Goal: Task Accomplishment & Management: Manage account settings

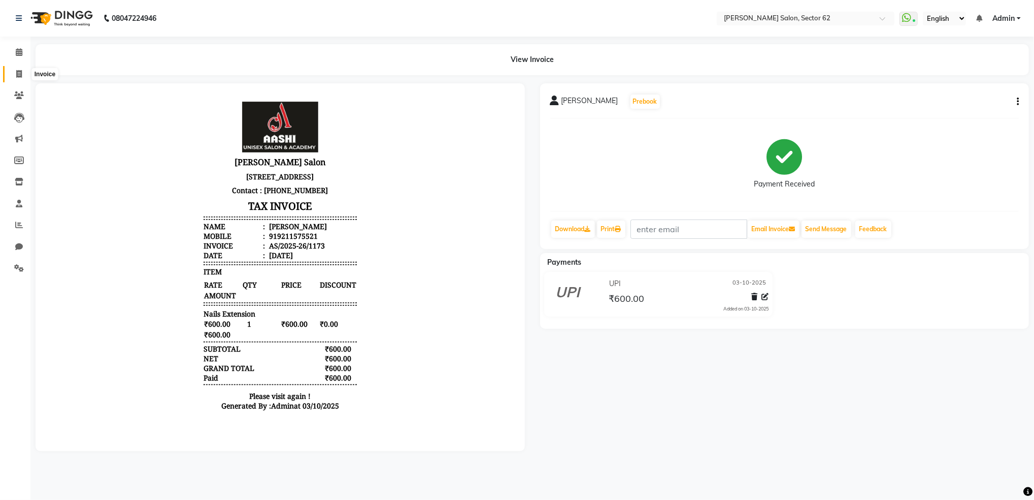
click at [16, 71] on icon at bounding box center [19, 74] width 6 height 8
select select "service"
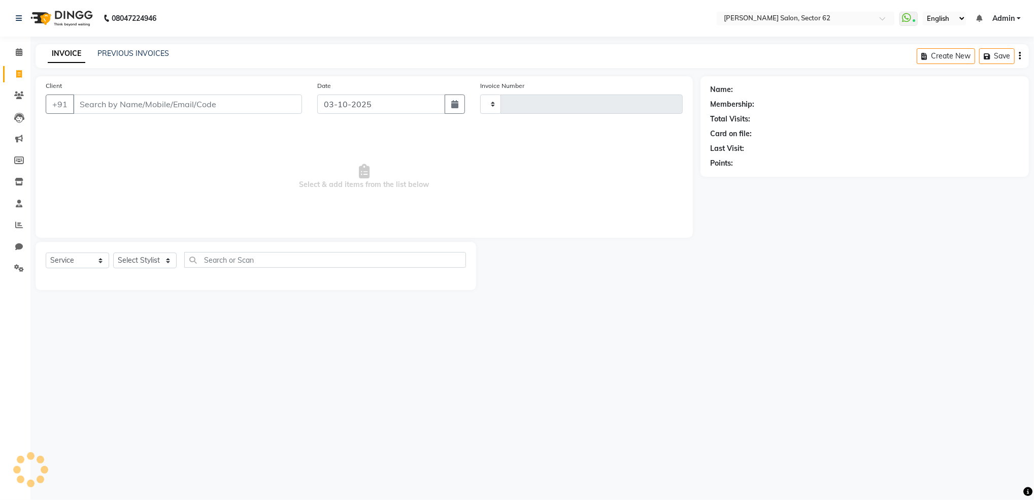
click at [242, 107] on input "Client" at bounding box center [187, 103] width 229 height 19
type input "1174"
select select "8124"
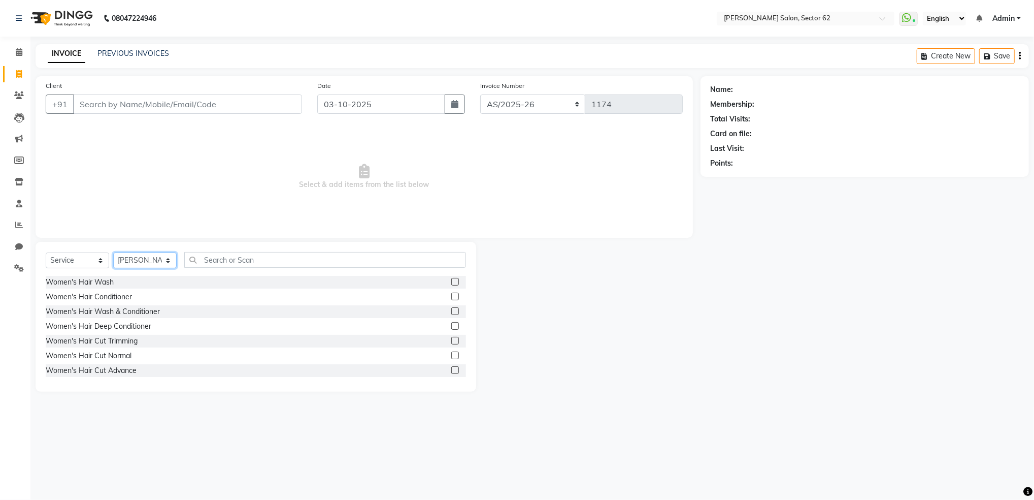
click at [166, 257] on select "Select Stylist [PERSON_NAME] Owner" at bounding box center [144, 260] width 63 height 16
select select "75654"
click at [113, 253] on select "Select Stylist [PERSON_NAME] Owner" at bounding box center [144, 260] width 63 height 16
click at [302, 263] on input "text" at bounding box center [325, 260] width 282 height 16
click at [171, 99] on input "Client" at bounding box center [187, 103] width 229 height 19
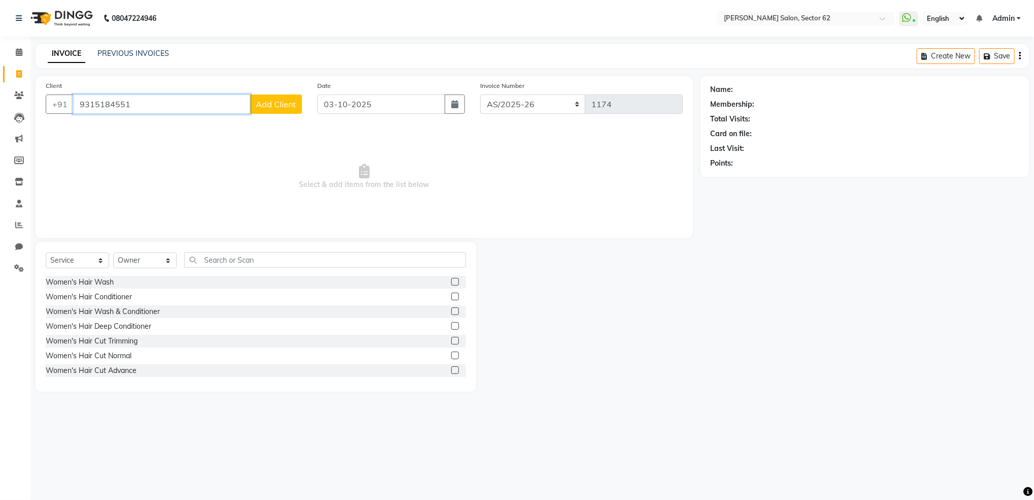
type input "9315184551"
click at [271, 104] on span "Add Client" at bounding box center [276, 104] width 40 height 10
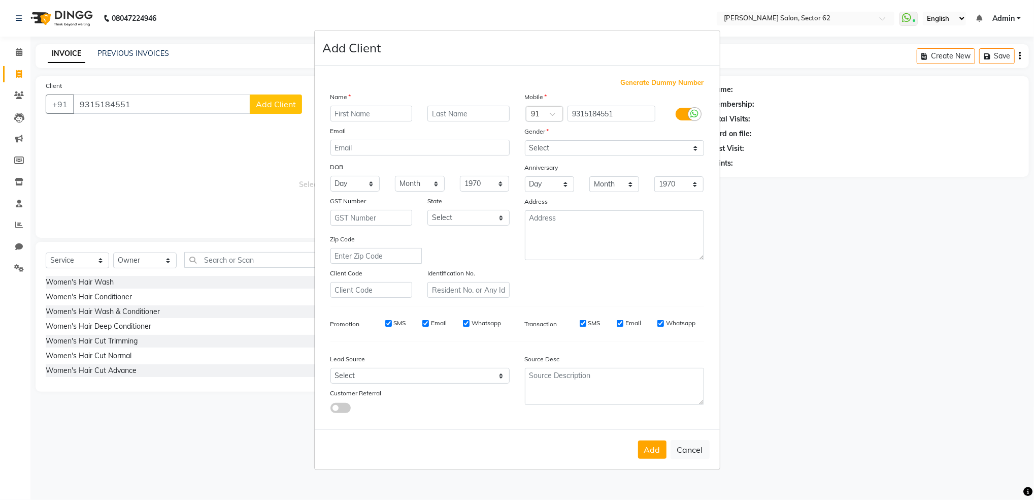
click at [387, 114] on input "text" at bounding box center [372, 114] width 82 height 16
type input "[PERSON_NAME]"
click at [452, 115] on input "text" at bounding box center [469, 114] width 82 height 16
type input "[PERSON_NAME]"
click at [570, 145] on select "Select [DEMOGRAPHIC_DATA] [DEMOGRAPHIC_DATA] Other Prefer Not To Say" at bounding box center [614, 148] width 179 height 16
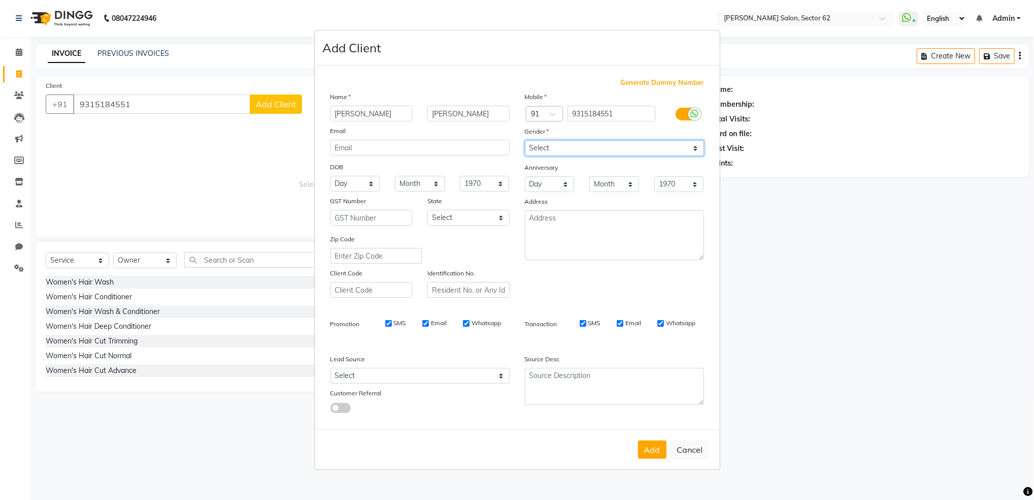
select select "[DEMOGRAPHIC_DATA]"
click at [525, 140] on select "Select [DEMOGRAPHIC_DATA] [DEMOGRAPHIC_DATA] Other Prefer Not To Say" at bounding box center [614, 148] width 179 height 16
click at [652, 449] on button "Add" at bounding box center [652, 449] width 28 height 18
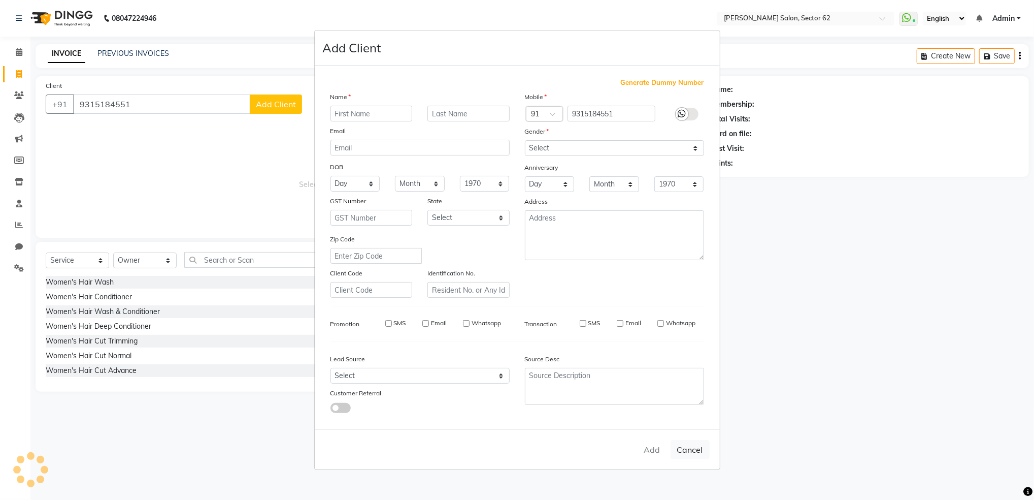
select select
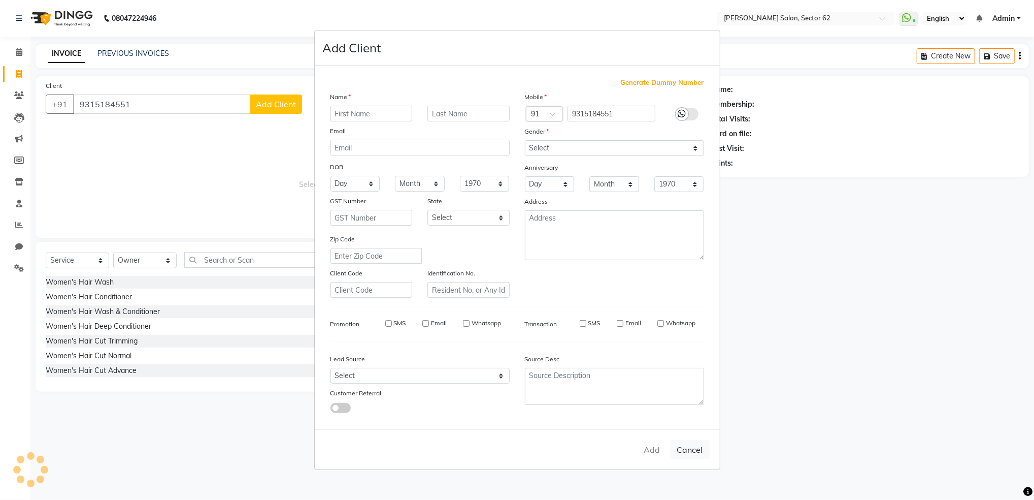
select select
checkbox input "false"
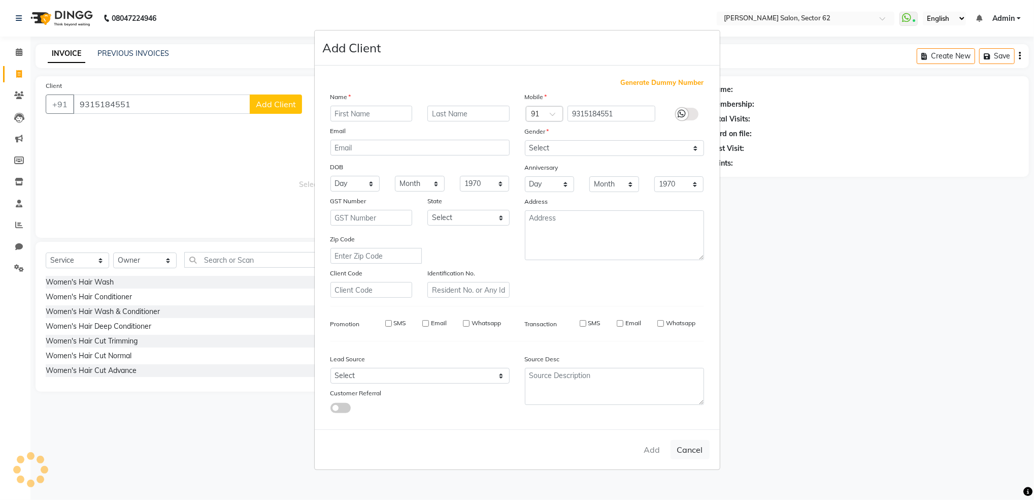
checkbox input "false"
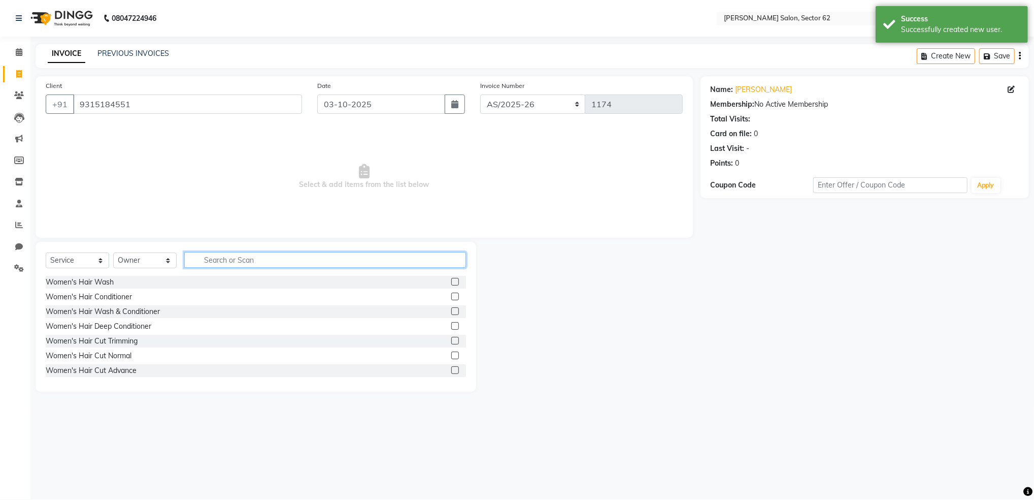
click at [299, 256] on input "text" at bounding box center [325, 260] width 282 height 16
type input "h"
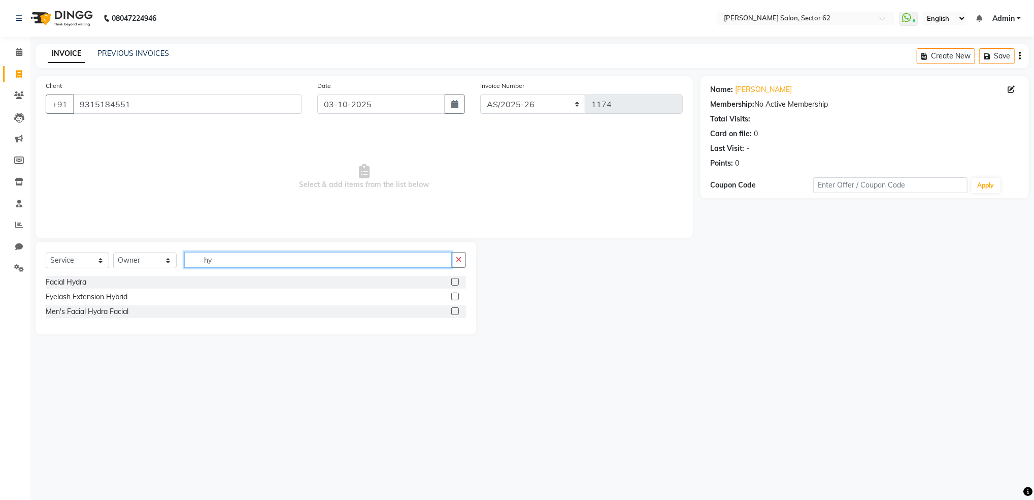
type input "hy"
click at [454, 282] on label at bounding box center [455, 282] width 8 height 8
click at [454, 282] on input "checkbox" at bounding box center [454, 282] width 7 height 7
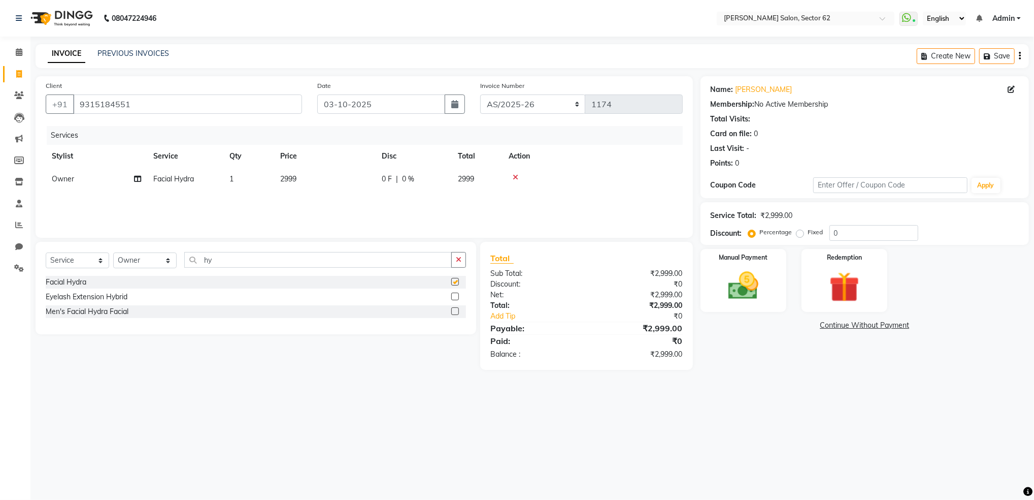
checkbox input "false"
click at [315, 261] on input "hy" at bounding box center [318, 260] width 268 height 16
type input "h"
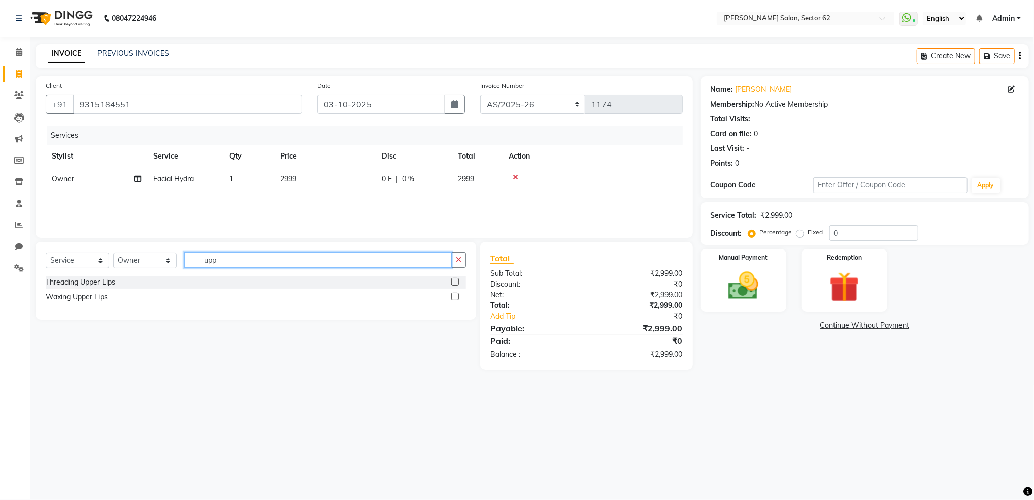
type input "upp"
click at [458, 295] on label at bounding box center [455, 297] width 8 height 8
click at [458, 295] on input "checkbox" at bounding box center [454, 297] width 7 height 7
checkbox input "false"
click at [405, 267] on input "upp" at bounding box center [318, 260] width 268 height 16
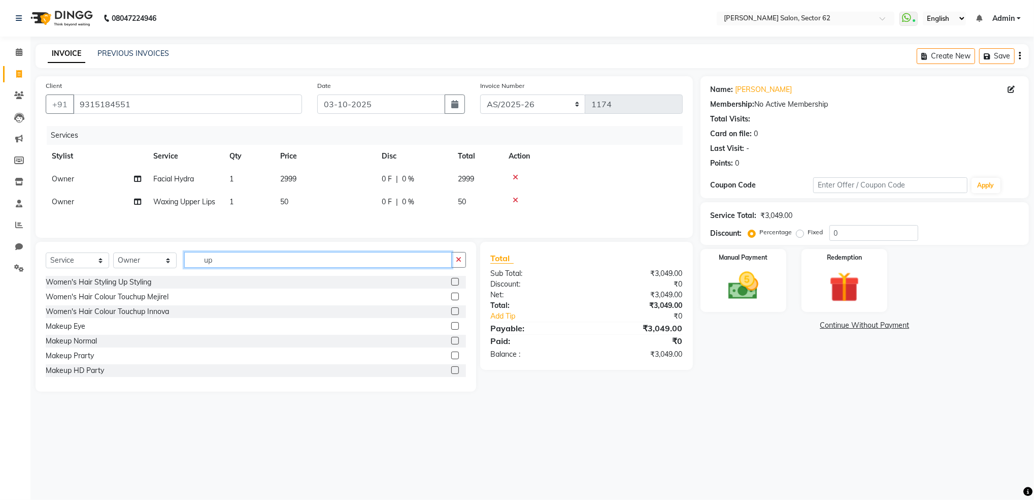
type input "u"
type input "c"
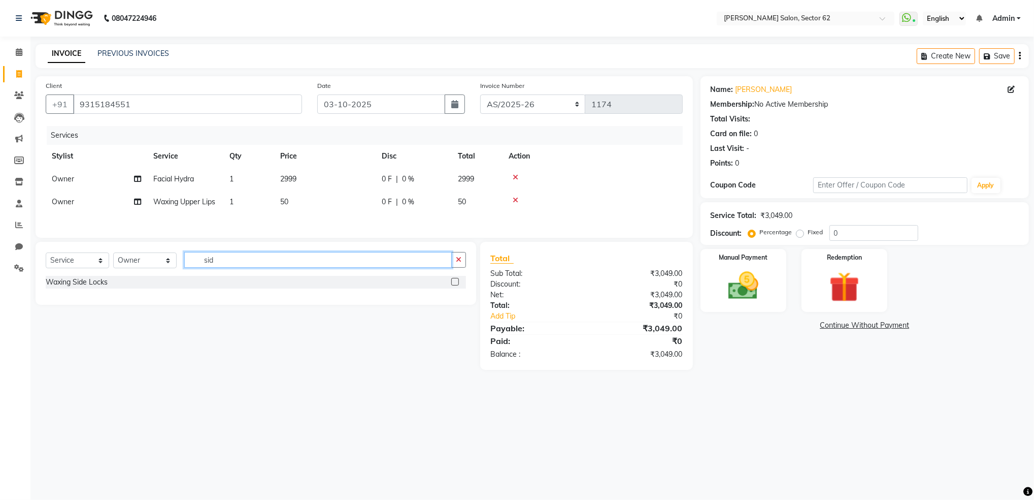
type input "sid"
click at [457, 285] on label at bounding box center [455, 282] width 8 height 8
click at [457, 285] on input "checkbox" at bounding box center [454, 282] width 7 height 7
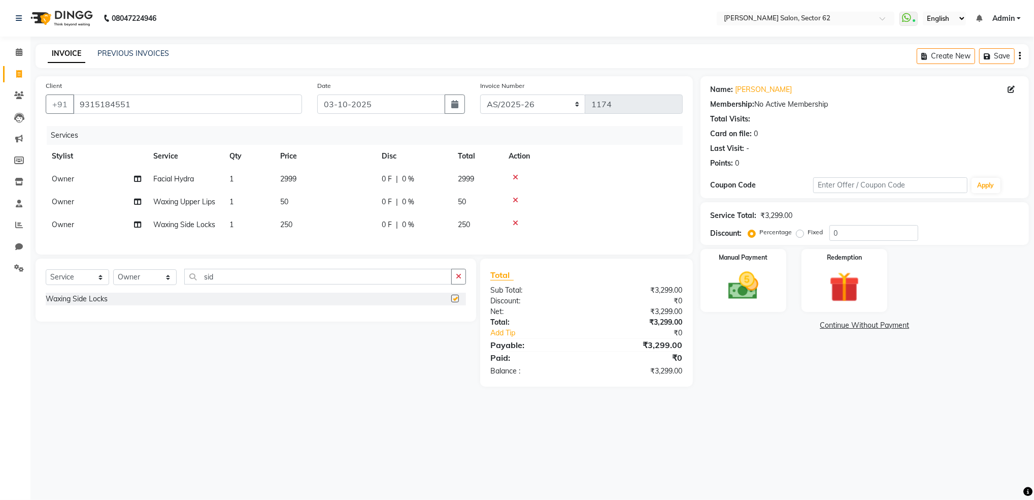
checkbox input "false"
click at [419, 284] on input "sid" at bounding box center [318, 277] width 268 height 16
type input "s"
type input "for"
click at [455, 302] on label at bounding box center [455, 299] width 8 height 8
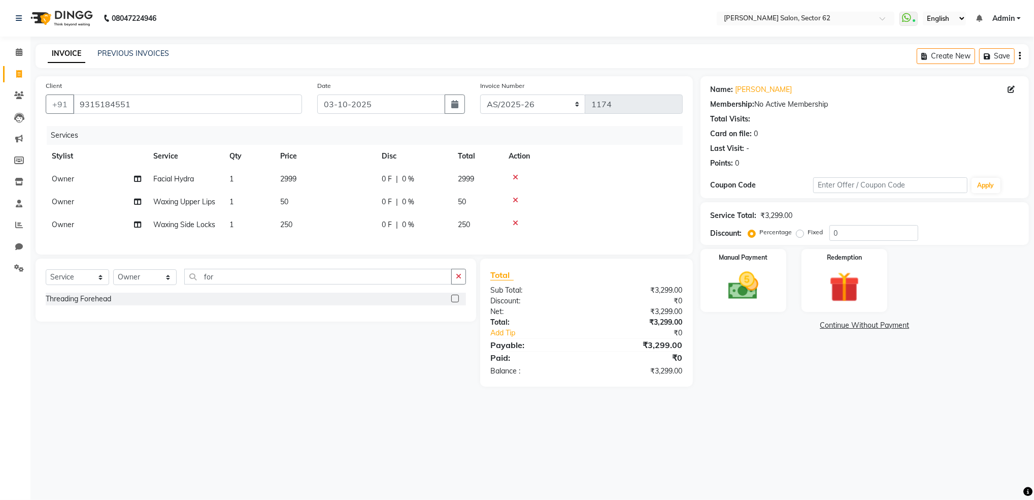
click at [455, 302] on input "checkbox" at bounding box center [454, 299] width 7 height 7
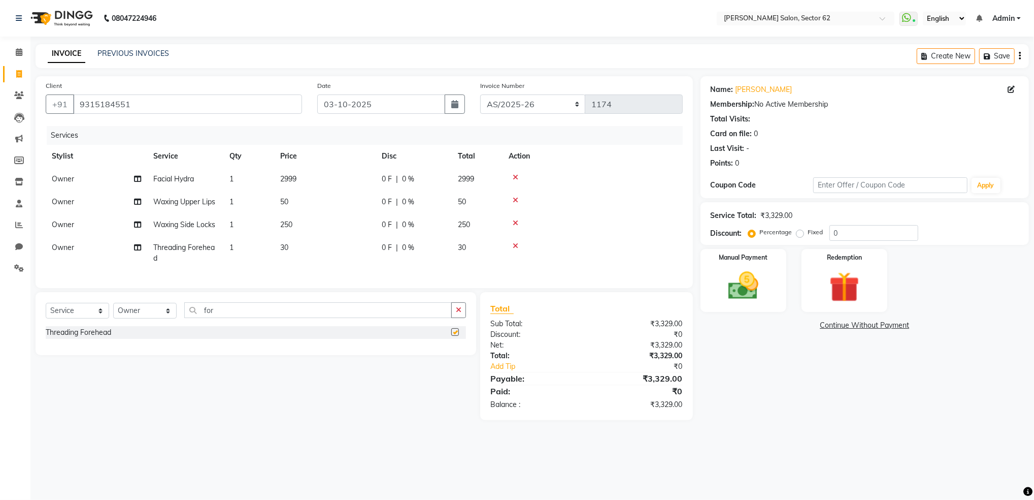
checkbox input "false"
click at [370, 318] on input "for" at bounding box center [318, 310] width 268 height 16
type input "f"
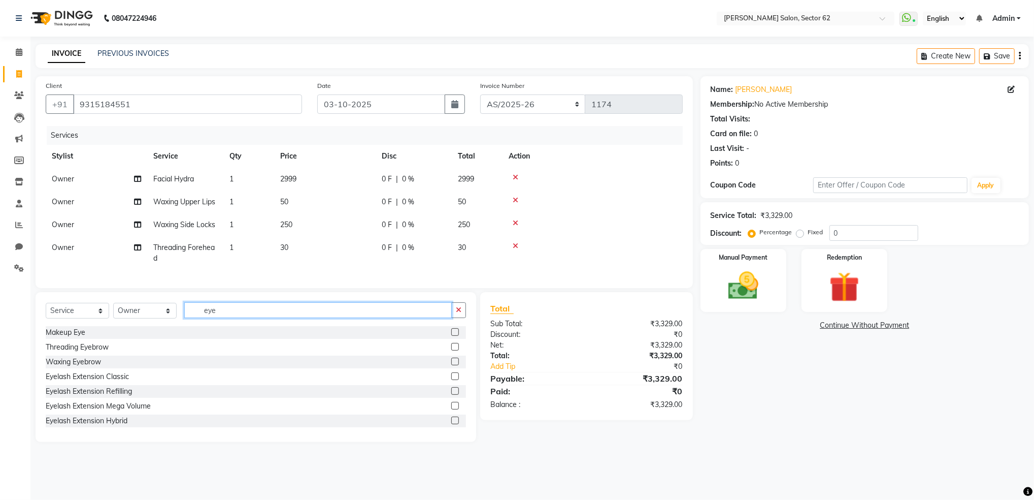
type input "eye"
click at [451, 350] on label at bounding box center [455, 347] width 8 height 8
click at [451, 350] on input "checkbox" at bounding box center [454, 347] width 7 height 7
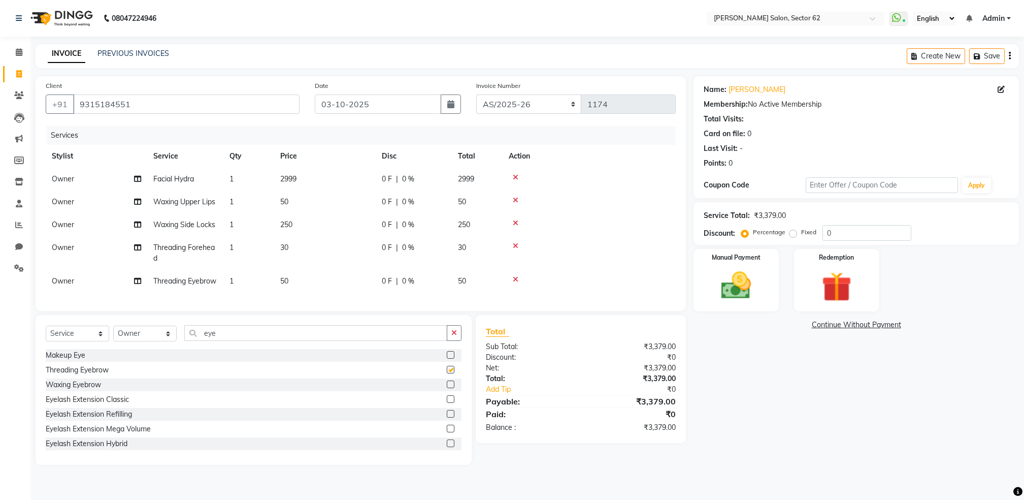
checkbox input "false"
click at [288, 178] on span "2999" at bounding box center [288, 178] width 16 height 9
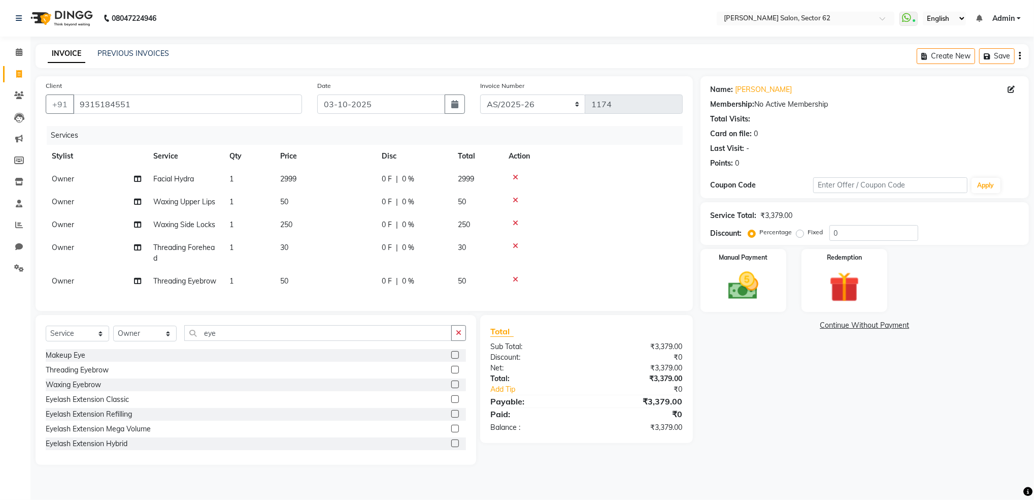
select select "75654"
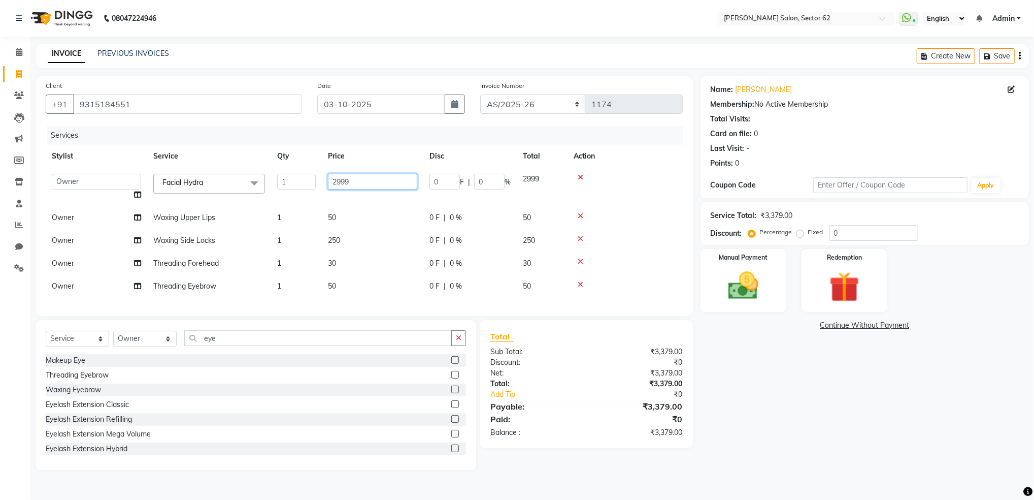
click at [370, 179] on input "2999" at bounding box center [372, 182] width 89 height 16
type input "2"
type input "3500"
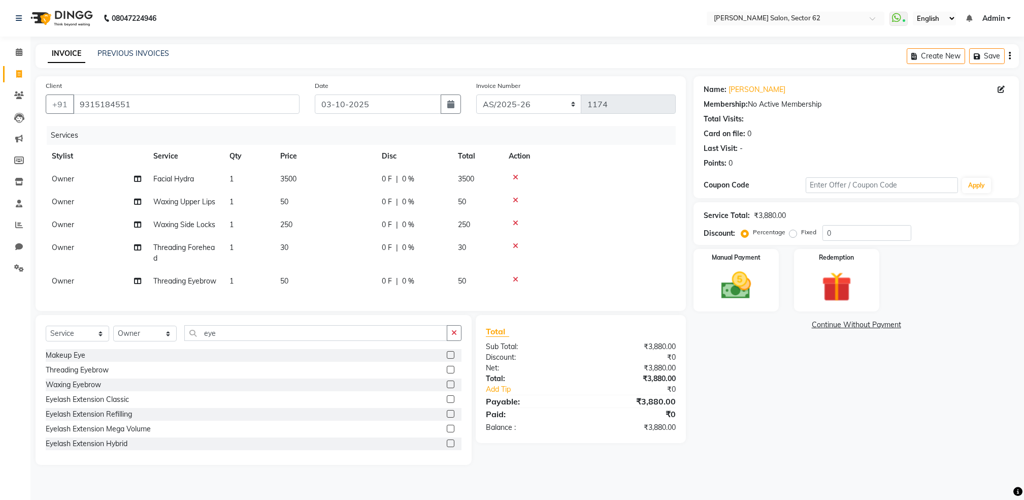
click at [382, 191] on tbody "Owner Facial Hydra 1 3500 0 F | 0 % 3500 Owner Waxing Upper Lips 1 50 0 F | 0 %…" at bounding box center [361, 230] width 630 height 125
click at [282, 222] on span "250" at bounding box center [286, 224] width 12 height 9
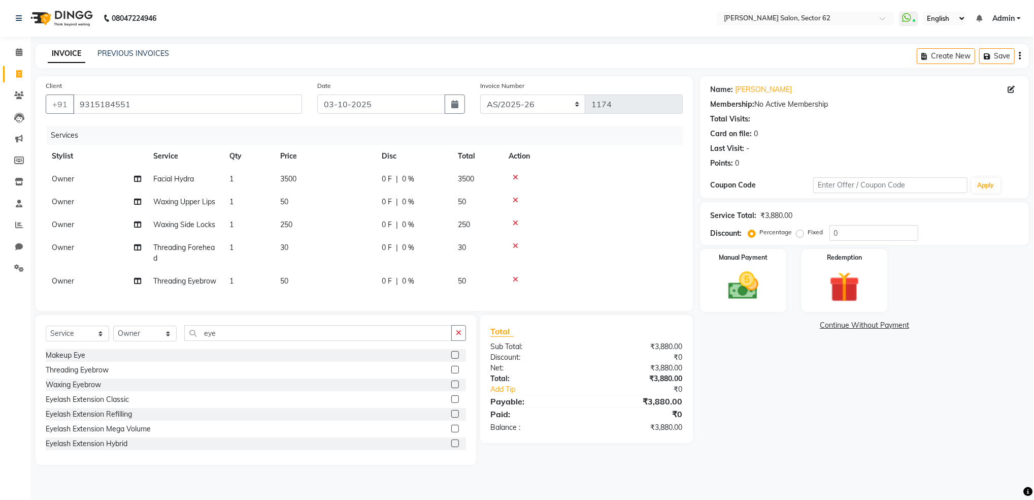
select select "75654"
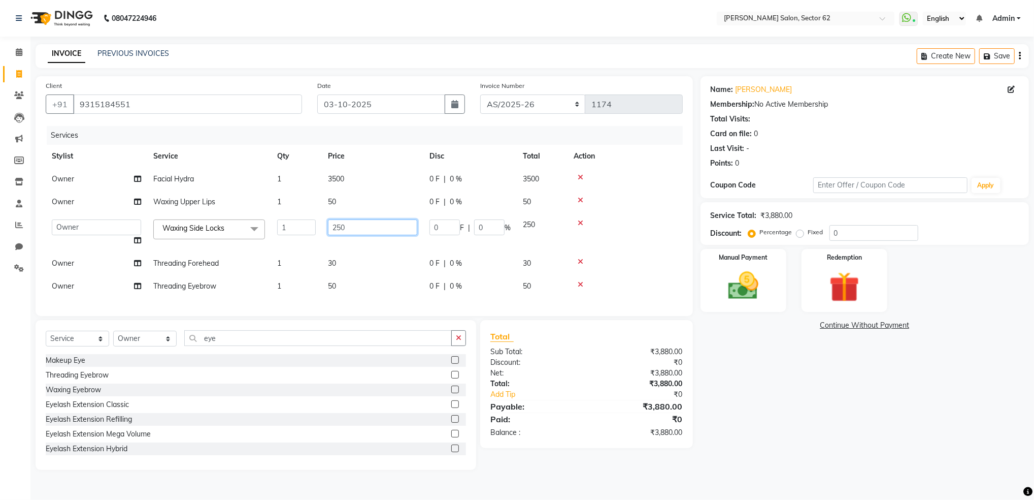
click at [349, 229] on input "250" at bounding box center [372, 227] width 89 height 16
type input "200"
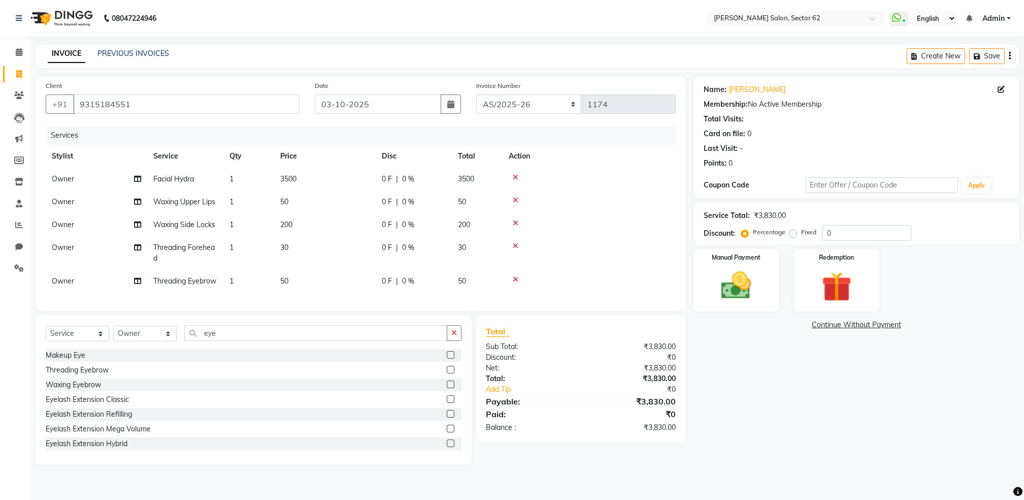
click at [358, 250] on tbody "Owner Facial Hydra 1 3500 0 F | 0 % 3500 Owner Waxing Upper Lips 1 50 0 F | 0 %…" at bounding box center [361, 230] width 630 height 125
click at [721, 270] on img at bounding box center [736, 286] width 51 height 36
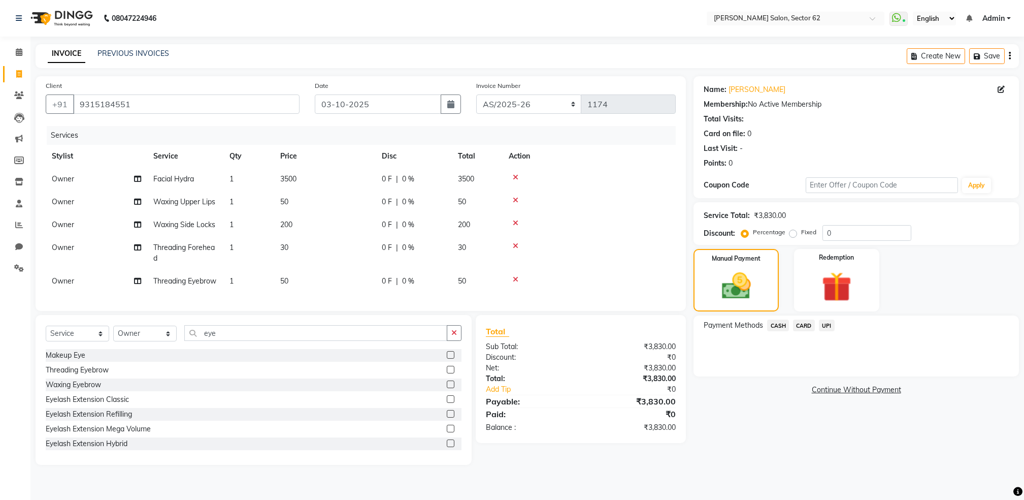
click at [824, 325] on span "UPI" at bounding box center [827, 325] width 16 height 12
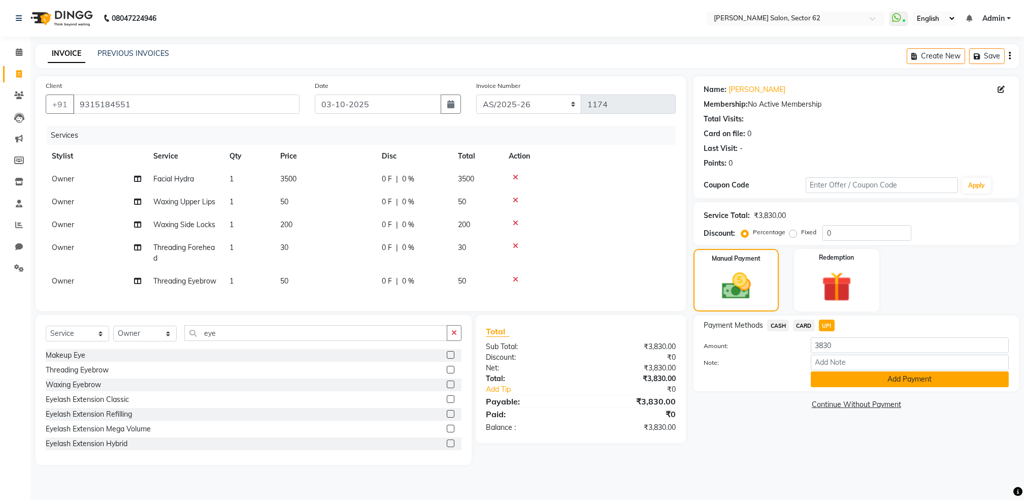
click at [869, 380] on button "Add Payment" at bounding box center [910, 379] width 198 height 16
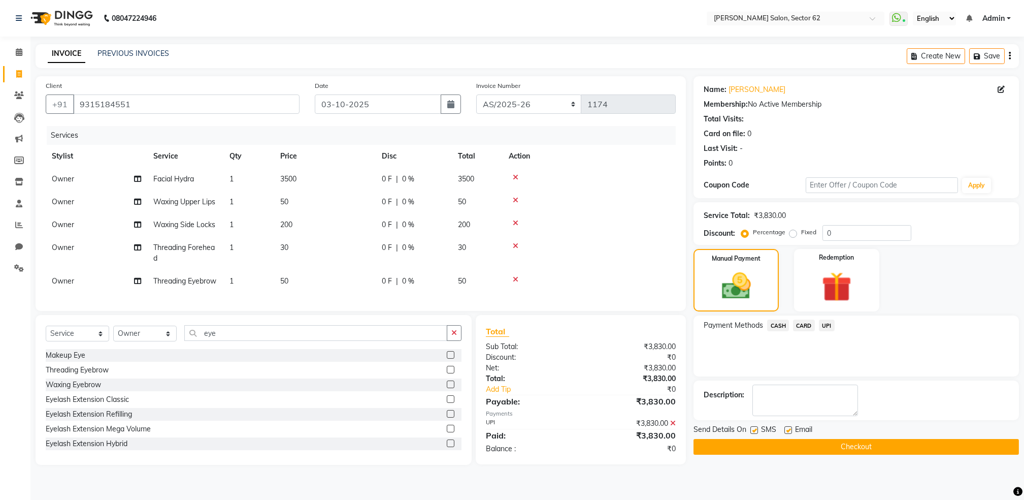
click at [857, 444] on button "Checkout" at bounding box center [857, 447] width 326 height 16
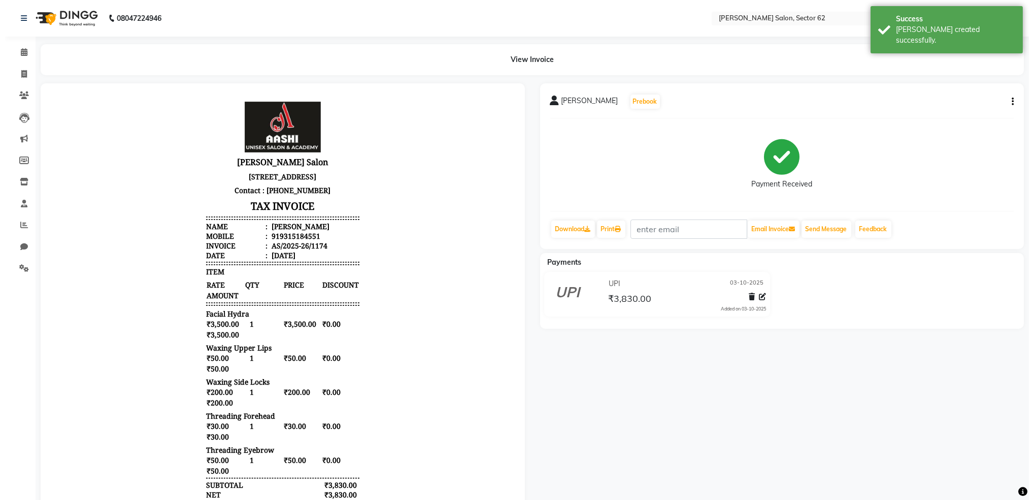
scroll to position [8, 0]
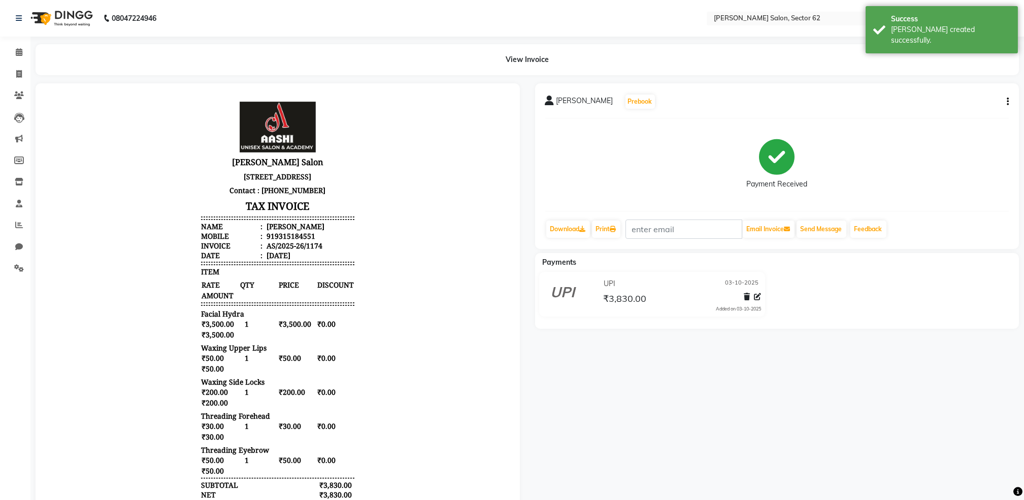
drag, startPoint x: 491, startPoint y: 368, endPoint x: 552, endPoint y: 525, distance: 168.3
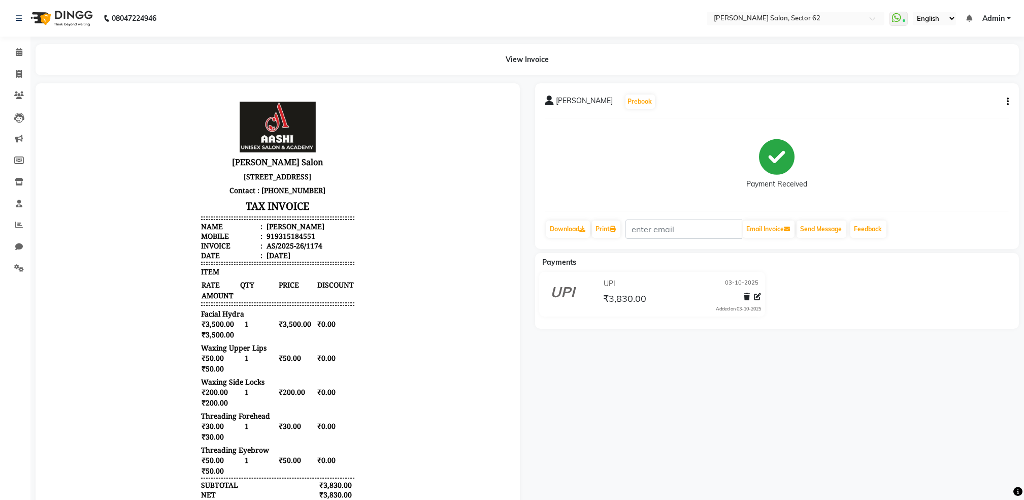
click at [1007, 102] on icon "button" at bounding box center [1008, 102] width 2 height 1
click at [936, 366] on div "Ismita Singh Prebook Payment Received Download Print Email Invoice Send Message…" at bounding box center [778, 335] width 500 height 505
click at [13, 71] on span at bounding box center [19, 75] width 18 height 12
select select "service"
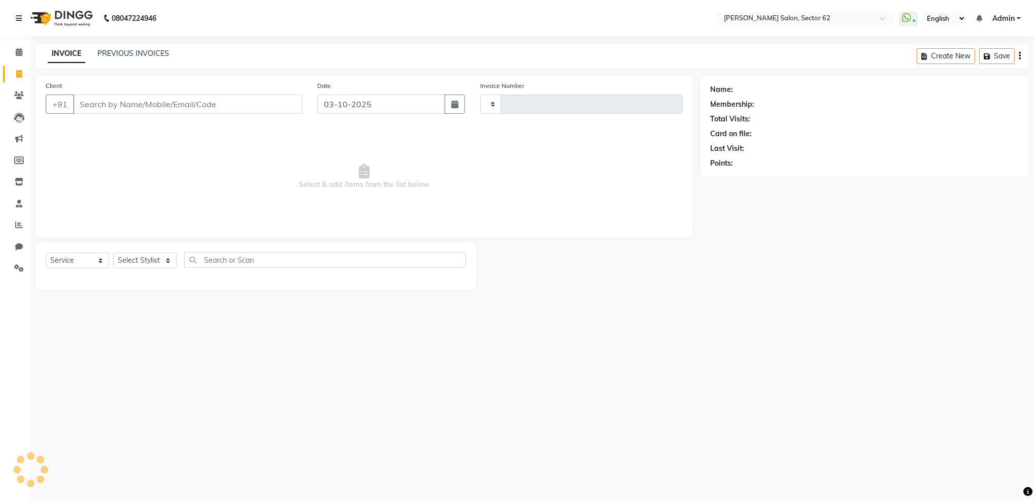
type input "1175"
select select "8124"
select select "82265"
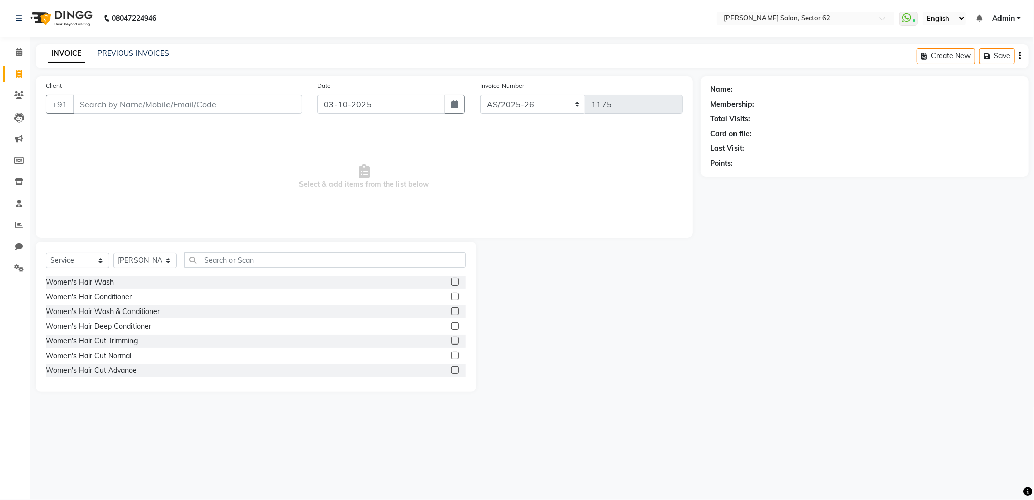
click at [168, 96] on input "Client" at bounding box center [187, 103] width 229 height 19
click at [222, 104] on input "Client" at bounding box center [187, 103] width 229 height 19
click at [230, 106] on input "Client" at bounding box center [187, 103] width 229 height 19
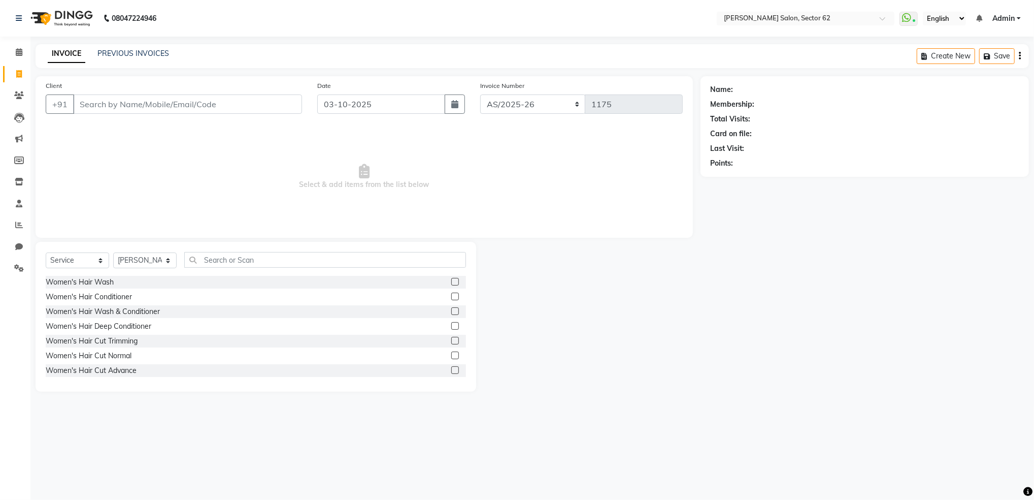
click at [230, 106] on input "Client" at bounding box center [187, 103] width 229 height 19
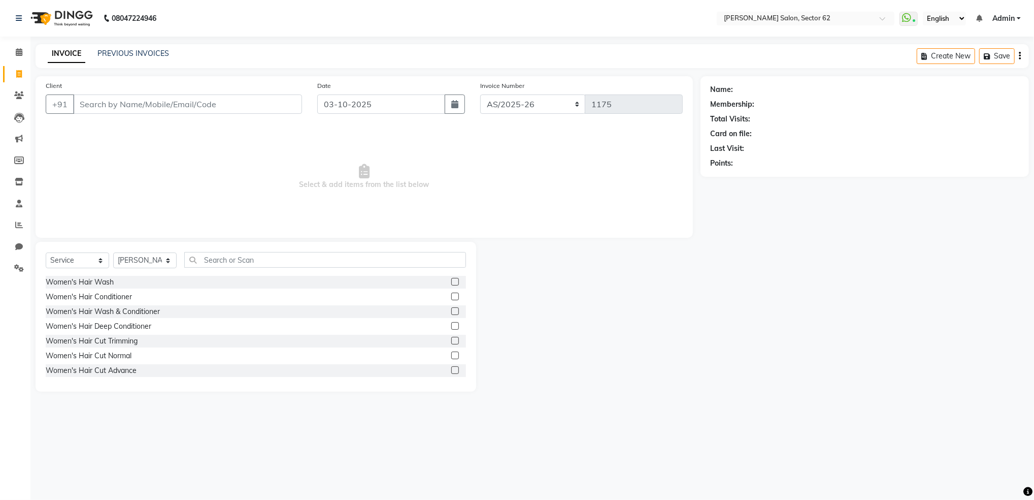
click at [230, 106] on input "Client" at bounding box center [187, 103] width 229 height 19
click at [153, 126] on ngb-highlight "8006854 935" at bounding box center [143, 128] width 53 height 10
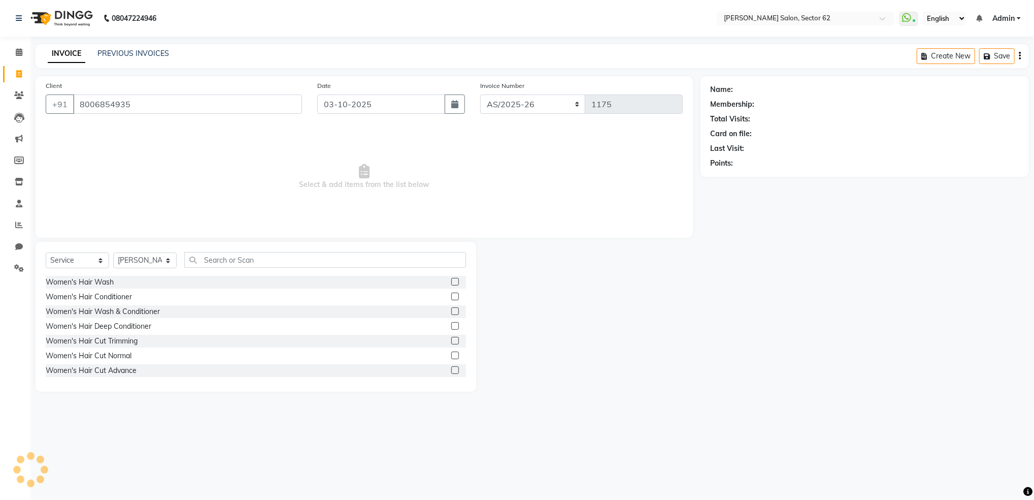
type input "8006854935"
click at [159, 263] on select "Select Stylist Mohd Sohil Owner" at bounding box center [144, 260] width 63 height 16
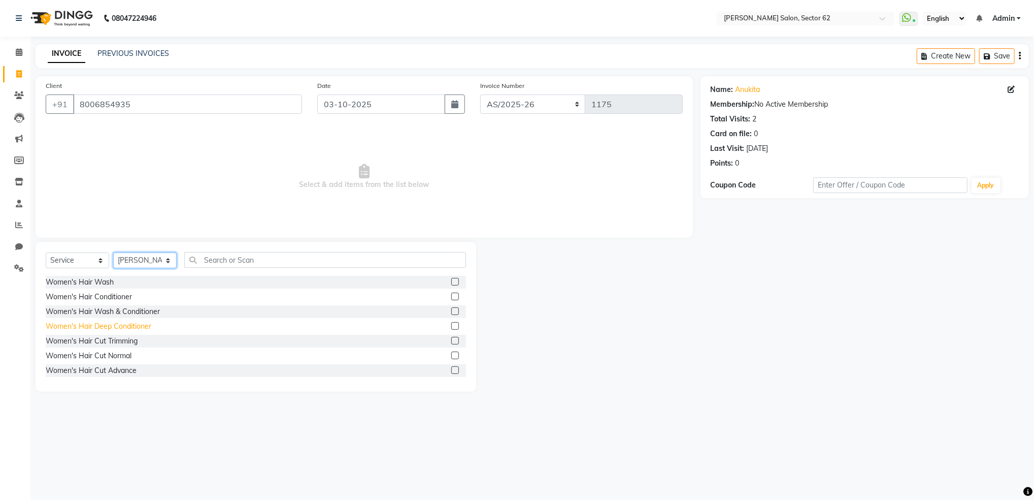
select select "75654"
click at [113, 253] on select "Select Stylist Mohd Sohil Owner" at bounding box center [144, 260] width 63 height 16
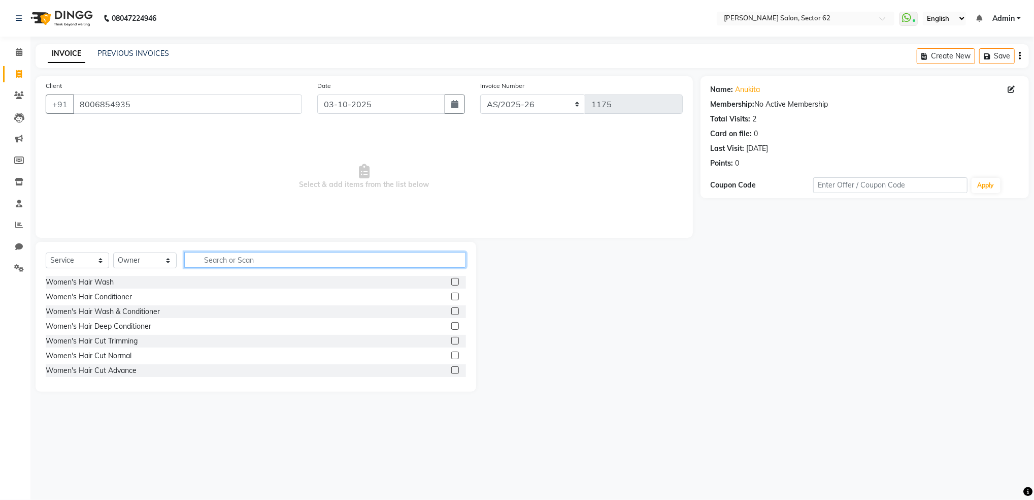
click at [285, 255] on input "text" at bounding box center [325, 260] width 282 height 16
type input "eye"
click at [451, 293] on label at bounding box center [455, 297] width 8 height 8
click at [451, 294] on input "checkbox" at bounding box center [454, 297] width 7 height 7
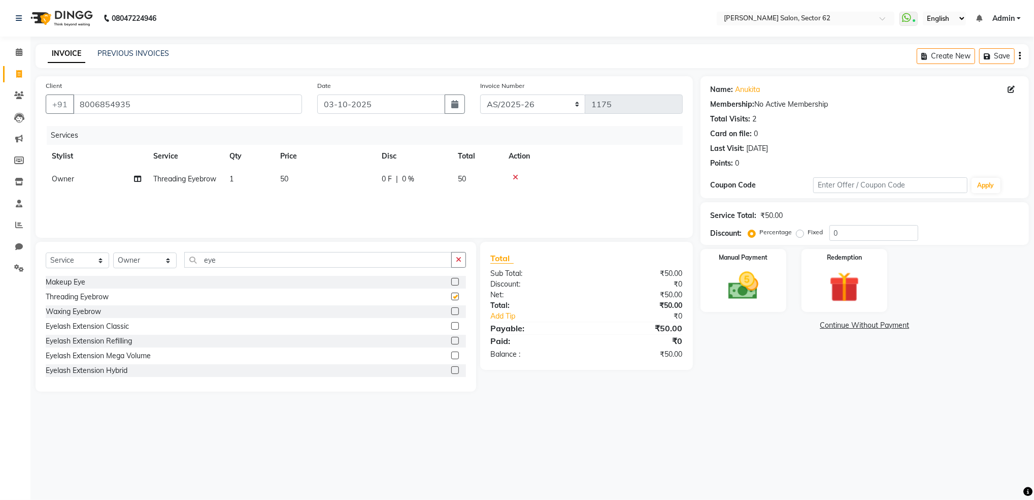
checkbox input "false"
click at [752, 278] on img at bounding box center [743, 286] width 51 height 37
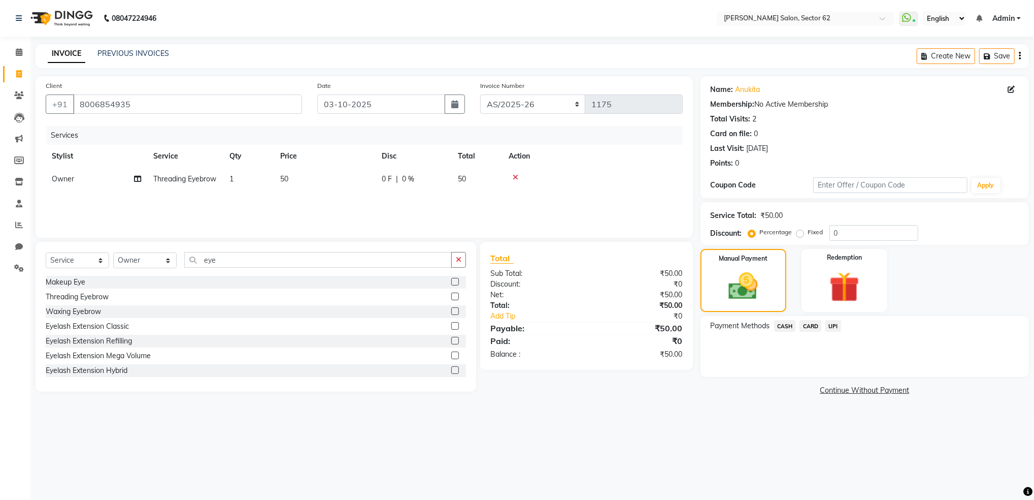
click at [831, 325] on span "UPI" at bounding box center [834, 326] width 16 height 12
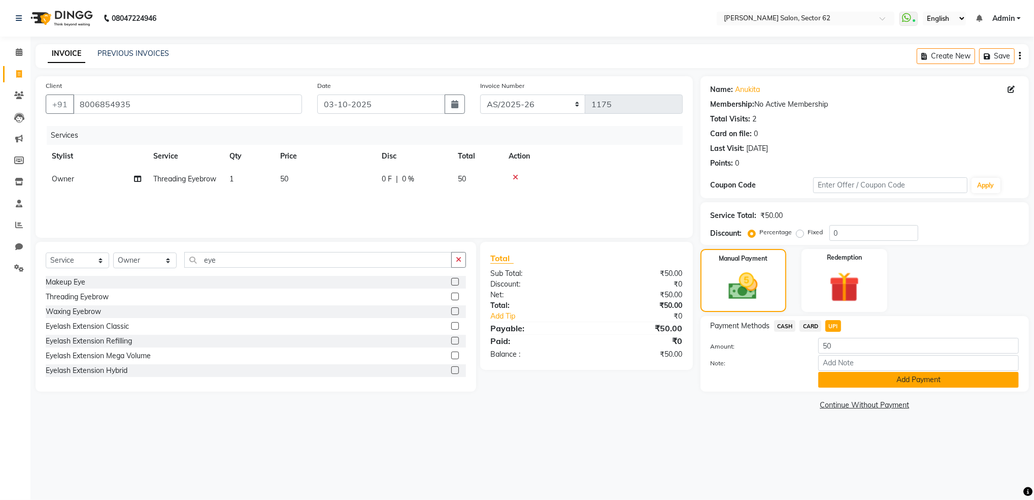
click at [863, 382] on button "Add Payment" at bounding box center [919, 380] width 201 height 16
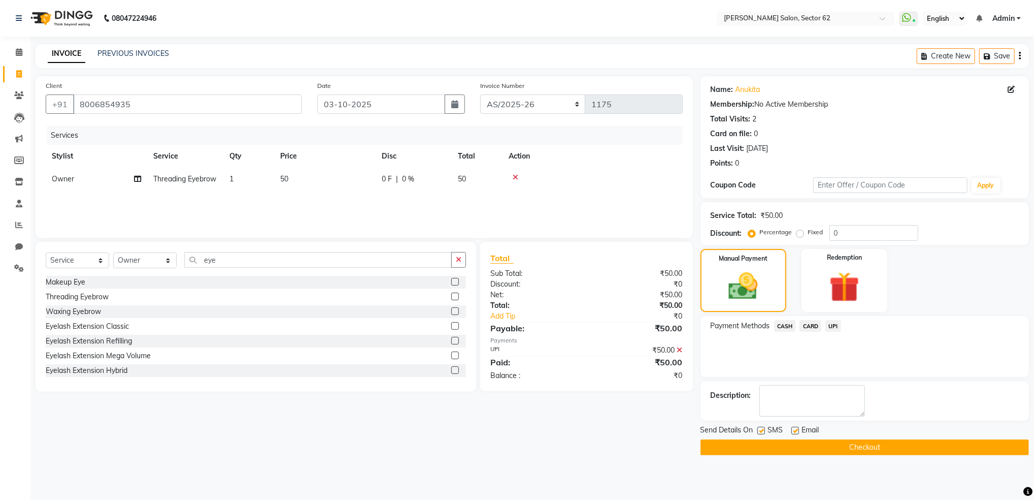
click at [871, 443] on button "Checkout" at bounding box center [865, 447] width 329 height 16
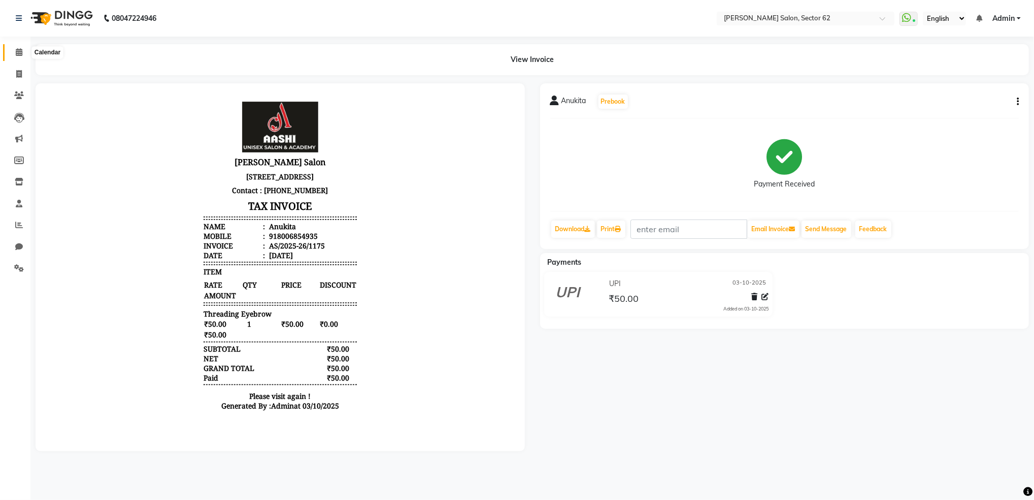
click at [22, 55] on span at bounding box center [19, 53] width 18 height 12
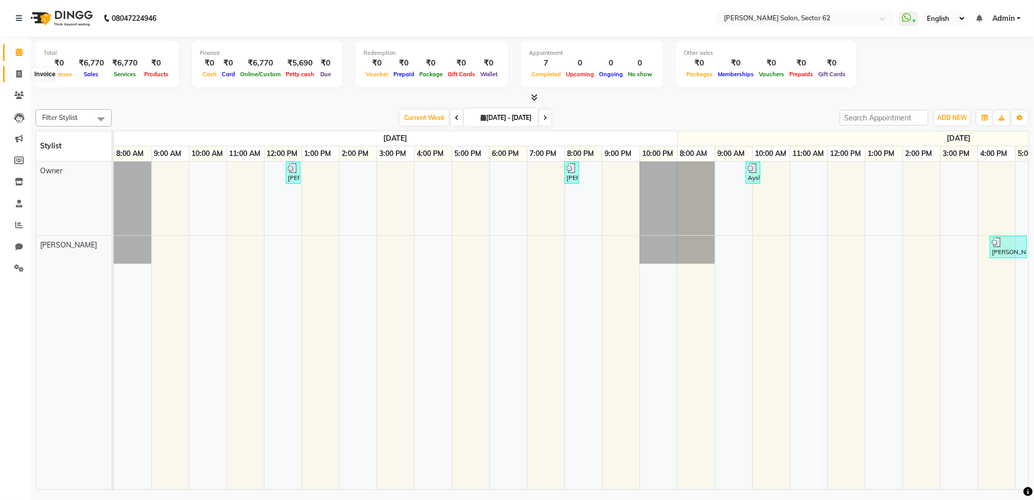
click at [21, 75] on span at bounding box center [19, 75] width 18 height 12
select select "service"
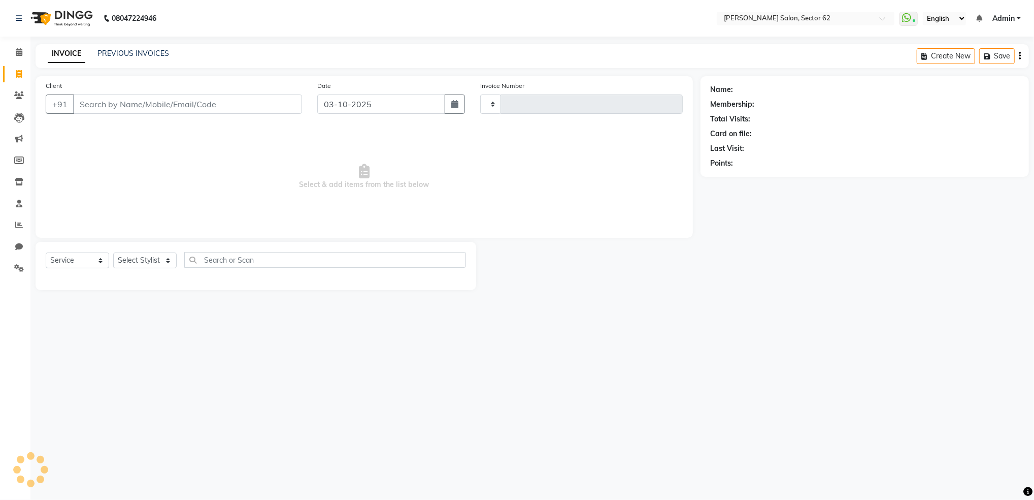
type input "1176"
select select "8124"
select select "82265"
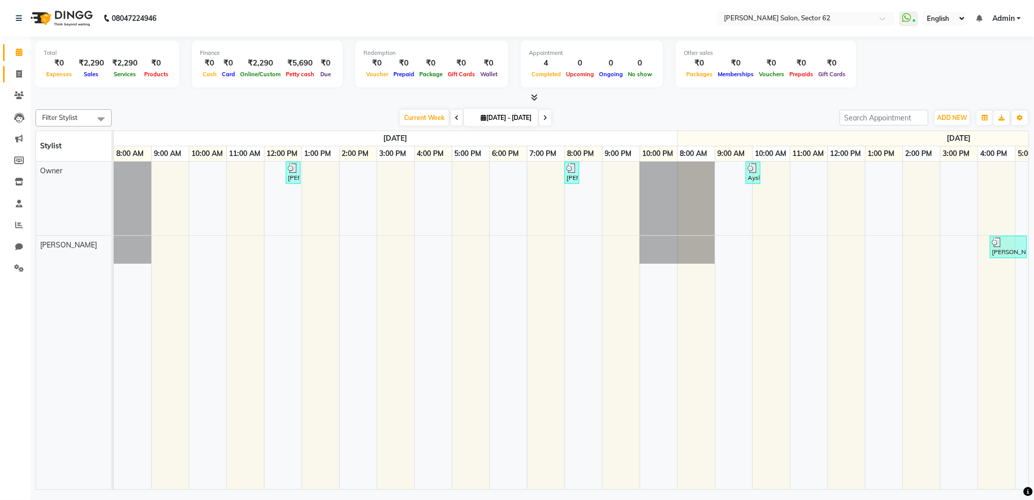
click at [19, 81] on link "Invoice" at bounding box center [15, 74] width 24 height 17
select select "service"
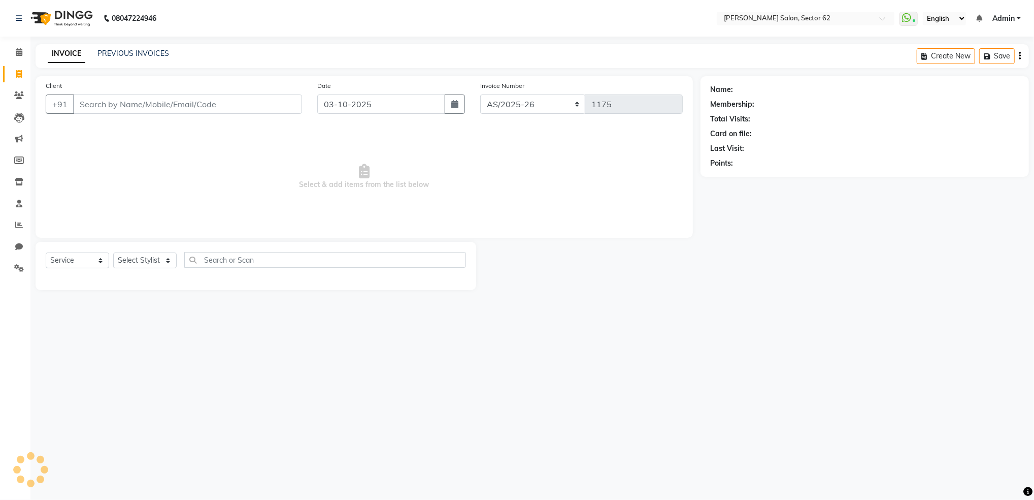
select select "82265"
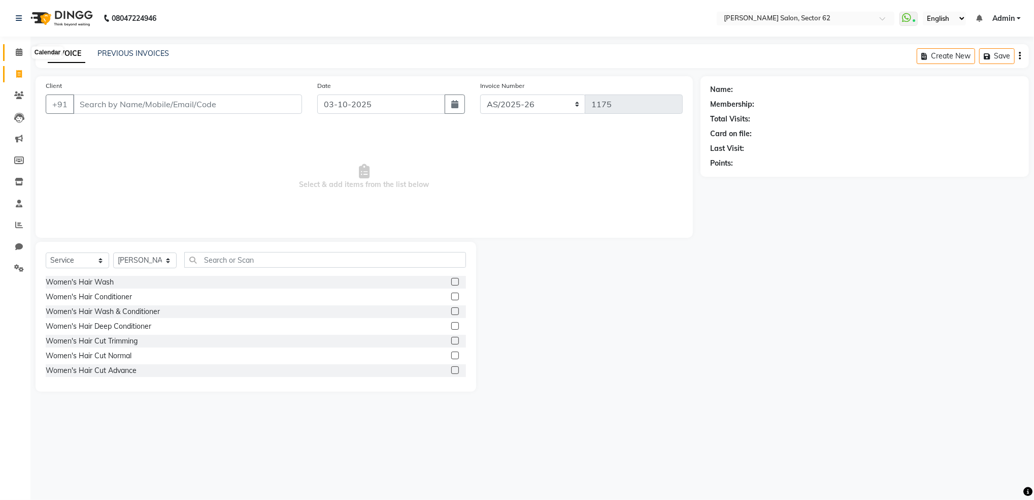
click at [18, 50] on icon at bounding box center [19, 52] width 7 height 8
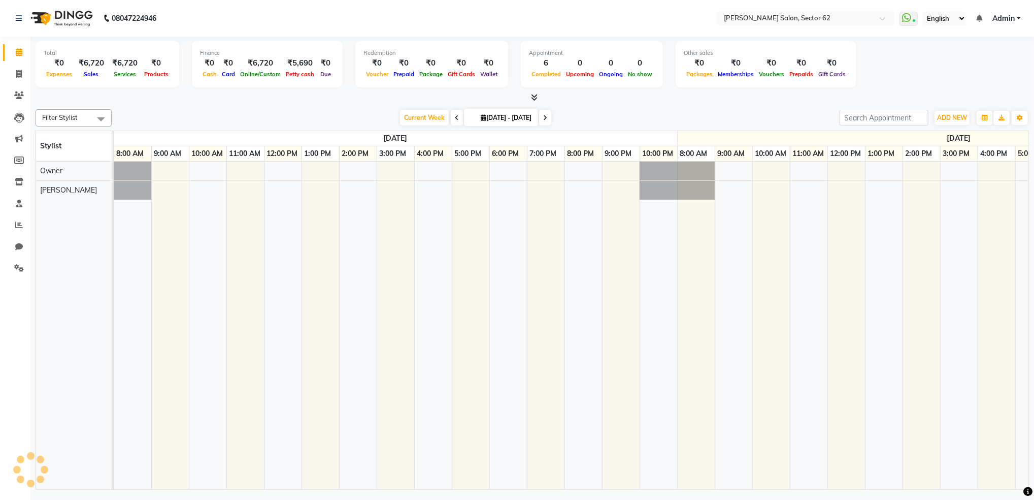
scroll to position [0, 338]
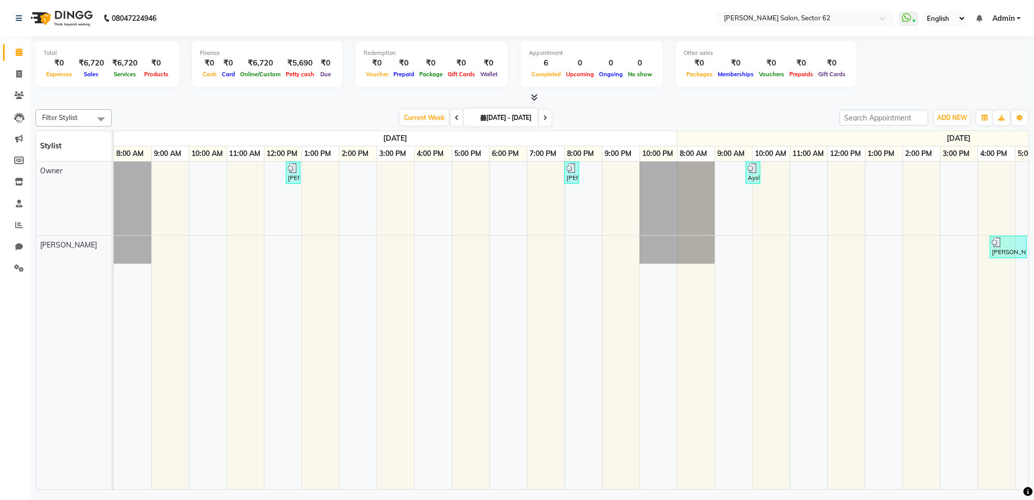
scroll to position [0, 338]
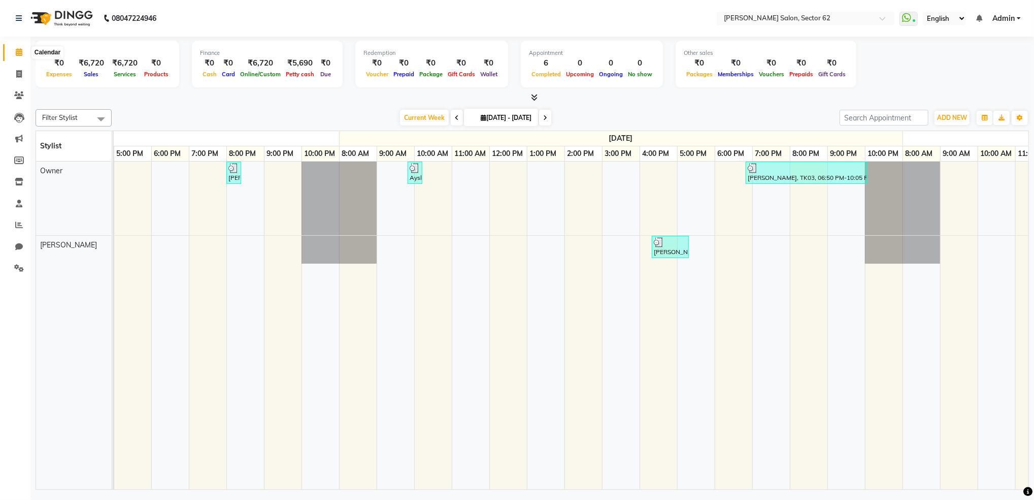
click at [25, 50] on span at bounding box center [19, 53] width 18 height 12
click at [20, 54] on icon at bounding box center [19, 52] width 7 height 8
drag, startPoint x: 20, startPoint y: 54, endPoint x: 17, endPoint y: 72, distance: 18.5
click at [17, 72] on ul "Calendar Invoice Clients Leads Marketing Members Inventory Staff Reports Chat S…" at bounding box center [15, 163] width 30 height 243
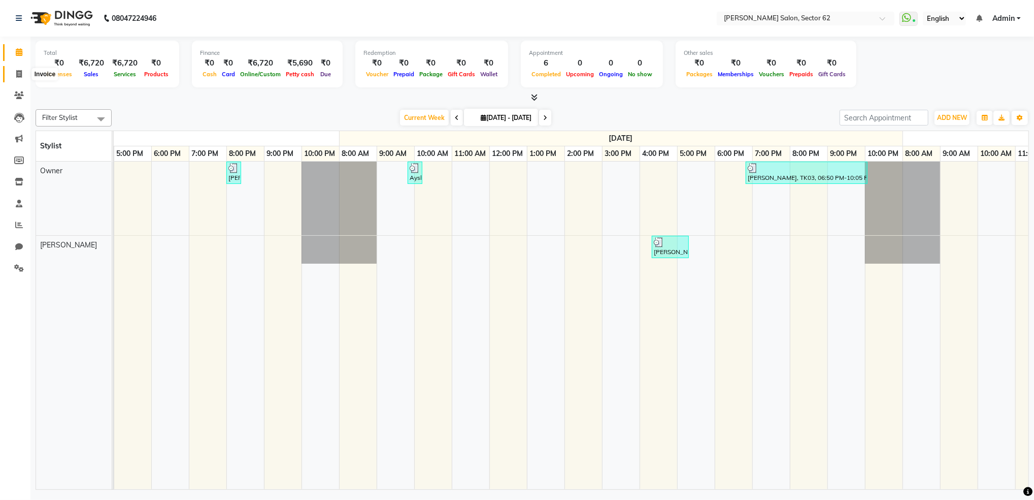
click at [17, 72] on icon at bounding box center [19, 74] width 6 height 8
select select "service"
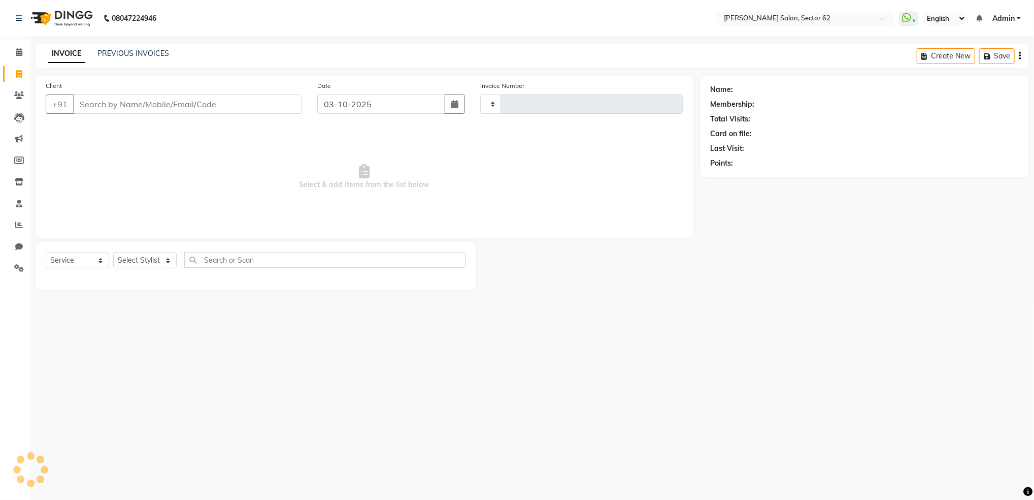
type input "1176"
select select "8124"
select select "82265"
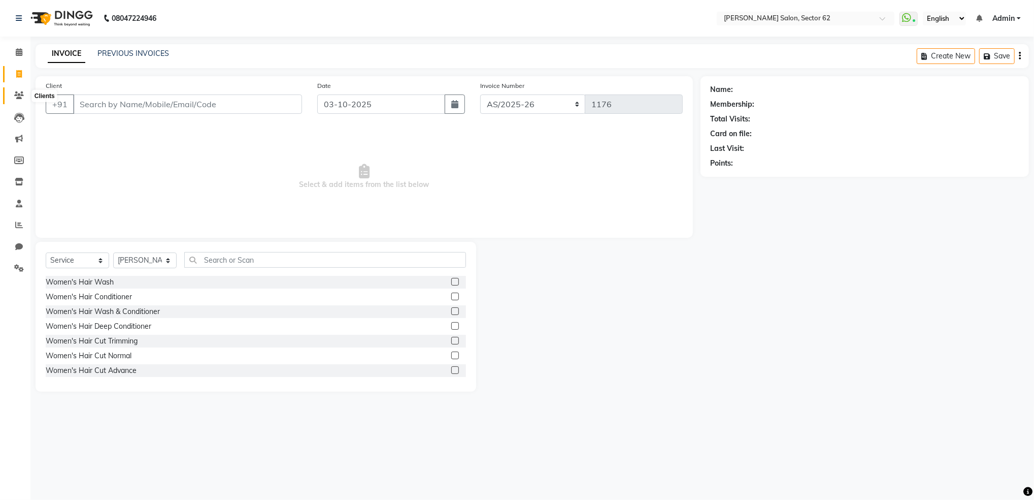
click at [18, 97] on icon at bounding box center [19, 95] width 10 height 8
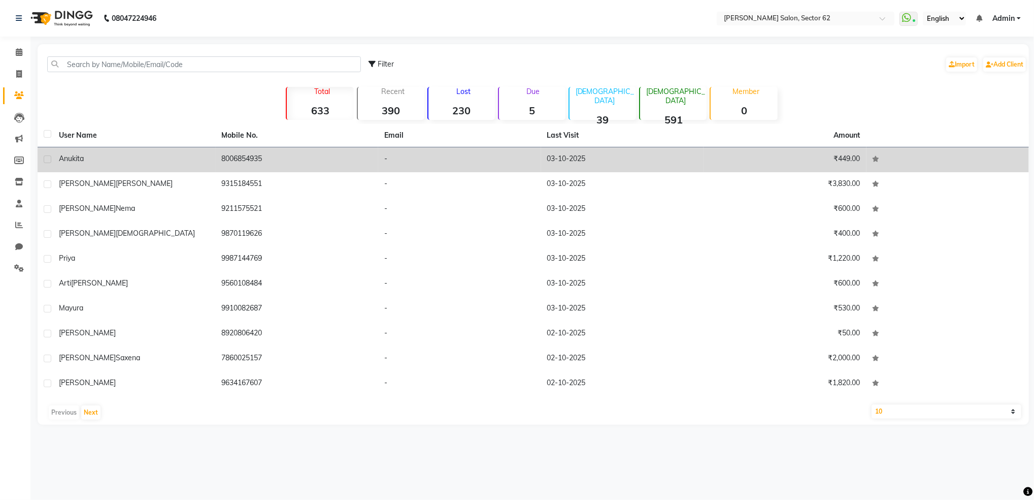
click at [110, 157] on div "Anukita" at bounding box center [134, 158] width 151 height 11
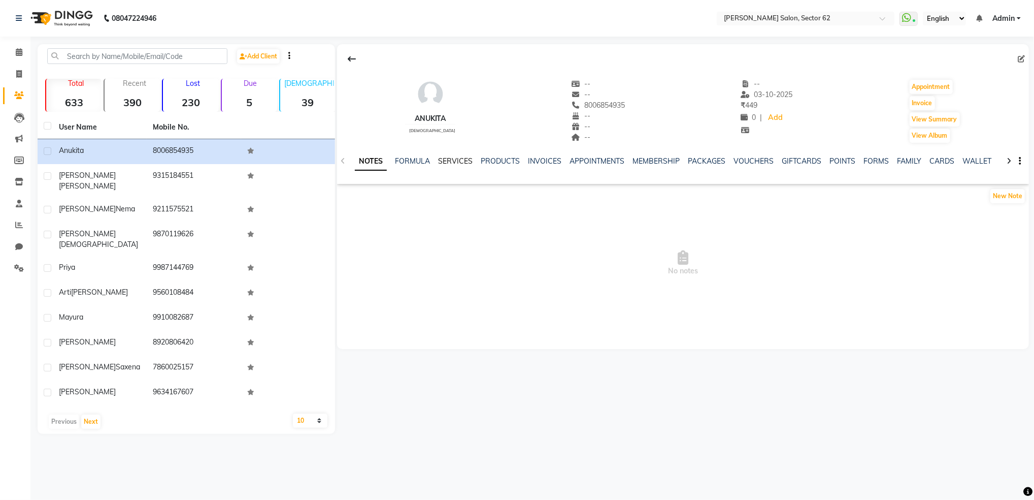
click at [444, 161] on link "SERVICES" at bounding box center [455, 160] width 35 height 9
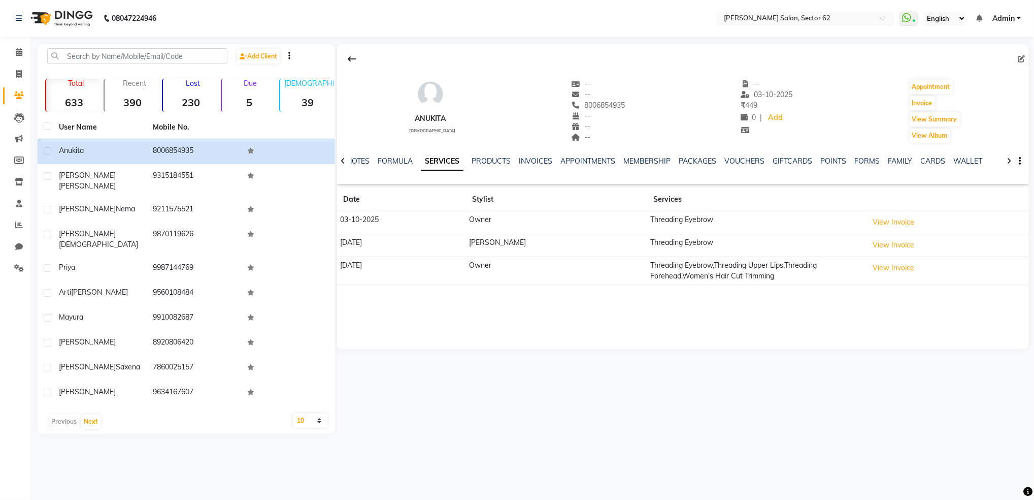
click at [472, 36] on nav "08047224946 Select Location × Aashi Salon, Sector 62 WhatsApp Status ✕ Status: …" at bounding box center [517, 18] width 1034 height 37
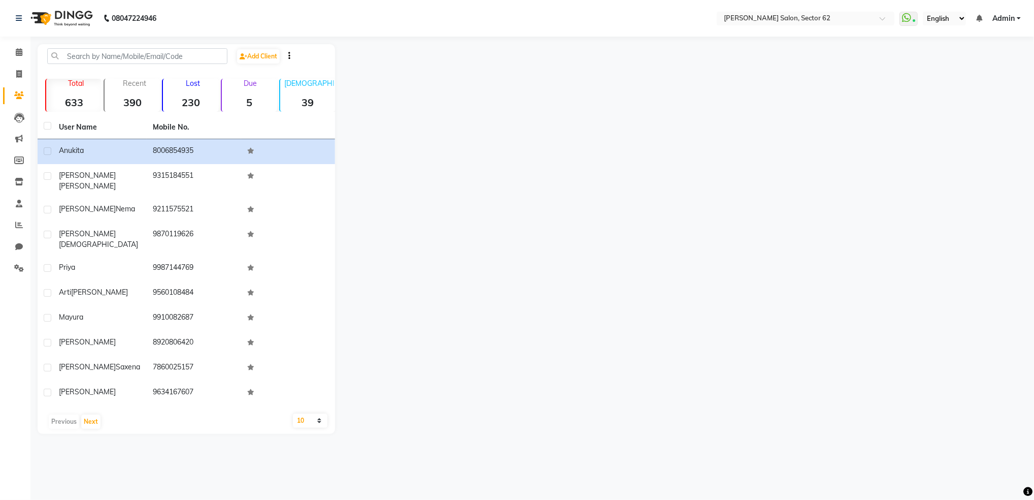
select select "service"
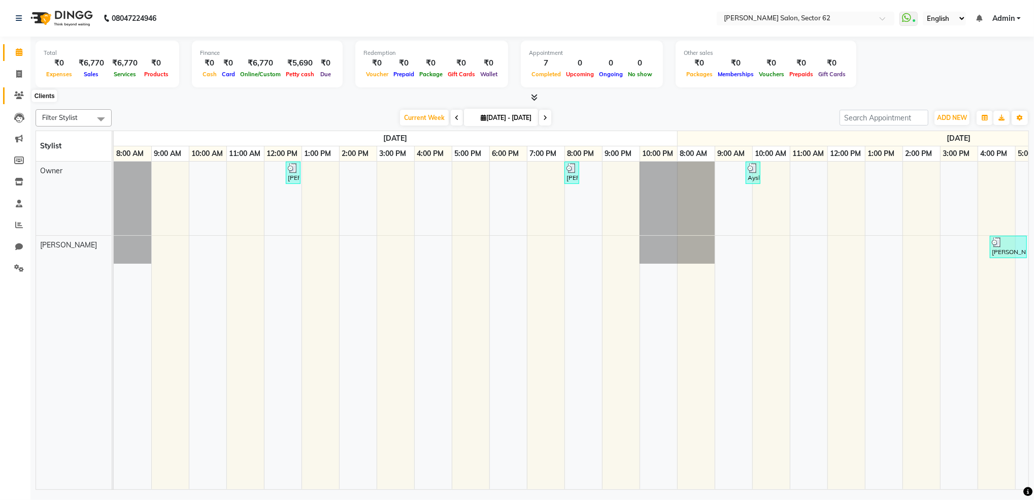
click at [21, 92] on icon at bounding box center [19, 95] width 10 height 8
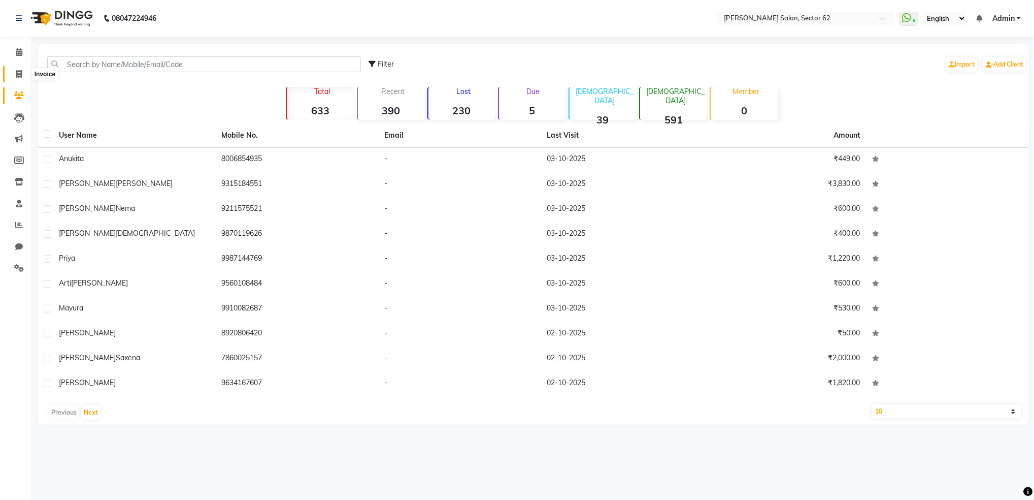
click at [13, 71] on span at bounding box center [19, 75] width 18 height 12
select select "service"
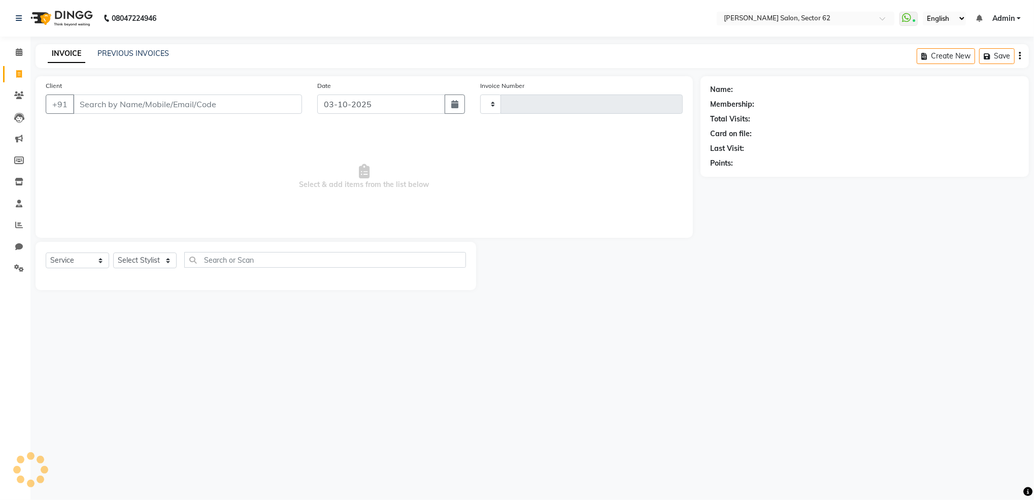
type input "1176"
select select "8124"
click at [218, 106] on input "Client" at bounding box center [187, 103] width 229 height 19
select select "82265"
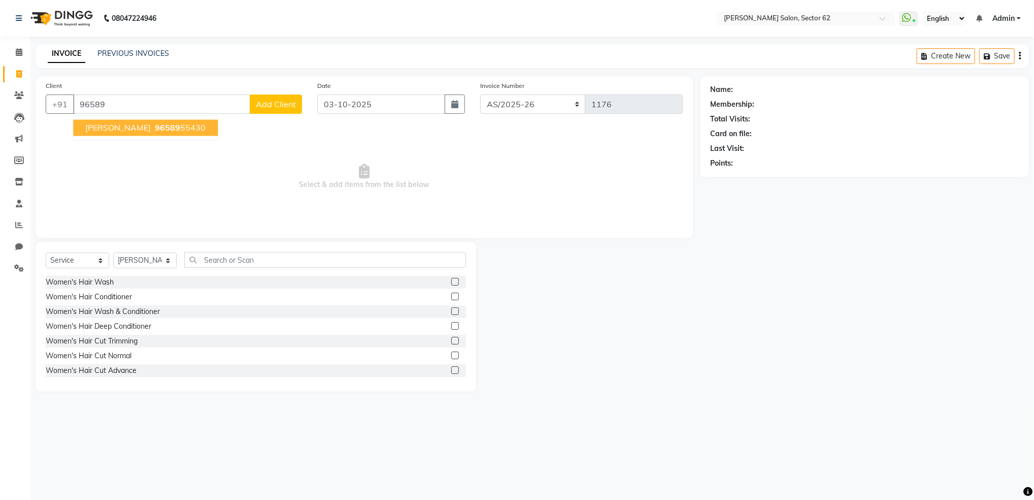
click at [188, 126] on ngb-highlight "96589 55430" at bounding box center [179, 128] width 53 height 10
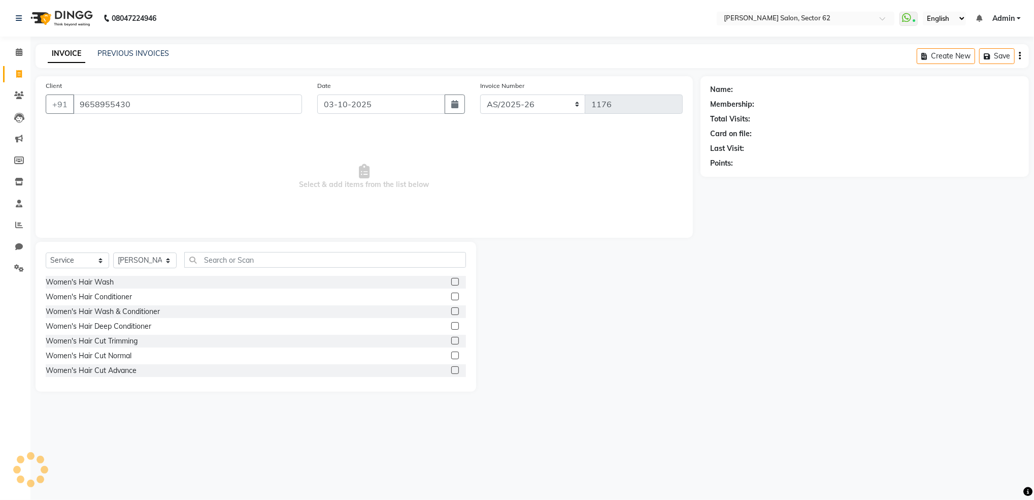
type input "9658955430"
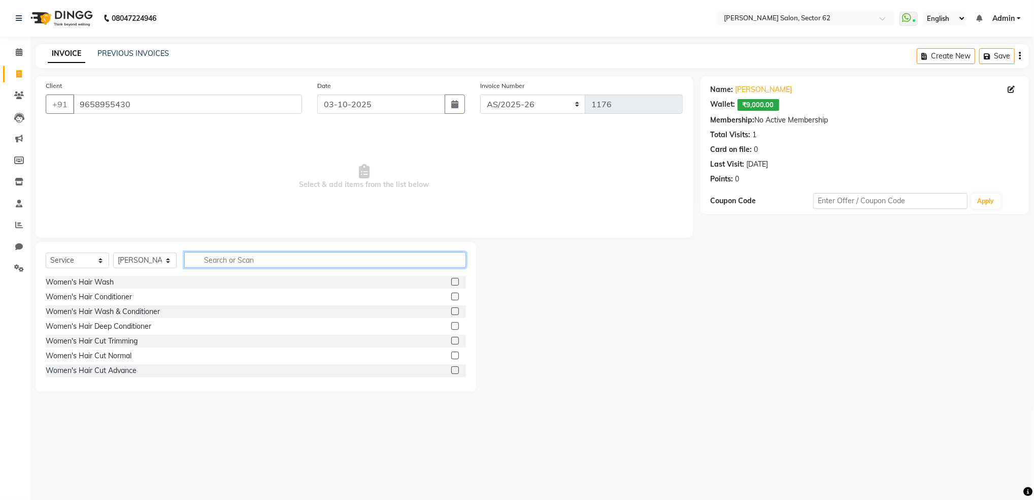
click at [241, 264] on input "text" at bounding box center [325, 260] width 282 height 16
type input "hair sp"
click at [452, 328] on label at bounding box center [455, 326] width 8 height 8
click at [452, 328] on input "checkbox" at bounding box center [454, 326] width 7 height 7
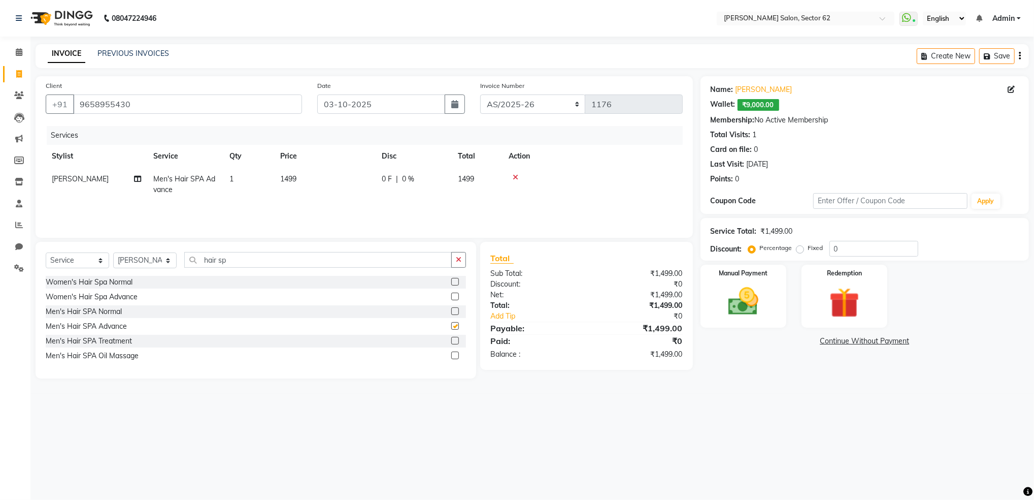
checkbox input "false"
click at [343, 262] on input "hair sp" at bounding box center [318, 260] width 268 height 16
type input "h"
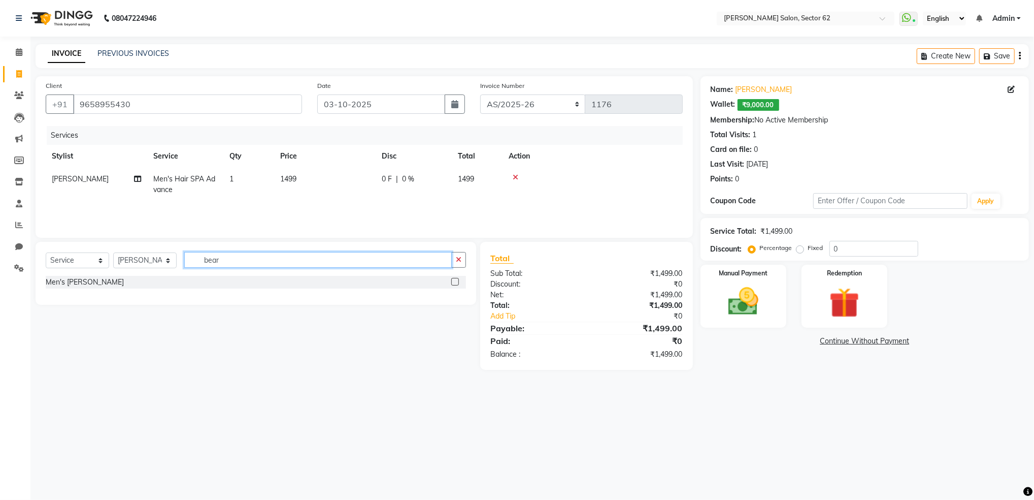
type input "bear"
click at [457, 283] on label at bounding box center [455, 282] width 8 height 8
click at [457, 283] on input "checkbox" at bounding box center [454, 282] width 7 height 7
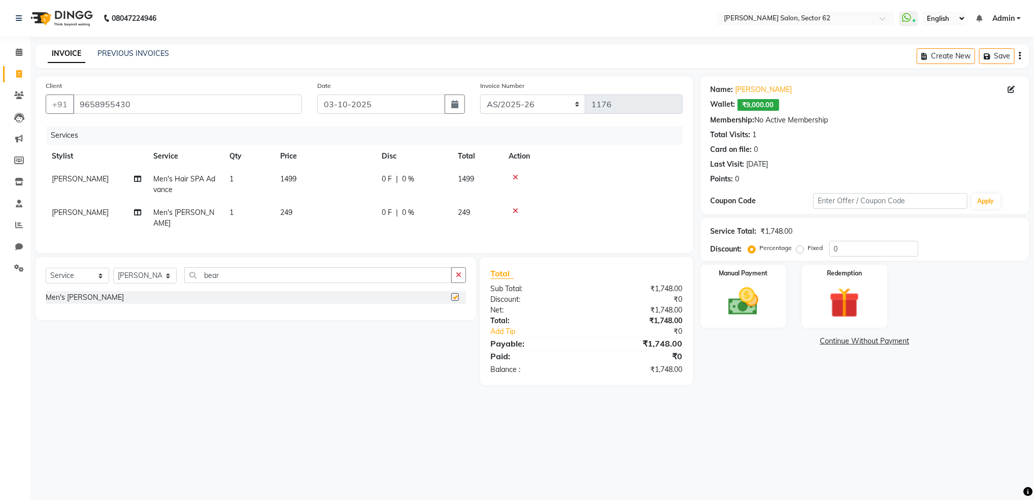
checkbox input "false"
click at [297, 179] on span "1499" at bounding box center [288, 178] width 16 height 9
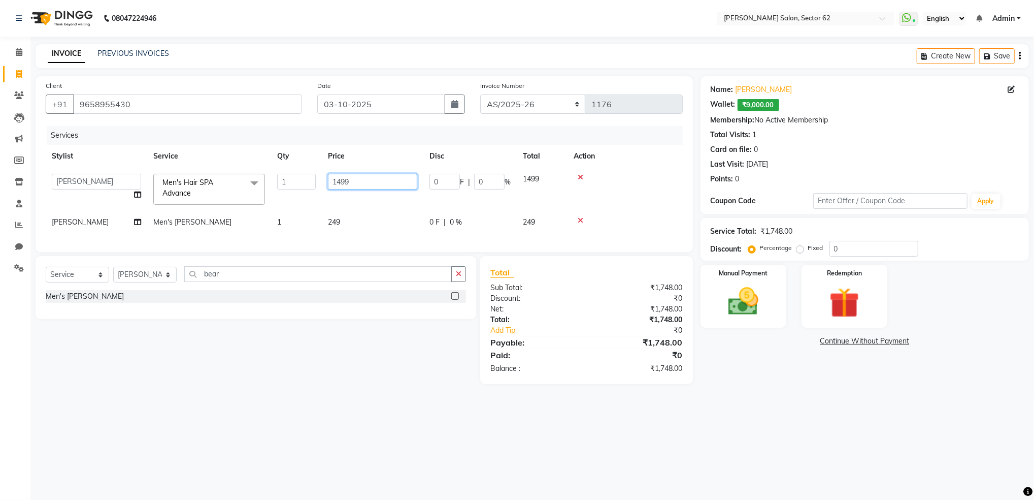
click at [352, 180] on input "1499" at bounding box center [372, 182] width 89 height 16
type input "1"
type input "500"
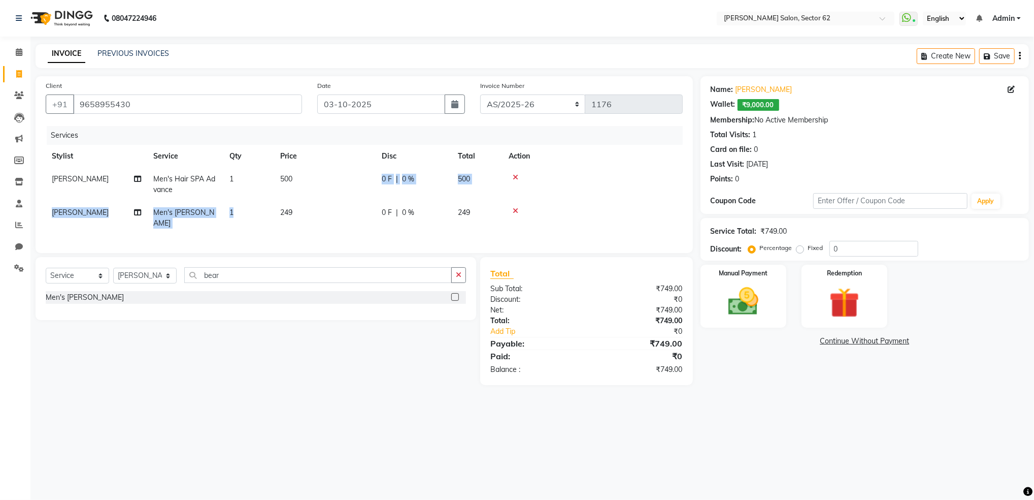
drag, startPoint x: 368, startPoint y: 196, endPoint x: 279, endPoint y: 216, distance: 91.2
click at [279, 216] on tbody "Mohd Sohil Men's Hair SPA Advance 1 500 0 F | 0 % 500 Mohd Sohil Men's Beard 1 …" at bounding box center [364, 201] width 637 height 67
click at [279, 216] on td "249" at bounding box center [325, 218] width 102 height 34
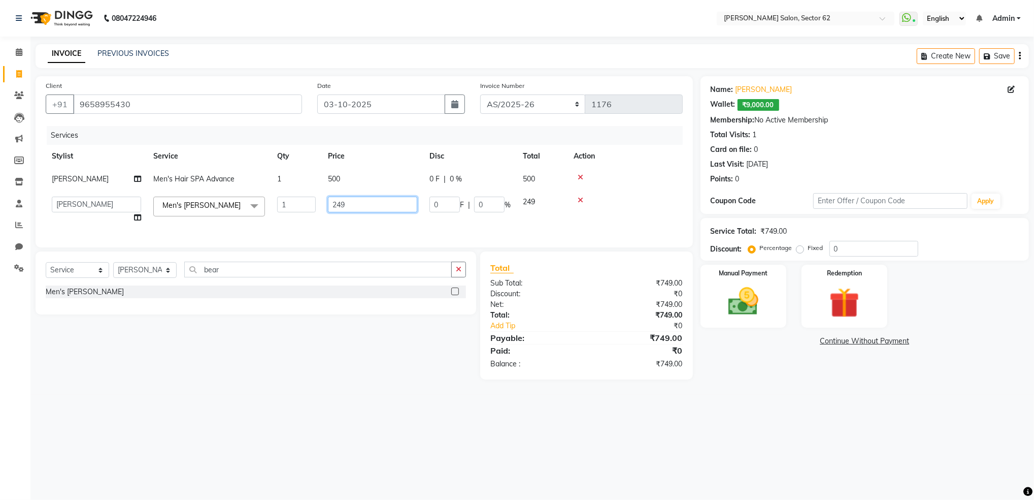
click at [346, 210] on input "249" at bounding box center [372, 205] width 89 height 16
type input "2"
type input "150"
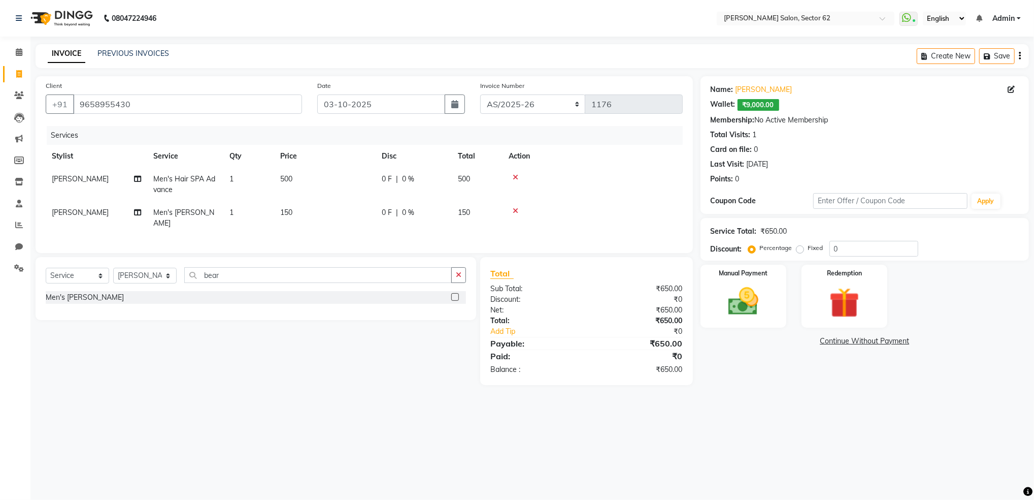
click at [350, 219] on td "150" at bounding box center [325, 218] width 102 height 34
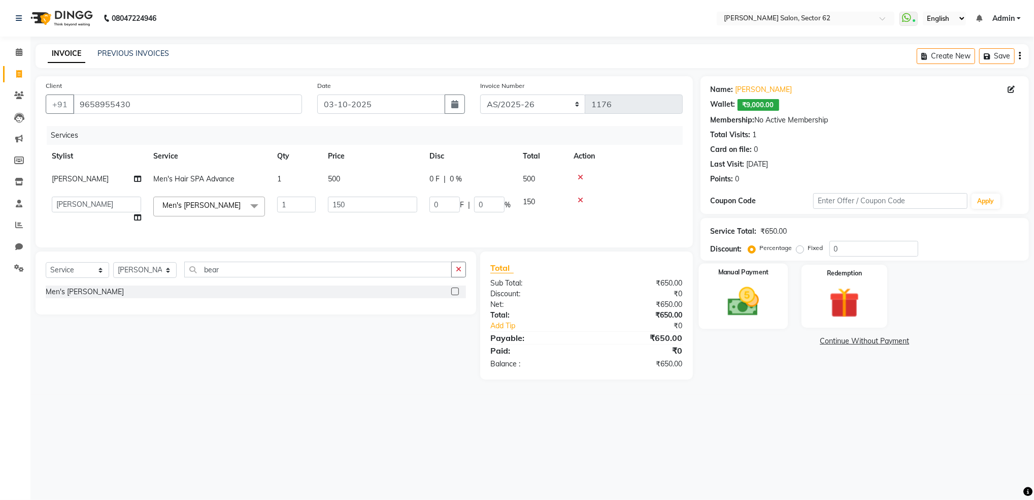
click at [740, 303] on img at bounding box center [743, 301] width 51 height 37
click at [832, 339] on span "UPI" at bounding box center [834, 342] width 16 height 12
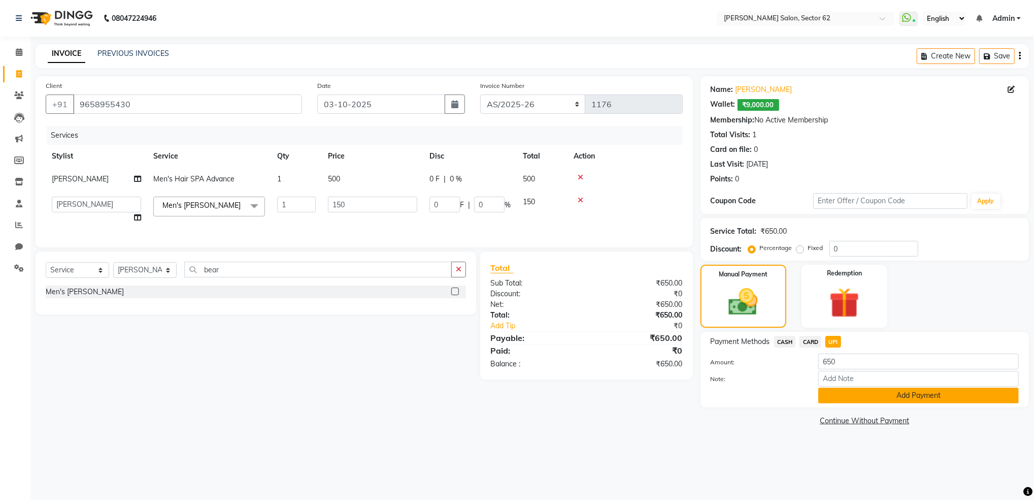
click at [882, 400] on button "Add Payment" at bounding box center [919, 395] width 201 height 16
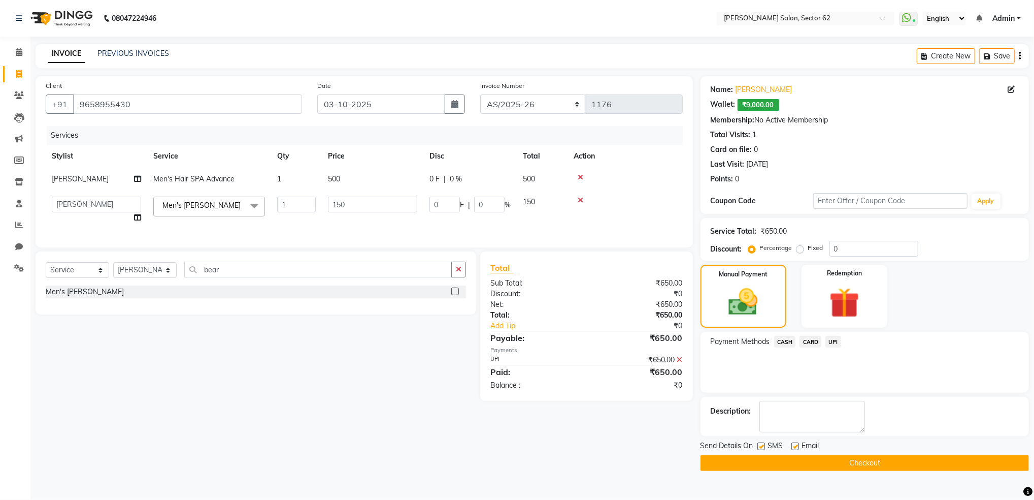
click at [879, 458] on button "Checkout" at bounding box center [865, 463] width 329 height 16
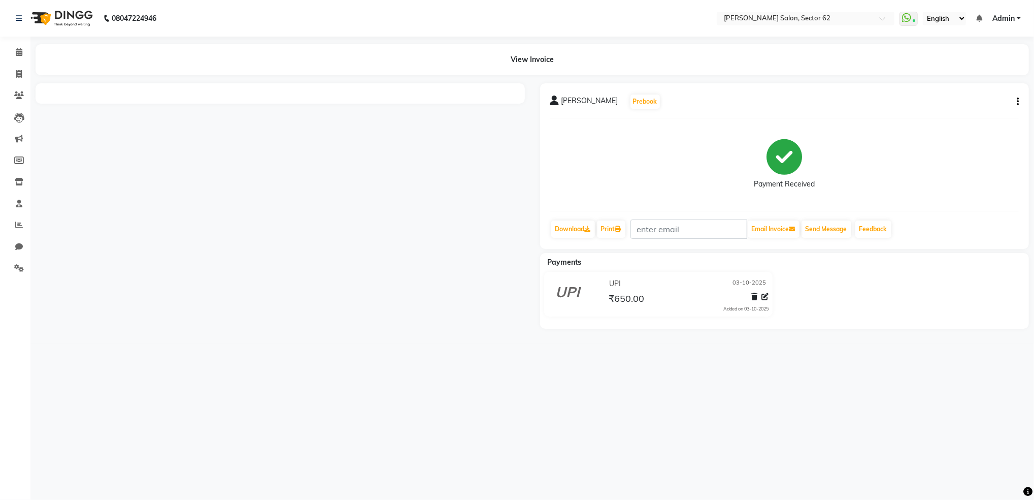
click at [640, 397] on div "08047224946 Select Location × Aashi Salon, Sector 62 WhatsApp Status ✕ Status: …" at bounding box center [517, 250] width 1034 height 500
click at [270, 285] on div at bounding box center [280, 205] width 505 height 245
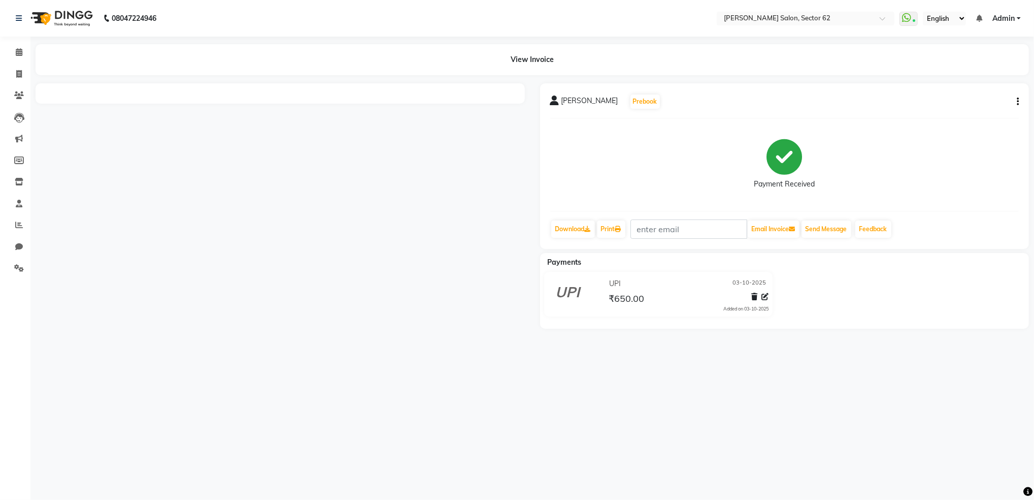
drag, startPoint x: 270, startPoint y: 285, endPoint x: 654, endPoint y: 301, distance: 383.8
click at [654, 301] on div "Sidharth Rajhansh Prebook Payment Received Download Print Email Invoice Send Me…" at bounding box center [532, 205] width 1009 height 245
click at [663, 378] on div "08047224946 Select Location × Aashi Salon, Sector 62 WhatsApp Status ✕ Status: …" at bounding box center [517, 250] width 1034 height 500
click at [24, 72] on span at bounding box center [19, 75] width 18 height 12
select select "service"
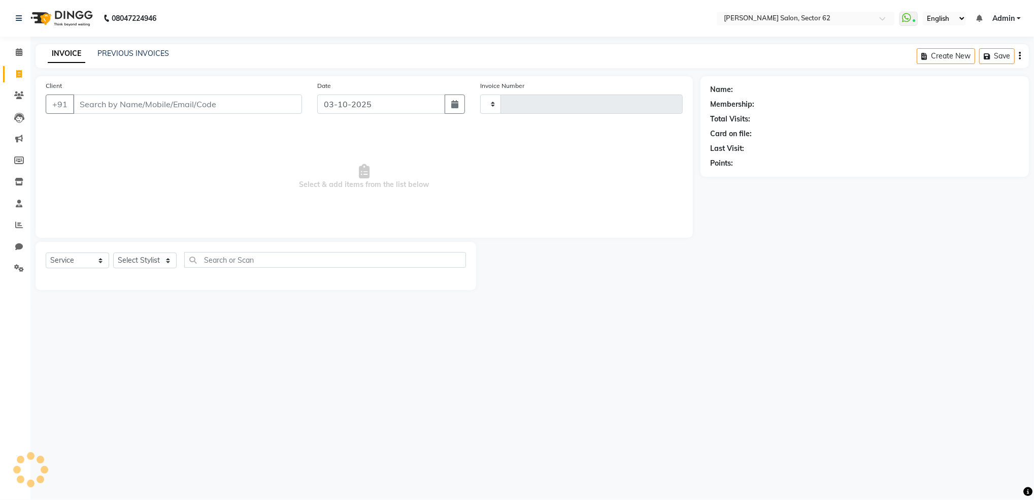
type input "1177"
select select "8124"
select select "82265"
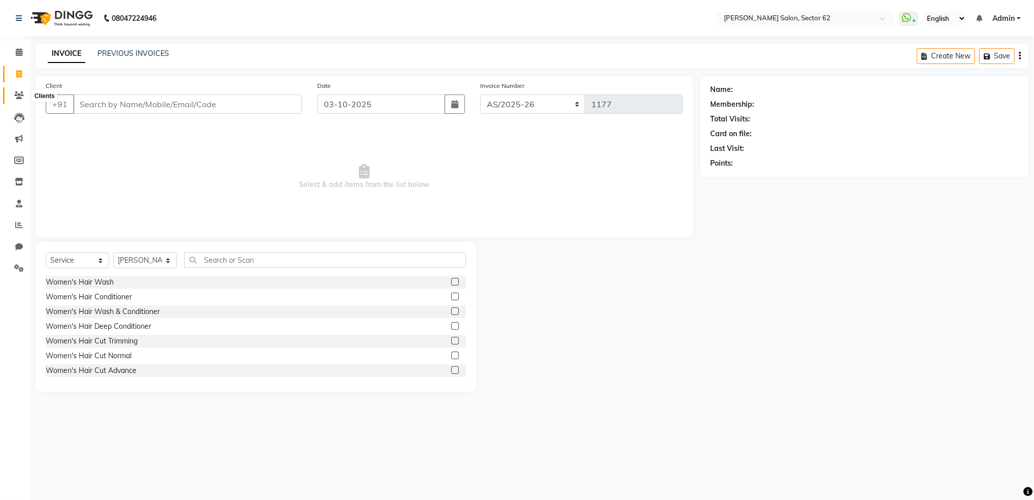
click at [12, 94] on span at bounding box center [19, 96] width 18 height 12
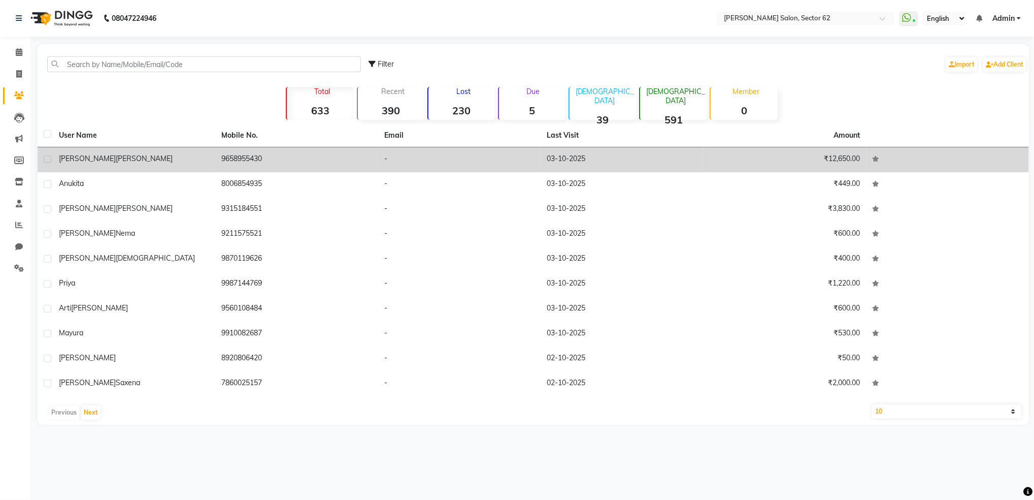
click at [177, 156] on div "Sidharth Rajhansh" at bounding box center [134, 158] width 151 height 11
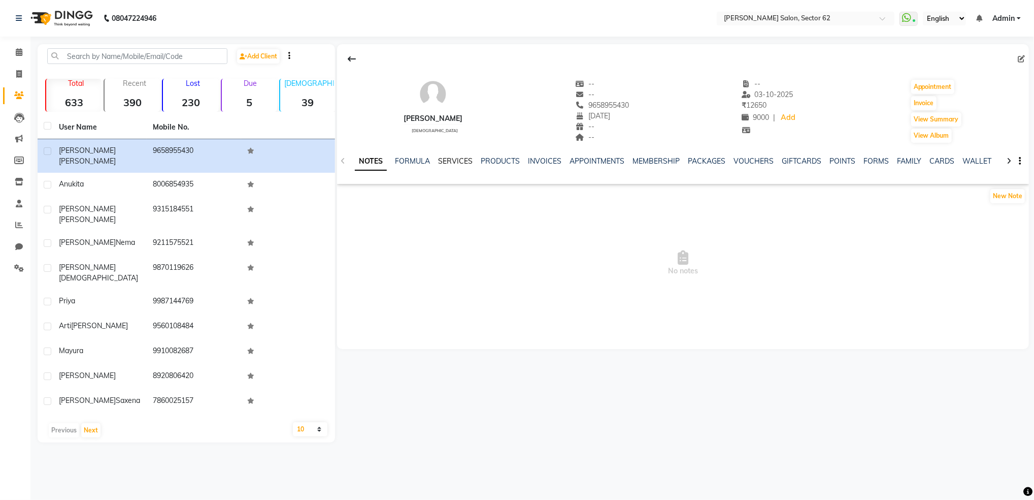
click at [464, 162] on link "SERVICES" at bounding box center [455, 160] width 35 height 9
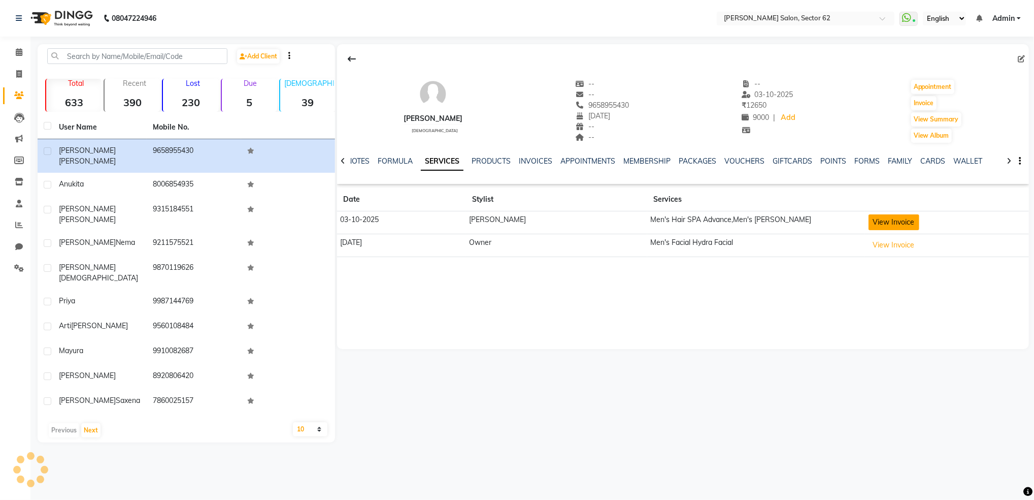
click at [869, 228] on button "View Invoice" at bounding box center [894, 222] width 51 height 16
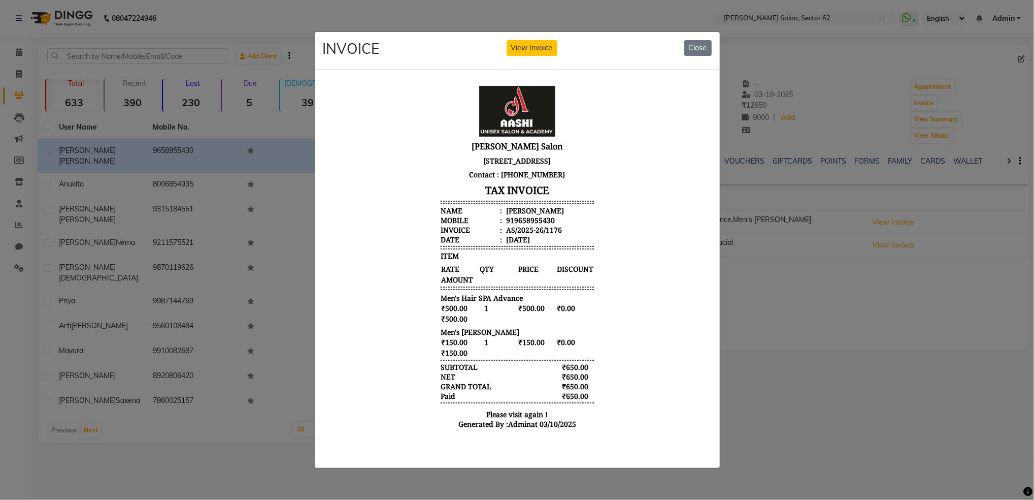
click at [737, 304] on ngb-modal-window "INVOICE View Invoice Close" at bounding box center [517, 250] width 1034 height 500
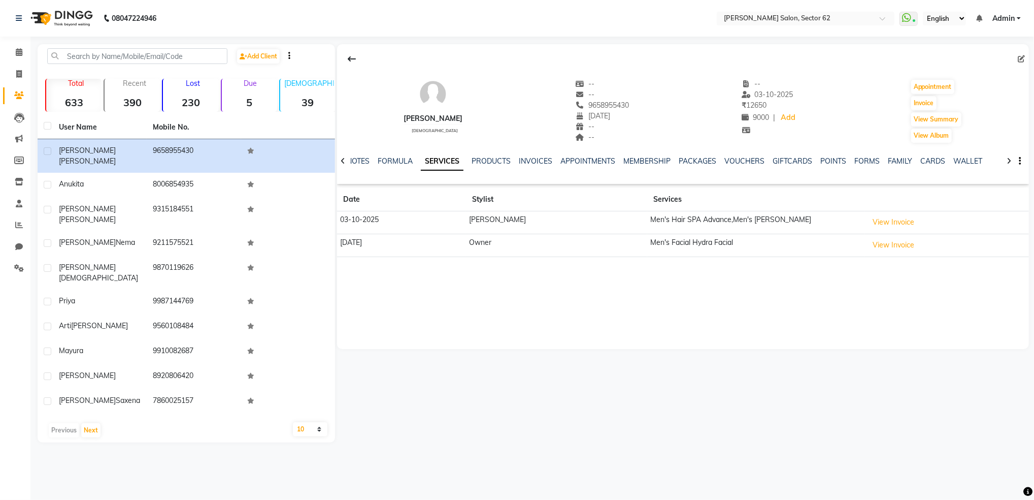
click at [1021, 161] on icon "button" at bounding box center [1020, 161] width 2 height 1
drag, startPoint x: 905, startPoint y: 360, endPoint x: 399, endPoint y: 222, distance: 524.7
click at [399, 222] on div "Sidharth Rajhansh male -- -- 9658955430 13-11-1991 -- -- -- 03-10-2025 ₹ 12650 …" at bounding box center [682, 243] width 694 height 398
click at [21, 73] on icon at bounding box center [19, 74] width 6 height 8
select select "service"
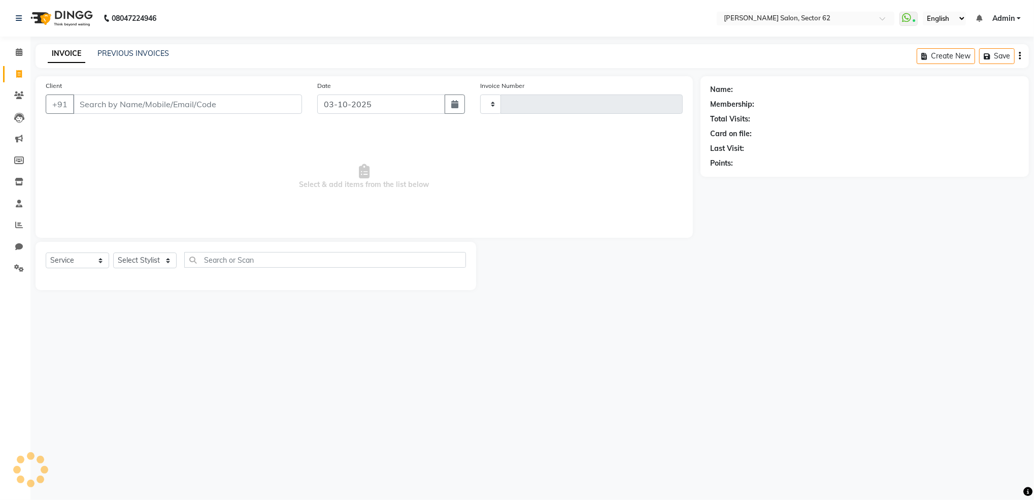
type input "1177"
select select "8124"
select select "82265"
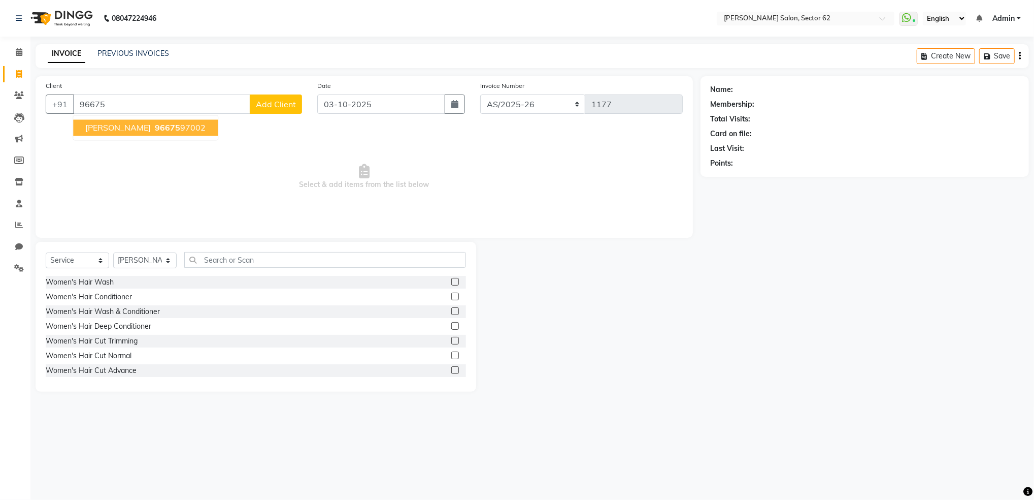
click at [160, 126] on span "96675" at bounding box center [167, 128] width 25 height 10
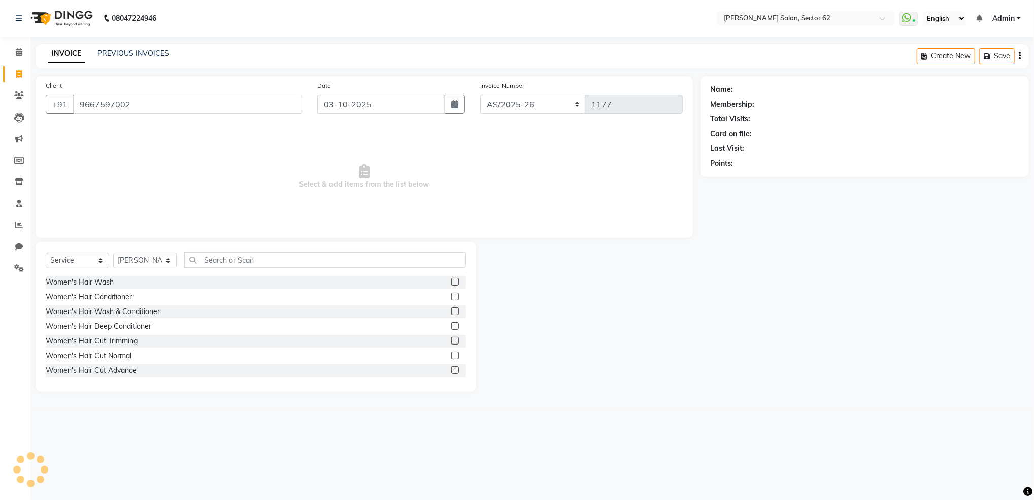
type input "9667597002"
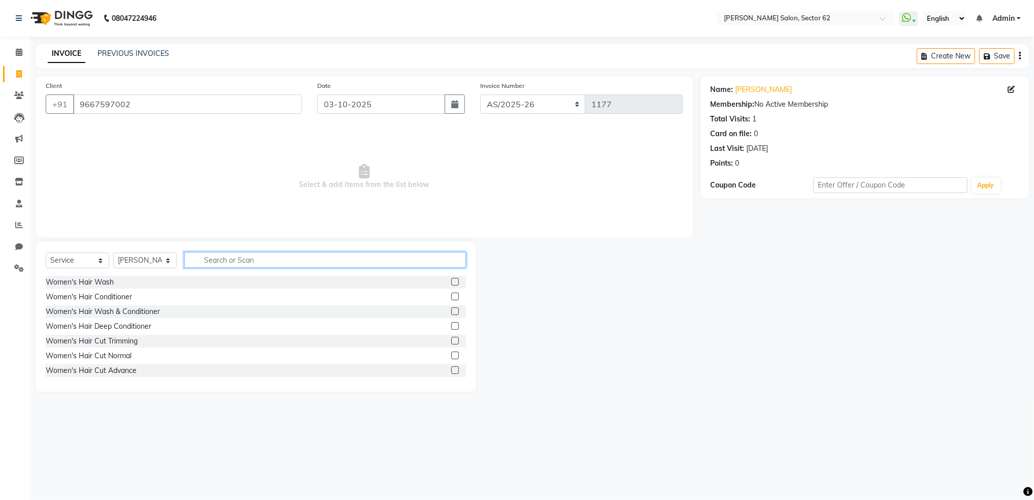
click at [297, 253] on input "text" at bounding box center [325, 260] width 282 height 16
click at [131, 259] on select "Select Stylist Mohd Sohil Owner" at bounding box center [144, 260] width 63 height 16
select select "75654"
click at [113, 253] on select "Select Stylist Mohd Sohil Owner" at bounding box center [144, 260] width 63 height 16
click at [224, 267] on input "text" at bounding box center [325, 260] width 282 height 16
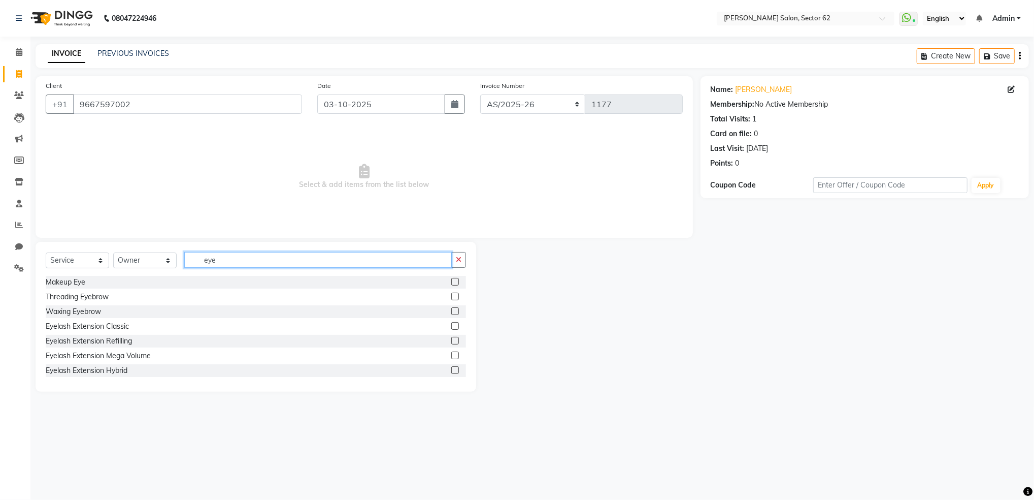
type input "eye"
click at [451, 297] on label at bounding box center [455, 297] width 8 height 8
click at [451, 297] on input "checkbox" at bounding box center [454, 297] width 7 height 7
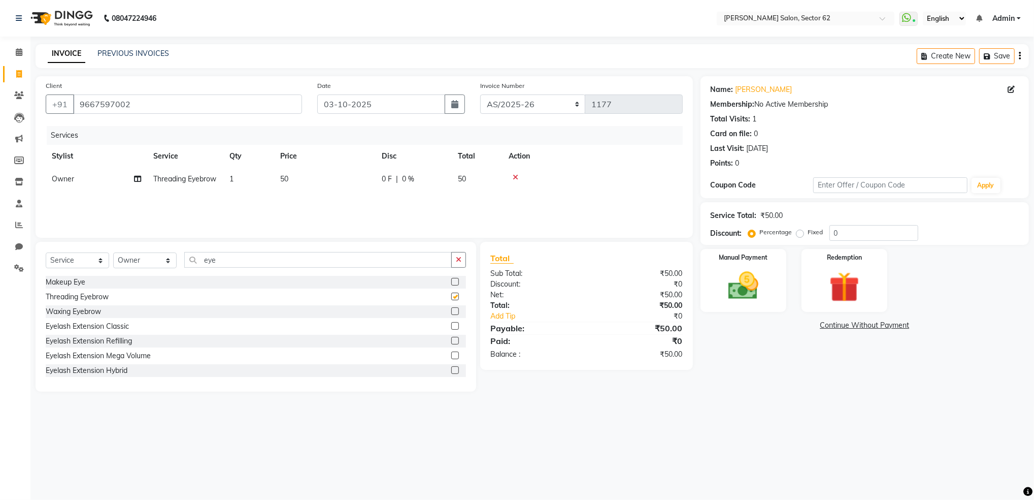
click at [451, 297] on label at bounding box center [455, 297] width 8 height 8
click at [451, 297] on input "checkbox" at bounding box center [454, 297] width 7 height 7
checkbox input "false"
click at [758, 268] on img at bounding box center [743, 286] width 51 height 37
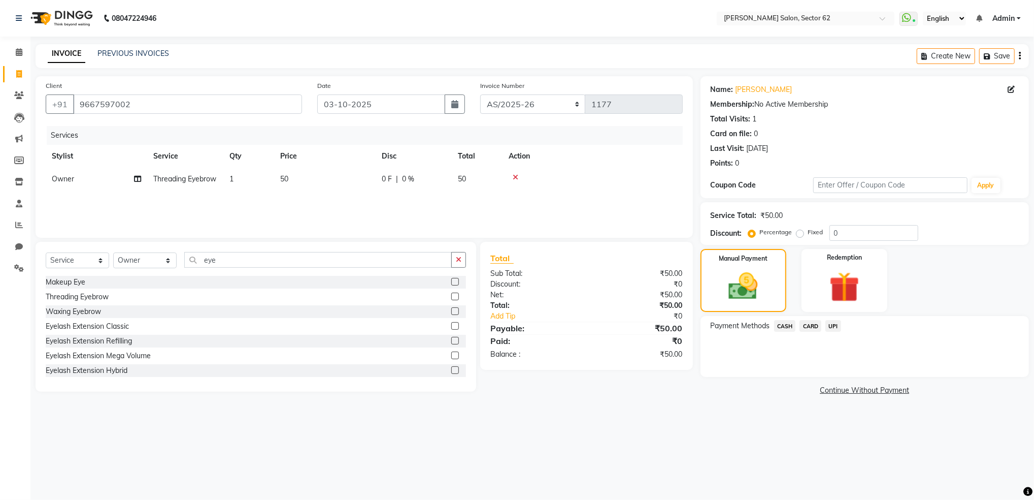
click at [835, 326] on span "UPI" at bounding box center [834, 326] width 16 height 12
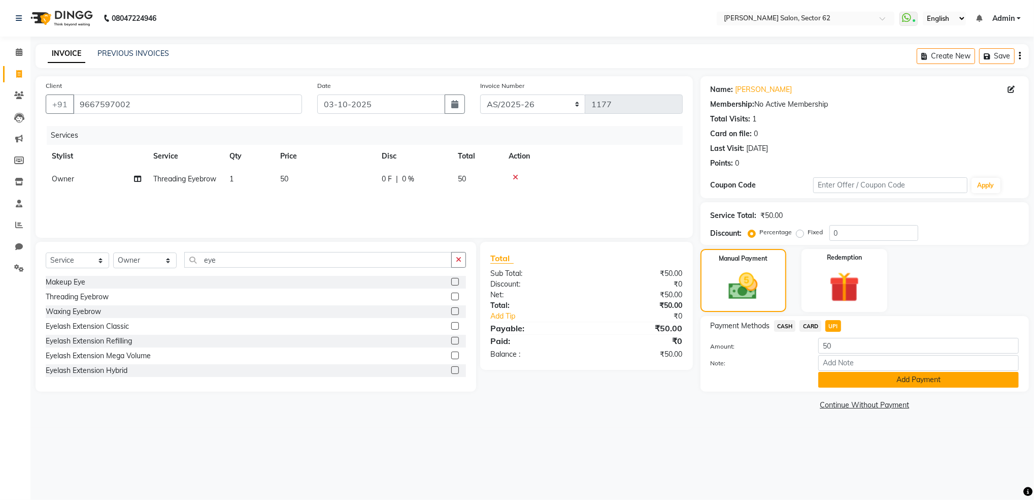
click at [919, 384] on button "Add Payment" at bounding box center [919, 380] width 201 height 16
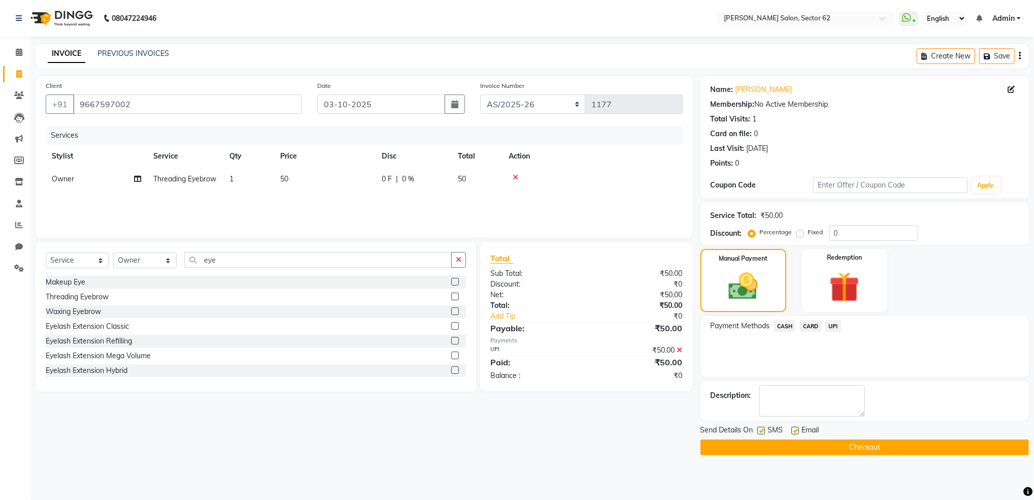
click at [914, 446] on button "Checkout" at bounding box center [865, 447] width 329 height 16
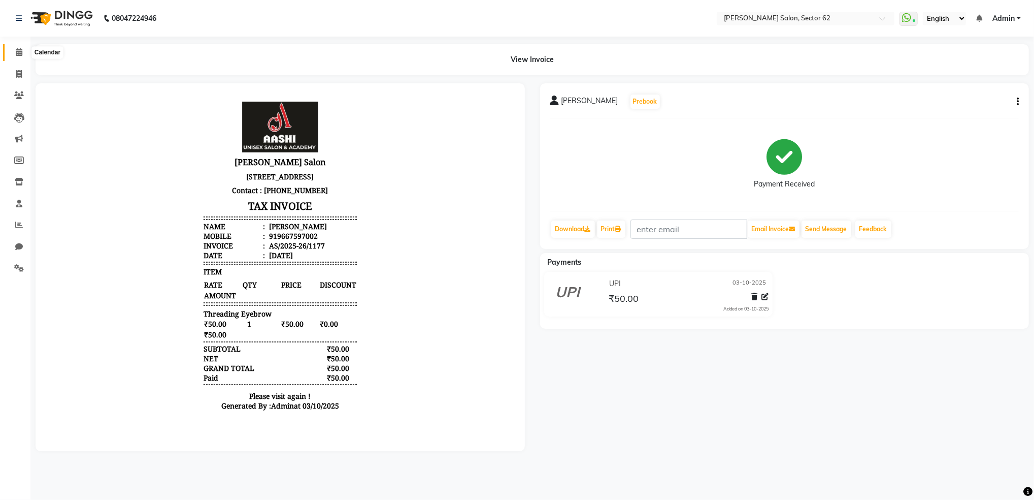
click at [20, 55] on icon at bounding box center [19, 52] width 7 height 8
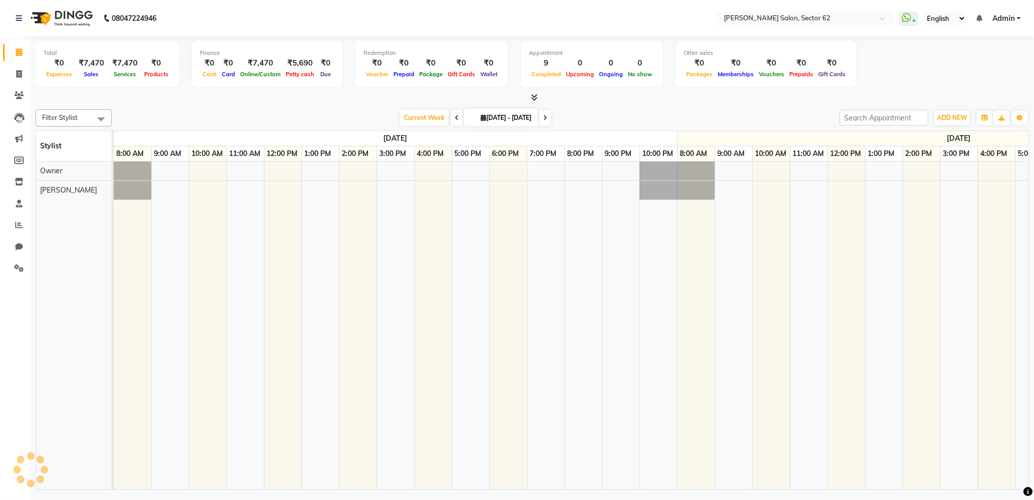
scroll to position [0, 413]
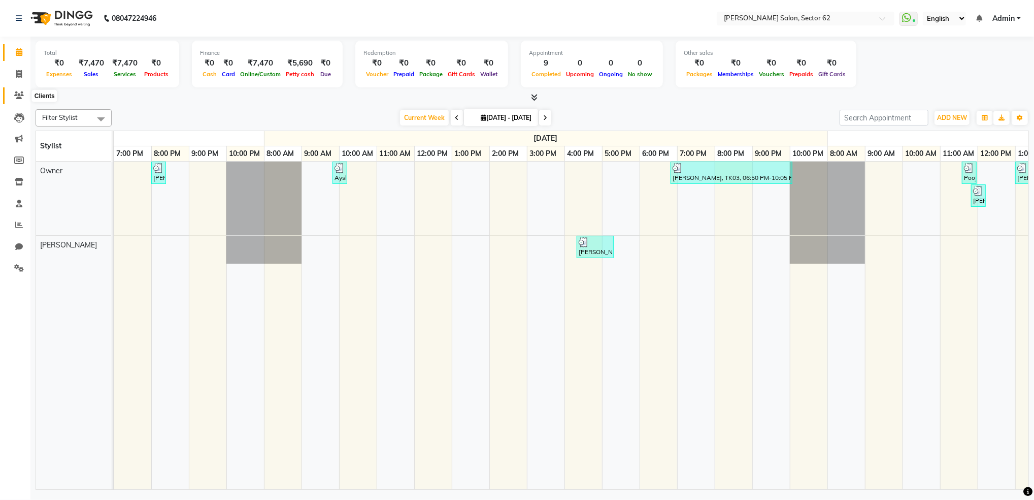
click at [19, 99] on icon at bounding box center [19, 95] width 10 height 8
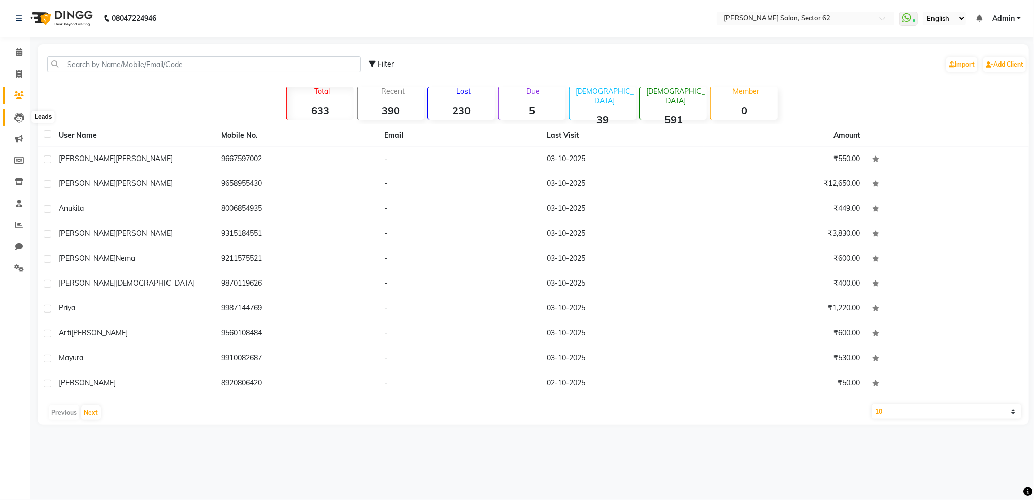
click at [19, 115] on icon at bounding box center [19, 118] width 10 height 10
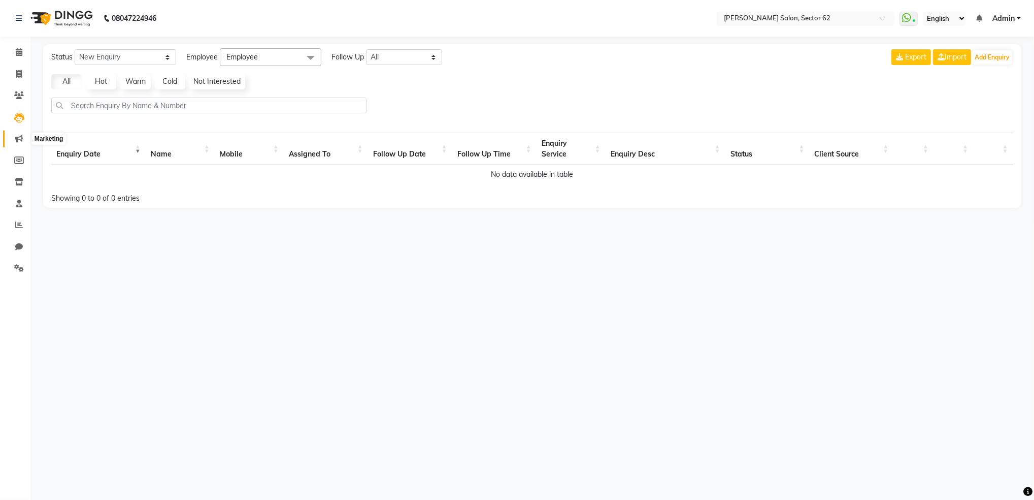
click at [18, 135] on icon at bounding box center [19, 139] width 8 height 8
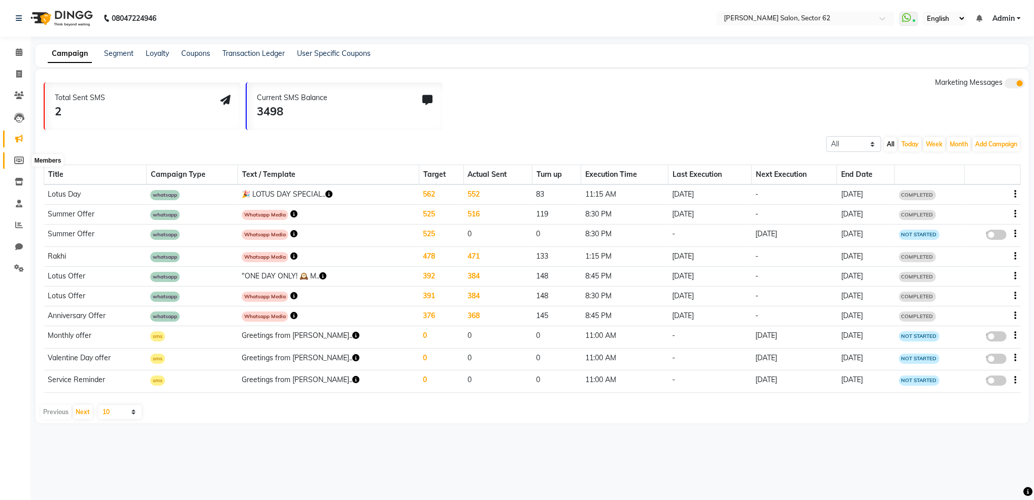
click at [20, 160] on icon at bounding box center [19, 160] width 10 height 8
select select
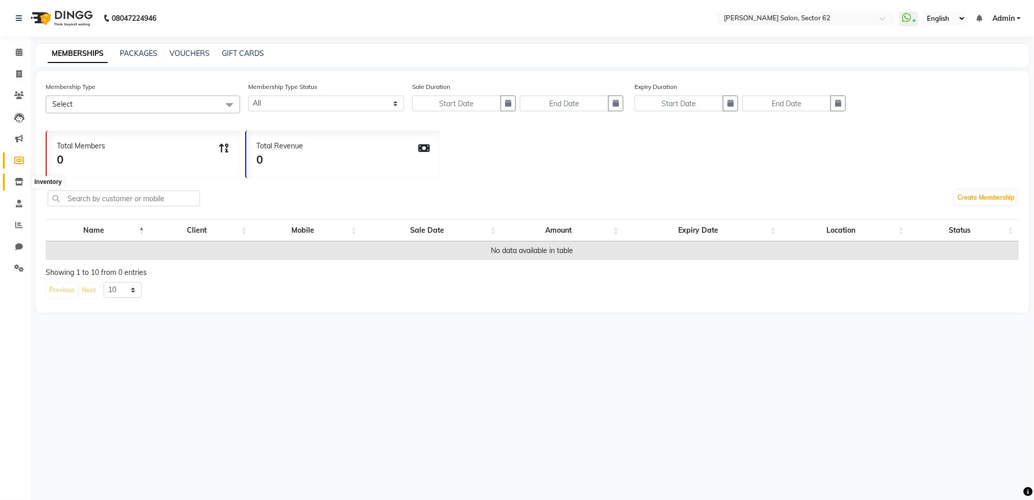
click at [20, 181] on icon at bounding box center [19, 182] width 9 height 8
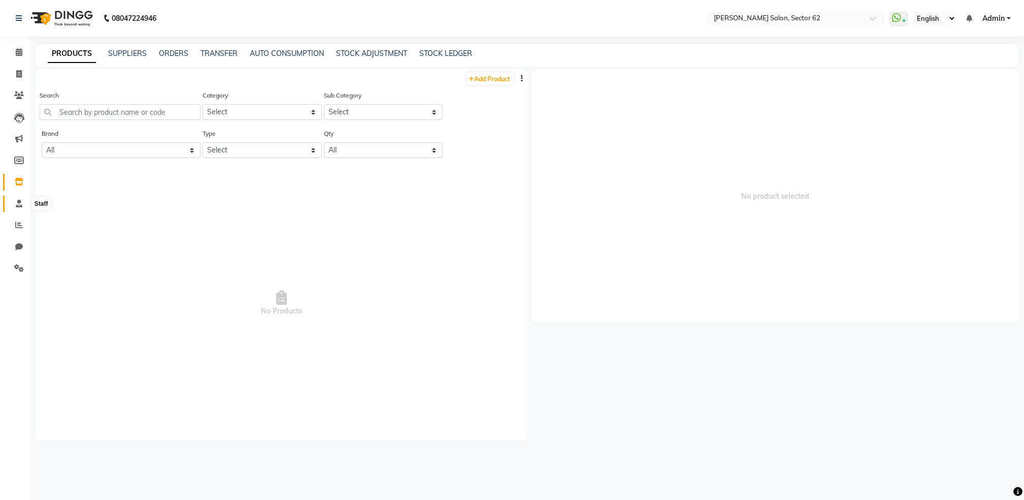
click at [16, 206] on icon at bounding box center [19, 204] width 7 height 8
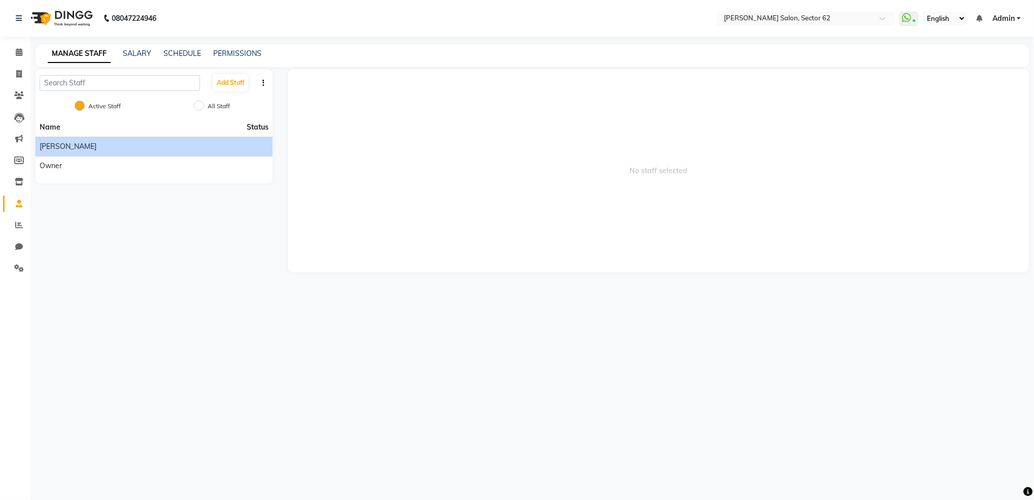
click at [76, 148] on div "[PERSON_NAME]" at bounding box center [154, 146] width 229 height 11
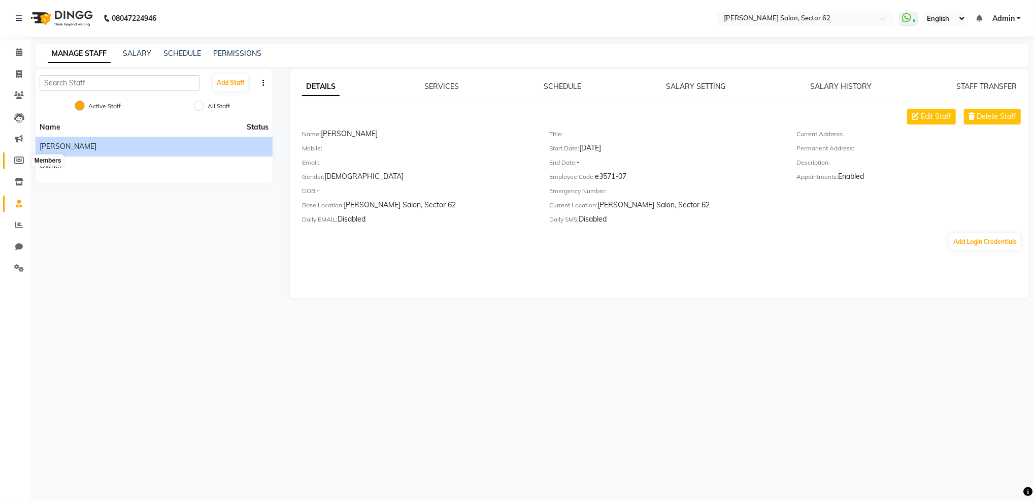
click at [24, 158] on span at bounding box center [19, 161] width 18 height 12
select select
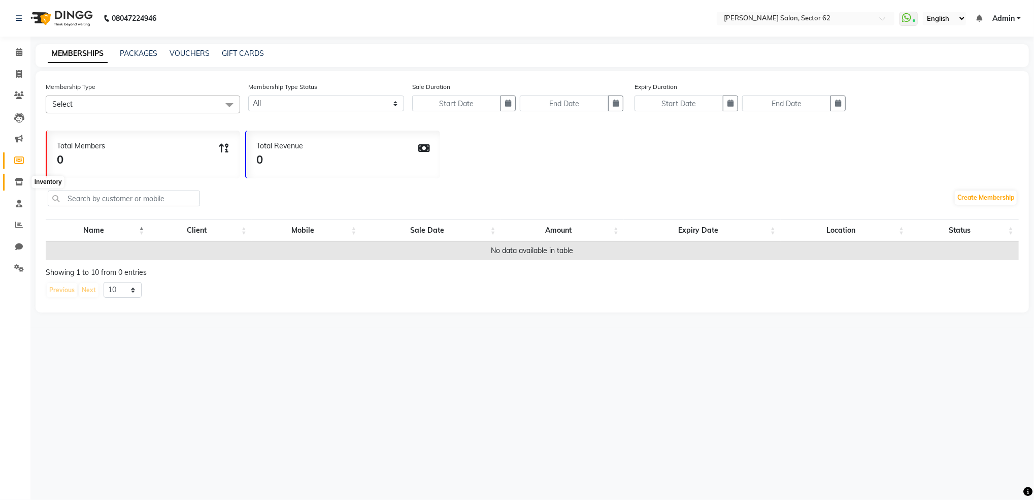
click at [16, 182] on icon at bounding box center [19, 182] width 9 height 8
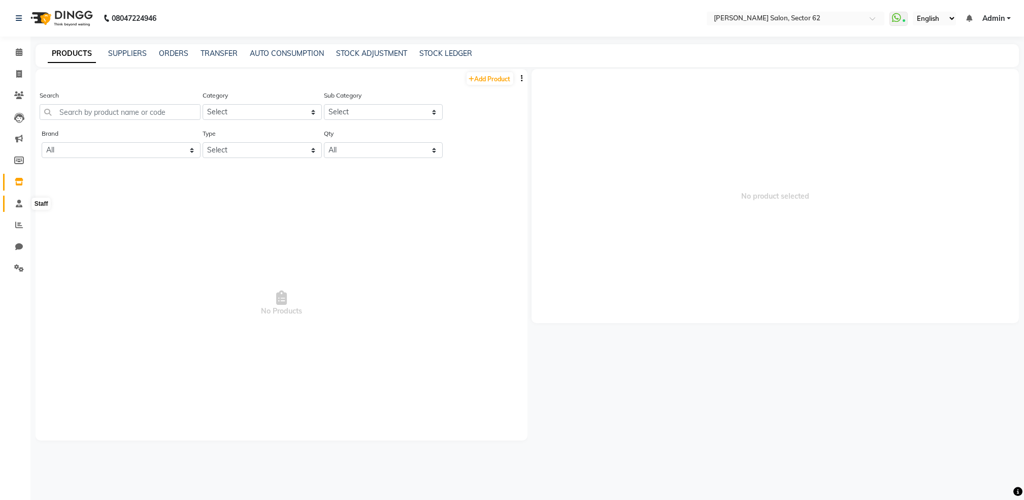
click at [22, 207] on span at bounding box center [19, 204] width 18 height 12
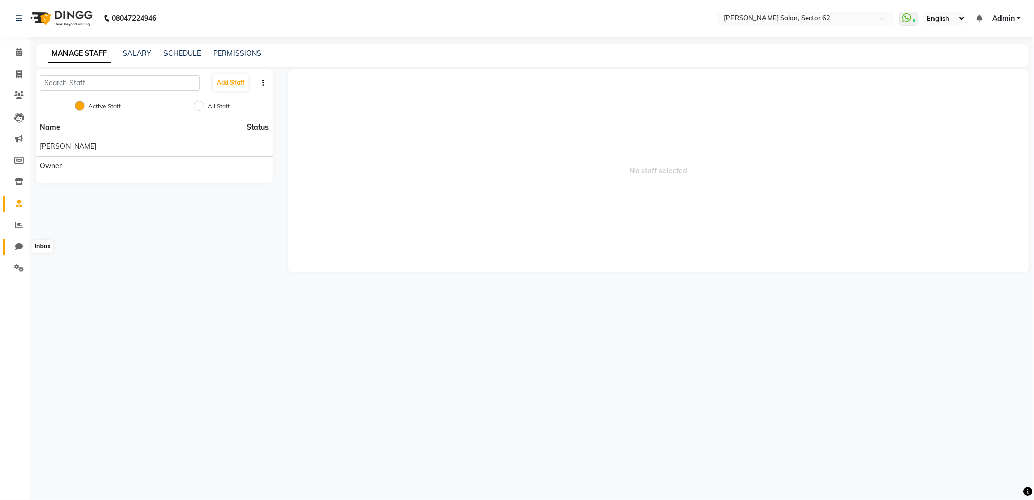
click at [20, 245] on icon at bounding box center [19, 247] width 8 height 8
select select "100"
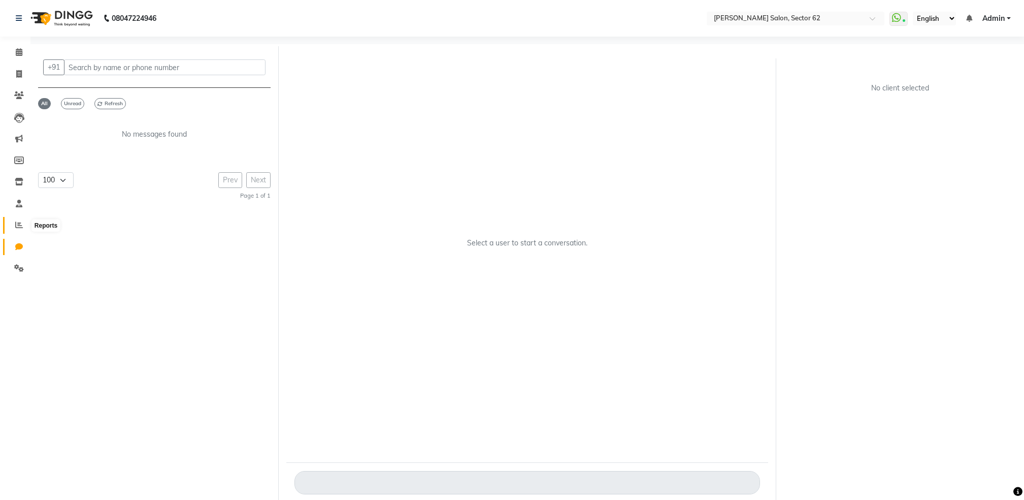
click at [16, 225] on icon at bounding box center [19, 225] width 8 height 8
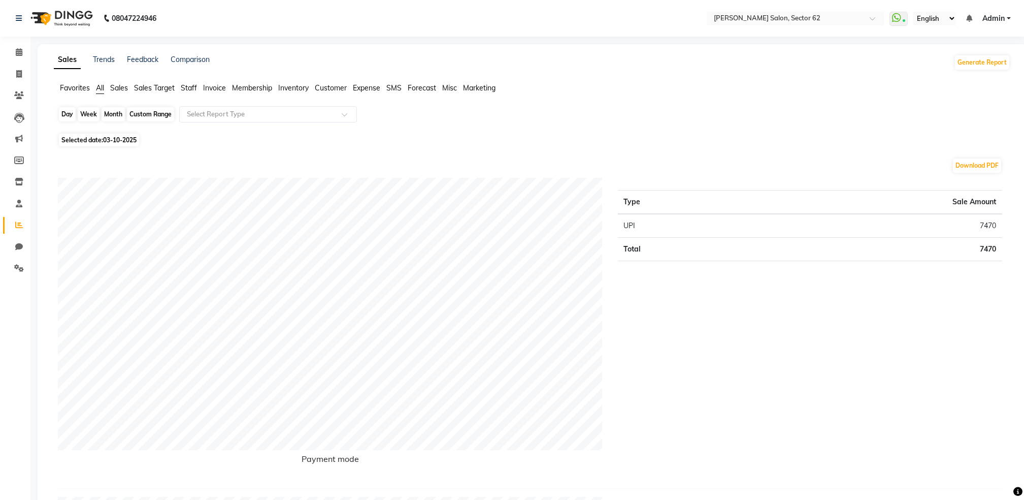
click at [70, 113] on div "Day" at bounding box center [67, 114] width 17 height 14
select select "10"
select select "2025"
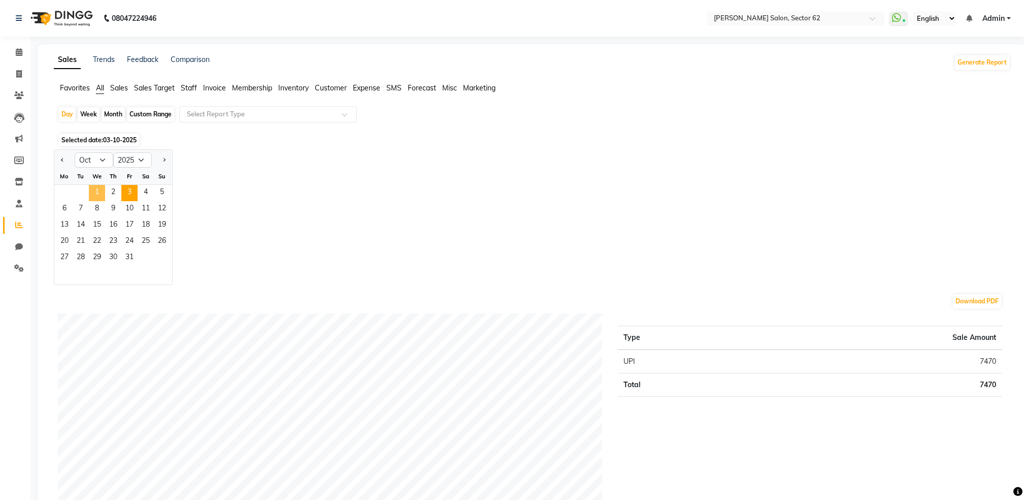
click at [89, 191] on span "1" at bounding box center [97, 193] width 16 height 16
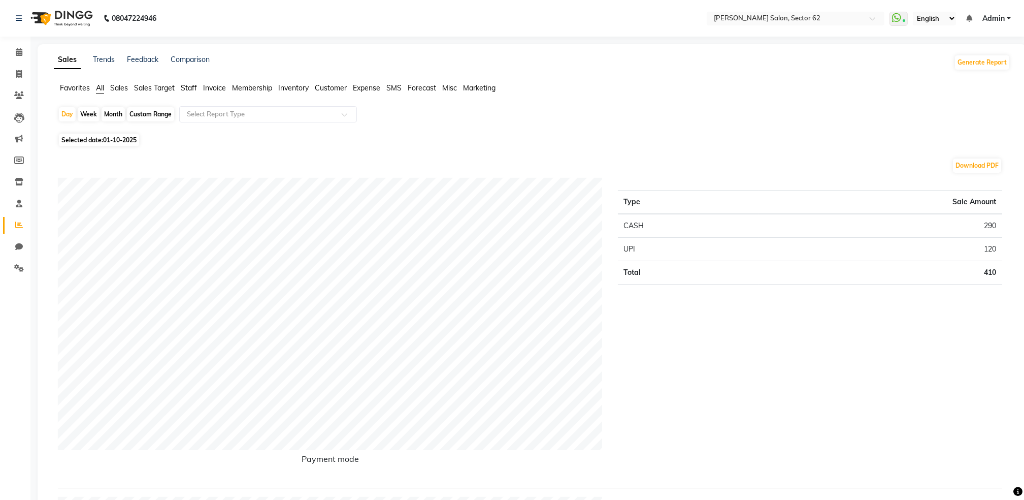
click at [88, 118] on div "Week" at bounding box center [89, 114] width 22 height 14
select select "10"
select select "2025"
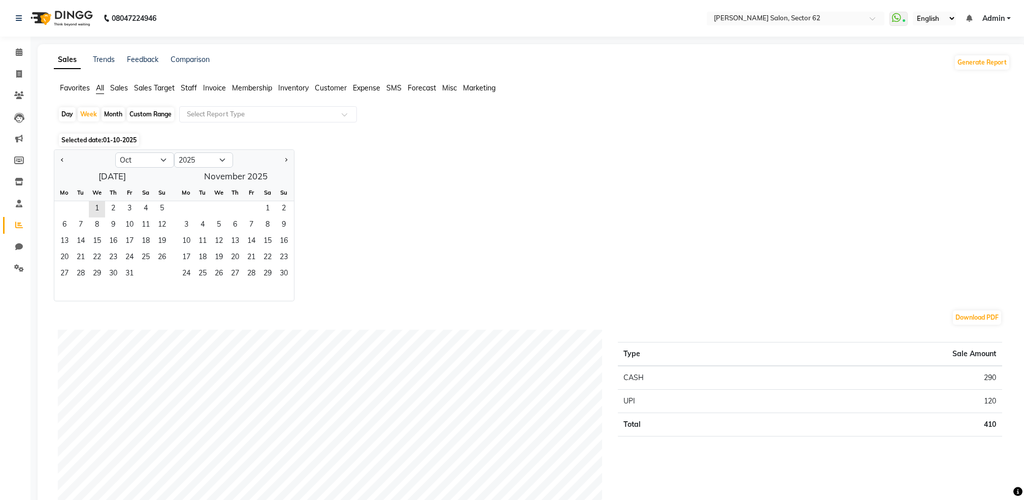
click at [93, 200] on div "We" at bounding box center [97, 192] width 16 height 16
click at [126, 210] on span "3" at bounding box center [129, 209] width 16 height 16
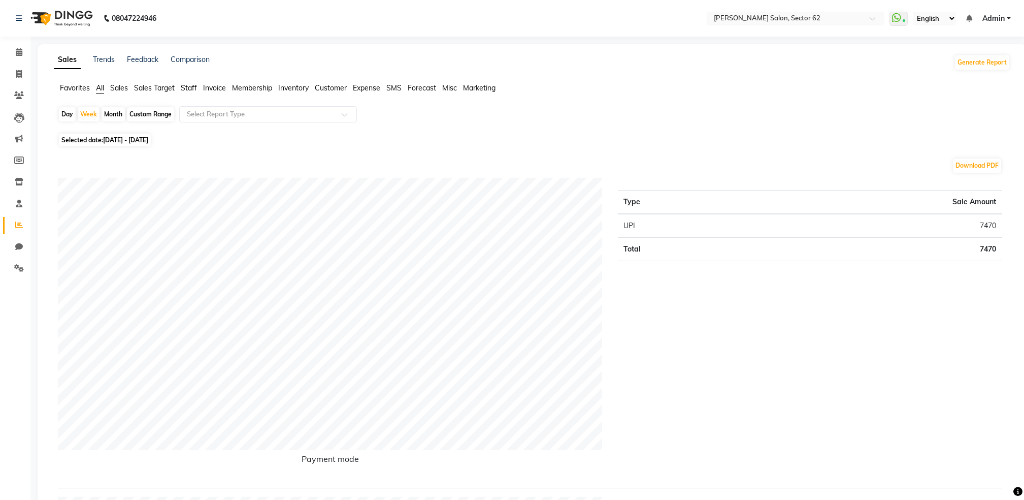
click at [65, 114] on div "Day" at bounding box center [67, 114] width 17 height 14
select select "10"
select select "2025"
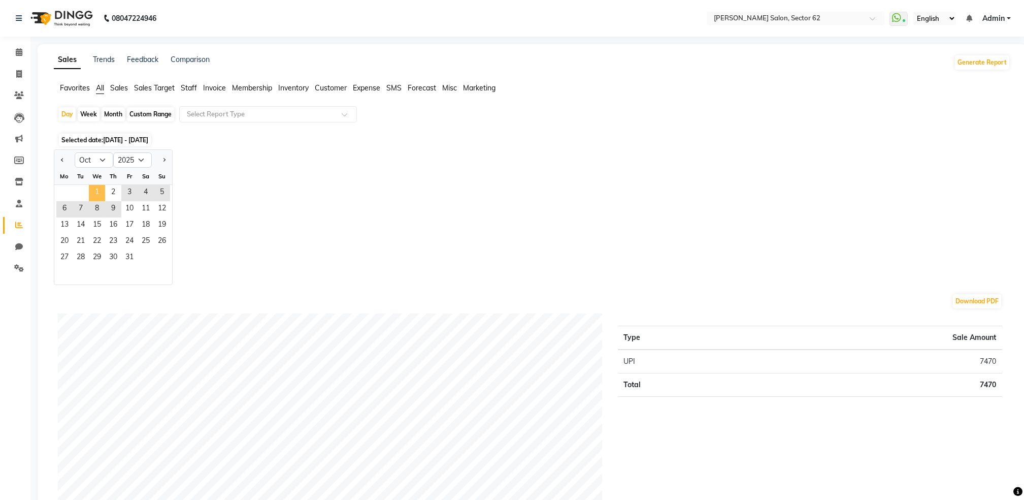
click at [96, 188] on span "1" at bounding box center [97, 193] width 16 height 16
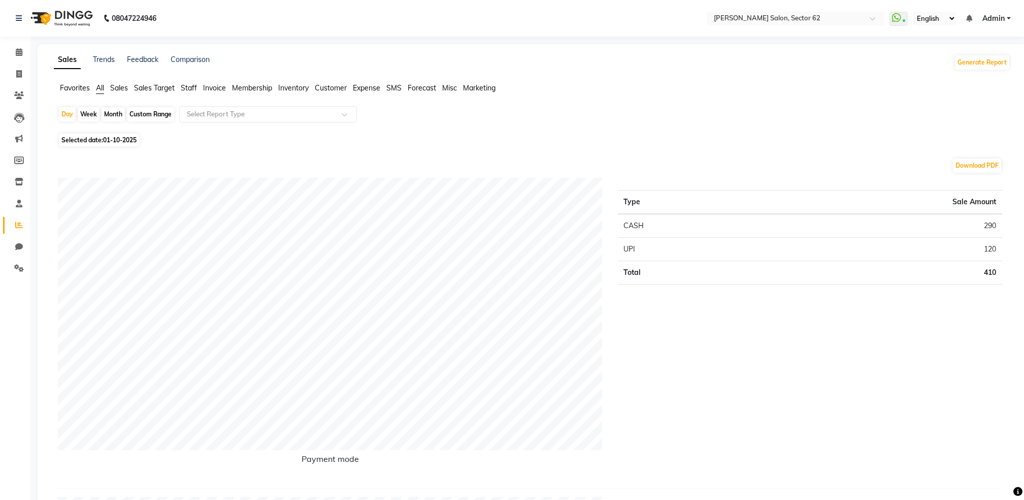
click at [110, 115] on div "Month" at bounding box center [113, 114] width 23 height 14
select select "10"
select select "2025"
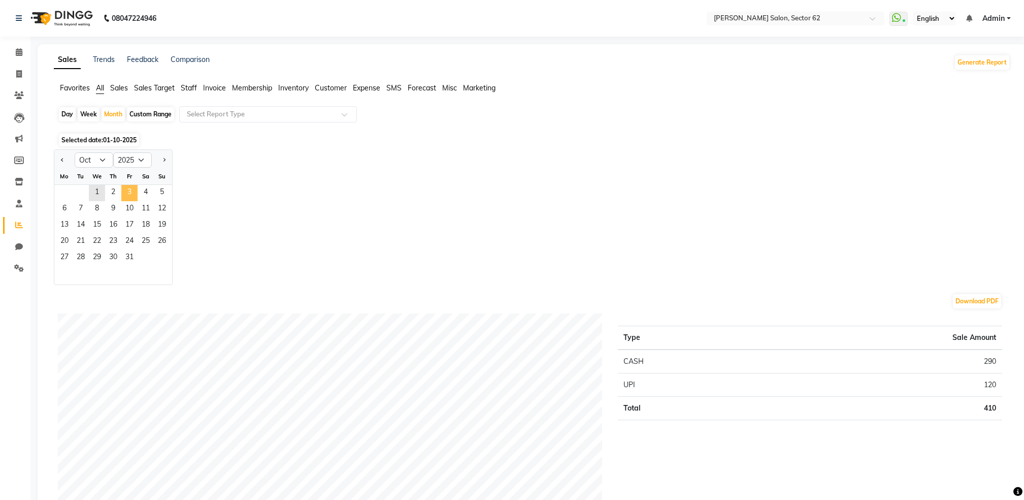
click at [125, 187] on span "3" at bounding box center [129, 193] width 16 height 16
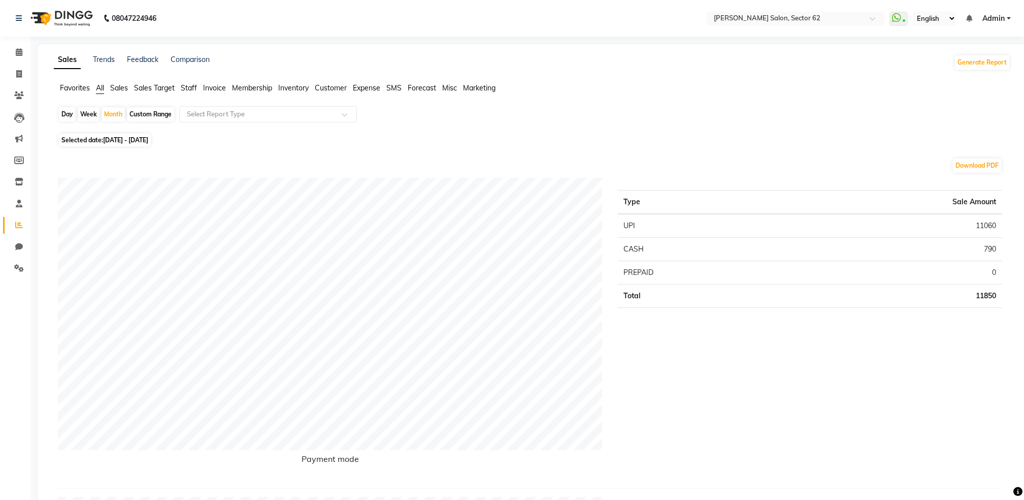
select select "100"
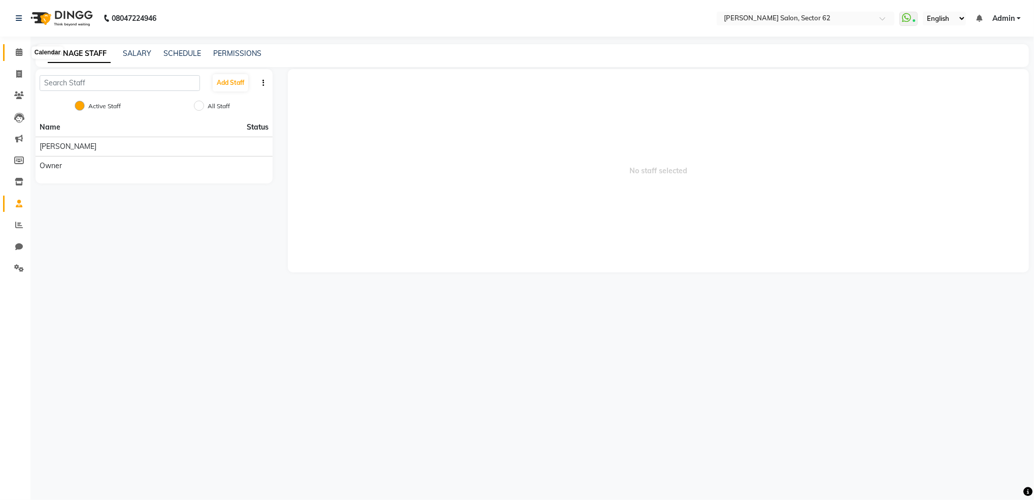
click at [21, 54] on icon at bounding box center [19, 52] width 7 height 8
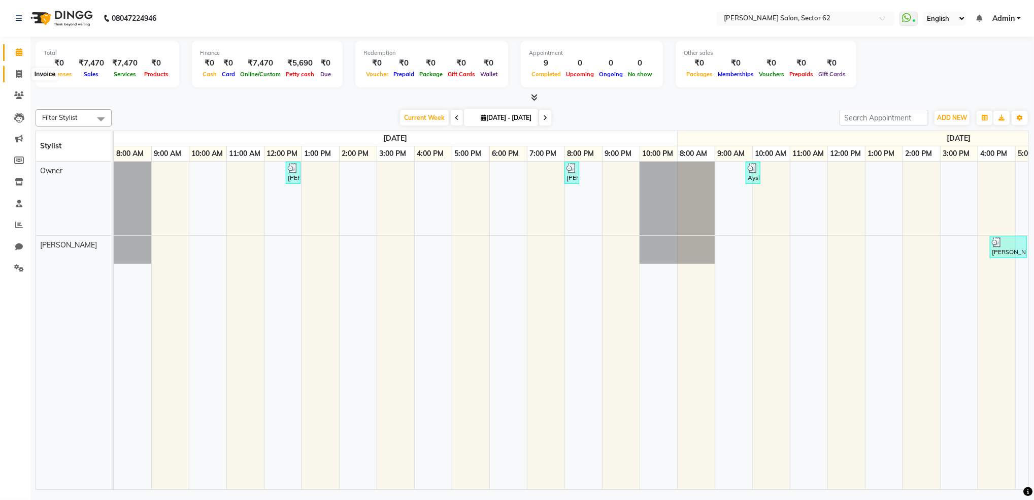
click at [20, 76] on icon at bounding box center [19, 74] width 6 height 8
select select "service"
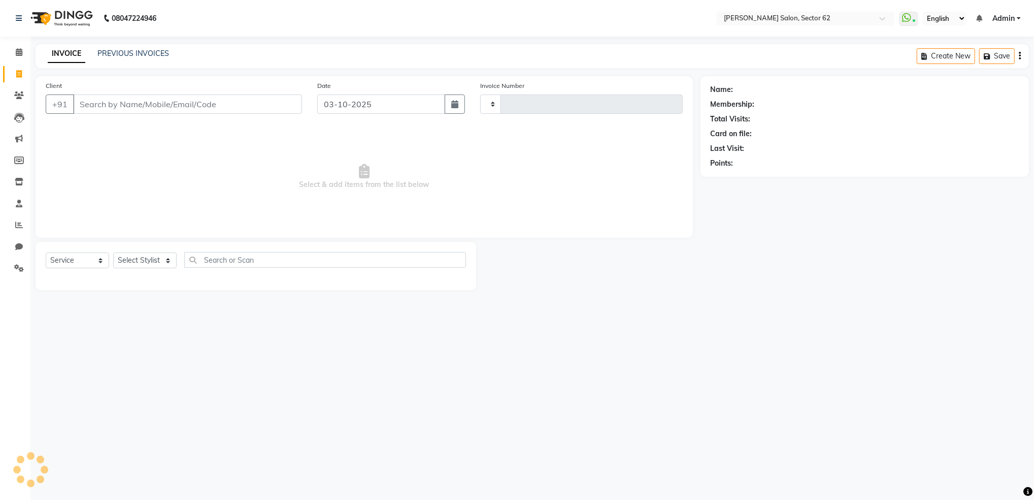
type input "1178"
select select "8124"
select select "82265"
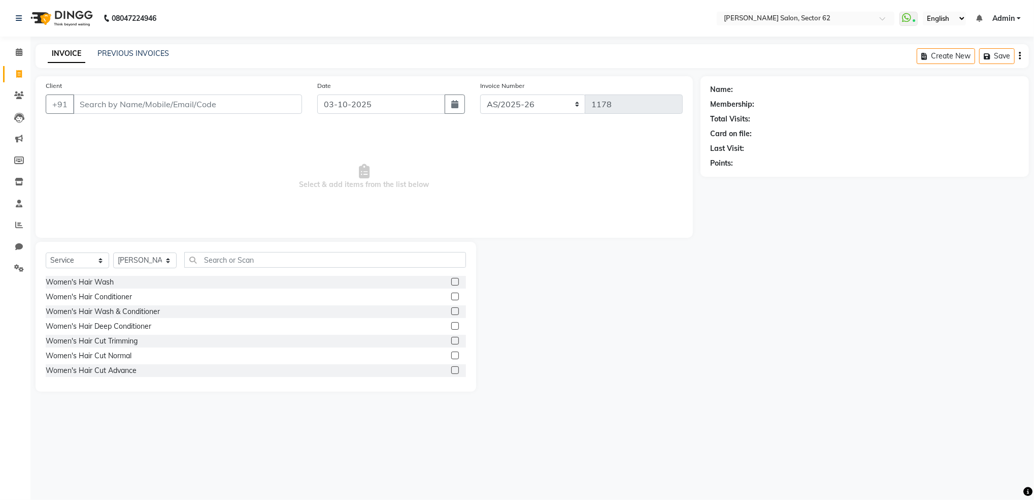
click at [110, 96] on input "Client" at bounding box center [187, 103] width 229 height 19
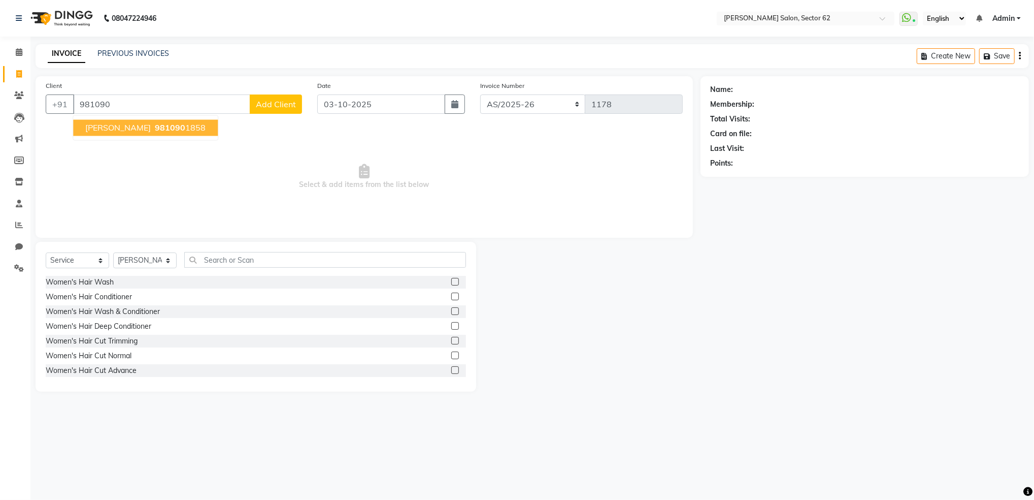
click at [140, 131] on span "Prithvi Venkataraman" at bounding box center [118, 128] width 66 height 10
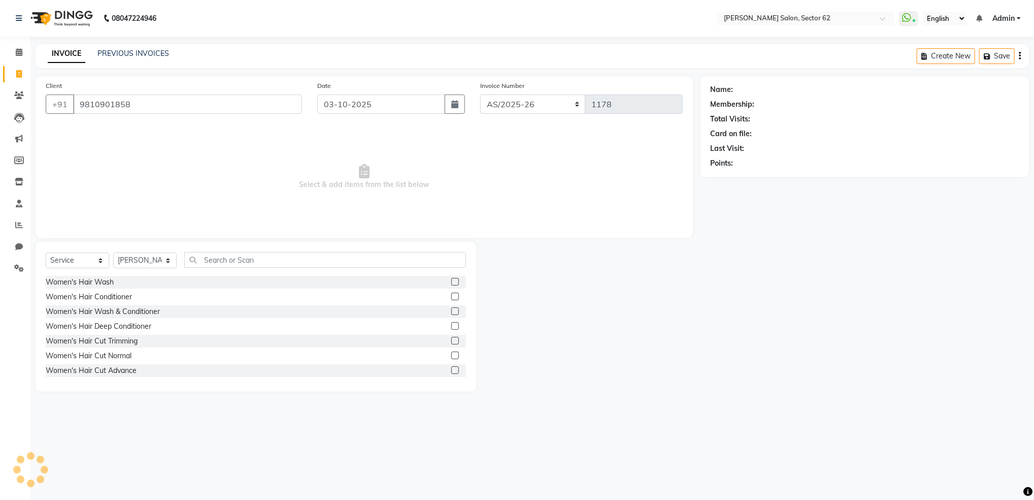
type input "9810901858"
click at [150, 260] on select "Select Stylist Mohd Sohil Owner" at bounding box center [144, 260] width 63 height 16
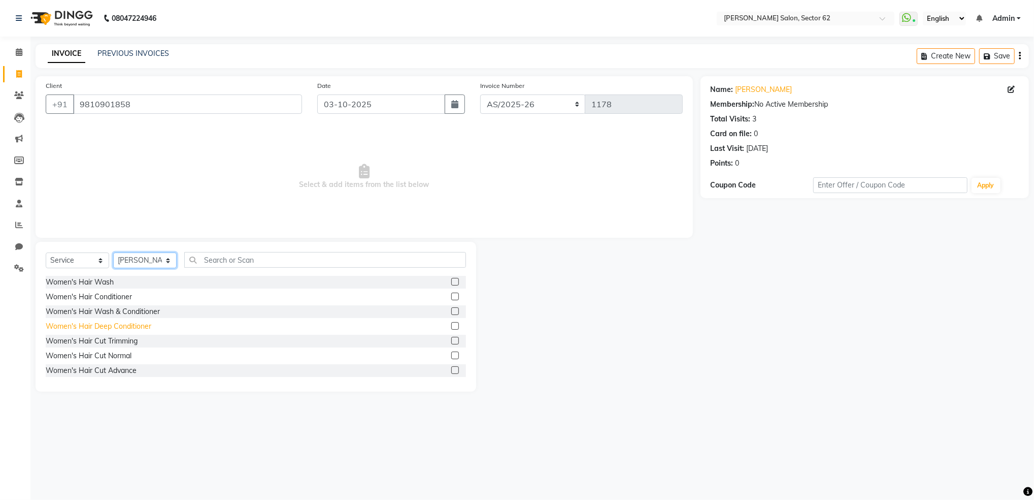
select select "75654"
click at [113, 253] on select "Select Stylist Mohd Sohil Owner" at bounding box center [144, 260] width 63 height 16
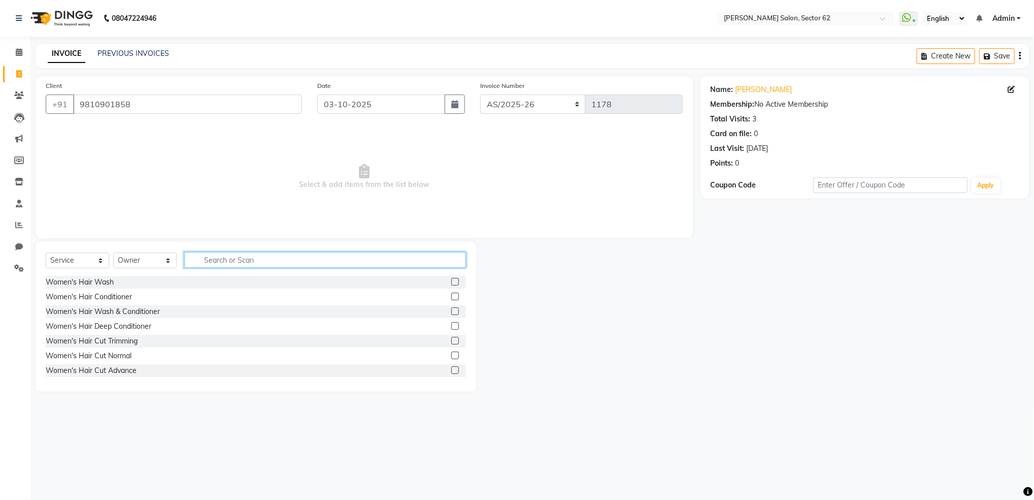
click at [232, 260] on input "text" at bounding box center [325, 260] width 282 height 16
type input "e"
type input "wax"
click at [451, 314] on label at bounding box center [455, 311] width 8 height 8
click at [451, 314] on input "checkbox" at bounding box center [454, 311] width 7 height 7
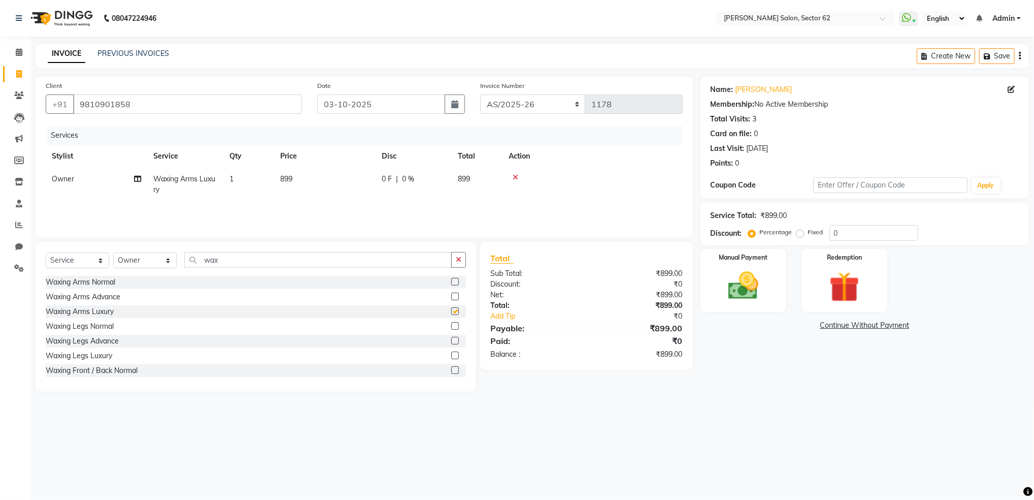
checkbox input "false"
click at [300, 178] on td "899" at bounding box center [325, 185] width 102 height 34
select select "75654"
click at [382, 176] on input "899" at bounding box center [372, 182] width 89 height 16
type input "8"
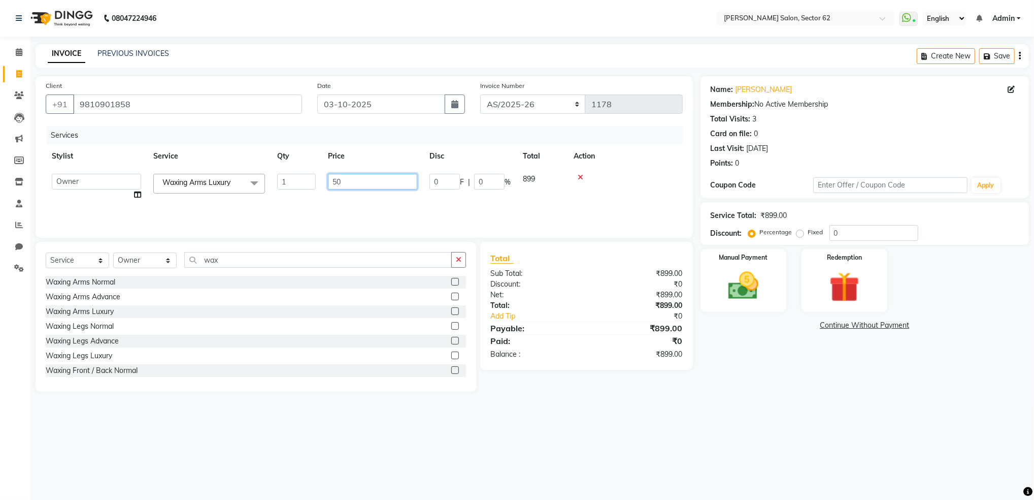
type input "500"
click at [536, 171] on tr "Owner Waxing Arms Luxury 1 500 0 F | 0 % 500" at bounding box center [364, 185] width 637 height 34
click at [137, 351] on div "Waxing Legs Luxury" at bounding box center [256, 355] width 421 height 13
click at [451, 357] on label at bounding box center [455, 355] width 8 height 8
click at [451, 357] on input "checkbox" at bounding box center [454, 355] width 7 height 7
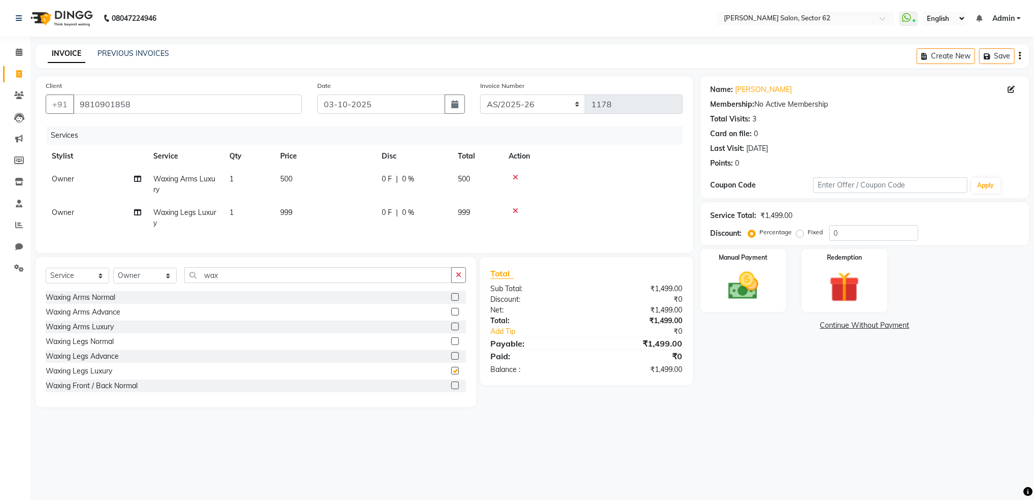
checkbox input "false"
click at [320, 205] on td "999" at bounding box center [325, 218] width 102 height 34
select select "75654"
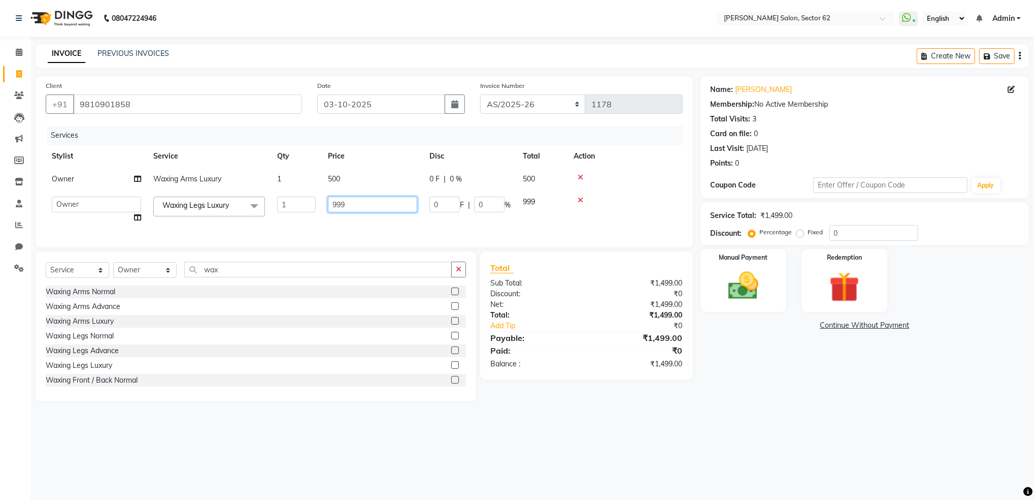
click at [371, 205] on input "999" at bounding box center [372, 205] width 89 height 16
type input "9"
type input "7"
type input "600"
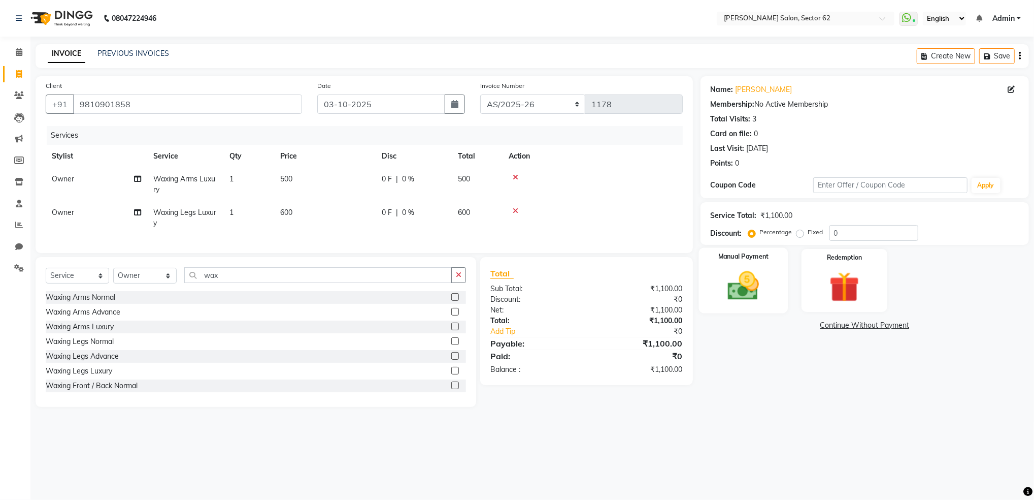
click at [742, 293] on img at bounding box center [743, 286] width 51 height 37
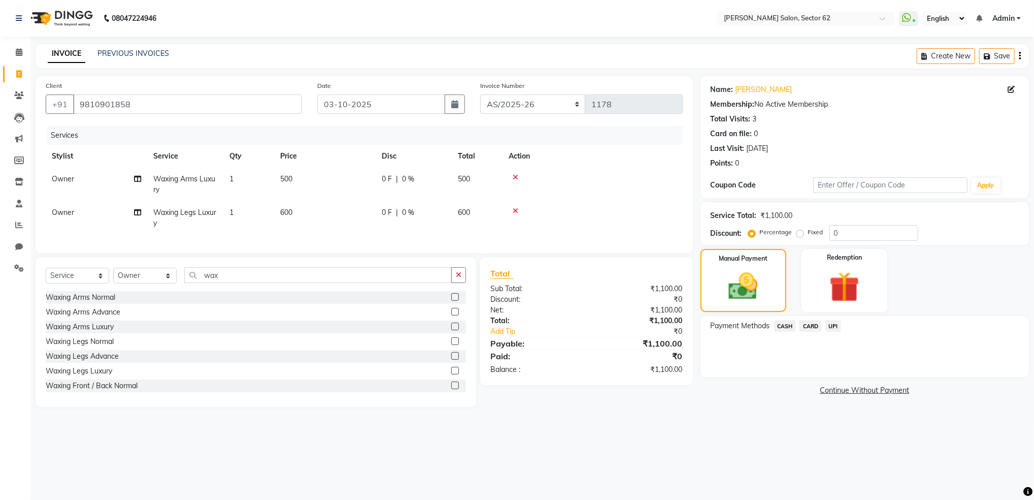
click at [835, 326] on span "UPI" at bounding box center [834, 326] width 16 height 12
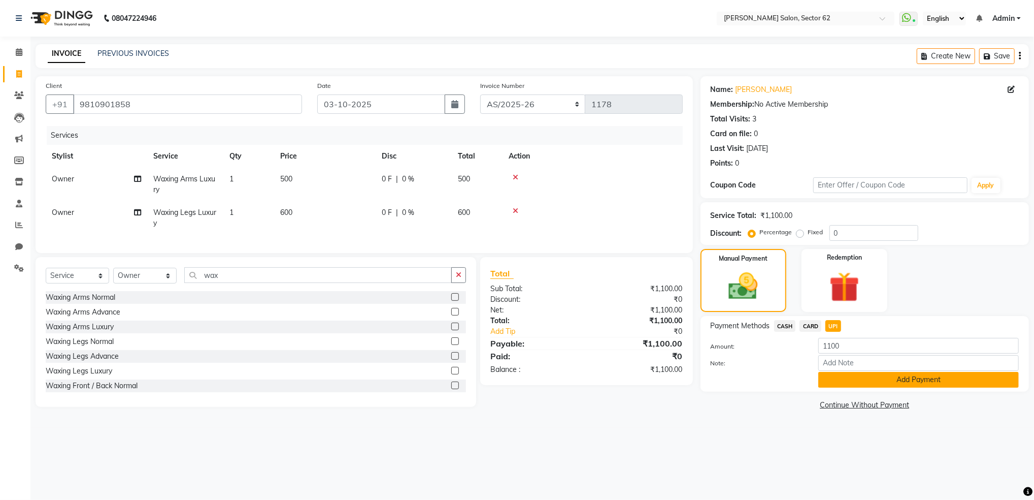
click at [864, 380] on button "Add Payment" at bounding box center [919, 380] width 201 height 16
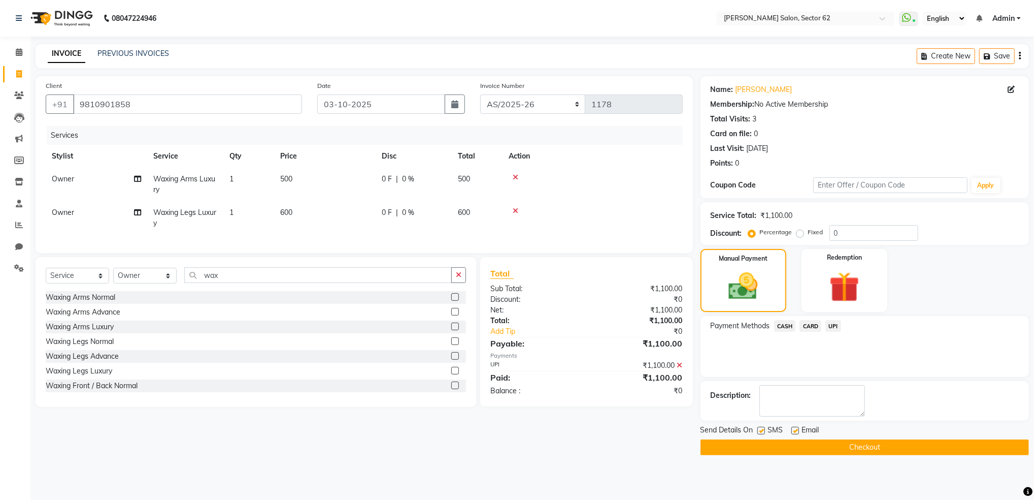
click at [865, 443] on button "Checkout" at bounding box center [865, 447] width 329 height 16
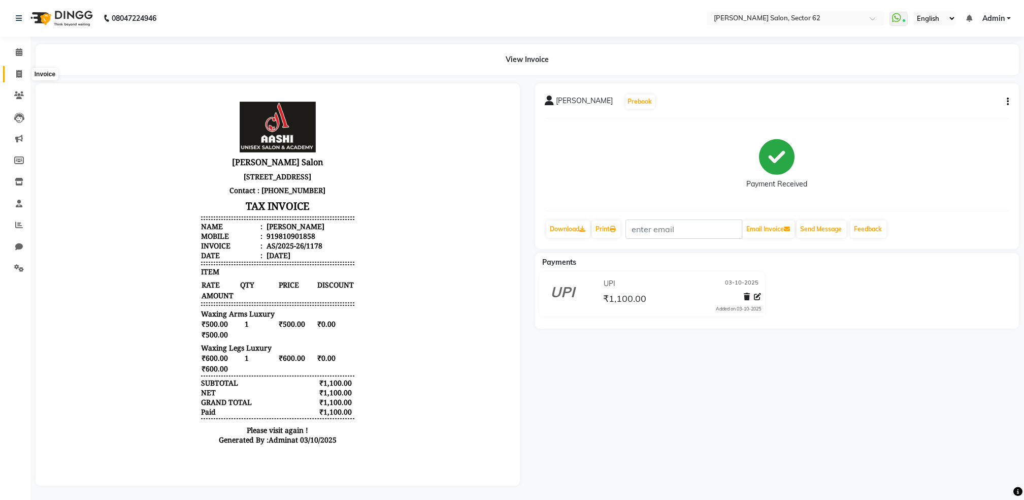
click at [21, 75] on icon at bounding box center [19, 74] width 6 height 8
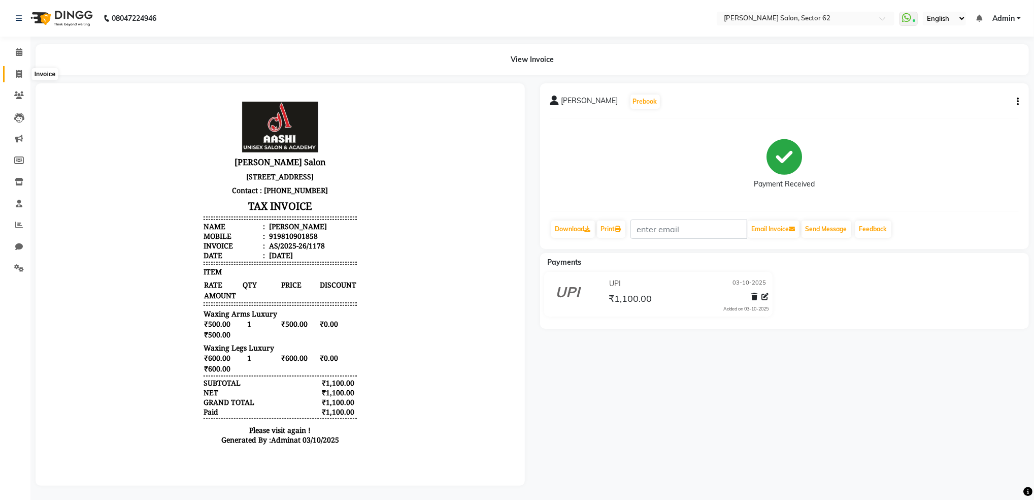
select select "service"
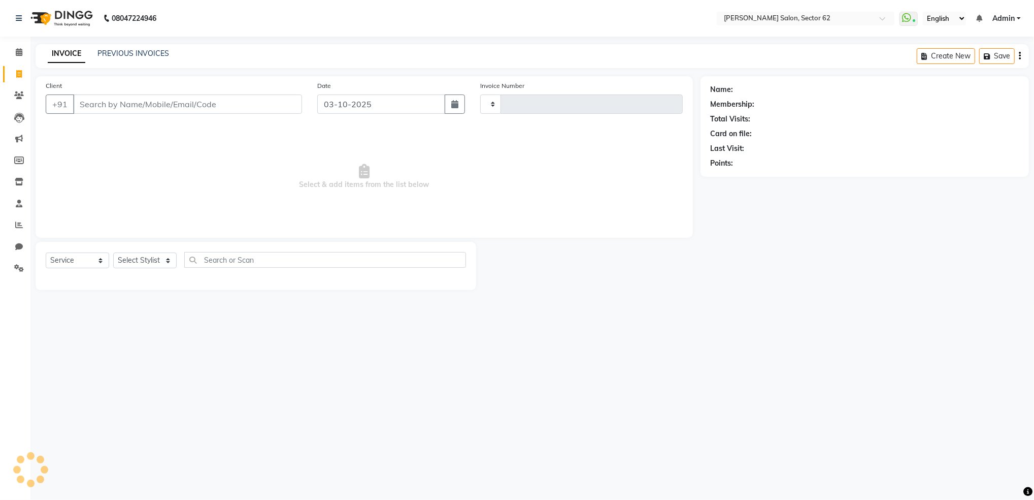
type input "1179"
select select "8124"
select select "82265"
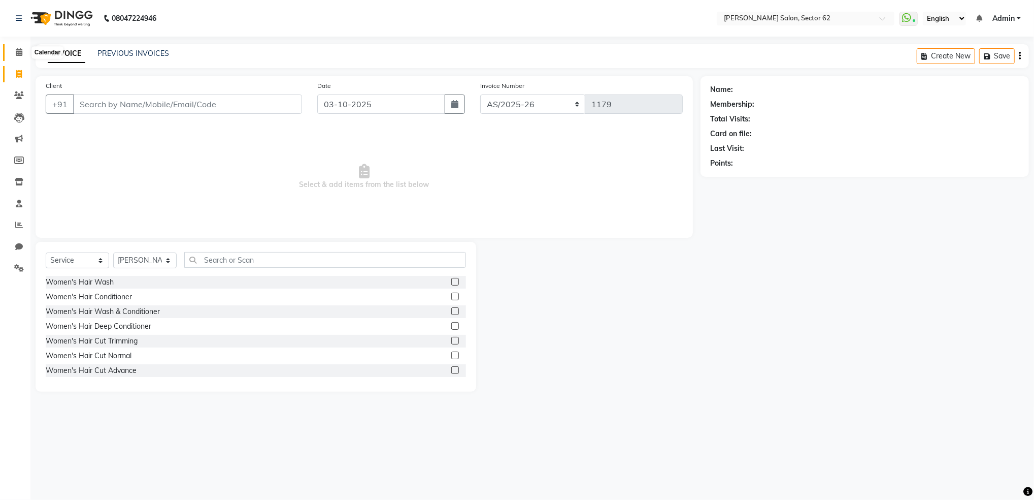
click at [18, 54] on icon at bounding box center [19, 52] width 7 height 8
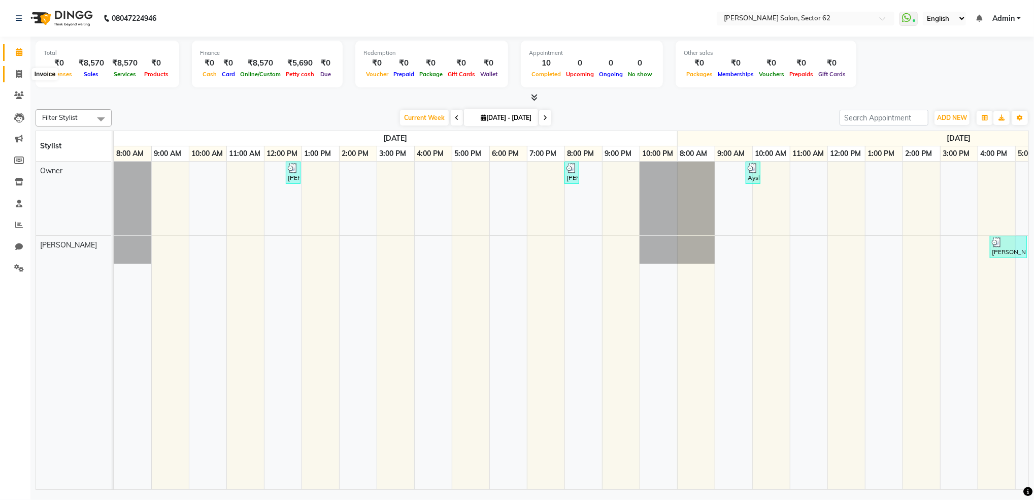
click at [18, 72] on icon at bounding box center [19, 74] width 6 height 8
select select "service"
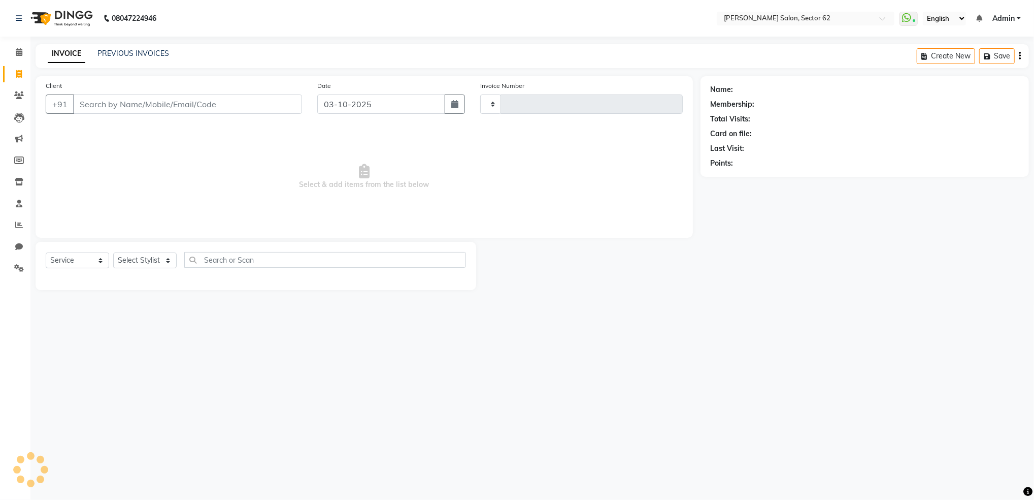
type input "1179"
select select "8124"
select select "82265"
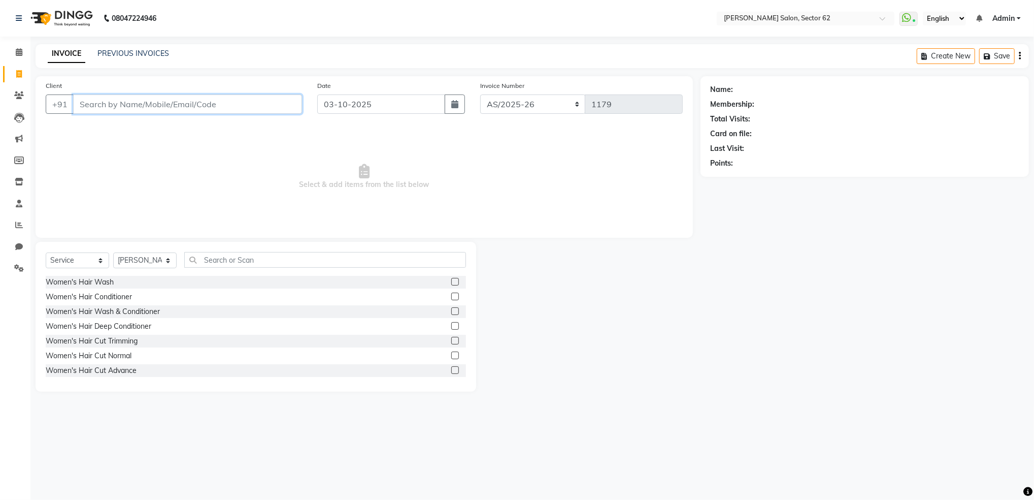
click at [126, 102] on input "Client" at bounding box center [187, 103] width 229 height 19
type input "955849634"
click at [274, 103] on span "Add Client" at bounding box center [276, 104] width 40 height 10
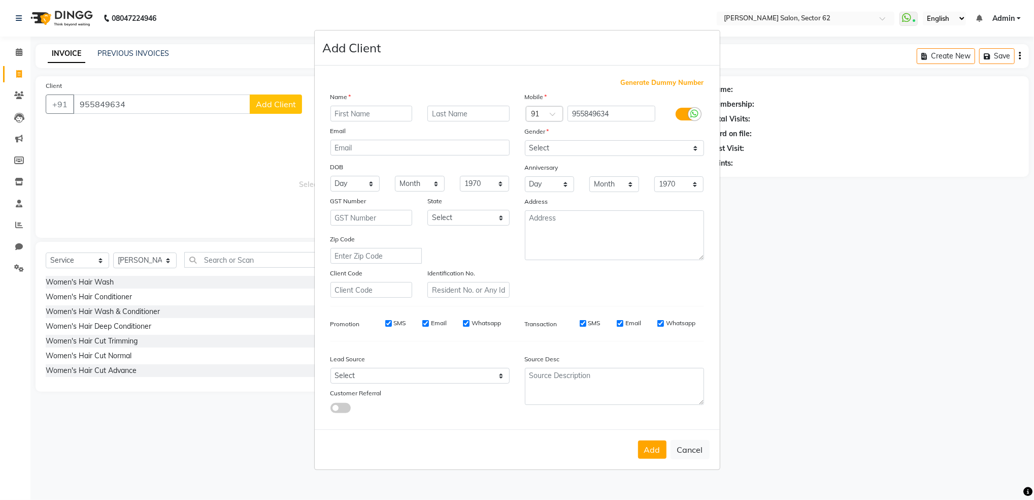
click at [165, 99] on ngb-modal-window "Add Client Generate Dummy Number Name Email DOB Day 01 02 03 04 05 06 07 08 09 …" at bounding box center [517, 250] width 1034 height 500
click at [117, 102] on ngb-modal-window "Add Client Generate Dummy Number Name Email DOB Day 01 02 03 04 05 06 07 08 09 …" at bounding box center [517, 250] width 1034 height 500
click at [267, 115] on ngb-modal-window "Add Client Generate Dummy Number Name Email DOB Day 01 02 03 04 05 06 07 08 09 …" at bounding box center [517, 250] width 1034 height 500
click at [268, 108] on ngb-modal-window "Add Client Generate Dummy Number Name Email DOB Day 01 02 03 04 05 06 07 08 09 …" at bounding box center [517, 250] width 1034 height 500
click at [19, 53] on ngb-modal-window "Add Client Generate Dummy Number Name Email DOB Day 01 02 03 04 05 06 07 08 09 …" at bounding box center [517, 250] width 1034 height 500
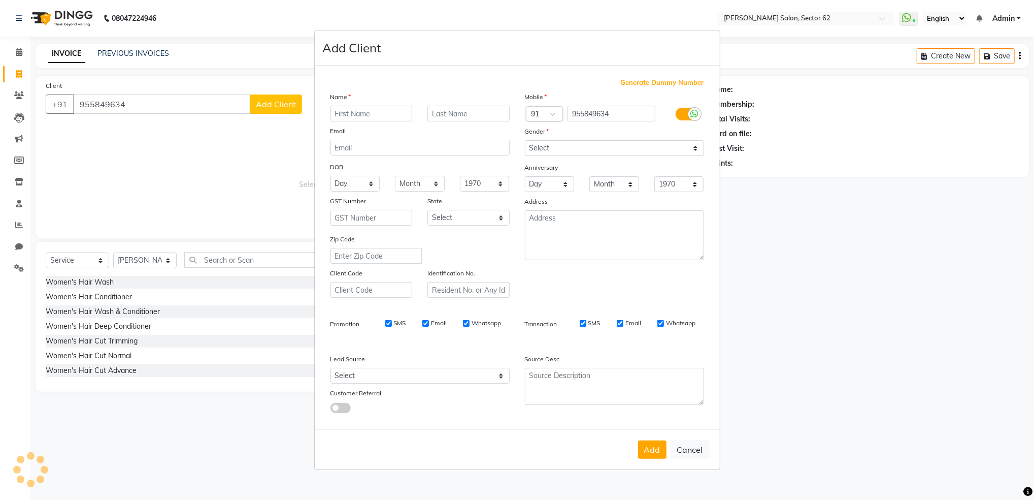
click at [12, 76] on ngb-modal-window "Add Client Generate Dummy Number Name Email DOB Day 01 02 03 04 05 06 07 08 09 …" at bounding box center [517, 250] width 1034 height 500
drag, startPoint x: 12, startPoint y: 76, endPoint x: 87, endPoint y: 105, distance: 80.4
click at [87, 105] on ngb-modal-window "Add Client Generate Dummy Number Name Email DOB Day 01 02 03 04 05 06 07 08 09 …" at bounding box center [517, 250] width 1034 height 500
click at [88, 105] on ngb-modal-window "Add Client Generate Dummy Number Name Email DOB Day 01 02 03 04 05 06 07 08 09 …" at bounding box center [517, 250] width 1034 height 500
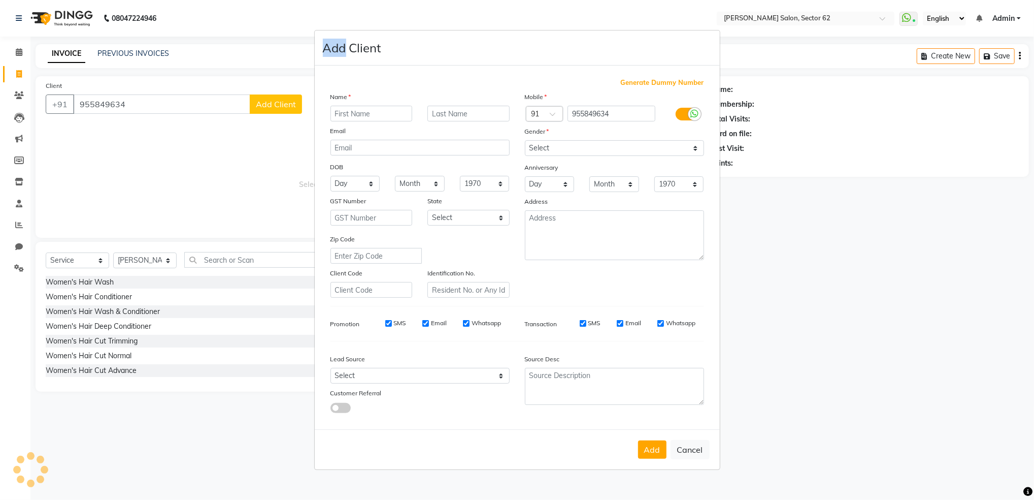
click at [88, 105] on ngb-modal-window "Add Client Generate Dummy Number Name Email DOB Day 01 02 03 04 05 06 07 08 09 …" at bounding box center [517, 250] width 1034 height 500
drag, startPoint x: 88, startPoint y: 105, endPoint x: 79, endPoint y: 100, distance: 10.0
click at [79, 100] on ngb-modal-window "Add Client Generate Dummy Number Name Email DOB Day 01 02 03 04 05 06 07 08 09 …" at bounding box center [517, 250] width 1034 height 500
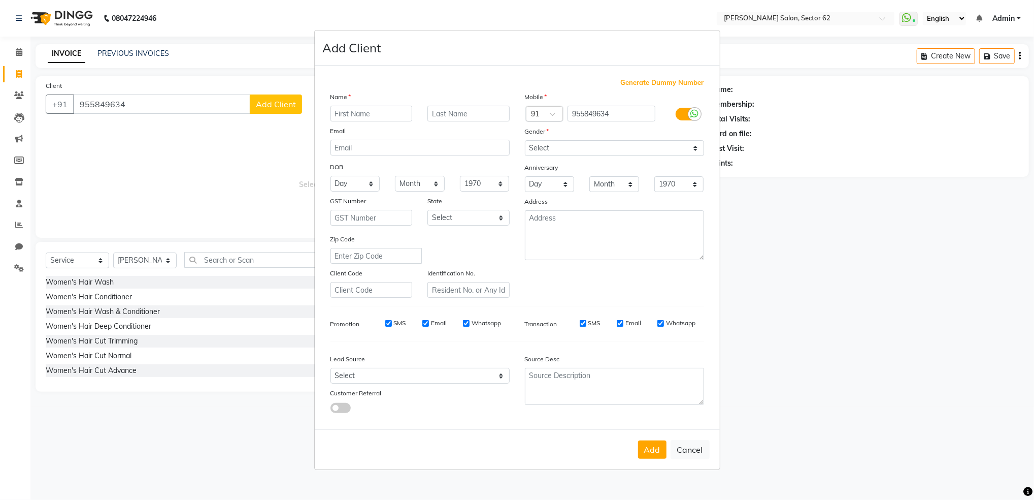
click at [89, 103] on ngb-modal-window "Add Client Generate Dummy Number Name Email DOB Day 01 02 03 04 05 06 07 08 09 …" at bounding box center [517, 250] width 1034 height 500
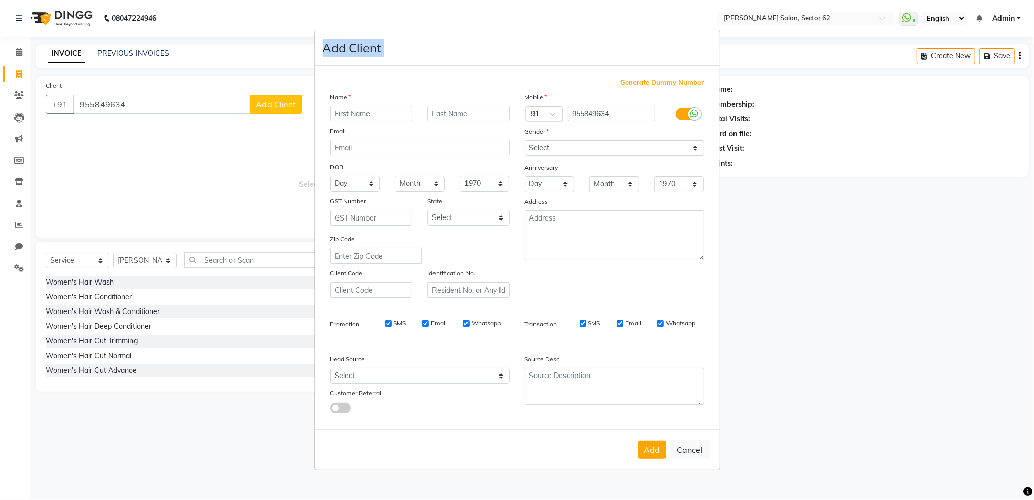
click at [89, 103] on ngb-modal-window "Add Client Generate Dummy Number Name Email DOB Day 01 02 03 04 05 06 07 08 09 …" at bounding box center [517, 250] width 1034 height 500
drag, startPoint x: 89, startPoint y: 103, endPoint x: 20, endPoint y: 55, distance: 84.4
click at [20, 55] on ngb-modal-window "Add Client Generate Dummy Number Name Email DOB Day 01 02 03 04 05 06 07 08 09 …" at bounding box center [517, 250] width 1034 height 500
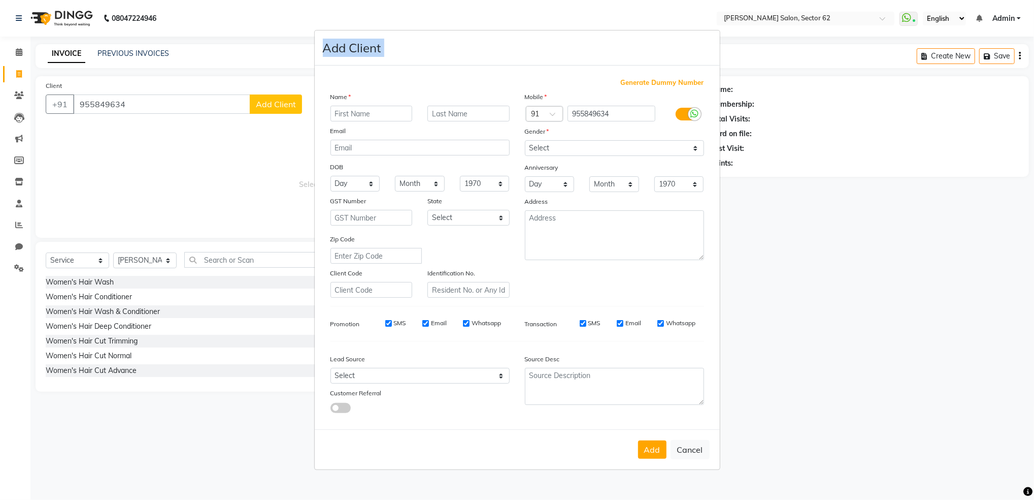
click at [20, 55] on ngb-modal-window "Add Client Generate Dummy Number Name Email DOB Day 01 02 03 04 05 06 07 08 09 …" at bounding box center [517, 250] width 1034 height 500
drag, startPoint x: 20, startPoint y: 55, endPoint x: 18, endPoint y: 79, distance: 23.9
click at [18, 79] on ngb-modal-window "Add Client Generate Dummy Number Name Email DOB Day 01 02 03 04 05 06 07 08 09 …" at bounding box center [517, 250] width 1034 height 500
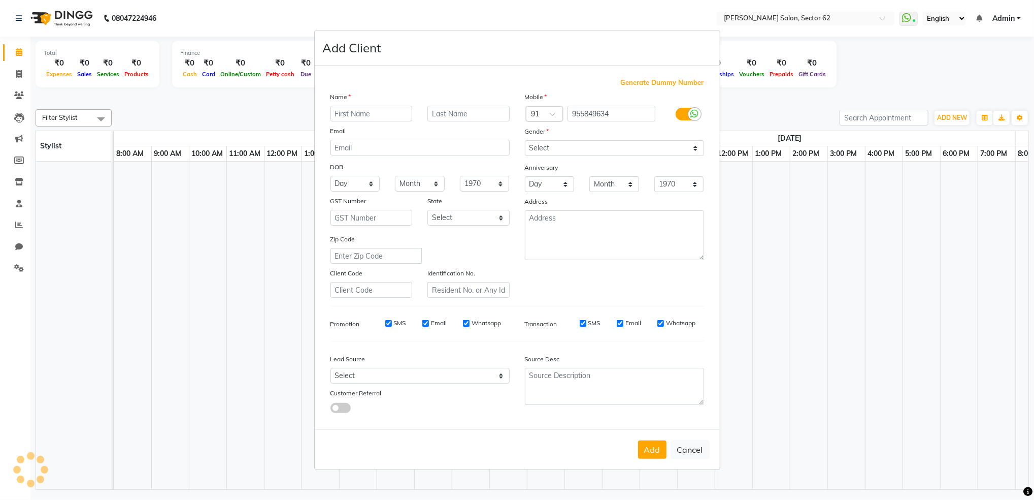
scroll to position [0, 413]
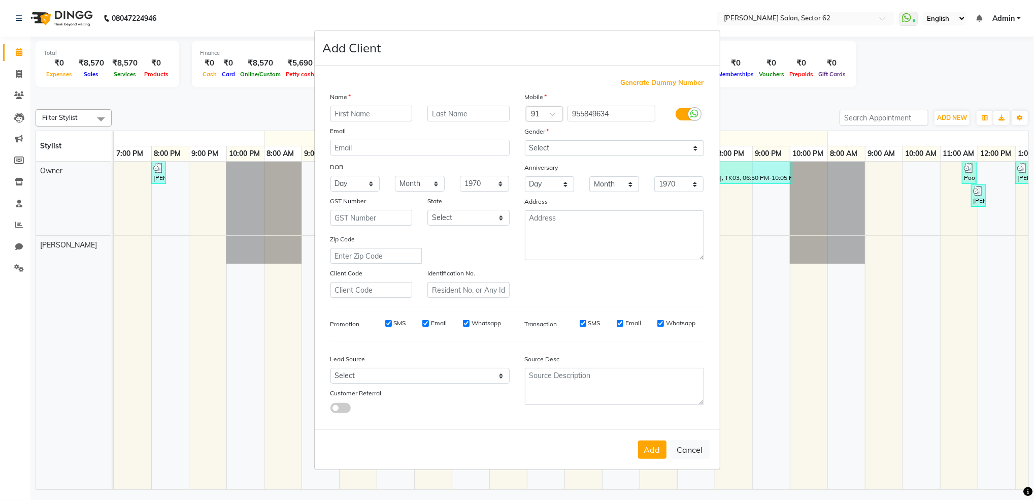
click at [18, 74] on ngb-modal-window "Add Client Generate Dummy Number Name Email DOB Day 01 02 03 04 05 06 07 08 09 …" at bounding box center [517, 250] width 1034 height 500
click at [20, 97] on ngb-modal-window "Add Client Generate Dummy Number Name Email DOB Day 01 02 03 04 05 06 07 08 09 …" at bounding box center [517, 250] width 1034 height 500
click at [18, 75] on ngb-modal-window "Add Client Generate Dummy Number Name Email DOB Day 01 02 03 04 05 06 07 08 09 …" at bounding box center [517, 250] width 1034 height 500
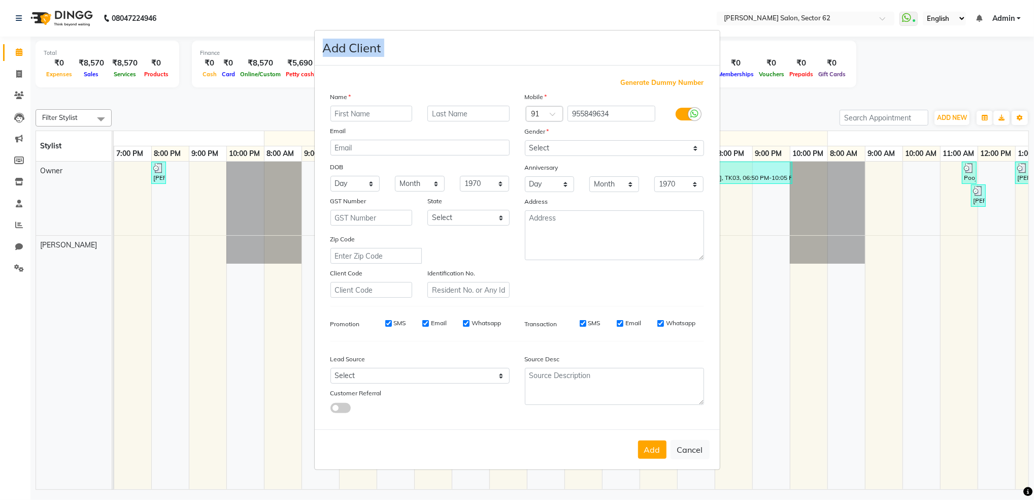
drag, startPoint x: 18, startPoint y: 75, endPoint x: 21, endPoint y: 52, distance: 23.6
click at [21, 52] on ngb-modal-window "Add Client Generate Dummy Number Name Email DOB Day 01 02 03 04 05 06 07 08 09 …" at bounding box center [517, 250] width 1034 height 500
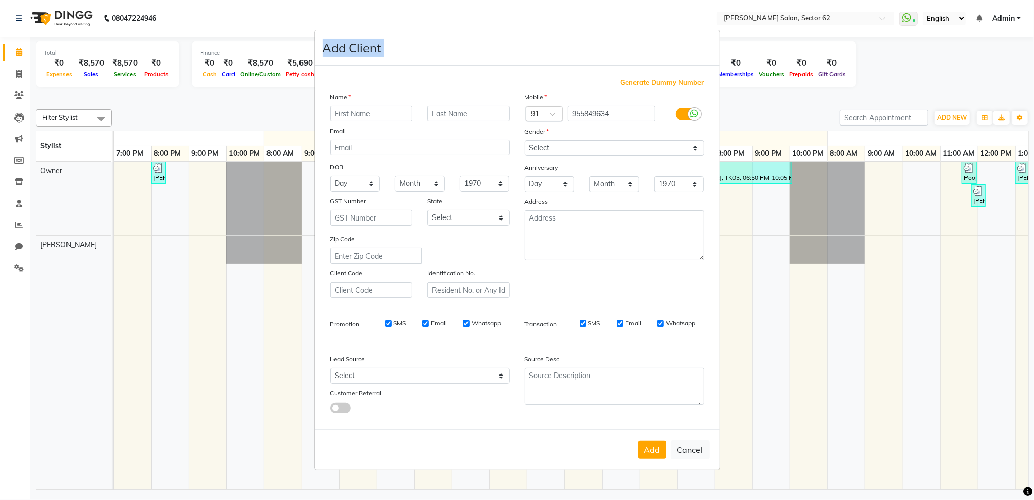
click at [21, 52] on ngb-modal-window "Add Client Generate Dummy Number Name Email DOB Day 01 02 03 04 05 06 07 08 09 …" at bounding box center [517, 250] width 1034 height 500
select select "service"
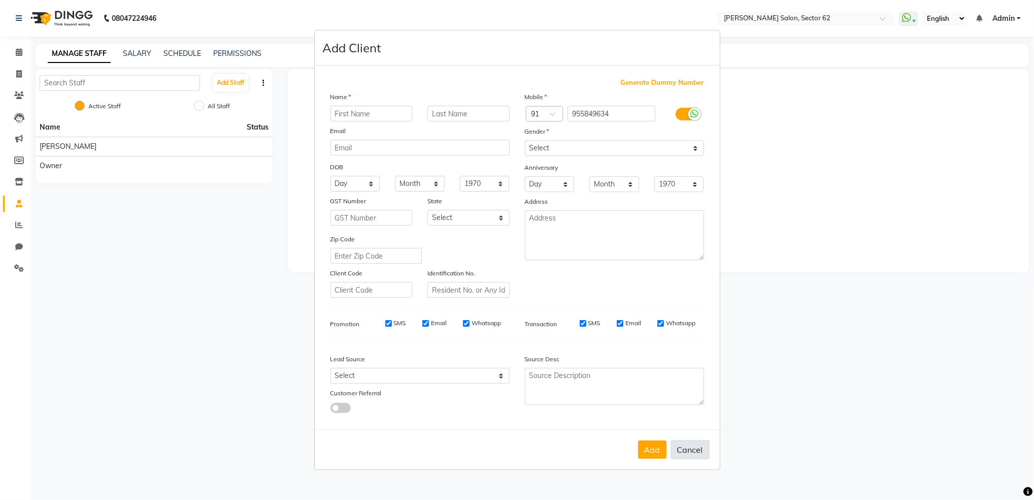
click at [700, 446] on button "Cancel" at bounding box center [690, 449] width 39 height 19
select select
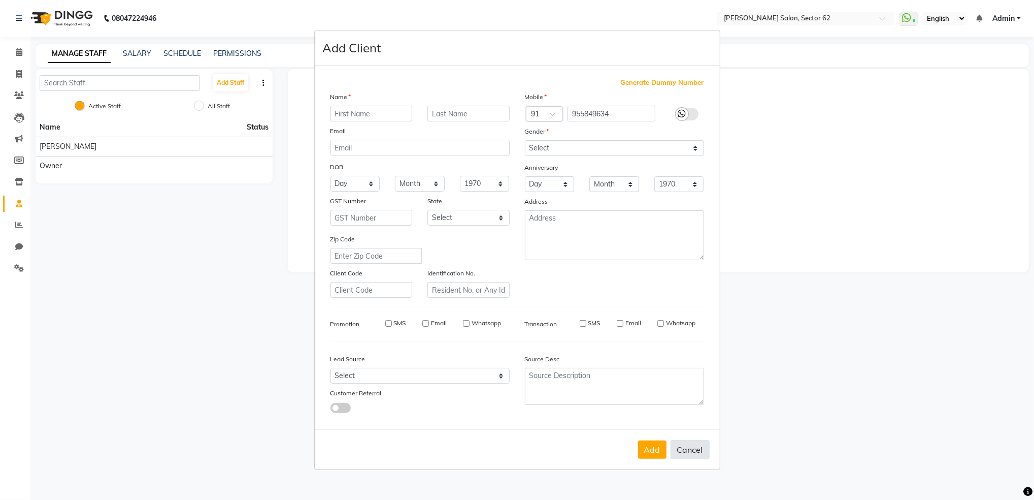
select select
checkbox input "false"
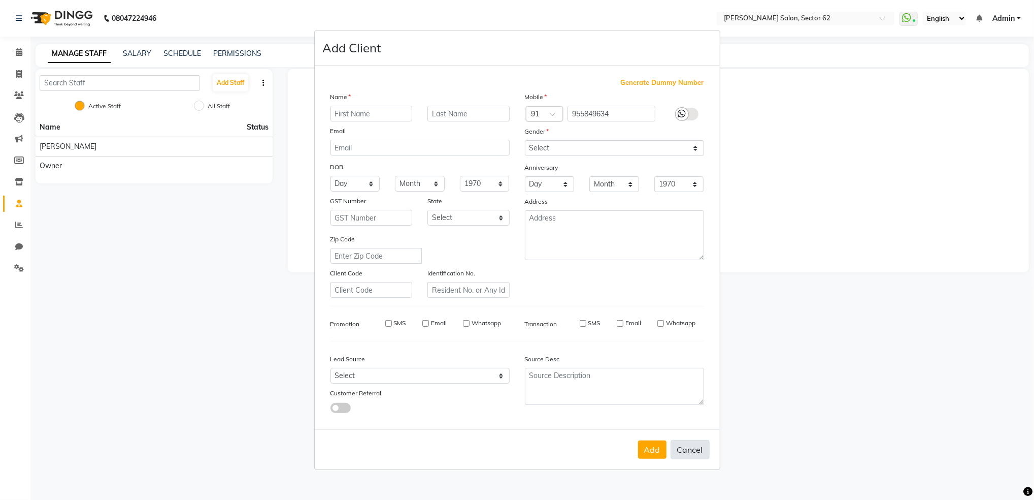
checkbox input "false"
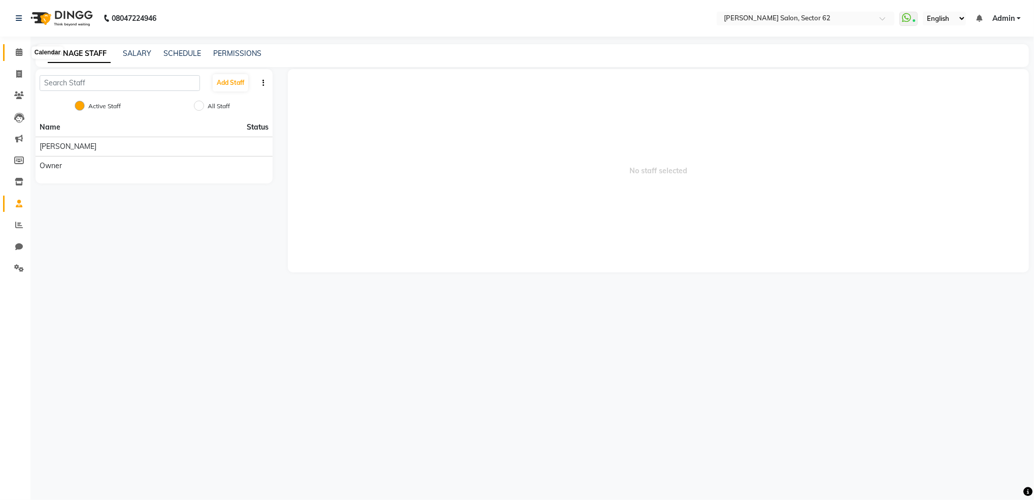
click at [26, 50] on span at bounding box center [19, 53] width 18 height 12
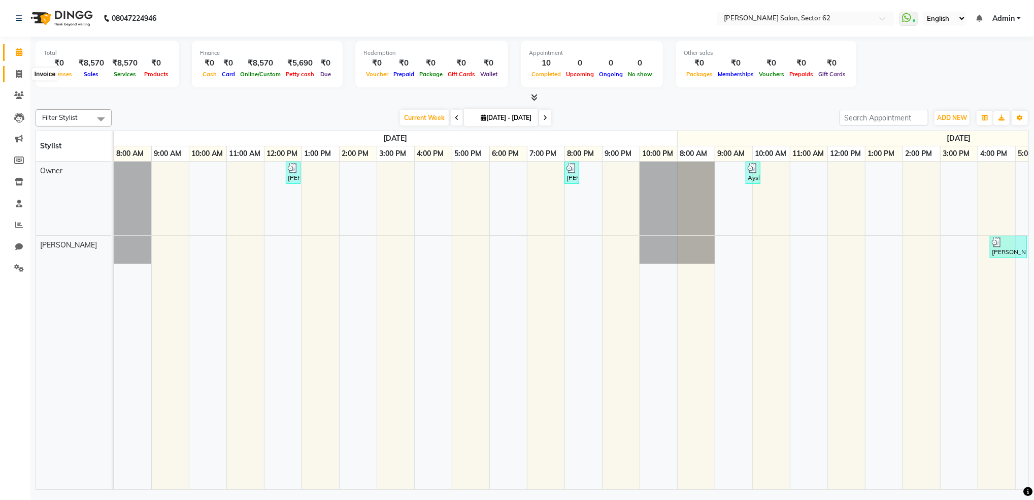
click at [16, 74] on icon at bounding box center [19, 74] width 6 height 8
select select "service"
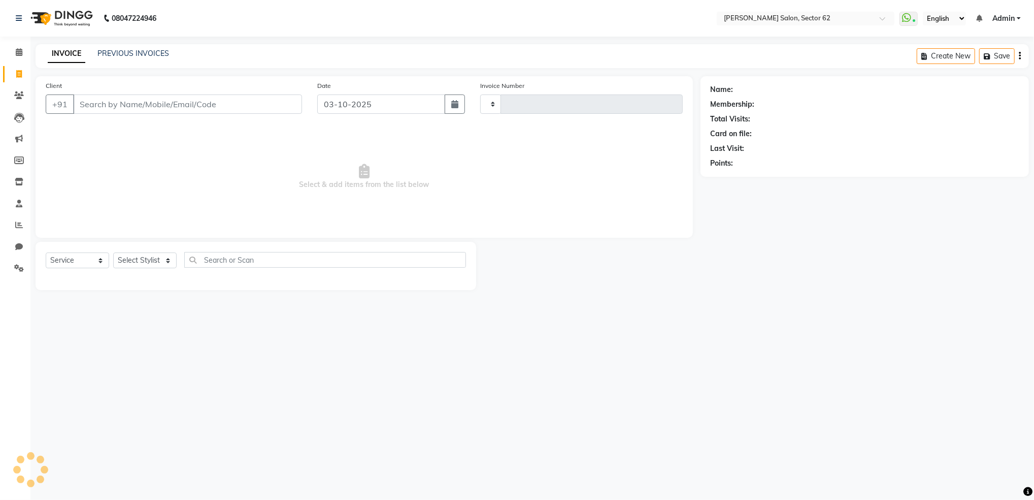
type input "1179"
select select "8124"
select select "82265"
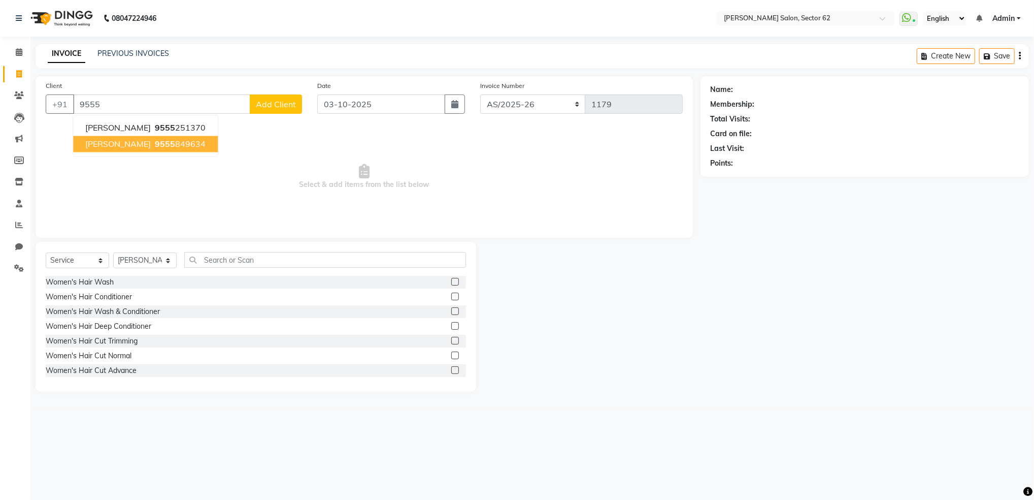
click at [155, 141] on span "9555" at bounding box center [165, 144] width 20 height 10
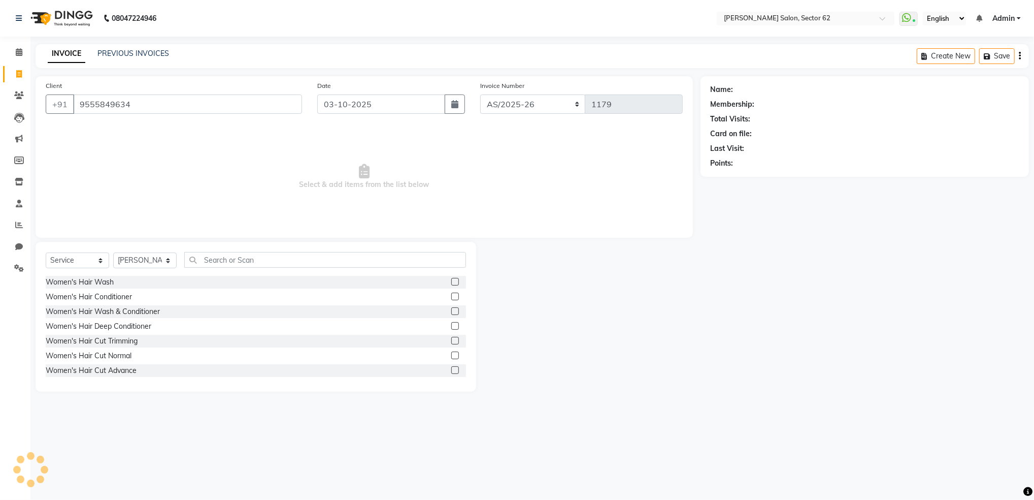
type input "9555849634"
click at [135, 258] on select "Select Stylist Mohd Sohil Owner" at bounding box center [144, 260] width 63 height 16
select select "75654"
click at [113, 253] on select "Select Stylist Mohd Sohil Owner" at bounding box center [144, 260] width 63 height 16
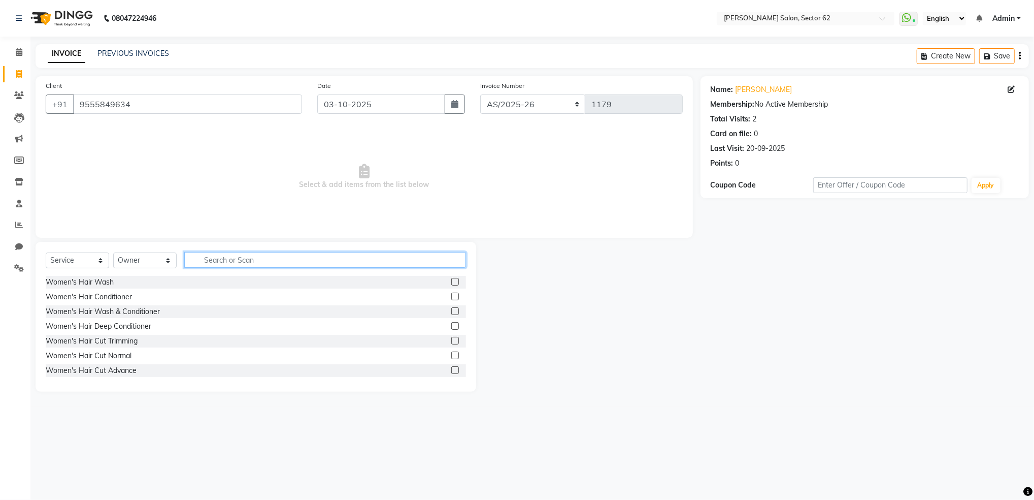
click at [223, 254] on input "text" at bounding box center [325, 260] width 282 height 16
type input "wax"
click at [451, 281] on label at bounding box center [455, 282] width 8 height 8
click at [451, 281] on input "checkbox" at bounding box center [454, 282] width 7 height 7
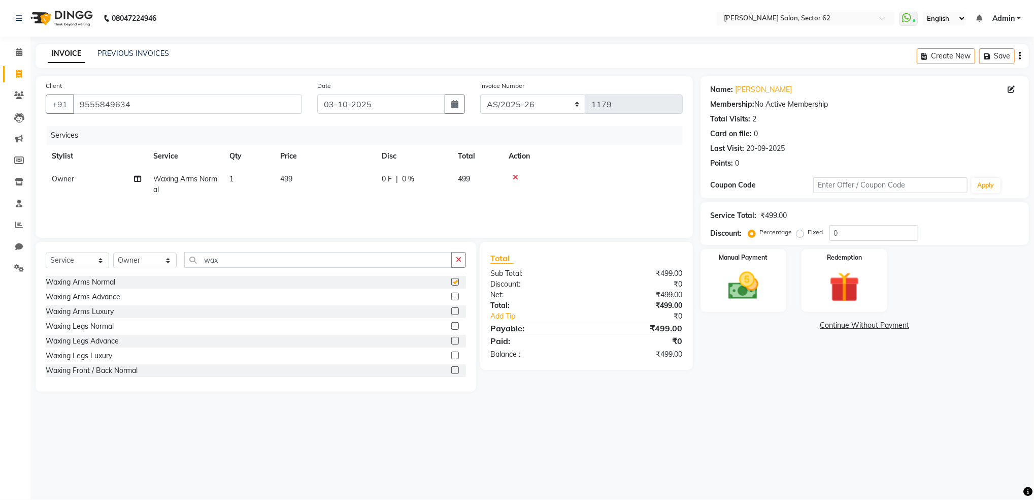
checkbox input "false"
click at [451, 325] on label at bounding box center [455, 326] width 8 height 8
click at [451, 325] on input "checkbox" at bounding box center [454, 326] width 7 height 7
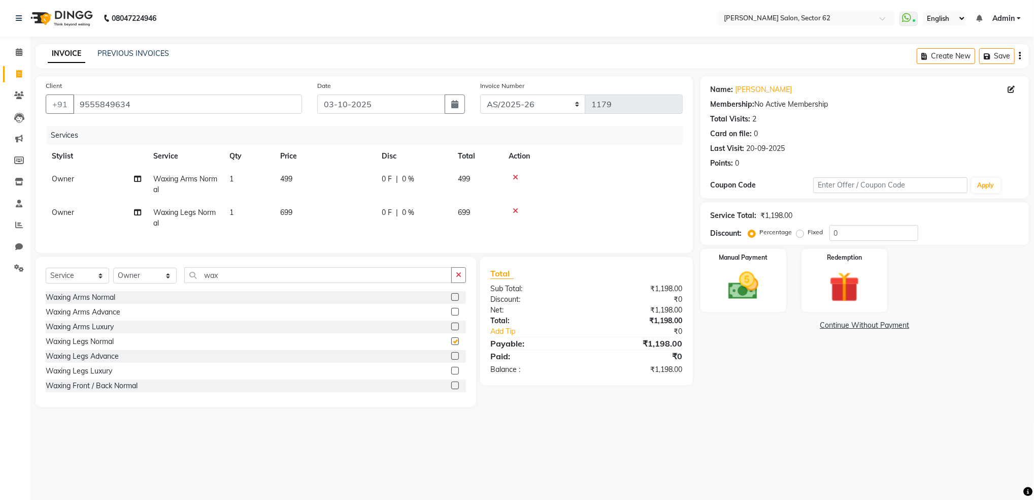
checkbox input "false"
click at [307, 214] on td "699" at bounding box center [325, 218] width 102 height 34
select select "75654"
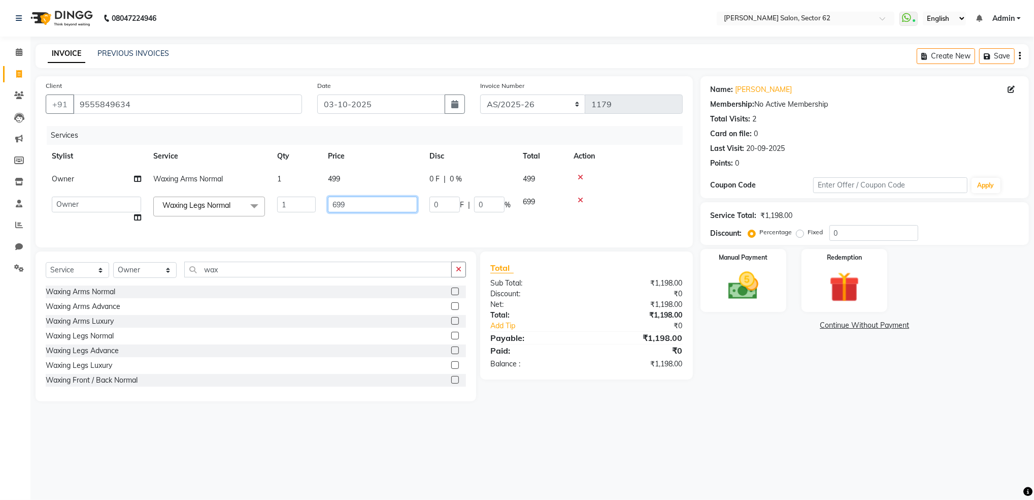
click at [359, 203] on input "699" at bounding box center [372, 205] width 89 height 16
type input "6"
type input "300"
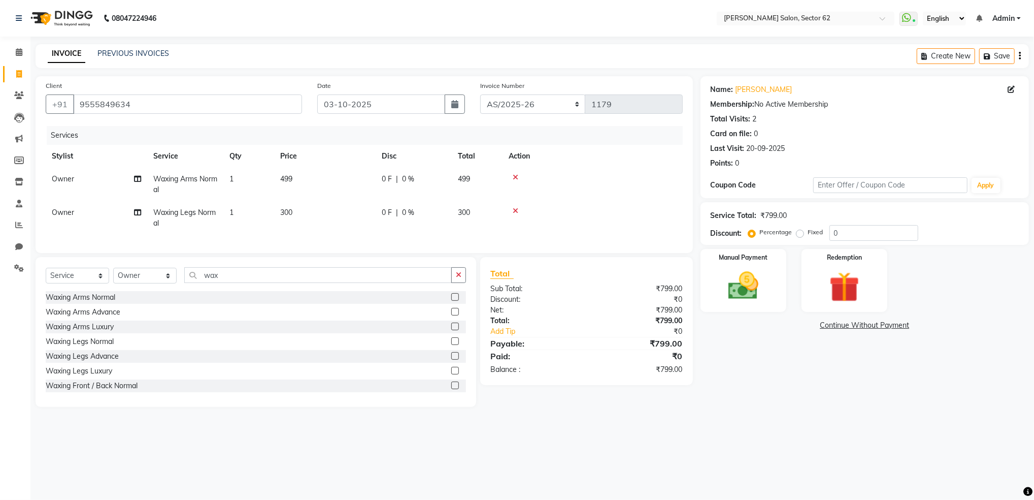
click at [368, 177] on td "499" at bounding box center [325, 185] width 102 height 34
select select "75654"
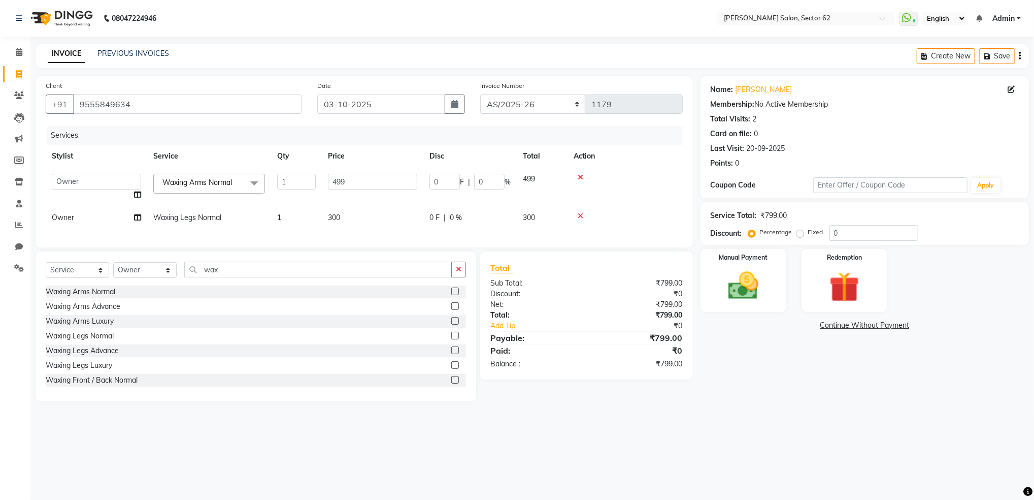
click at [390, 173] on td "499" at bounding box center [373, 187] width 102 height 39
click at [383, 186] on input "499" at bounding box center [372, 182] width 89 height 16
type input "4"
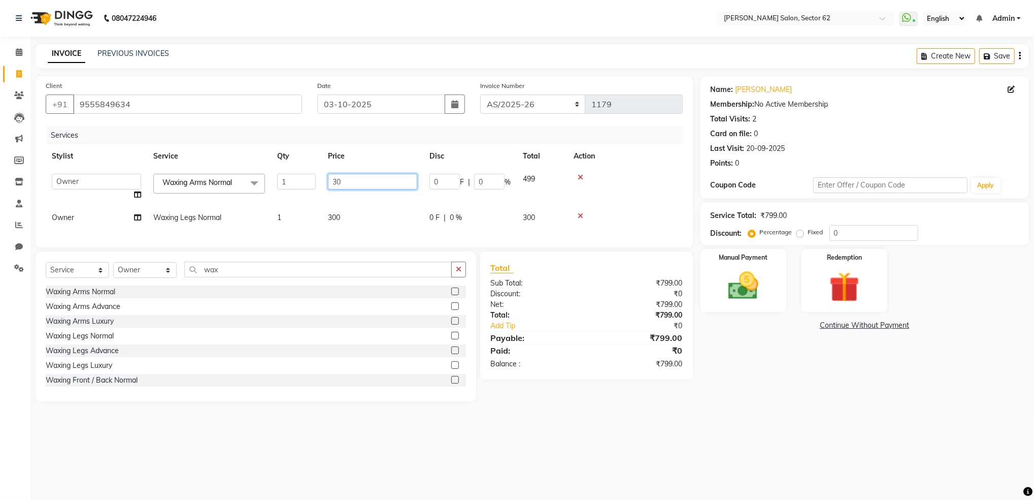
type input "300"
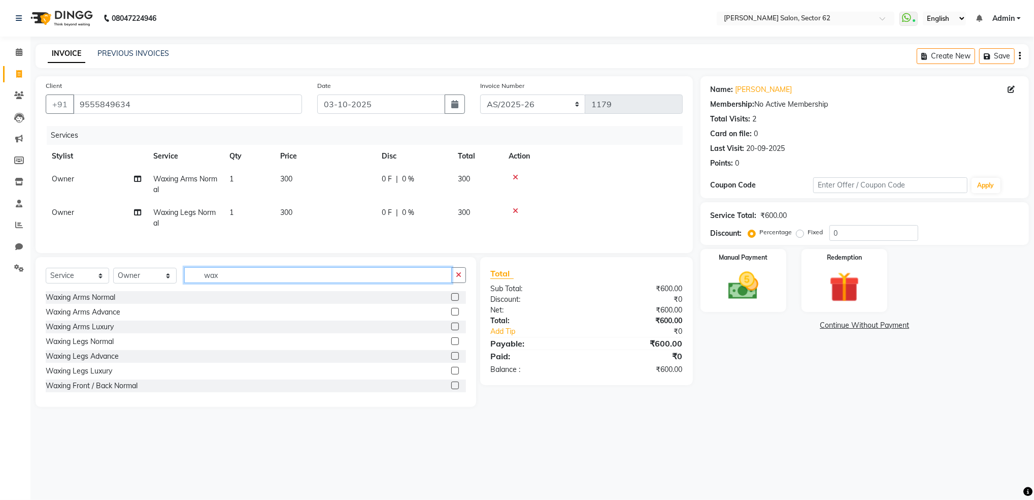
click at [282, 283] on input "wax" at bounding box center [318, 275] width 268 height 16
type input "w"
type input "upp"
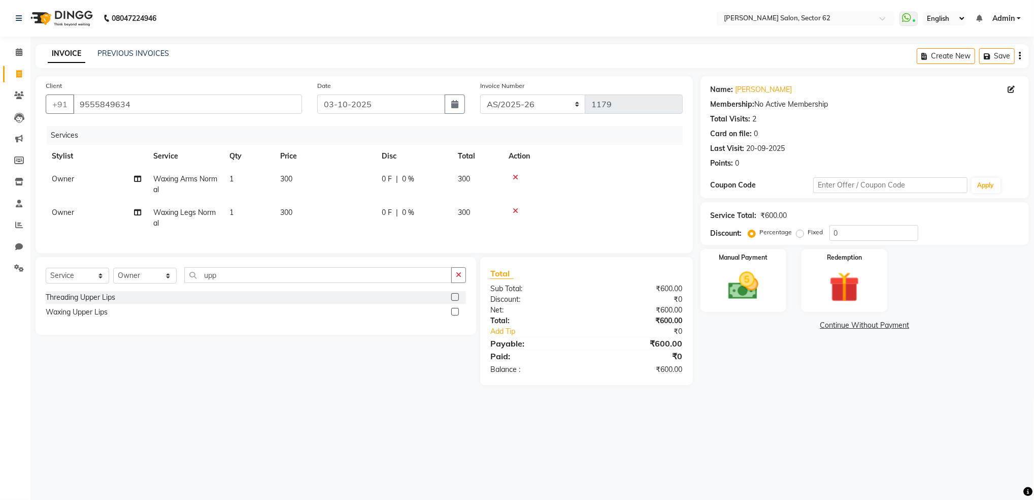
click at [455, 301] on label at bounding box center [455, 297] width 8 height 8
click at [455, 301] on input "checkbox" at bounding box center [454, 297] width 7 height 7
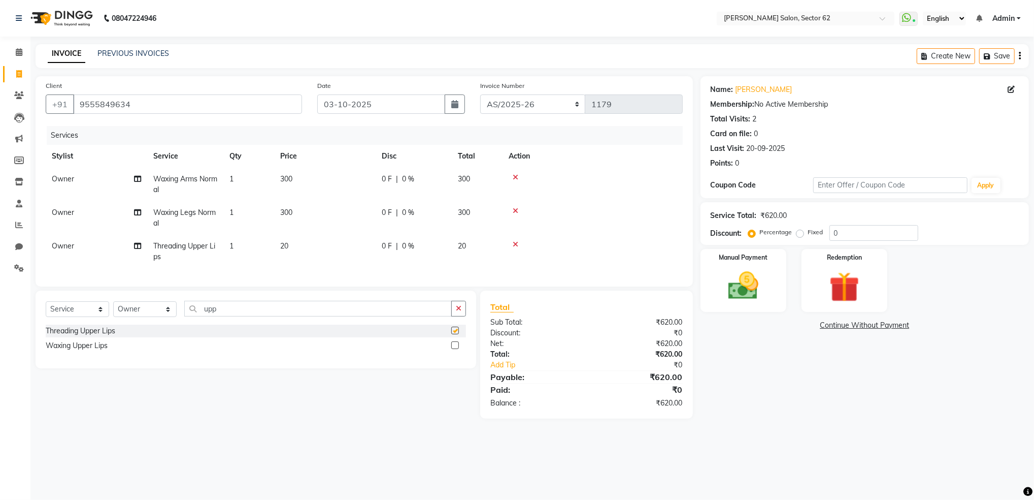
checkbox input "false"
click at [263, 316] on input "upp" at bounding box center [318, 309] width 268 height 16
type input "u"
type input "fo"
click at [454, 334] on label at bounding box center [455, 331] width 8 height 8
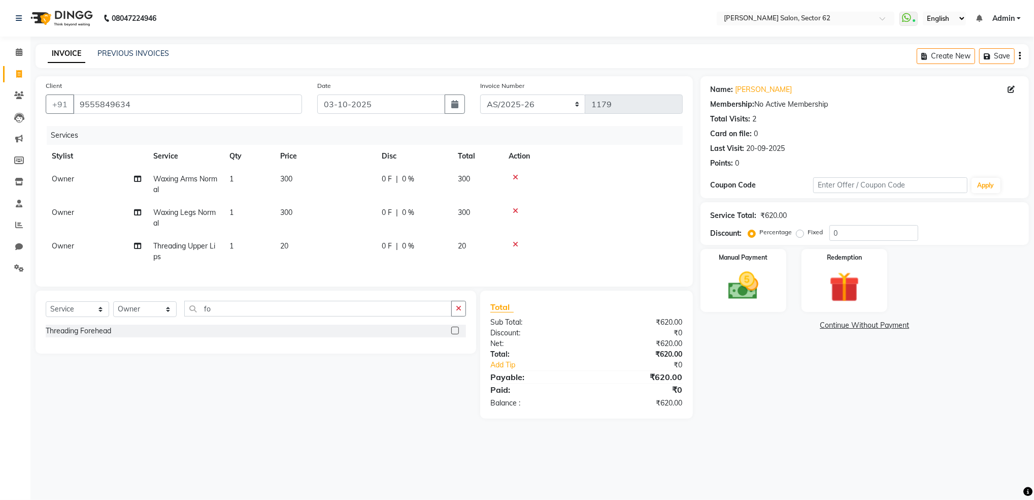
click at [454, 334] on input "checkbox" at bounding box center [454, 331] width 7 height 7
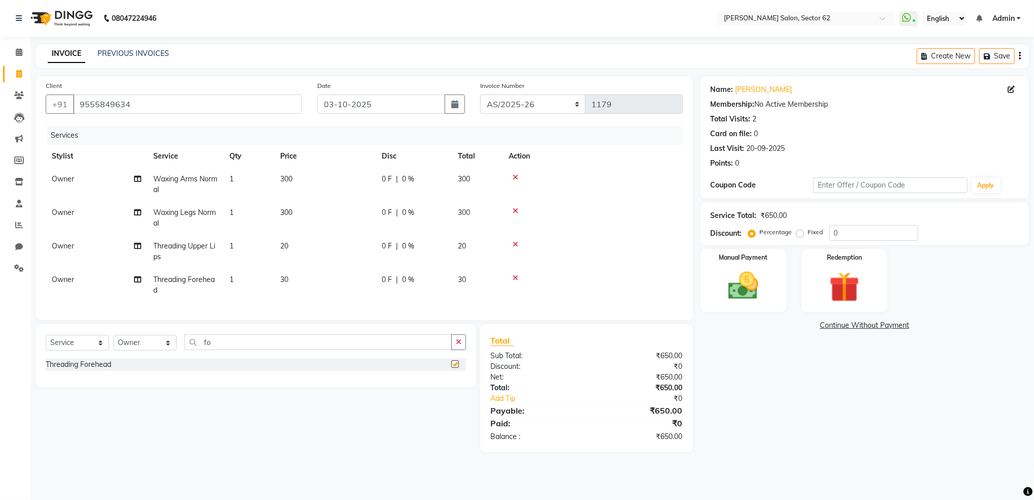
checkbox input "false"
click at [265, 346] on input "fo" at bounding box center [318, 342] width 268 height 16
type input "f"
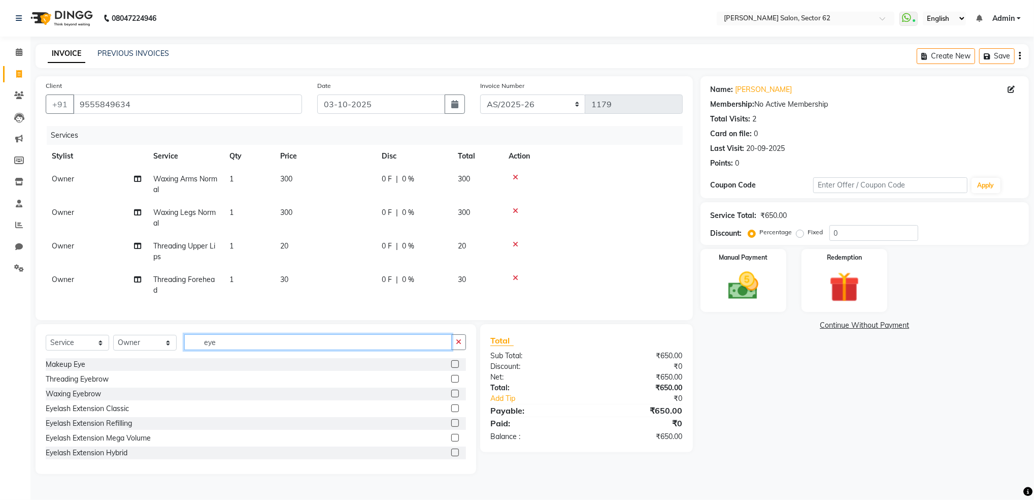
type input "eye"
click at [451, 368] on label at bounding box center [455, 364] width 8 height 8
click at [451, 368] on input "checkbox" at bounding box center [454, 364] width 7 height 7
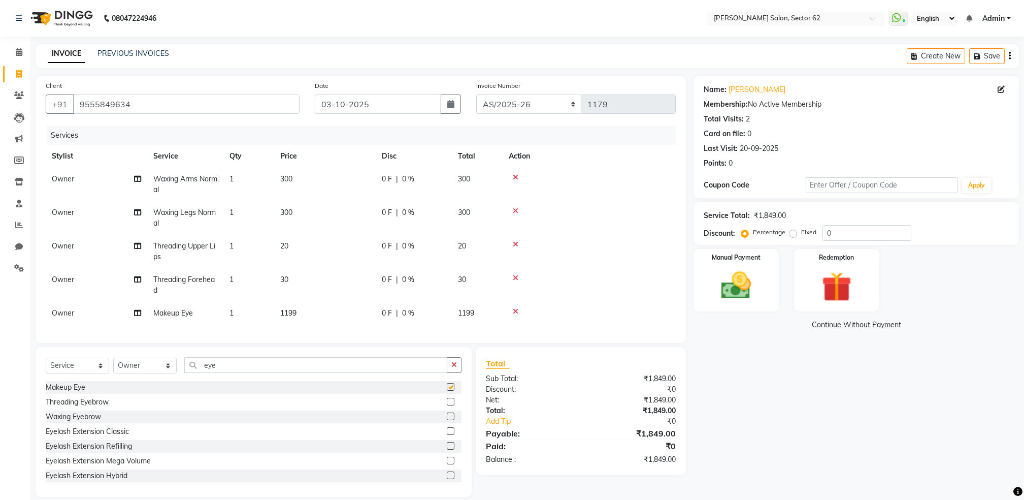
checkbox input "false"
click at [447, 405] on label at bounding box center [451, 402] width 8 height 8
click at [447, 405] on input "checkbox" at bounding box center [450, 402] width 7 height 7
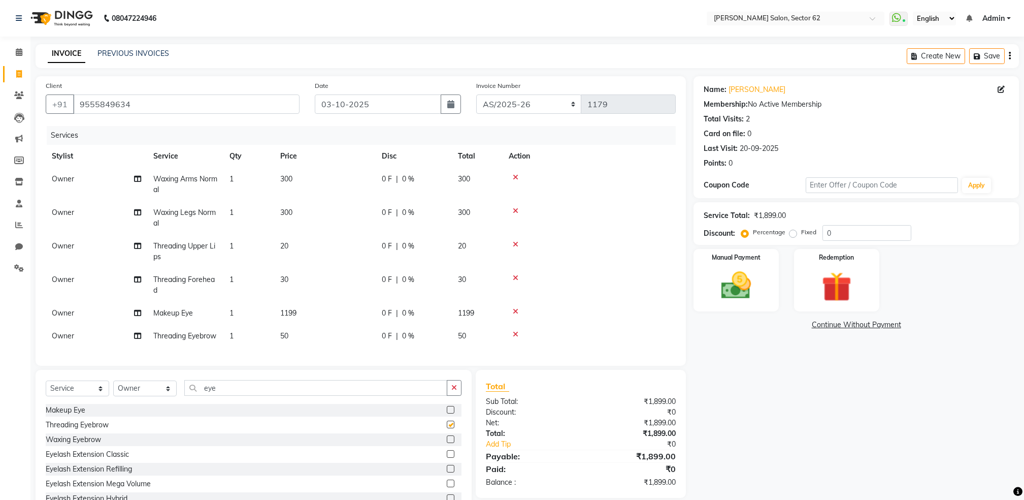
checkbox input "false"
click at [515, 311] on icon at bounding box center [516, 311] width 6 height 7
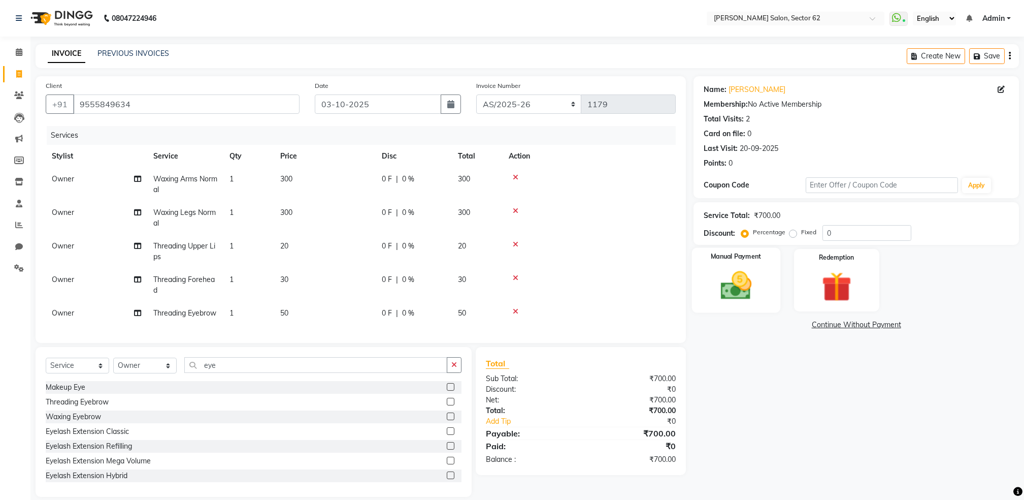
click at [762, 276] on div "Manual Payment" at bounding box center [736, 280] width 88 height 65
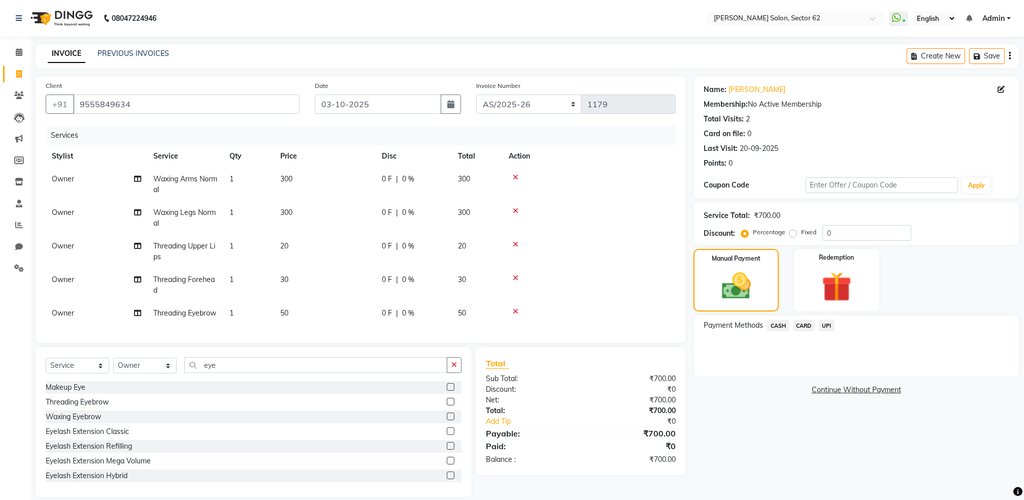
click at [830, 327] on span "UPI" at bounding box center [827, 325] width 16 height 12
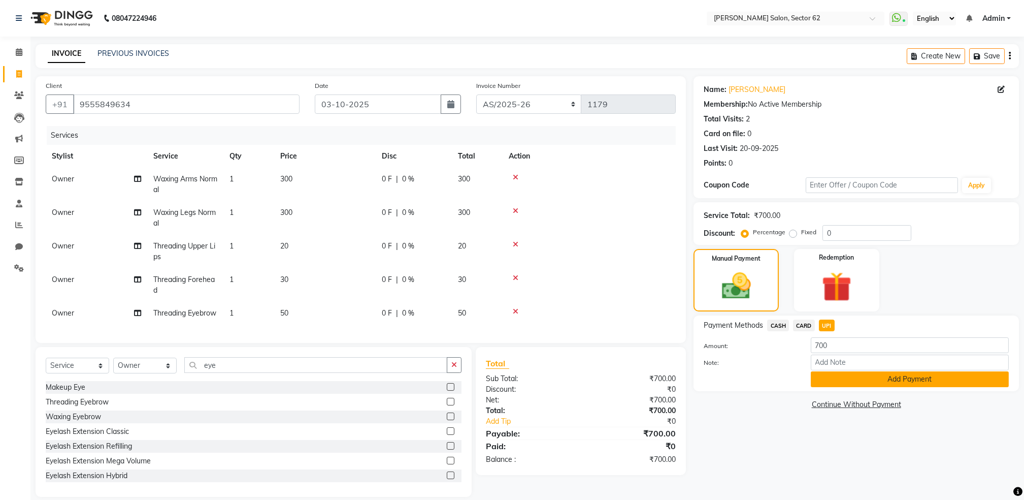
click at [858, 386] on button "Add Payment" at bounding box center [910, 379] width 198 height 16
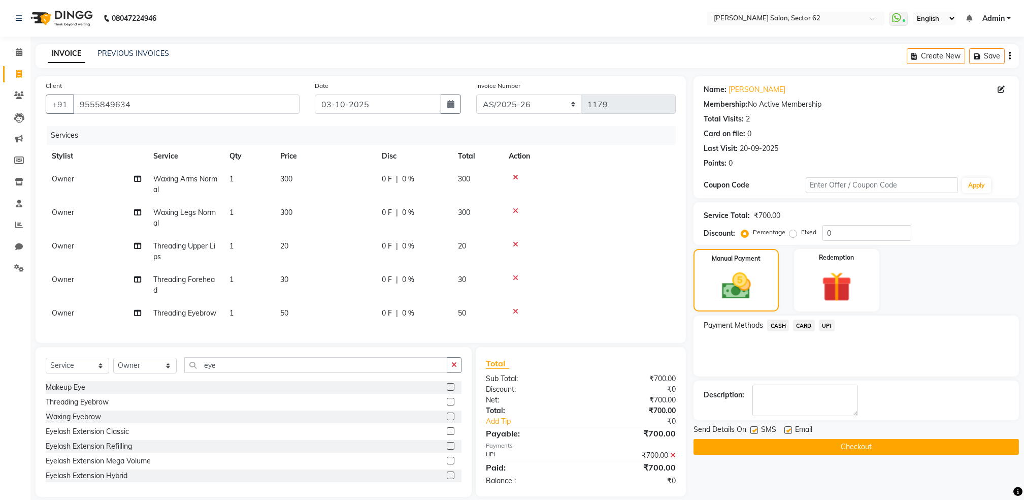
click at [863, 445] on button "Checkout" at bounding box center [857, 447] width 326 height 16
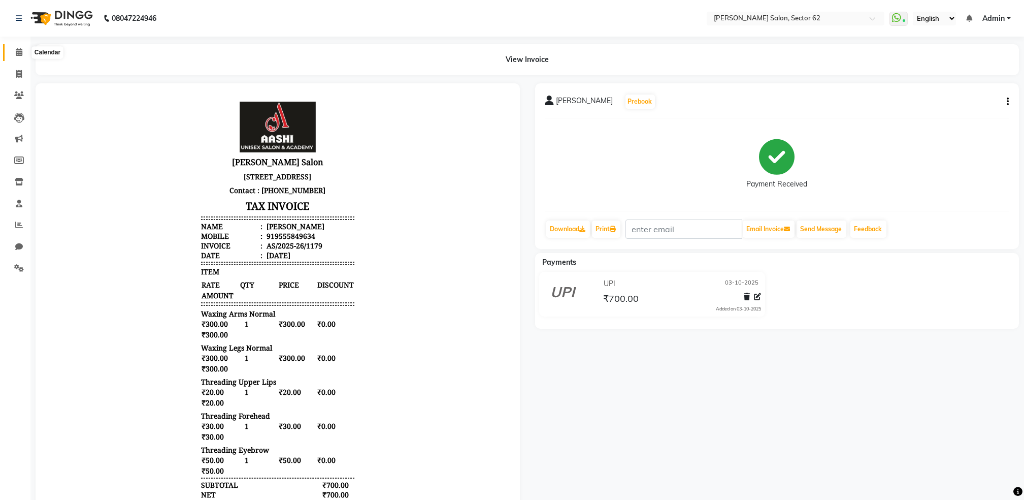
click at [22, 54] on span at bounding box center [19, 53] width 18 height 12
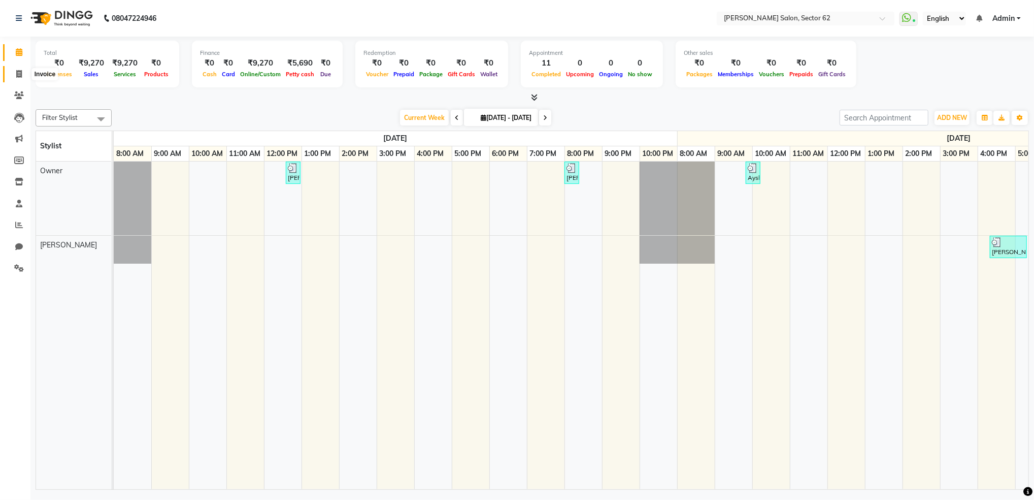
click at [21, 73] on icon at bounding box center [19, 74] width 6 height 8
select select "service"
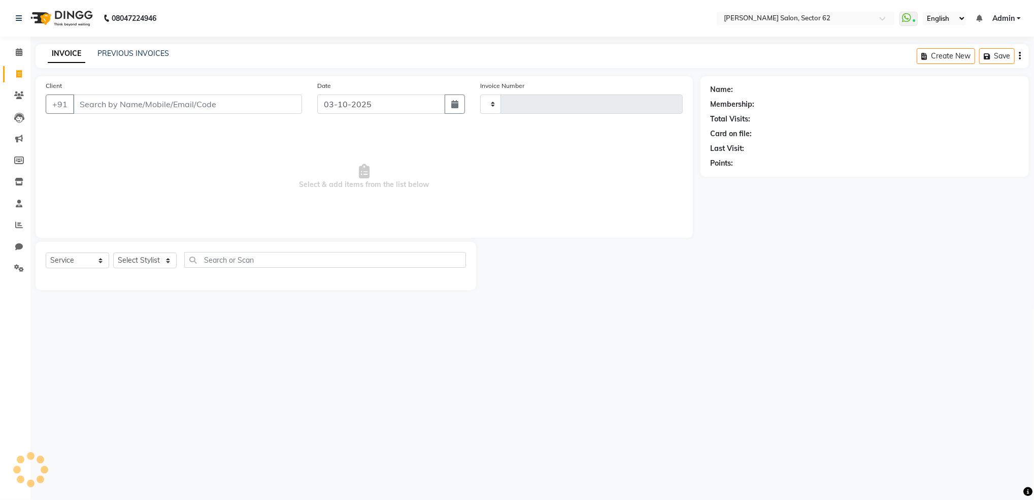
type input "1180"
select select "8124"
select select "82265"
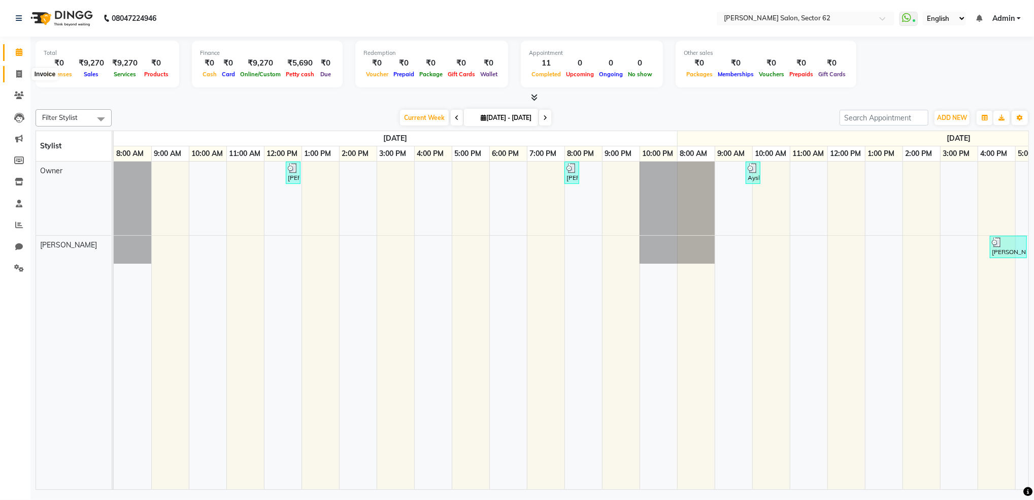
click at [13, 70] on span at bounding box center [19, 75] width 18 height 12
select select "service"
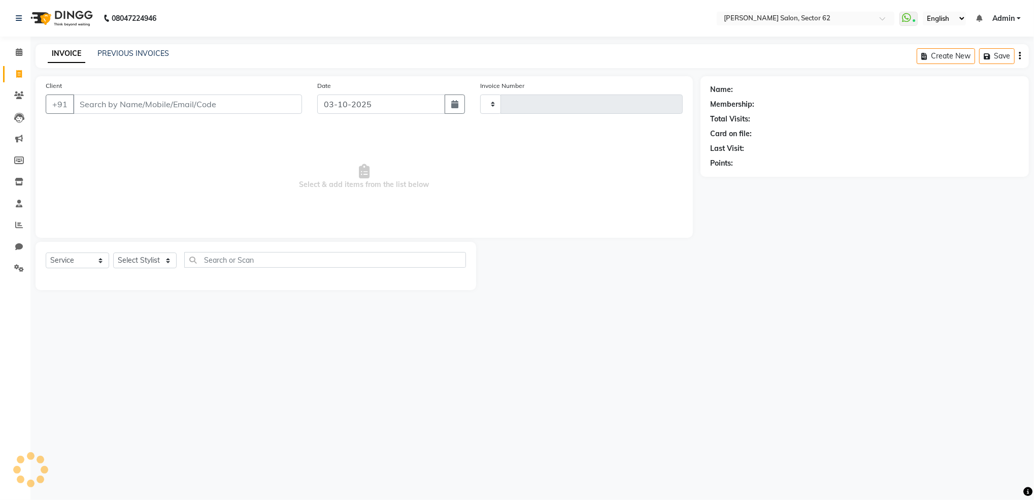
type input "1180"
select select "8124"
select select "82265"
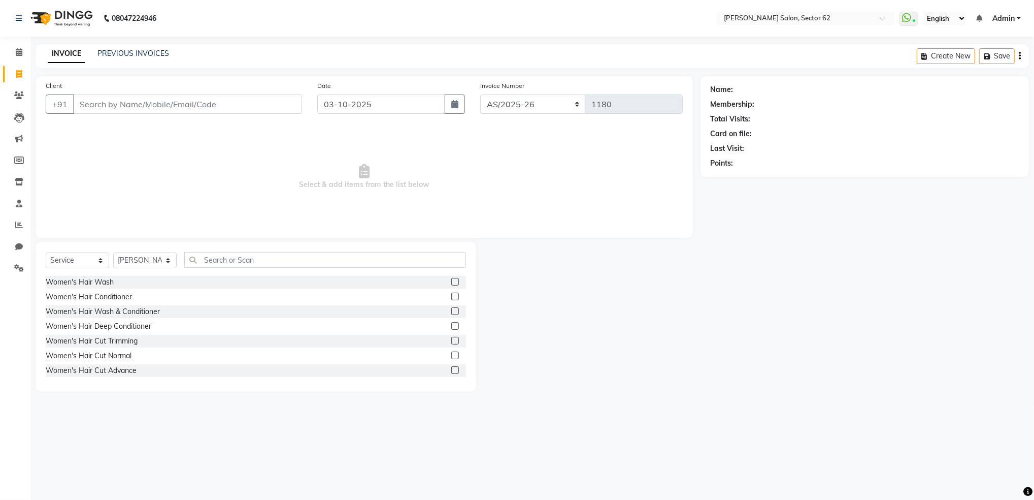
click at [272, 106] on input "Client" at bounding box center [187, 103] width 229 height 19
click at [270, 103] on input "Client" at bounding box center [187, 103] width 229 height 19
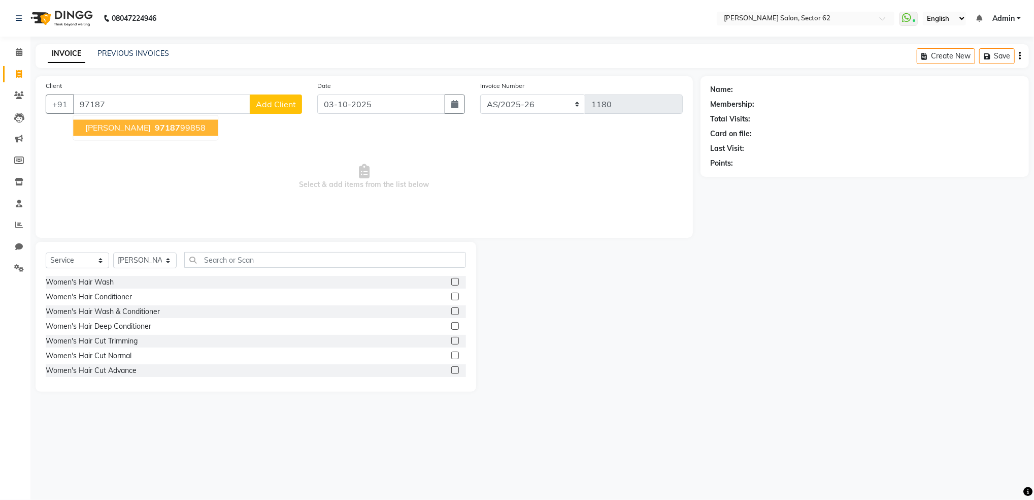
click at [85, 130] on span "ragni agrawal" at bounding box center [118, 128] width 66 height 10
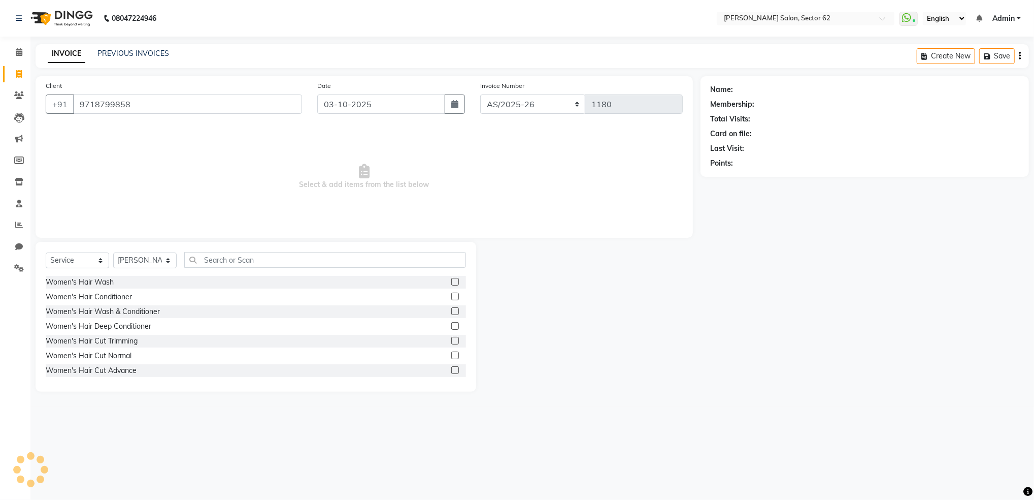
type input "9718799858"
click at [166, 257] on select "Select Stylist Mohd Sohil Owner" at bounding box center [144, 260] width 63 height 16
select select "75654"
click at [113, 253] on select "Select Stylist Mohd Sohil Owner" at bounding box center [144, 260] width 63 height 16
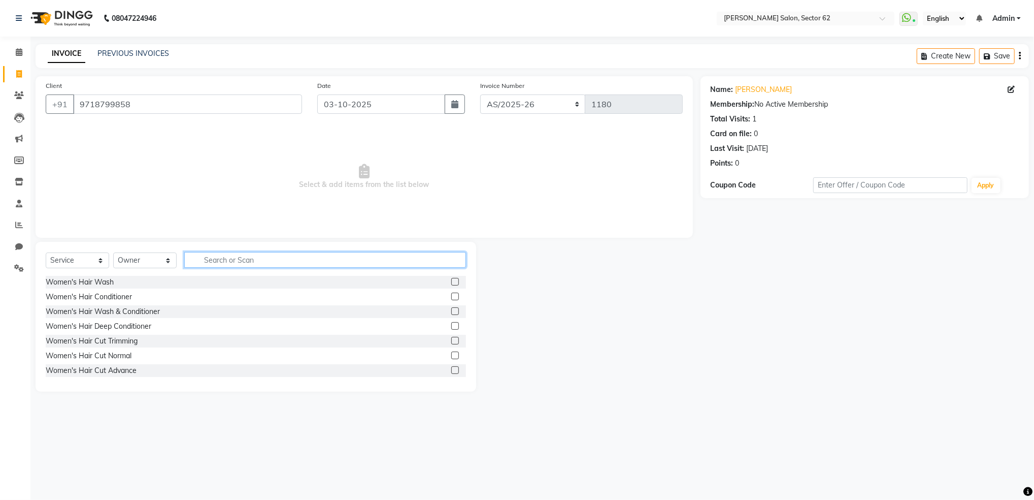
click at [271, 262] on input "text" at bounding box center [325, 260] width 282 height 16
type input "eye"
click at [451, 297] on label at bounding box center [455, 297] width 8 height 8
click at [451, 297] on input "checkbox" at bounding box center [454, 297] width 7 height 7
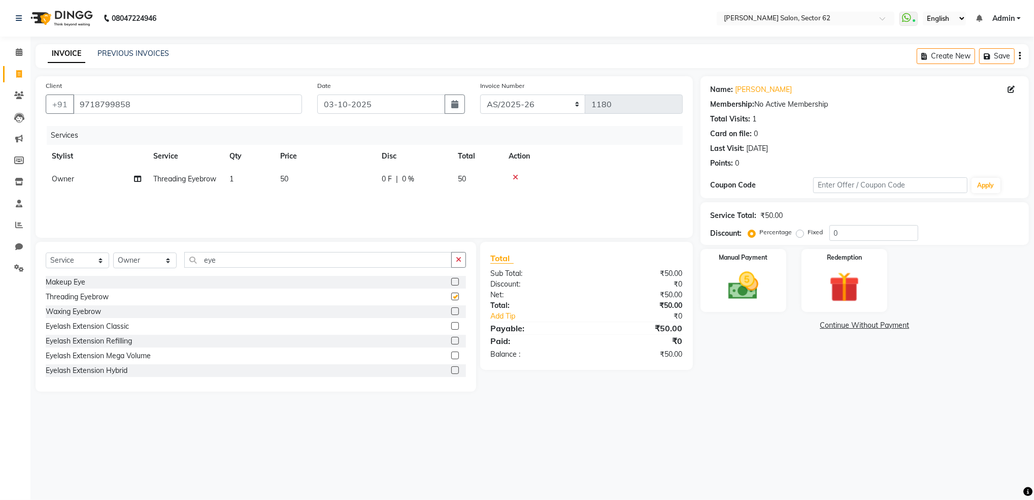
checkbox input "false"
click at [714, 275] on div "Manual Payment" at bounding box center [743, 281] width 89 height 66
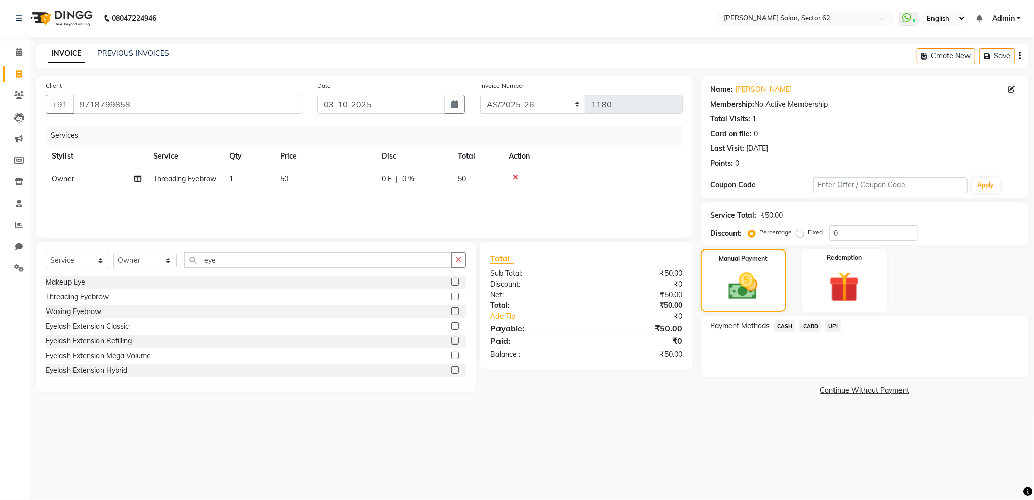
click at [787, 321] on span "CASH" at bounding box center [785, 326] width 22 height 12
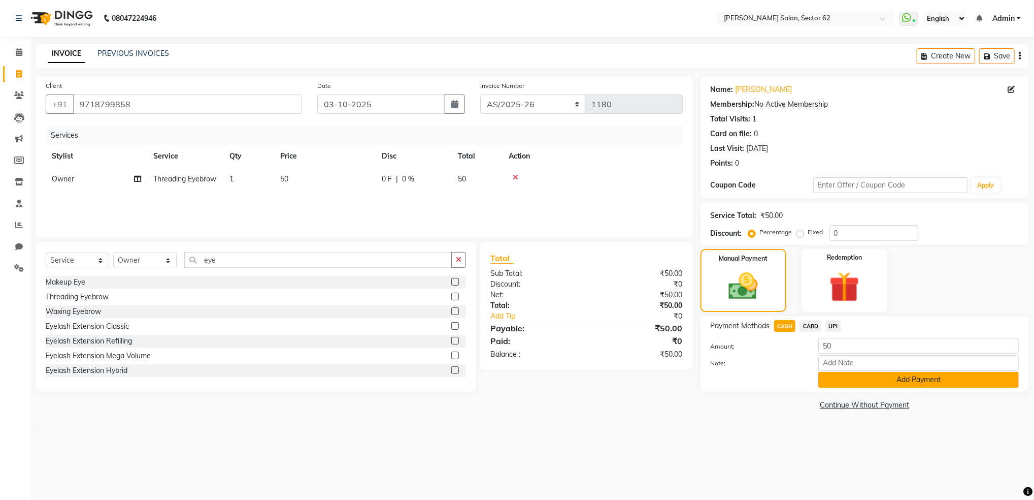
click at [834, 384] on button "Add Payment" at bounding box center [919, 380] width 201 height 16
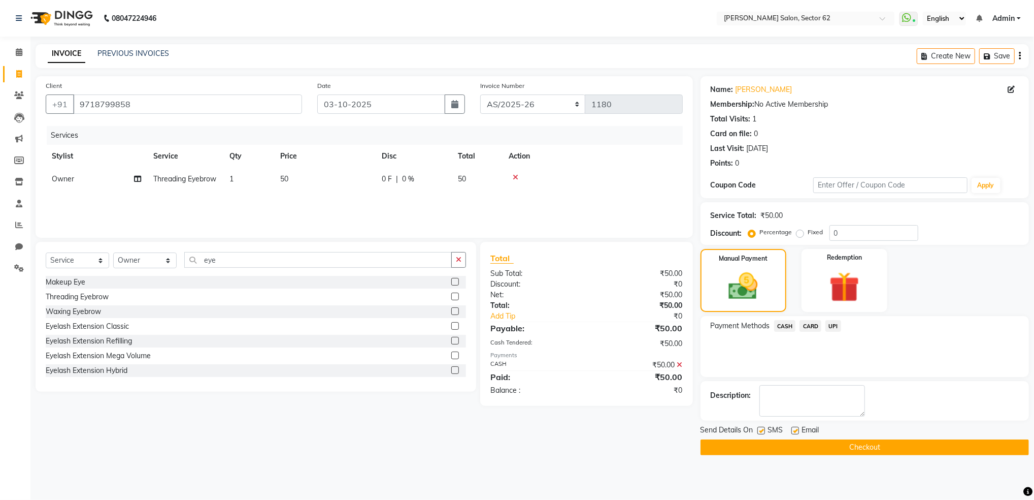
click at [849, 449] on button "Checkout" at bounding box center [865, 447] width 329 height 16
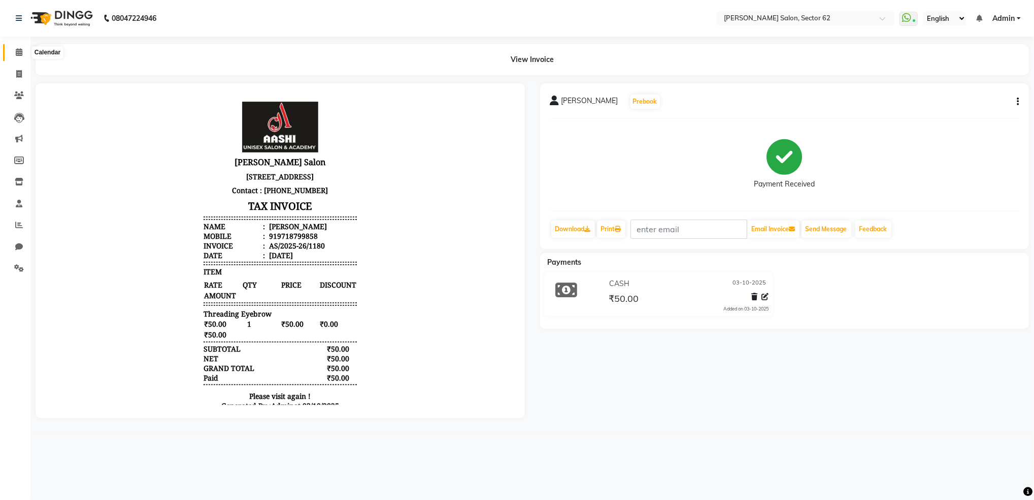
click at [17, 55] on icon at bounding box center [19, 52] width 7 height 8
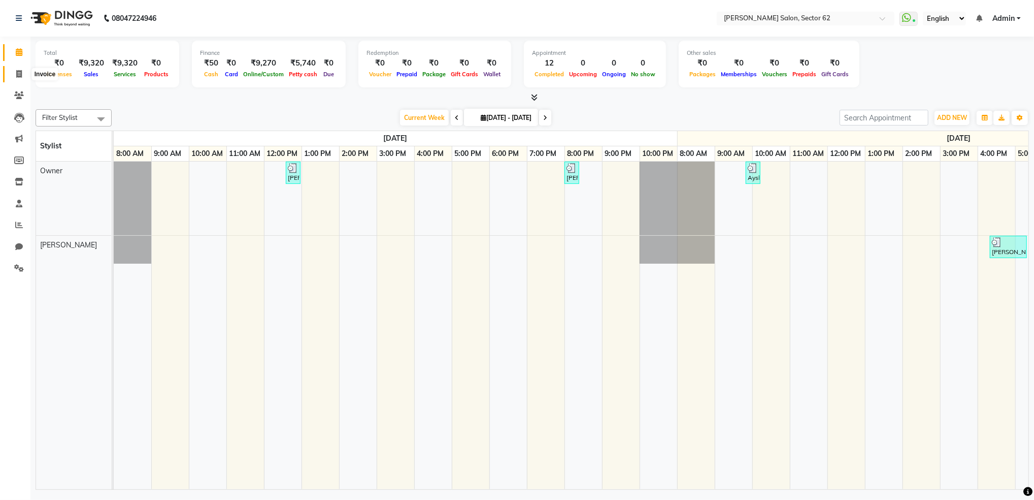
click at [16, 71] on icon at bounding box center [19, 74] width 6 height 8
select select "service"
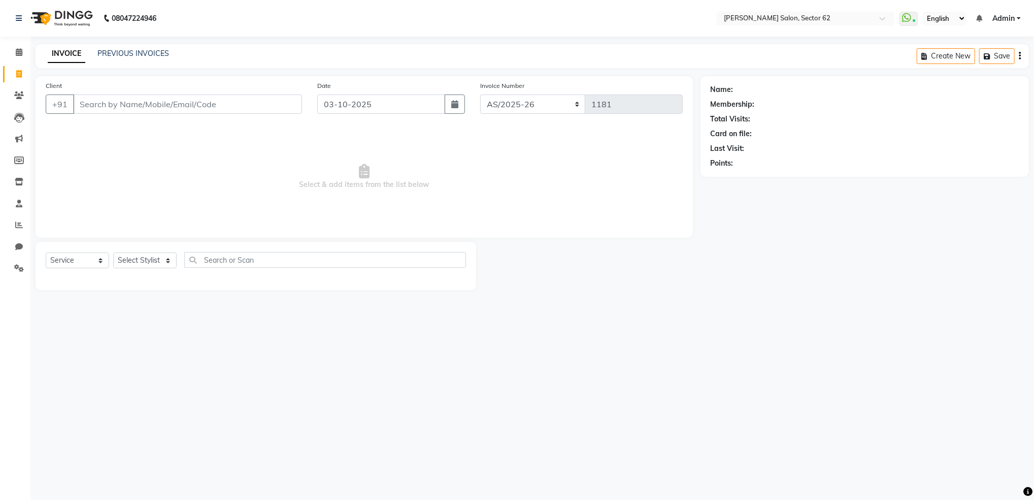
select select "82265"
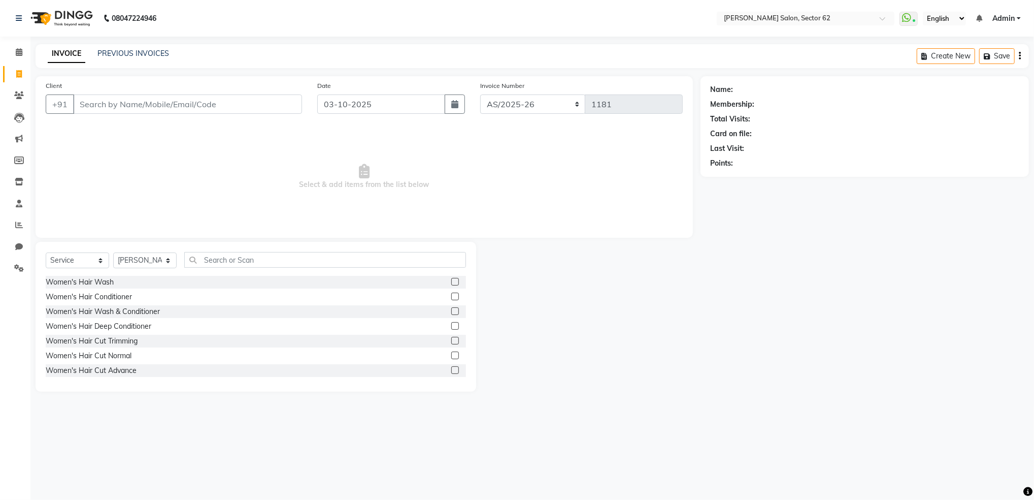
click at [92, 108] on input "Client" at bounding box center [187, 103] width 229 height 19
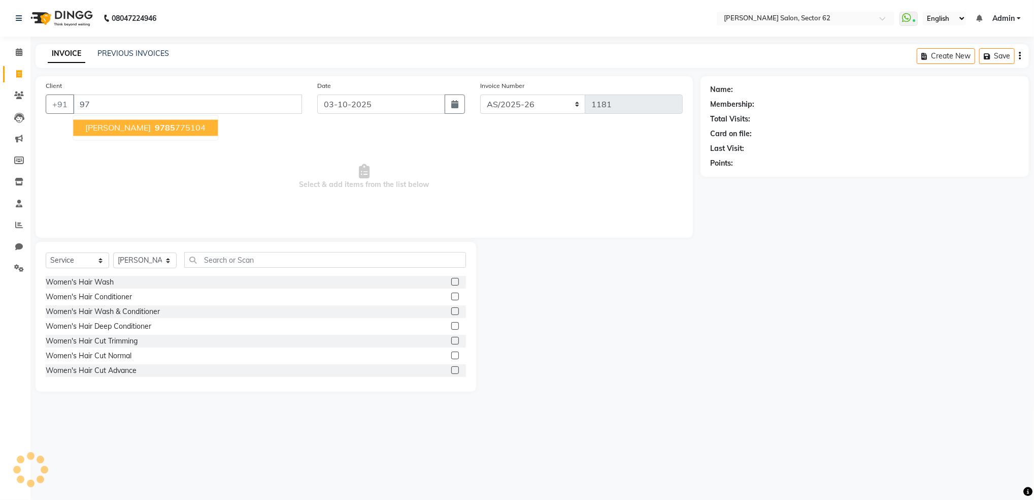
type input "9"
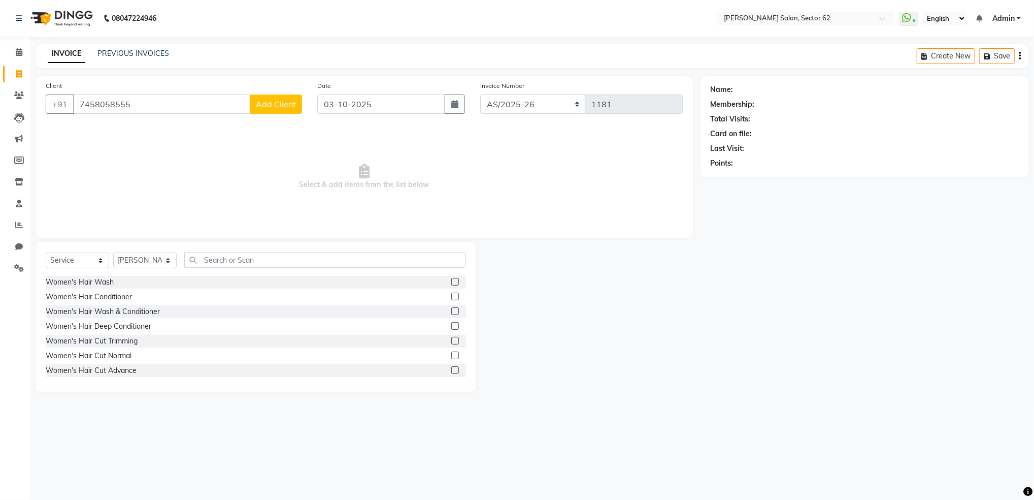
type input "7458058555"
click at [285, 110] on button "Add Client" at bounding box center [276, 103] width 52 height 19
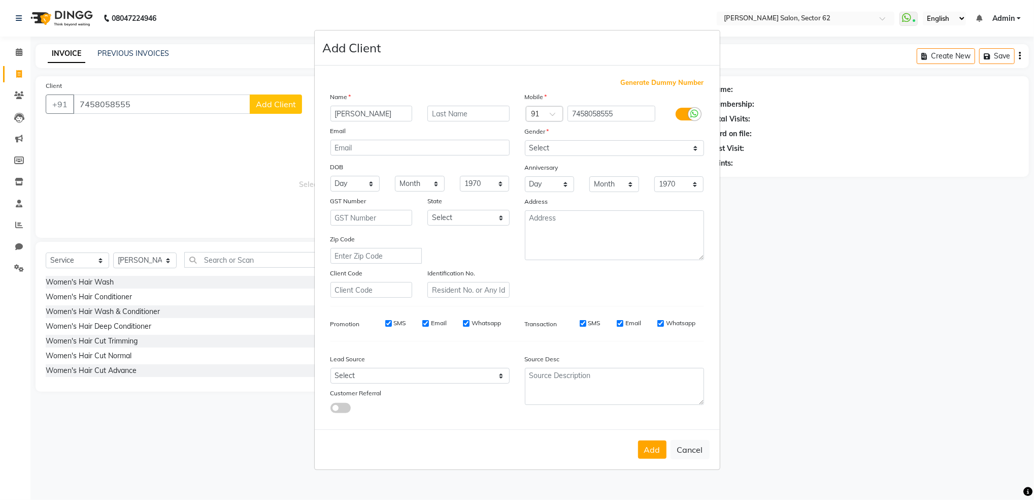
type input "[PERSON_NAME]"
click at [454, 109] on input "text" at bounding box center [469, 114] width 82 height 16
type input "[PERSON_NAME]"
click at [563, 149] on select "Select [DEMOGRAPHIC_DATA] [DEMOGRAPHIC_DATA] Other Prefer Not To Say" at bounding box center [614, 148] width 179 height 16
select select "[DEMOGRAPHIC_DATA]"
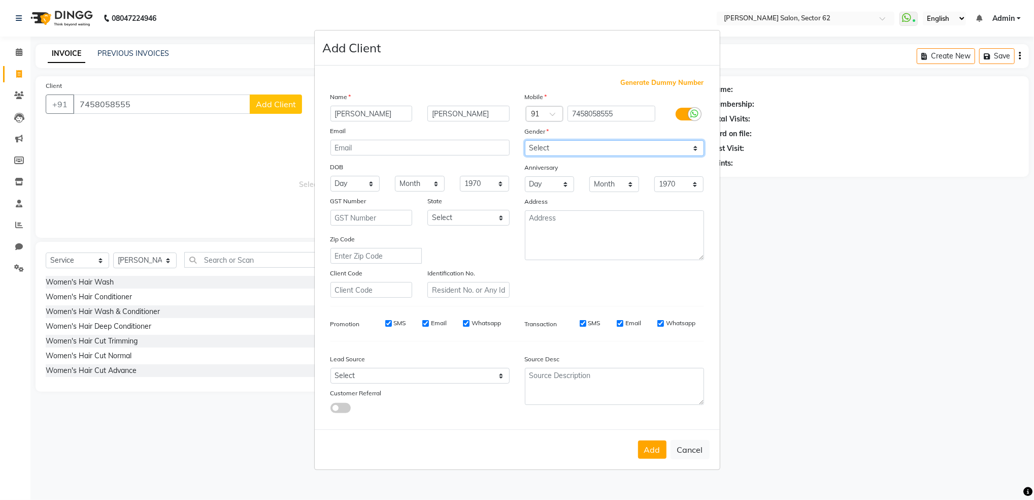
click at [525, 140] on select "Select [DEMOGRAPHIC_DATA] [DEMOGRAPHIC_DATA] Other Prefer Not To Say" at bounding box center [614, 148] width 179 height 16
click at [356, 179] on select "Day 01 02 03 04 05 06 07 08 09 10 11 12 13 14 15 16 17 18 19 20 21 22 23 24 25 …" at bounding box center [356, 184] width 50 height 16
select select "15"
click at [331, 176] on select "Day 01 02 03 04 05 06 07 08 09 10 11 12 13 14 15 16 17 18 19 20 21 22 23 24 25 …" at bounding box center [356, 184] width 50 height 16
click at [417, 190] on select "Month January February March April May June July August September October Novem…" at bounding box center [420, 184] width 50 height 16
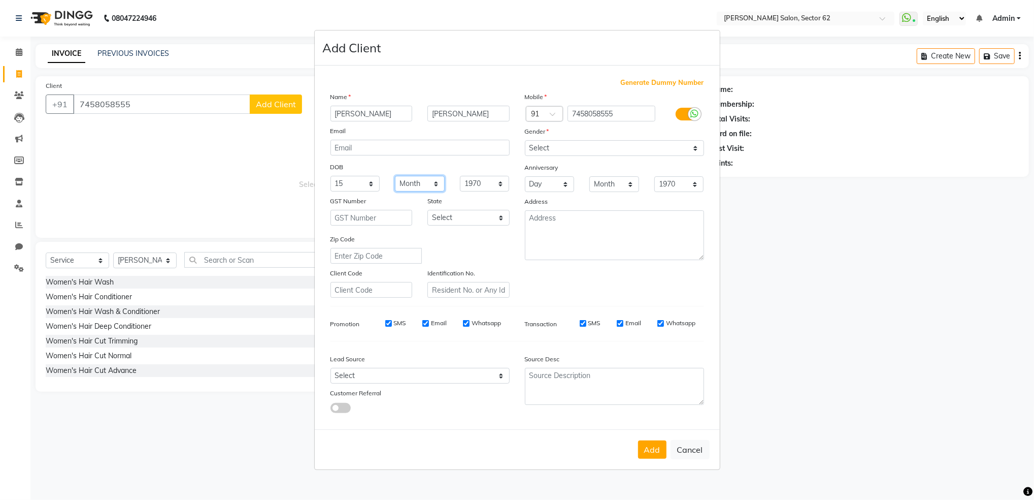
select select "02"
click at [395, 176] on select "Month January February March April May June July August September October Novem…" at bounding box center [420, 184] width 50 height 16
click at [19, 48] on ngb-modal-window "Add Client Generate Dummy Number Name Kashika Nigam Email DOB Day 01 02 03 04 0…" at bounding box center [517, 250] width 1034 height 500
click at [18, 51] on ngb-modal-window "Add Client Generate Dummy Number Name Kashika Nigam Email DOB Day 01 02 03 04 0…" at bounding box center [517, 250] width 1034 height 500
click at [656, 451] on button "Add" at bounding box center [652, 449] width 28 height 18
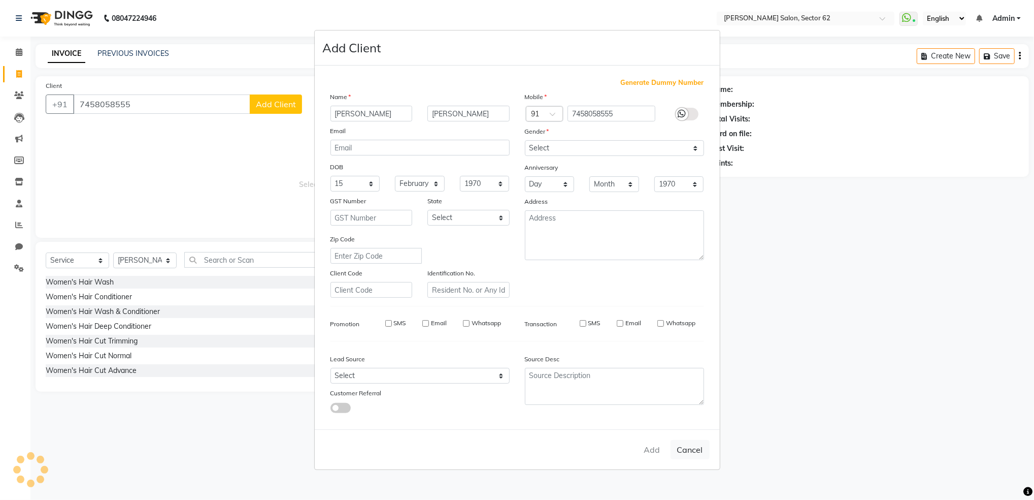
select select
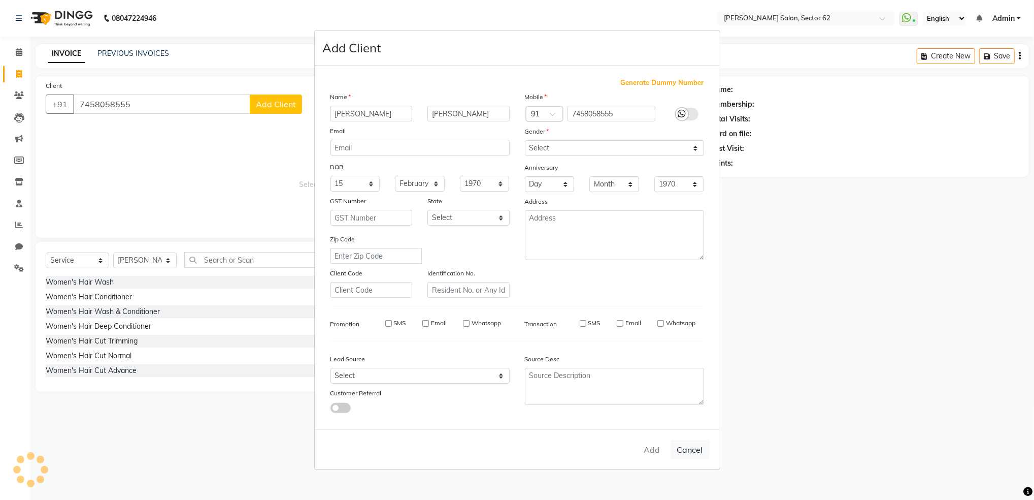
select select
checkbox input "false"
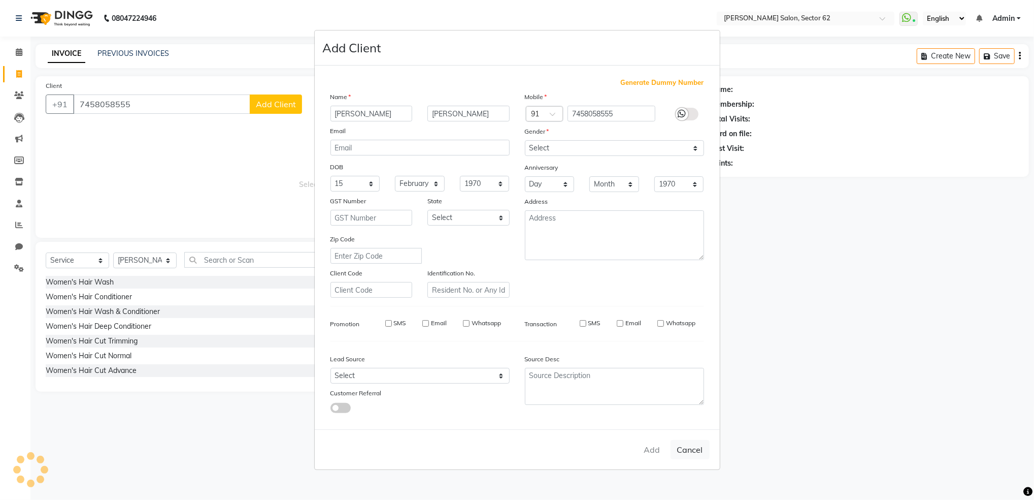
checkbox input "false"
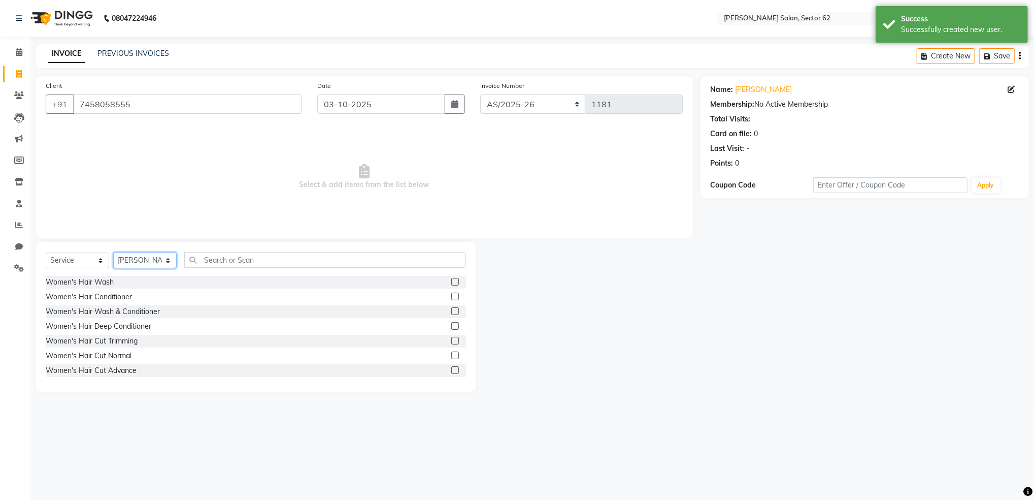
click at [150, 261] on select "Select Stylist Mohd Sohil Owner" at bounding box center [144, 260] width 63 height 16
select select "75654"
click at [113, 253] on select "Select Stylist Mohd Sohil Owner" at bounding box center [144, 260] width 63 height 16
click at [250, 261] on input "text" at bounding box center [325, 260] width 282 height 16
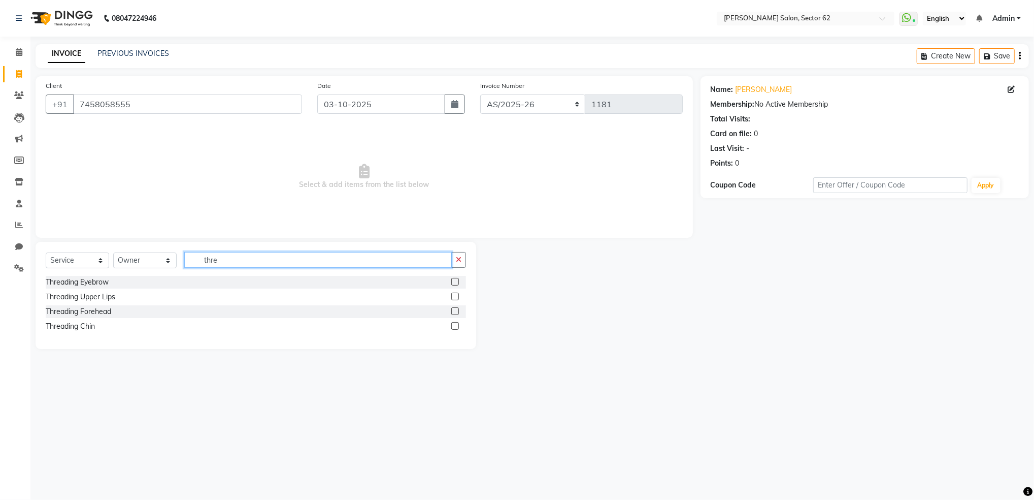
type input "thre"
click at [453, 282] on label at bounding box center [455, 282] width 8 height 8
click at [453, 282] on input "checkbox" at bounding box center [454, 282] width 7 height 7
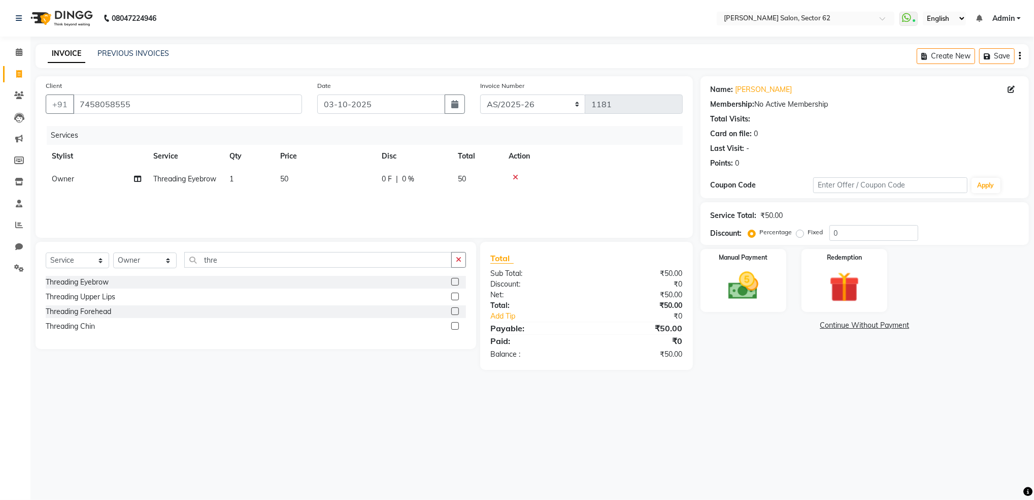
click at [458, 282] on label at bounding box center [455, 282] width 8 height 8
click at [458, 282] on input "checkbox" at bounding box center [454, 282] width 7 height 7
checkbox input "false"
click at [516, 204] on icon at bounding box center [516, 200] width 6 height 7
click at [439, 262] on input "thre" at bounding box center [318, 260] width 268 height 16
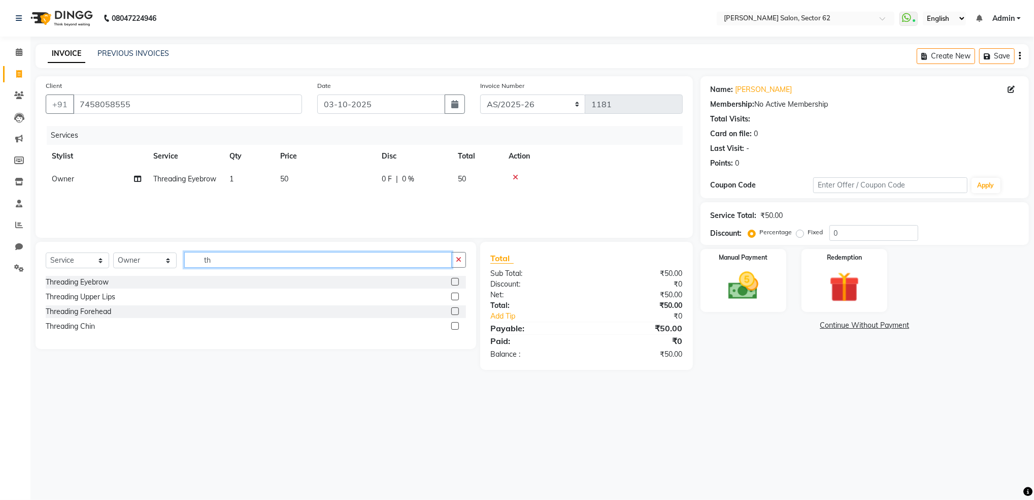
type input "t"
type input "chin"
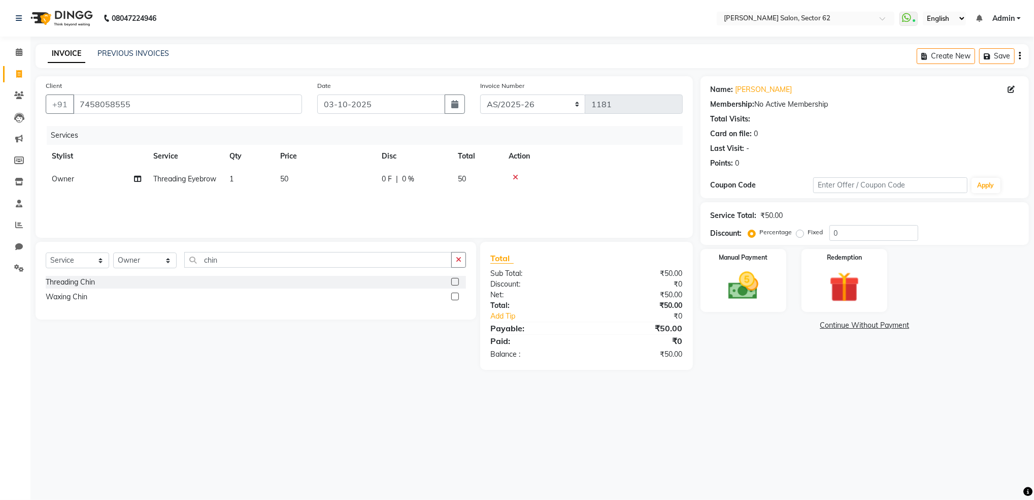
click at [455, 298] on label at bounding box center [455, 297] width 8 height 8
click at [455, 298] on input "checkbox" at bounding box center [454, 297] width 7 height 7
checkbox input "false"
click at [393, 268] on input "chin" at bounding box center [318, 260] width 268 height 16
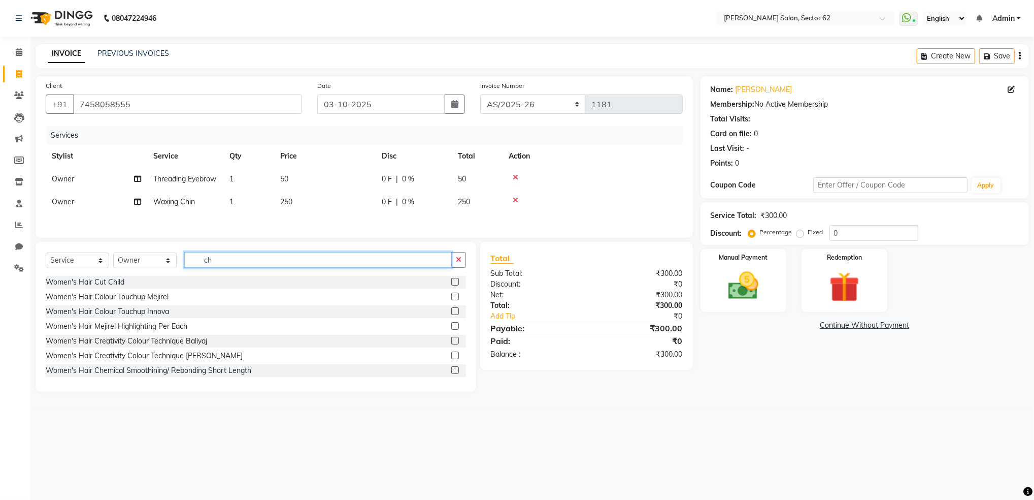
type input "c"
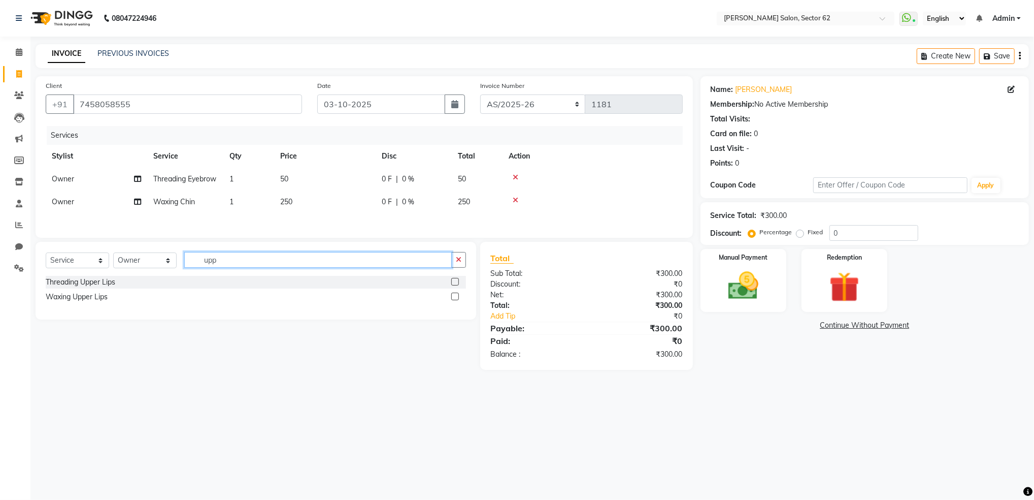
type input "upp"
click at [456, 300] on label at bounding box center [455, 297] width 8 height 8
click at [456, 300] on input "checkbox" at bounding box center [454, 297] width 7 height 7
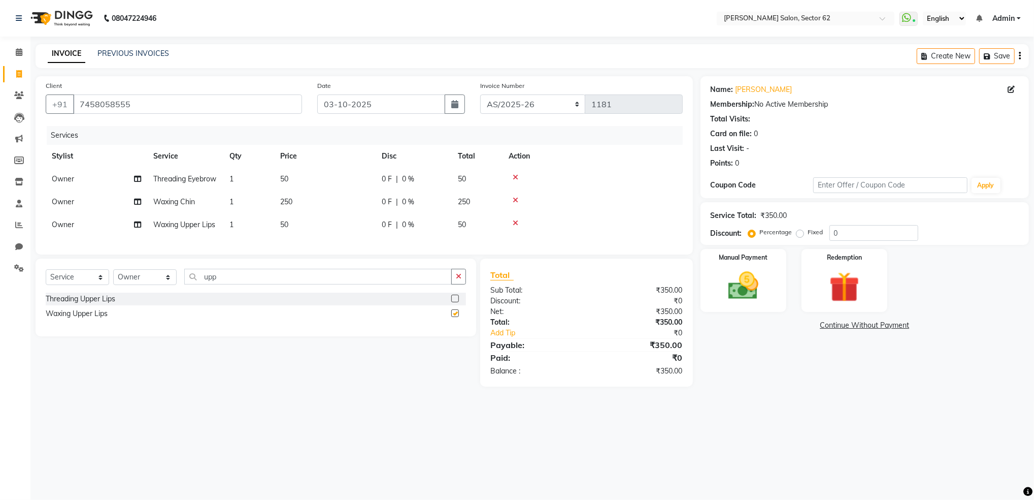
checkbox input "false"
click at [290, 206] on span "250" at bounding box center [286, 201] width 12 height 9
select select "75654"
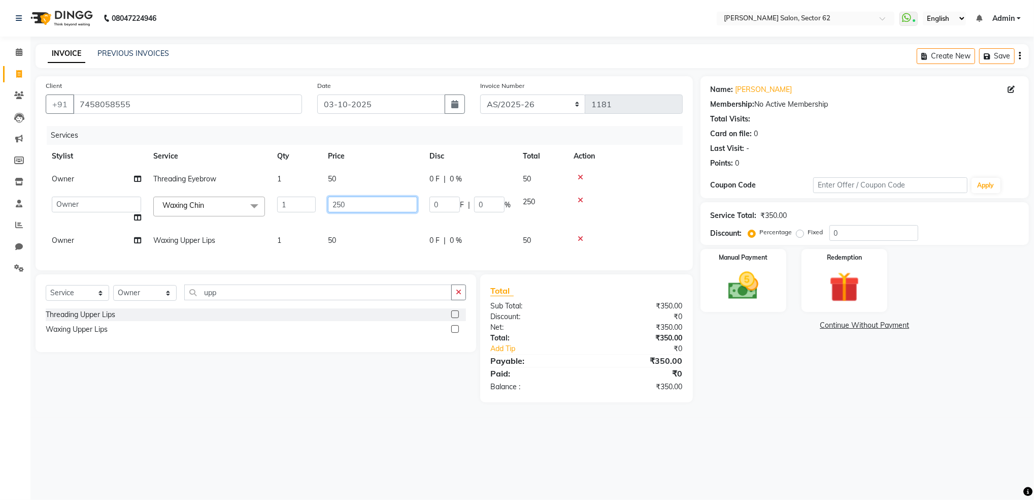
click at [360, 207] on input "250" at bounding box center [372, 205] width 89 height 16
type input "2"
type input "100"
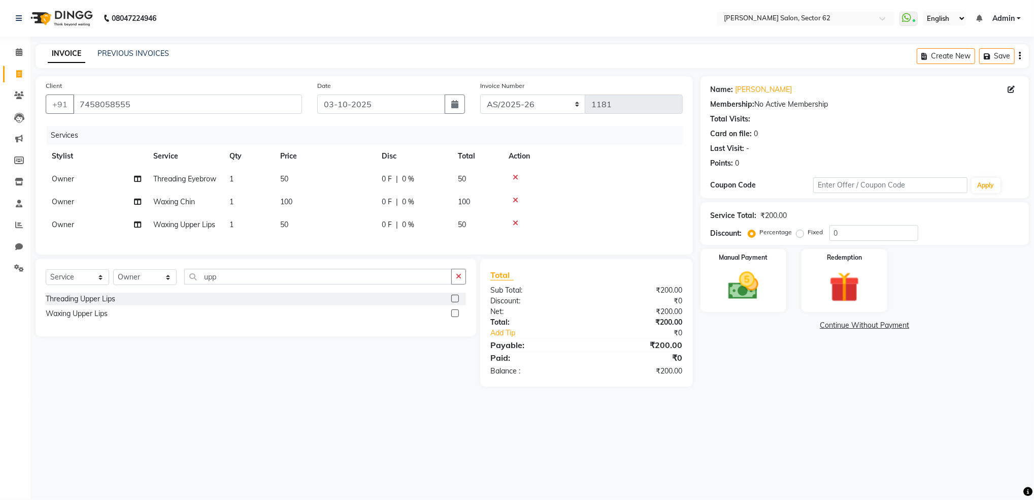
click at [375, 234] on tr "Owner Waxing Upper Lips 1 50 0 F | 0 % 50" at bounding box center [364, 224] width 637 height 23
click at [764, 302] on img at bounding box center [743, 286] width 51 height 37
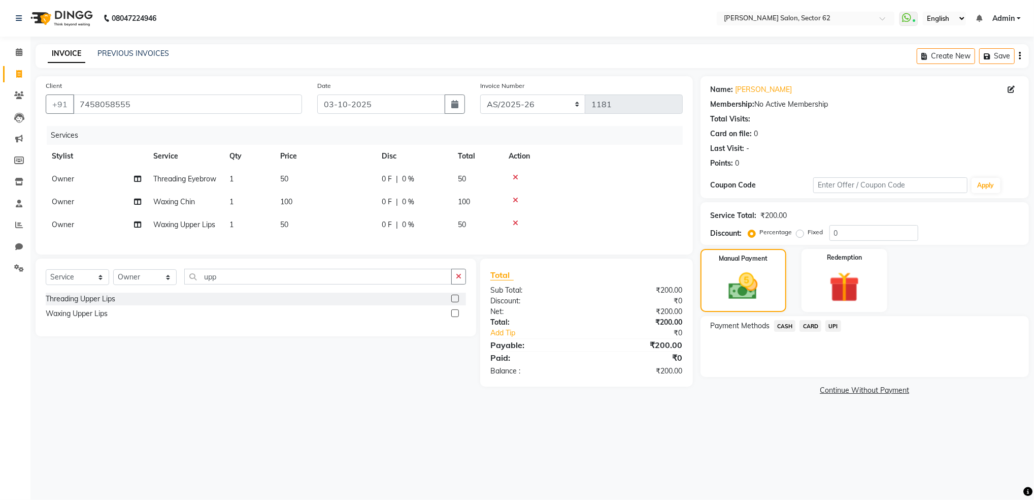
click at [836, 324] on span "UPI" at bounding box center [834, 326] width 16 height 12
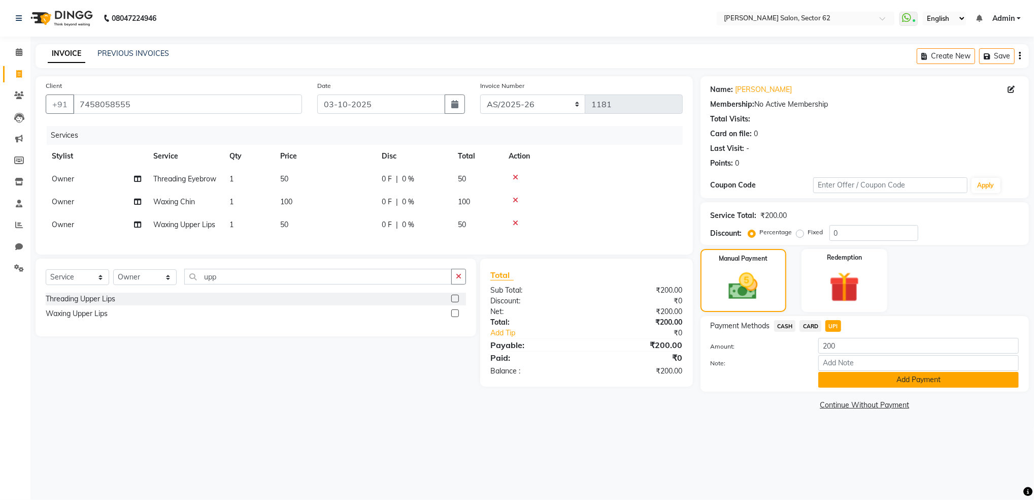
click at [854, 380] on button "Add Payment" at bounding box center [919, 380] width 201 height 16
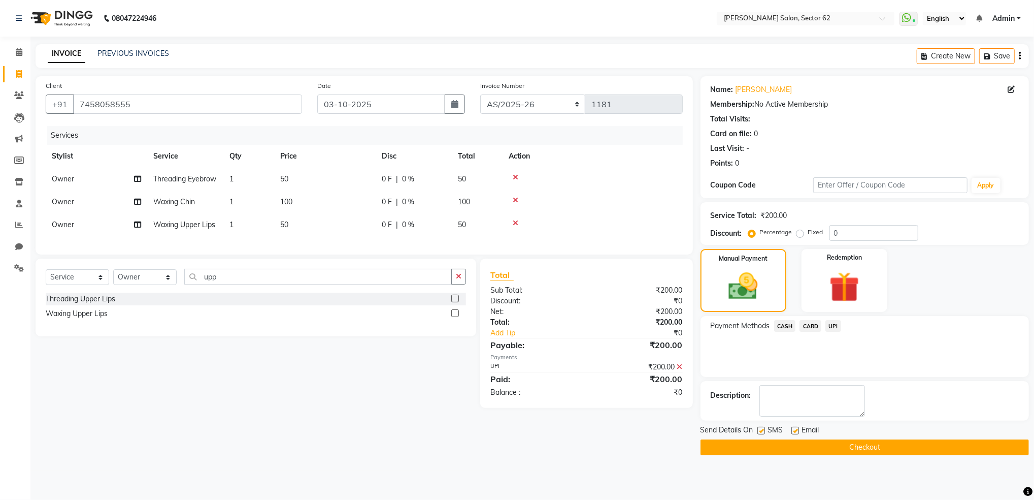
click at [856, 441] on button "Checkout" at bounding box center [865, 447] width 329 height 16
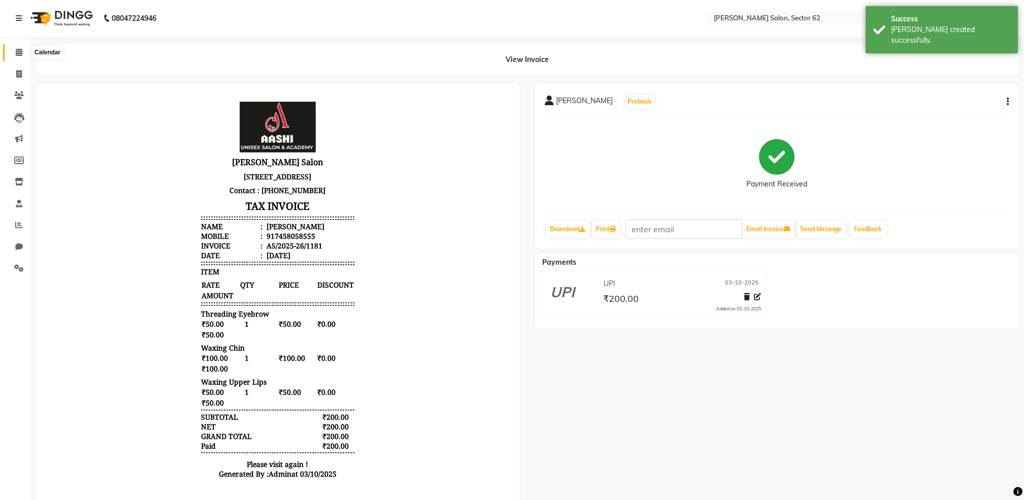
click at [14, 53] on span at bounding box center [19, 53] width 18 height 12
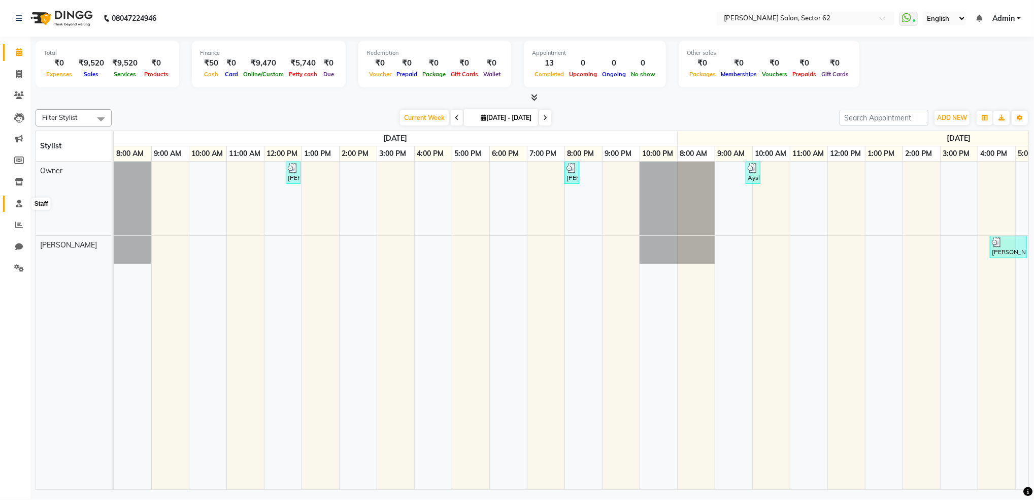
click at [18, 205] on icon at bounding box center [19, 204] width 7 height 8
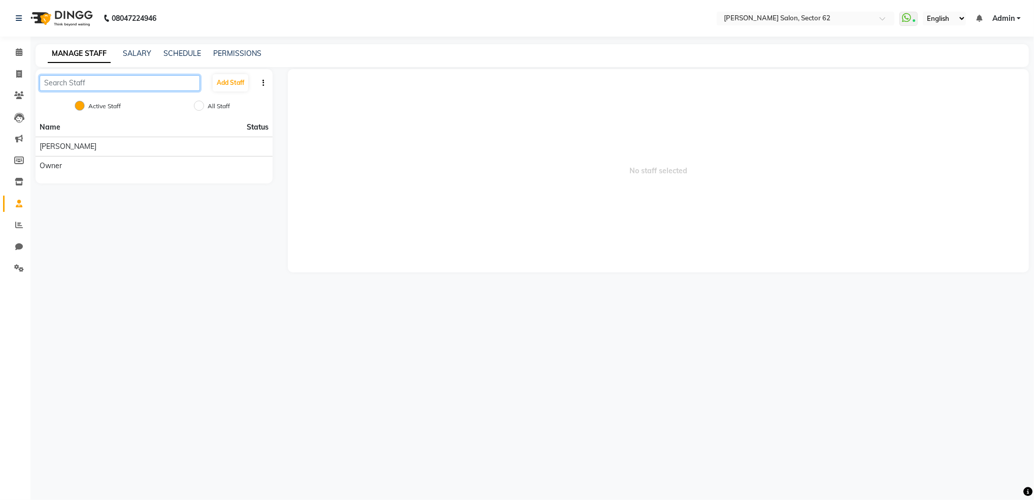
click at [112, 87] on input "text" at bounding box center [120, 83] width 160 height 16
click at [229, 82] on button "Add Staff" at bounding box center [231, 82] width 36 height 17
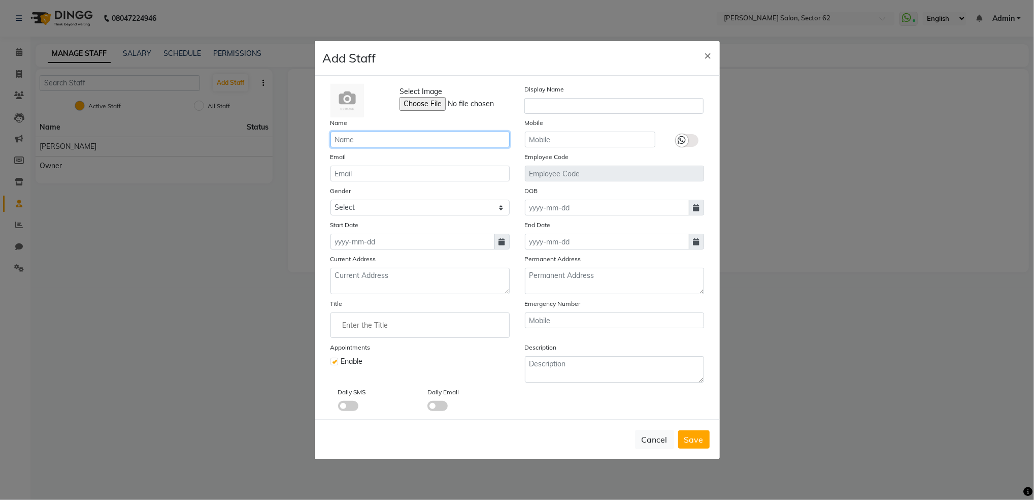
click at [371, 139] on input "text" at bounding box center [420, 140] width 179 height 16
type input "[PERSON_NAME]"
click at [701, 438] on span "Save" at bounding box center [694, 439] width 19 height 10
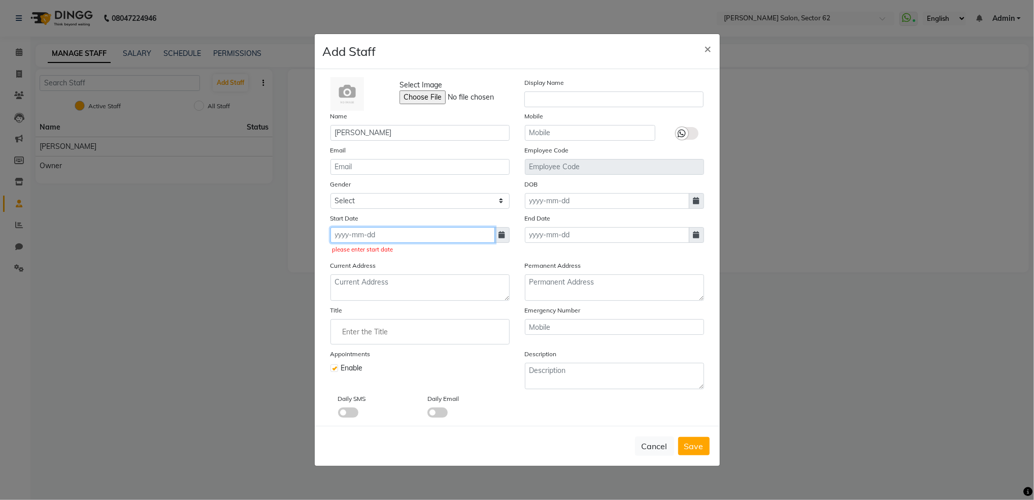
click at [391, 241] on input at bounding box center [413, 235] width 165 height 16
select select "10"
select select "2025"
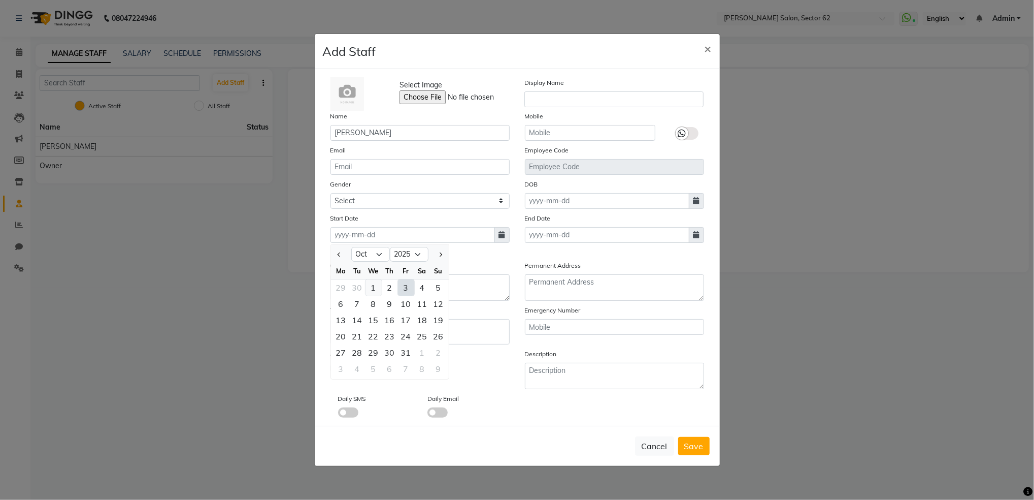
click at [375, 283] on div "1" at bounding box center [374, 287] width 16 height 16
type input "01-10-2025"
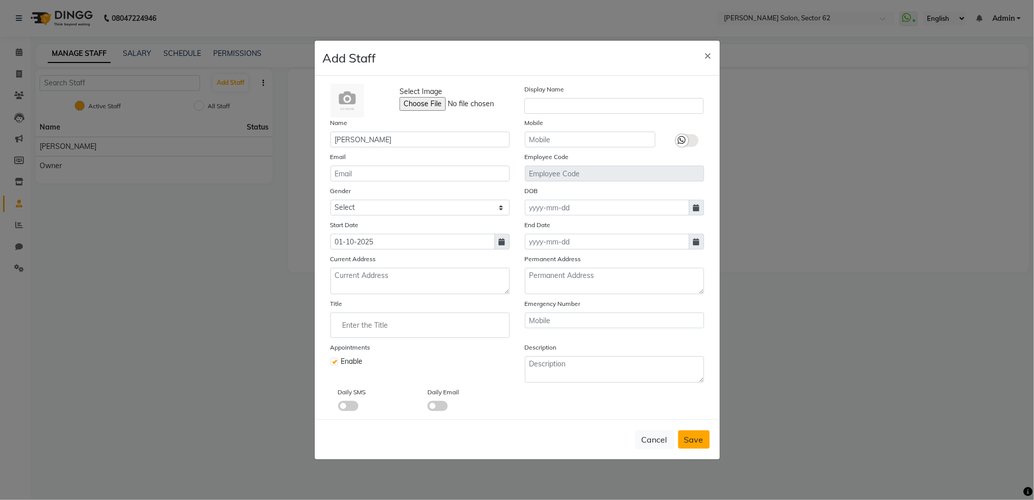
click at [694, 437] on span "Save" at bounding box center [694, 439] width 19 height 10
checkbox input "false"
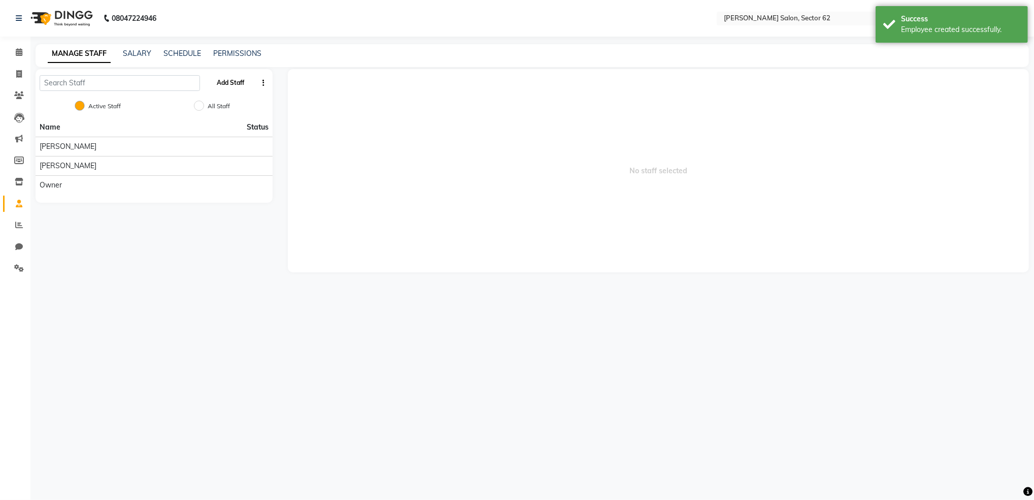
click at [221, 82] on button "Add Staff" at bounding box center [231, 82] width 36 height 17
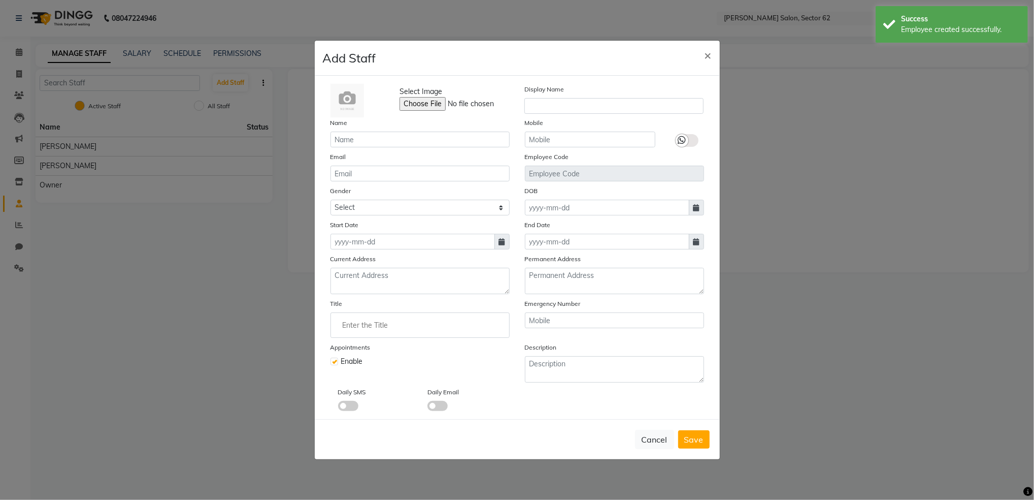
click at [348, 147] on div "Select Image Display Name Name Mobile Email Employee Code Gender Select Male Fe…" at bounding box center [517, 247] width 389 height 327
click at [366, 139] on input "text" at bounding box center [420, 140] width 179 height 16
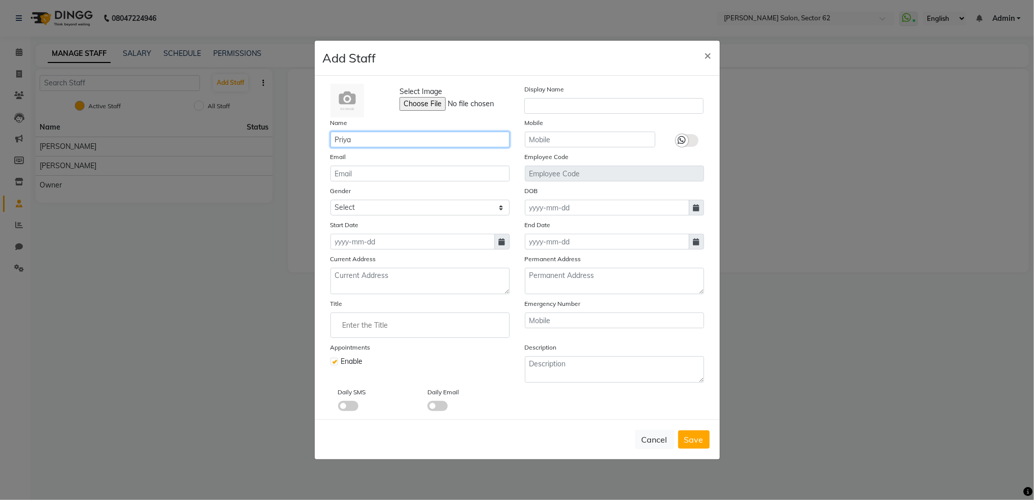
type input "Priya"
click at [339, 235] on input at bounding box center [413, 242] width 165 height 16
select select "10"
select select "2025"
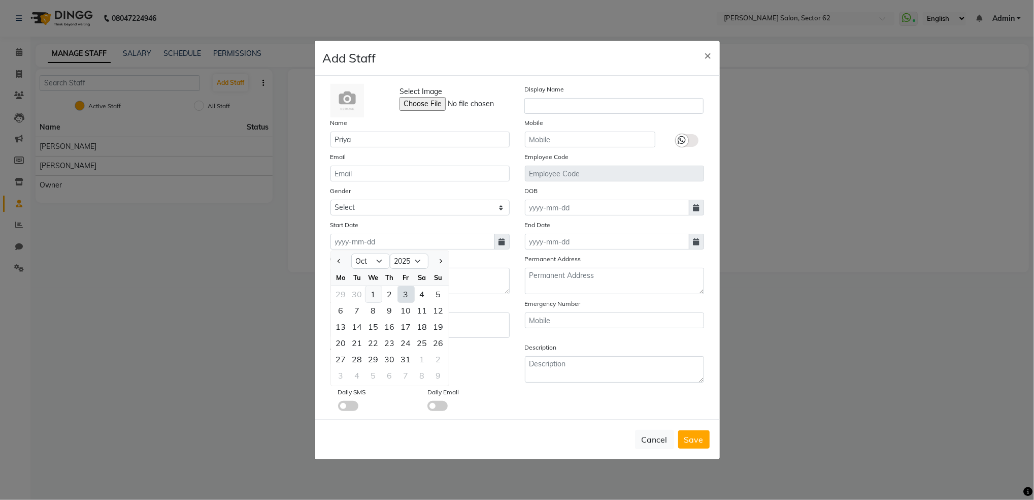
click at [376, 289] on div "1" at bounding box center [374, 294] width 16 height 16
type input "01-10-2025"
click at [687, 436] on span "Save" at bounding box center [694, 439] width 19 height 10
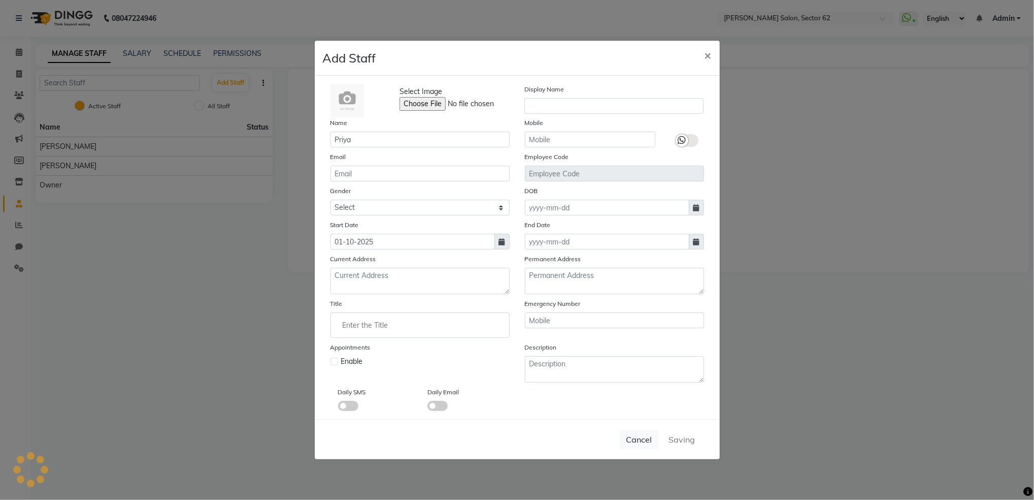
checkbox input "false"
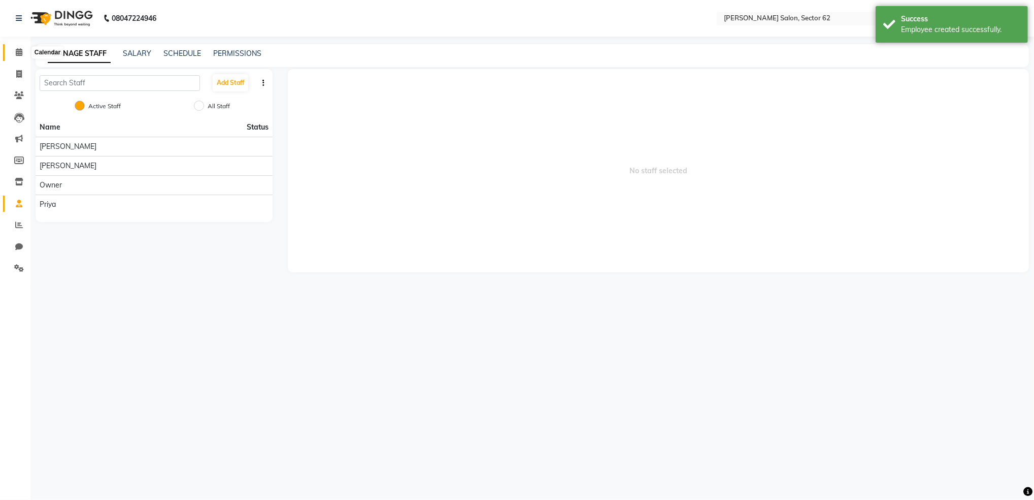
click at [15, 56] on span at bounding box center [19, 53] width 18 height 12
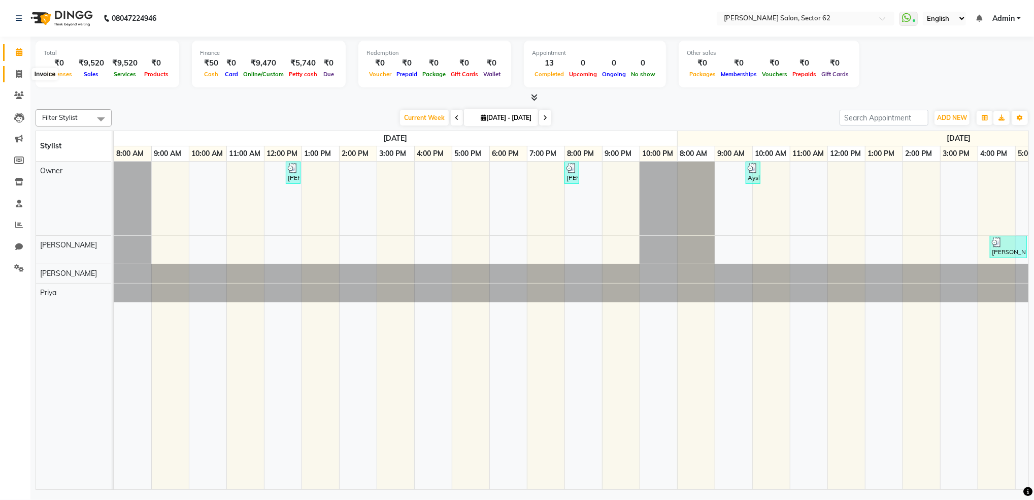
click at [21, 70] on span at bounding box center [19, 75] width 18 height 12
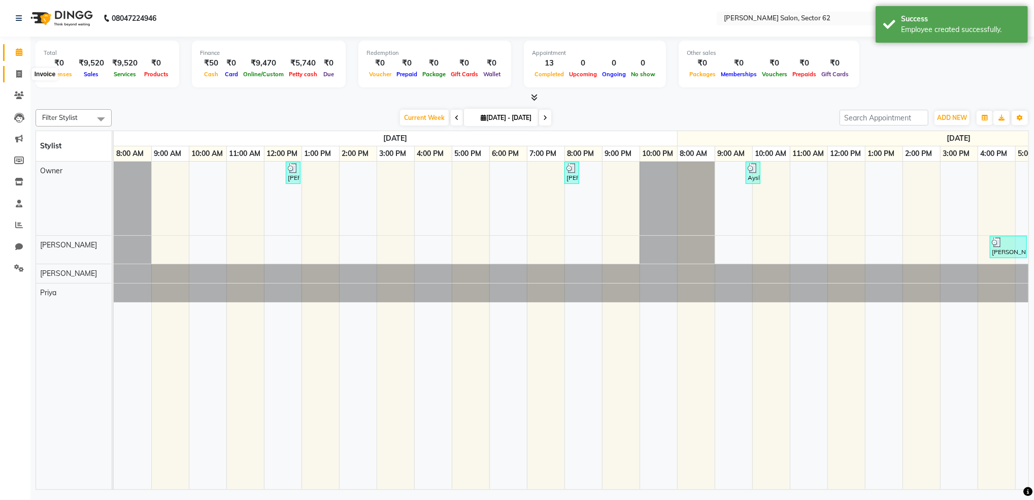
select select "service"
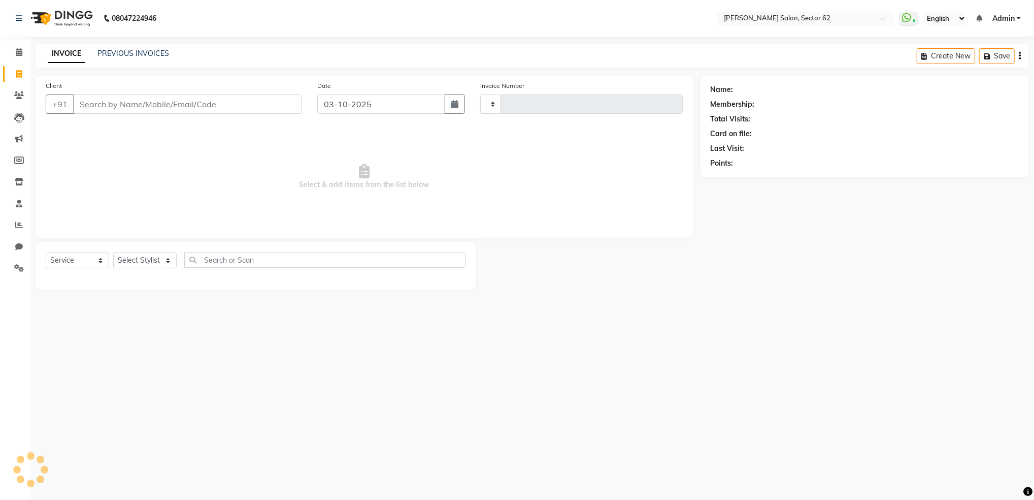
type input "1182"
select select "8124"
select select "82265"
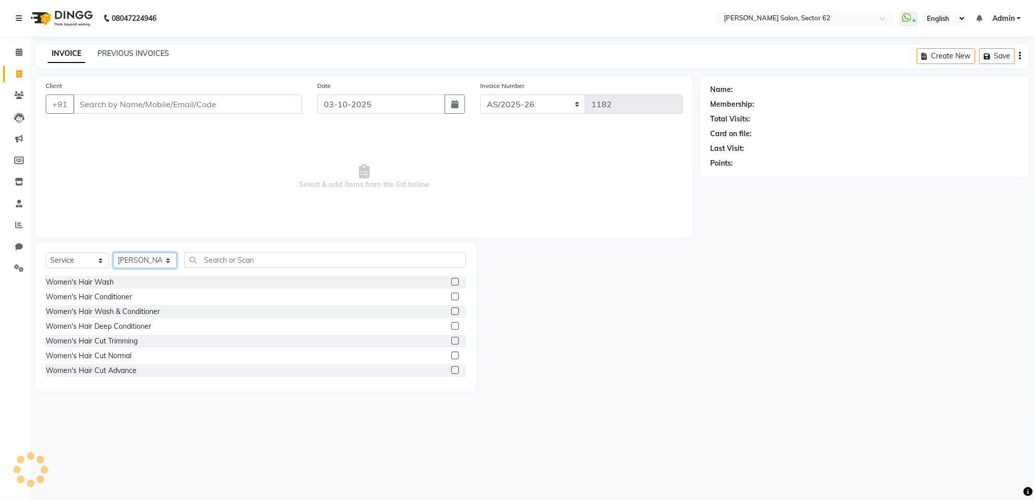
click at [142, 257] on select "Select Stylist [PERSON_NAME] Noorshekh [PERSON_NAME] Owner Priya" at bounding box center [144, 260] width 63 height 16
click at [14, 63] on li "Invoice" at bounding box center [15, 74] width 30 height 22
click at [17, 70] on icon at bounding box center [19, 74] width 6 height 8
select select "service"
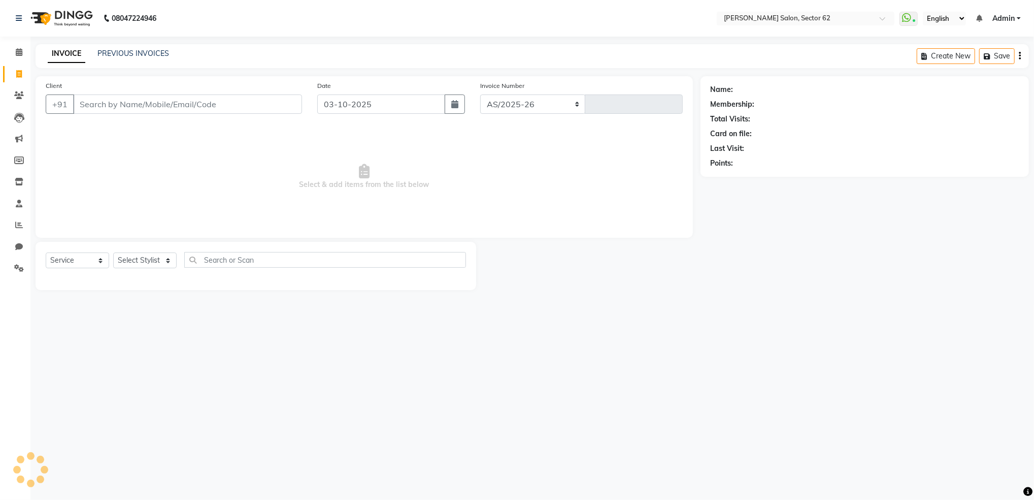
select select "8124"
type input "1182"
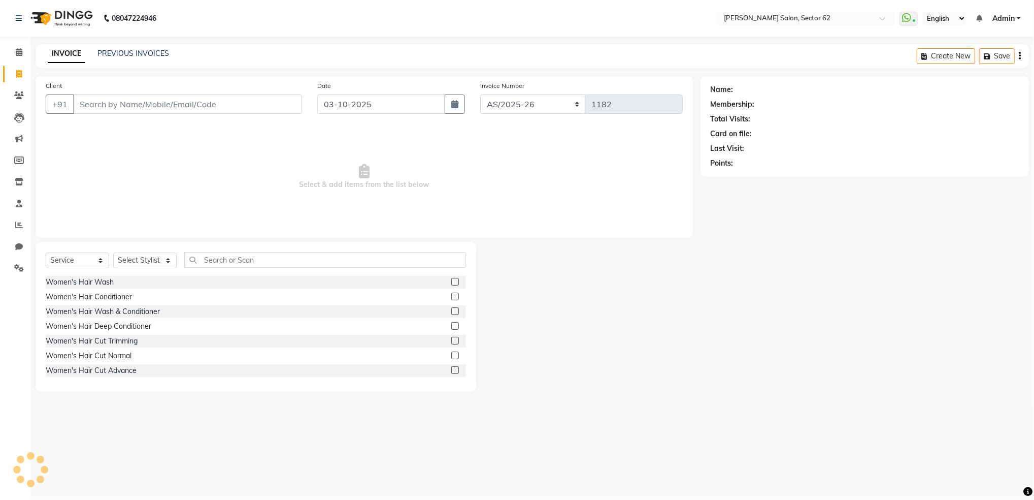
select select "82265"
click at [124, 49] on link "PREVIOUS INVOICES" at bounding box center [134, 53] width 72 height 9
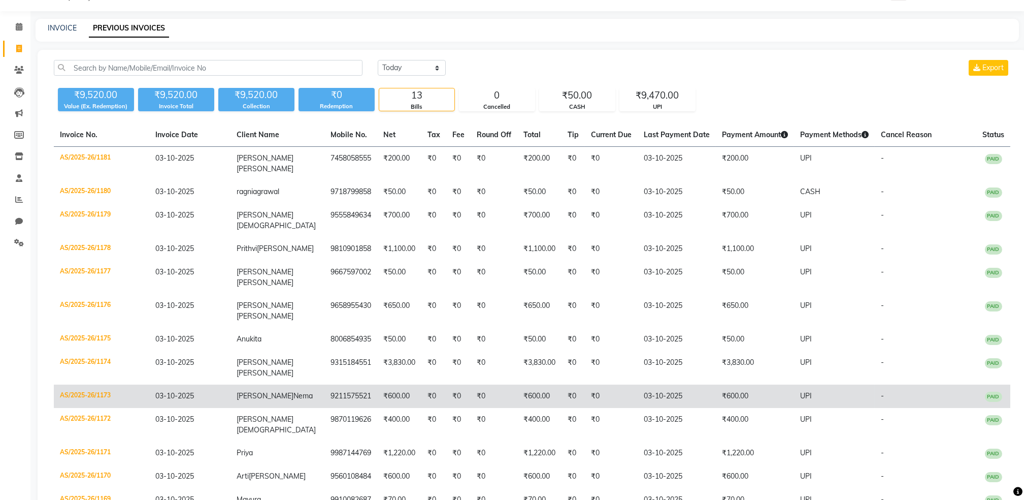
scroll to position [27, 0]
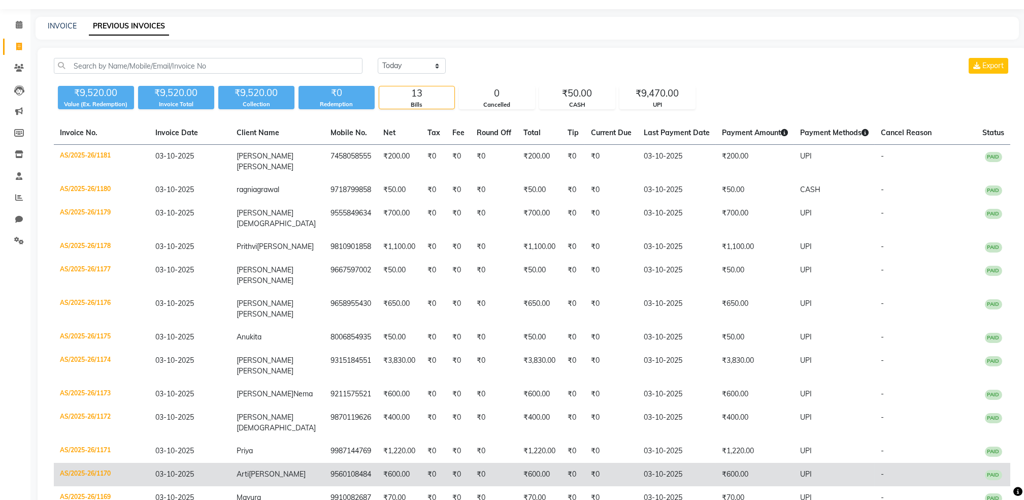
click at [630, 463] on td "₹0" at bounding box center [611, 474] width 53 height 23
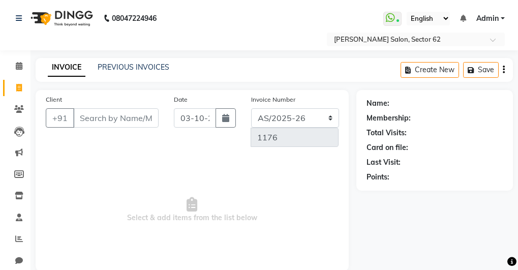
select select "service"
select select "82265"
click at [108, 58] on div "INVOICE PREVIOUS INVOICES Create New Save" at bounding box center [274, 70] width 477 height 24
drag, startPoint x: 106, startPoint y: 59, endPoint x: 433, endPoint y: -178, distance: 403.9
click at [433, 0] on html "08047224946 Select Location × Aashi Salon, Sector 62 WhatsApp Status ✕ Status: …" at bounding box center [259, 135] width 518 height 270
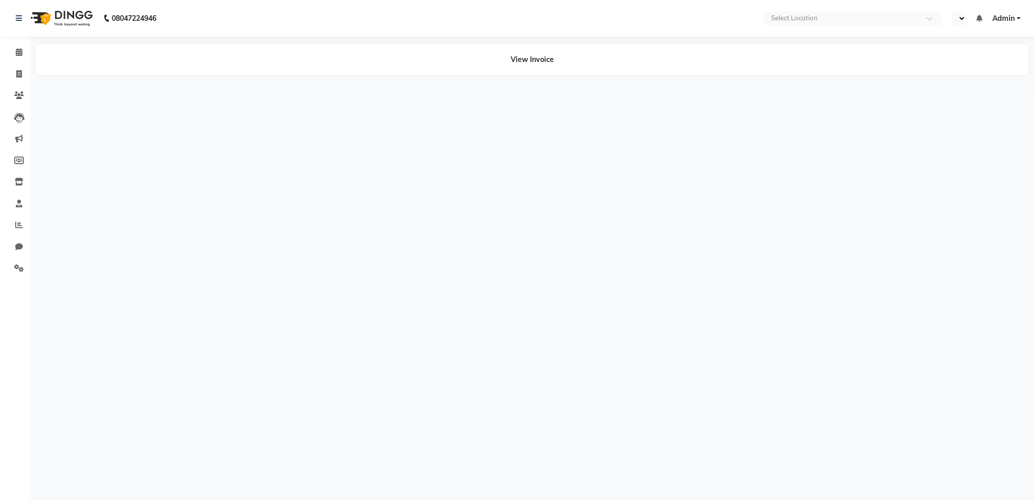
select select "en"
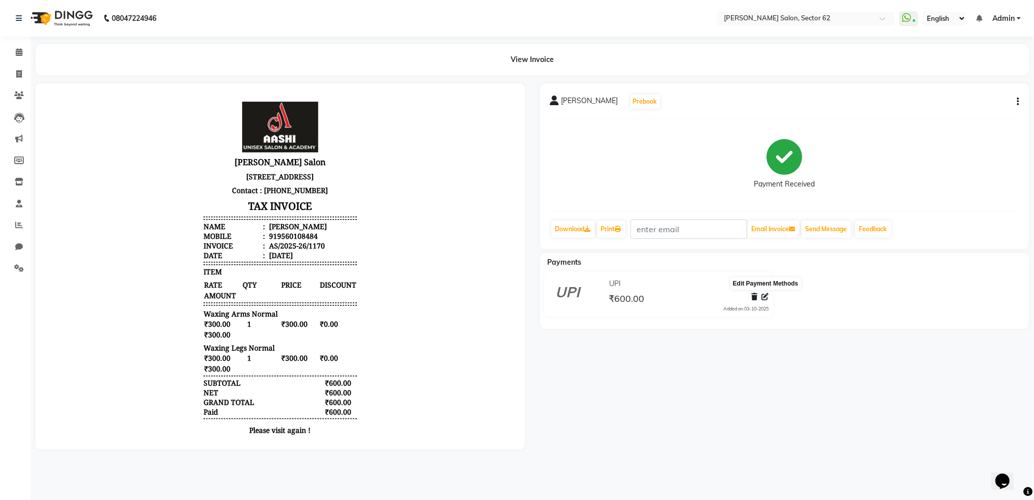
click at [765, 298] on icon at bounding box center [765, 296] width 7 height 7
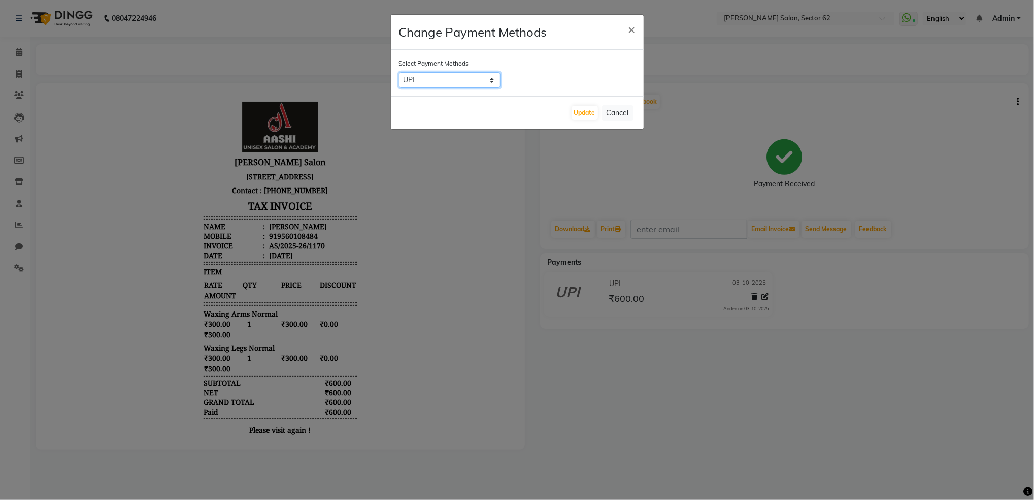
click at [468, 75] on select "CASH CARD UPI" at bounding box center [450, 80] width 102 height 16
select select "1"
click at [399, 72] on select "CASH CARD UPI" at bounding box center [450, 80] width 102 height 16
click at [580, 115] on button "Update" at bounding box center [585, 113] width 26 height 14
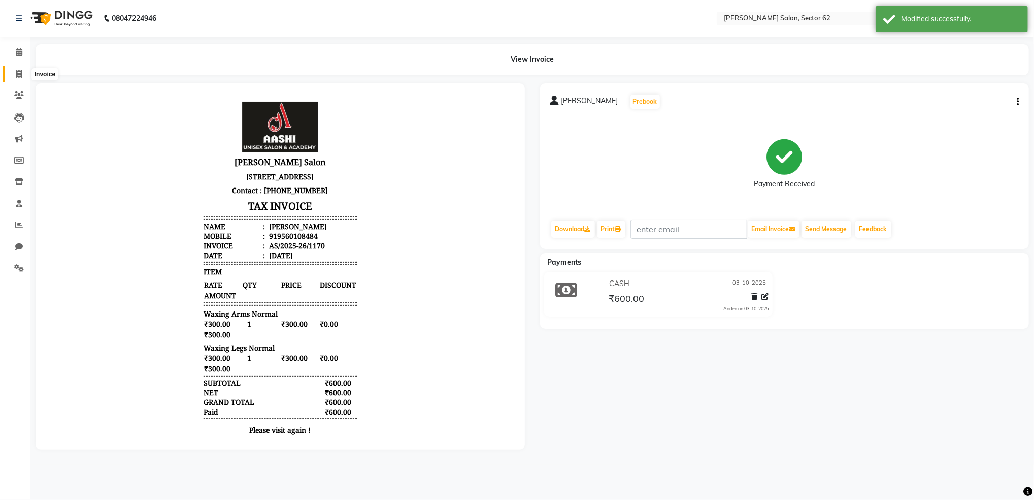
click at [19, 73] on icon at bounding box center [19, 74] width 6 height 8
select select "service"
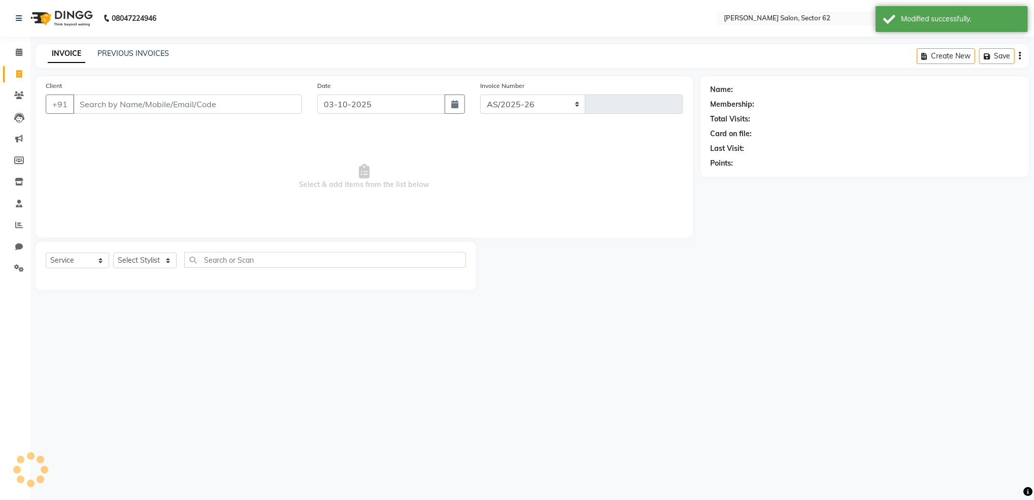
select select "8124"
type input "1182"
select select "82265"
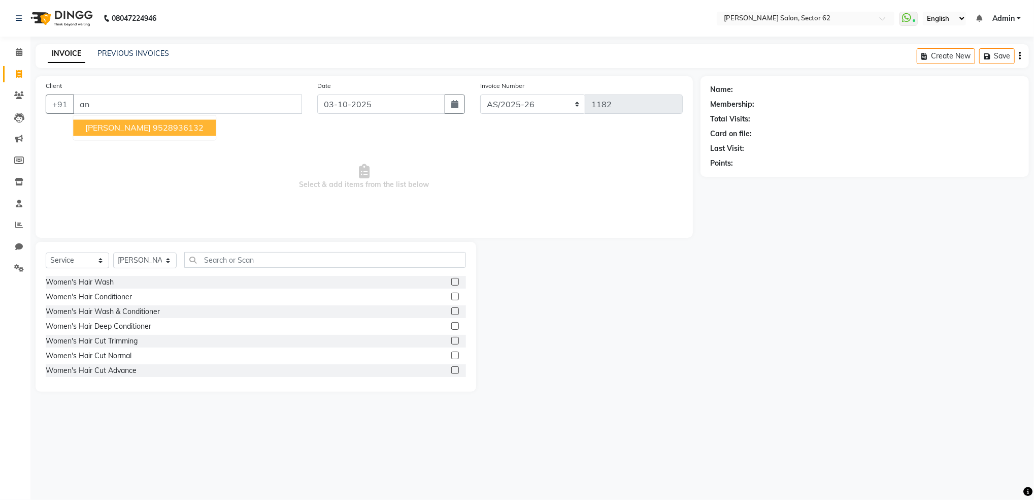
type input "a"
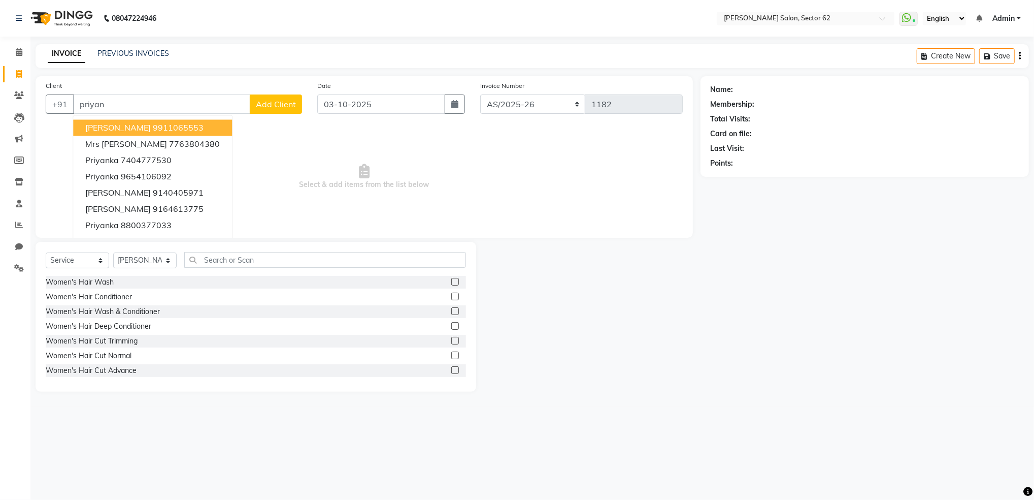
click at [119, 131] on span "[PERSON_NAME]" at bounding box center [118, 128] width 66 height 10
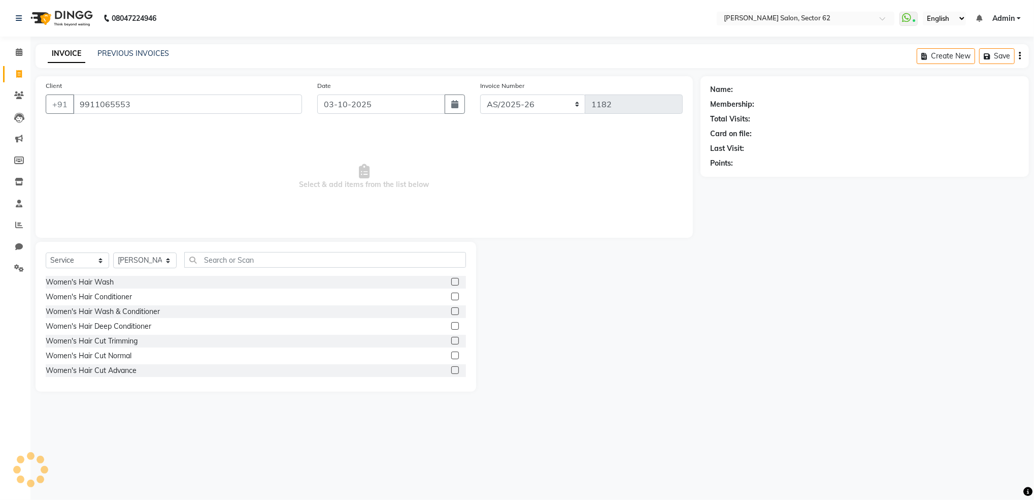
type input "9911065553"
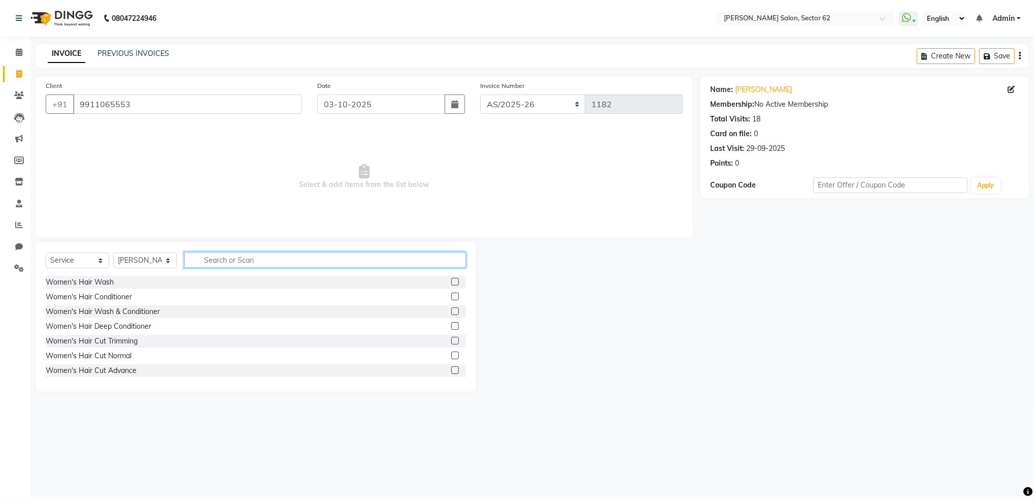
click at [210, 262] on input "text" at bounding box center [325, 260] width 282 height 16
type input "a"
click at [157, 259] on select "Select Stylist [PERSON_NAME] Noorshekh [PERSON_NAME] Owner Priya" at bounding box center [144, 260] width 63 height 16
select select "93685"
click at [113, 253] on select "Select Stylist [PERSON_NAME] Noorshekh [PERSON_NAME] Owner Priya" at bounding box center [144, 260] width 63 height 16
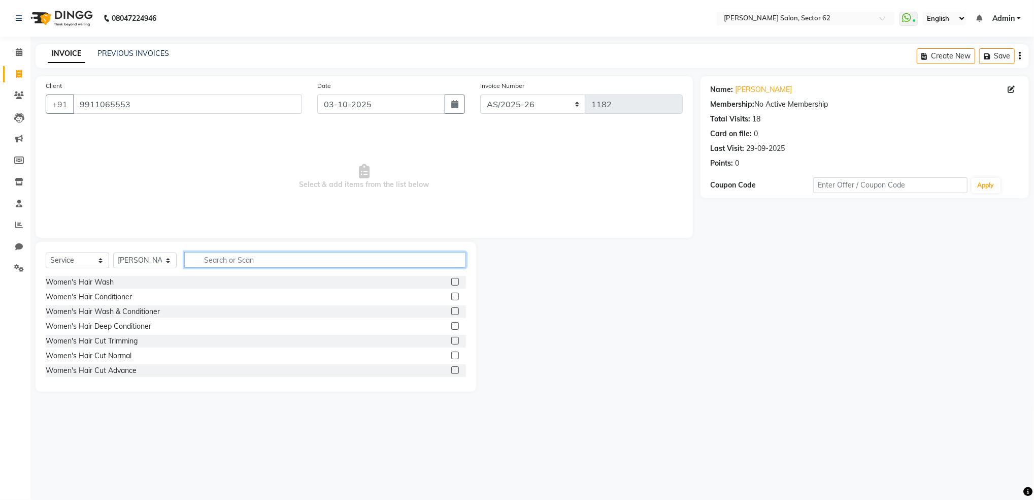
click at [229, 261] on input "text" at bounding box center [325, 260] width 282 height 16
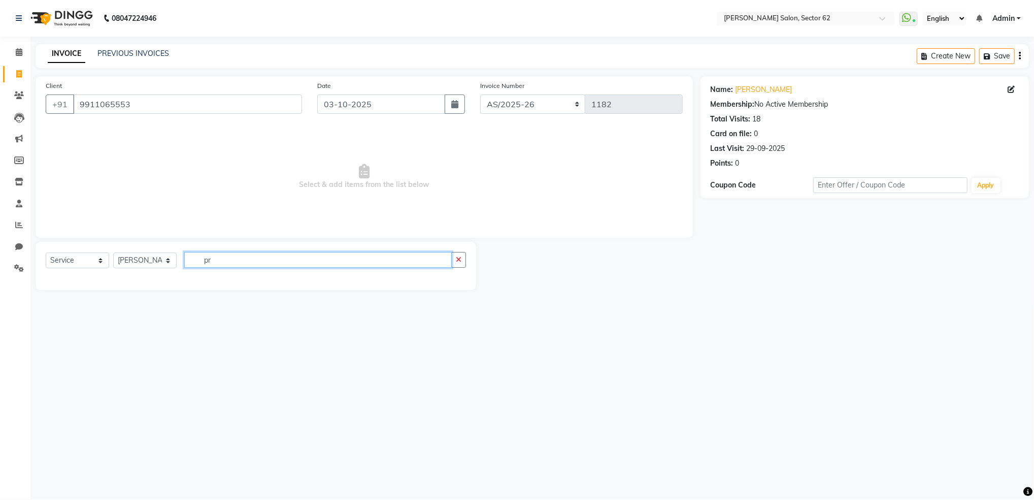
type input "p"
type input "thread"
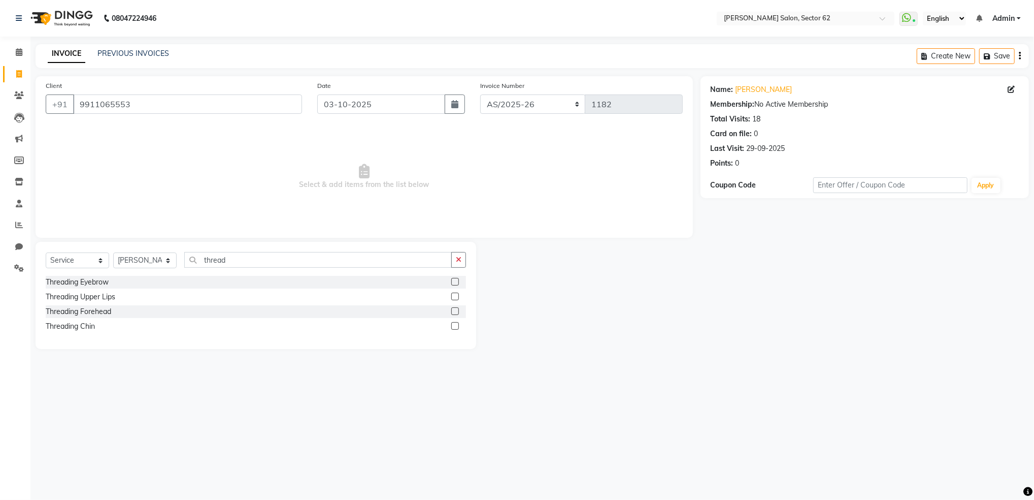
click at [454, 284] on label at bounding box center [455, 282] width 8 height 8
click at [454, 284] on input "checkbox" at bounding box center [454, 282] width 7 height 7
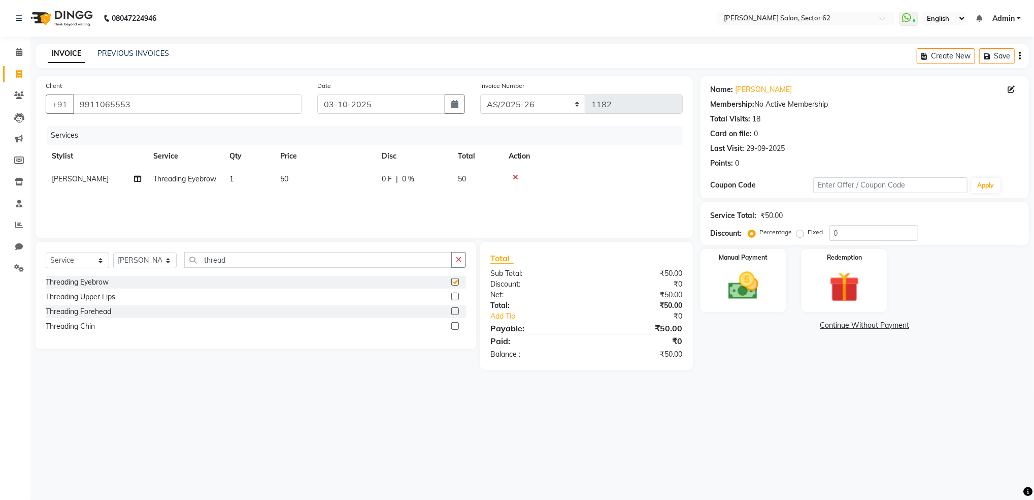
checkbox input "false"
click at [457, 293] on label at bounding box center [455, 297] width 8 height 8
click at [457, 294] on input "checkbox" at bounding box center [454, 297] width 7 height 7
checkbox input "false"
click at [456, 319] on label at bounding box center [455, 316] width 8 height 8
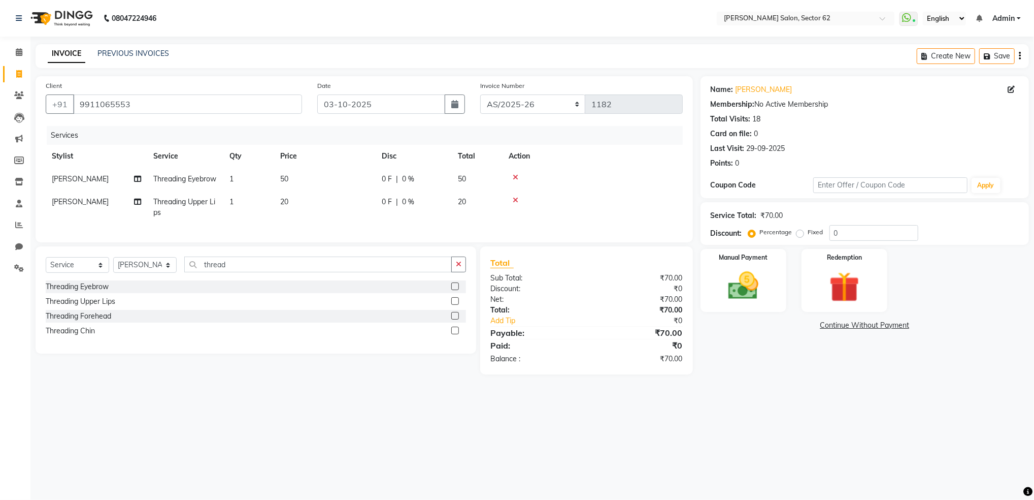
click at [456, 319] on input "checkbox" at bounding box center [454, 316] width 7 height 7
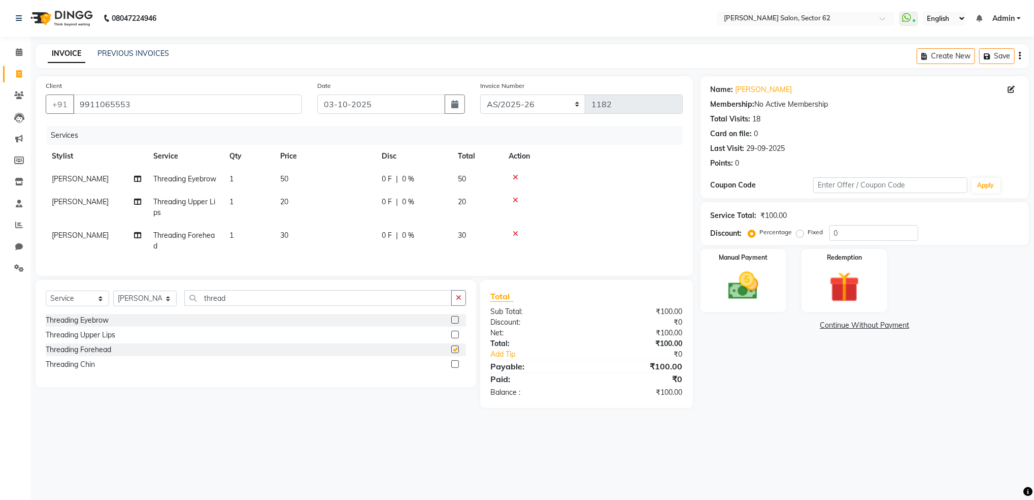
checkbox input "false"
click at [743, 300] on img at bounding box center [743, 286] width 51 height 37
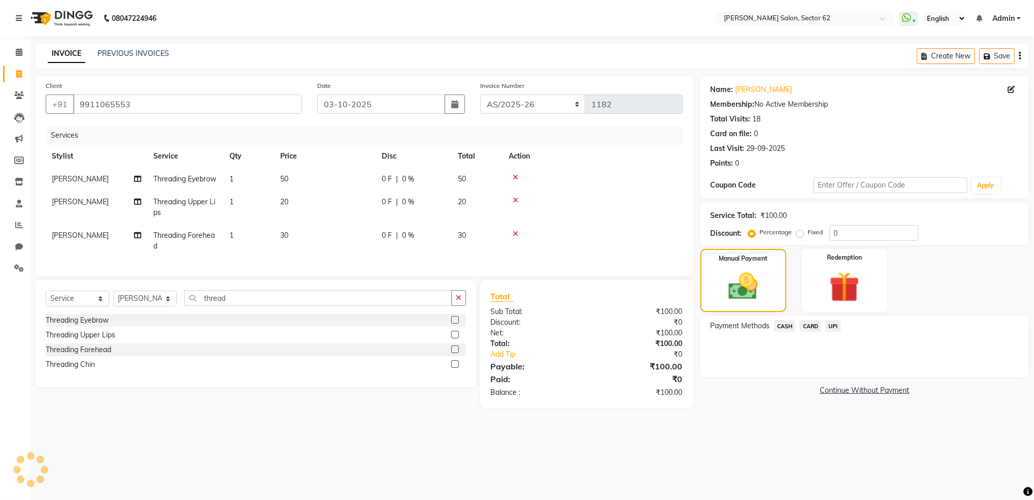
click at [834, 328] on span "UPI" at bounding box center [834, 326] width 16 height 12
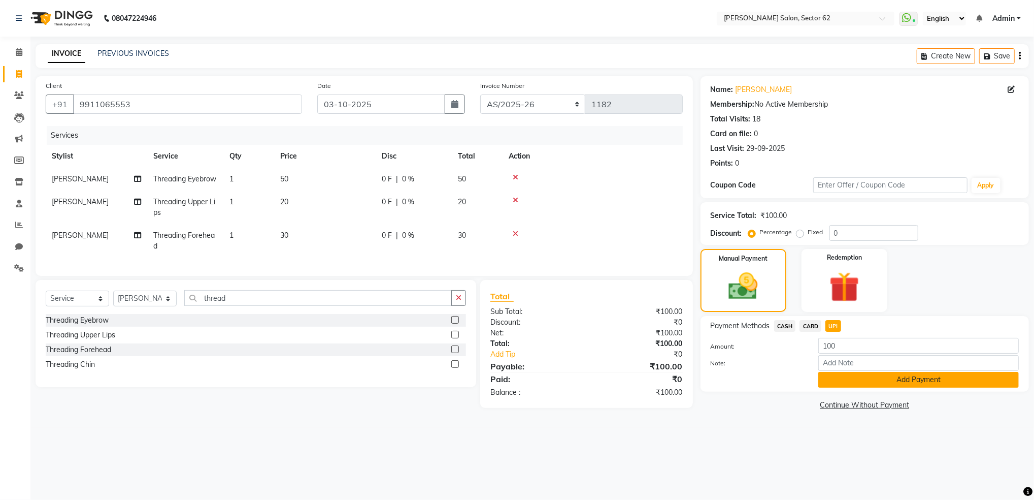
click at [858, 380] on button "Add Payment" at bounding box center [919, 380] width 201 height 16
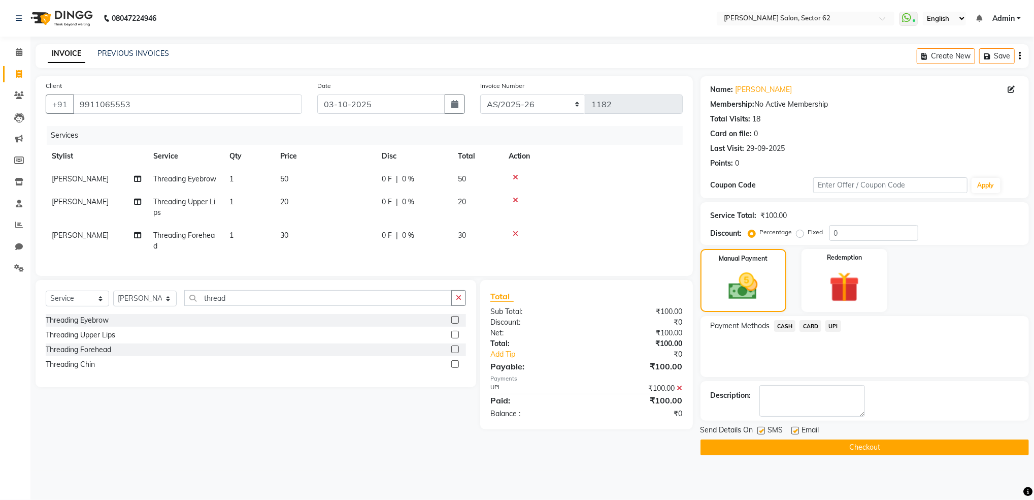
click at [841, 447] on button "Checkout" at bounding box center [865, 447] width 329 height 16
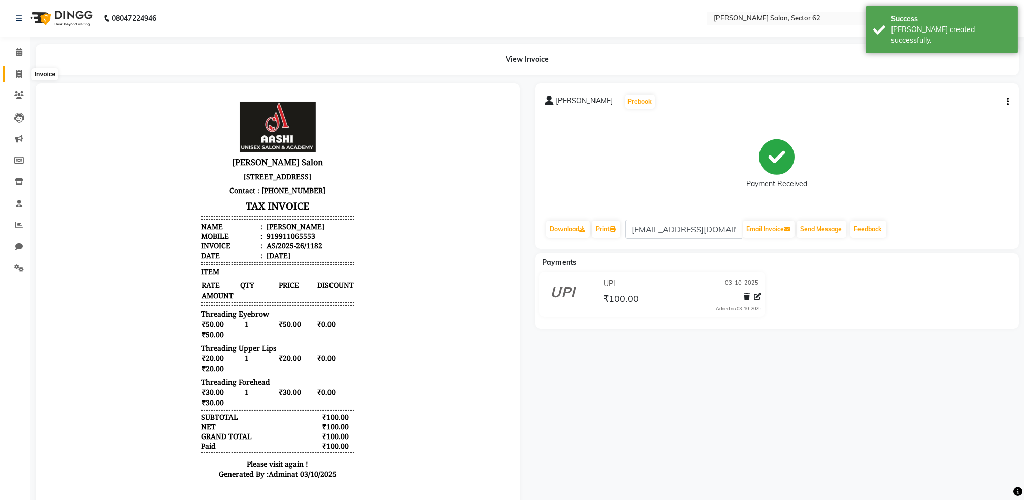
click at [22, 72] on span at bounding box center [19, 75] width 18 height 12
select select "service"
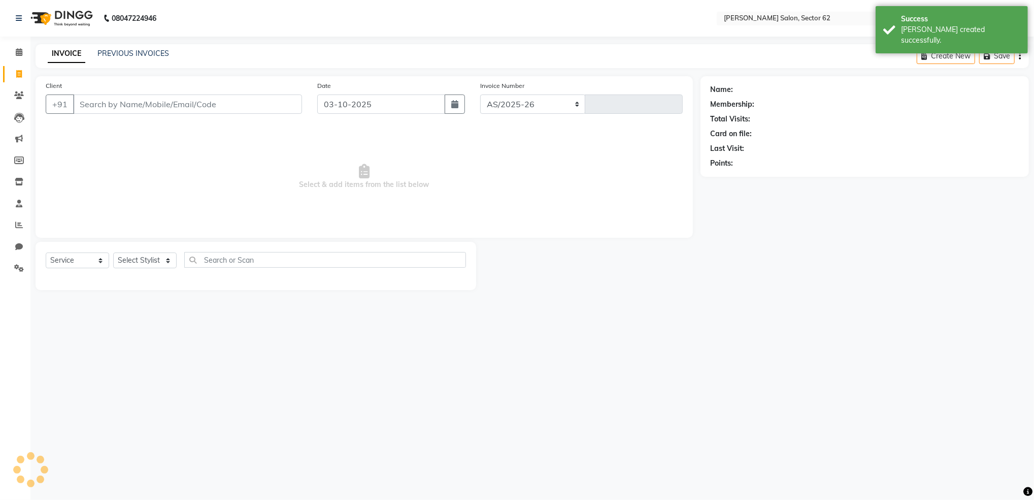
select select "8124"
type input "1183"
select select "82265"
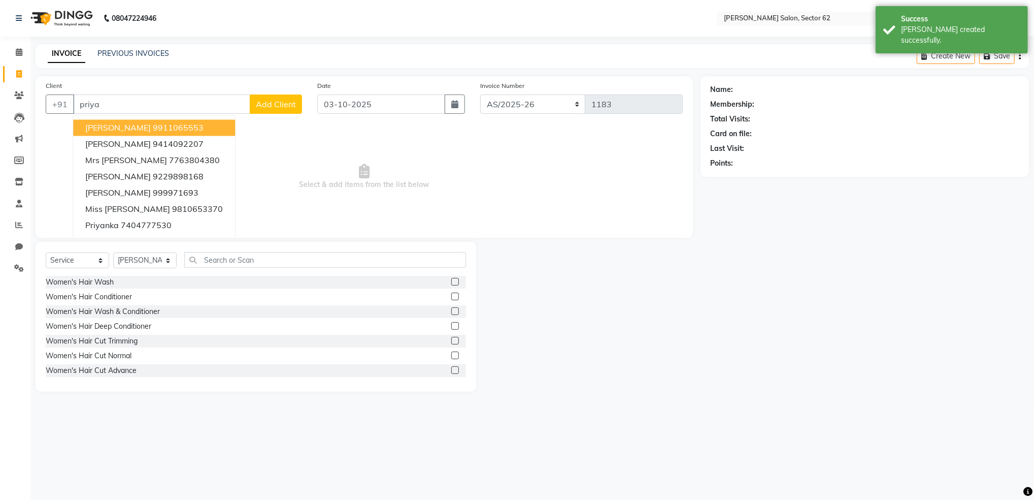
click at [110, 126] on span "[PERSON_NAME]" at bounding box center [118, 128] width 66 height 10
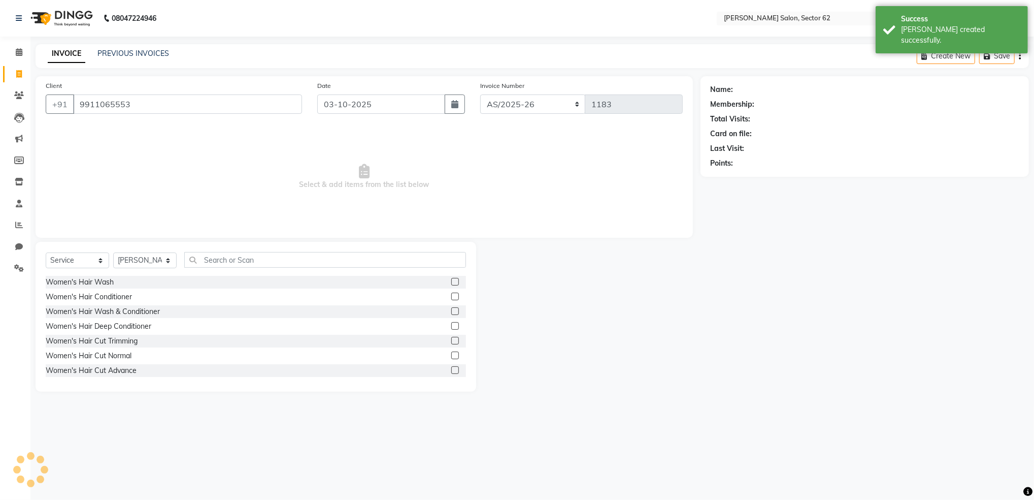
type input "9911065553"
click at [139, 258] on select "Select Stylist [PERSON_NAME] Noorshekh [PERSON_NAME] Owner Priya" at bounding box center [144, 260] width 63 height 16
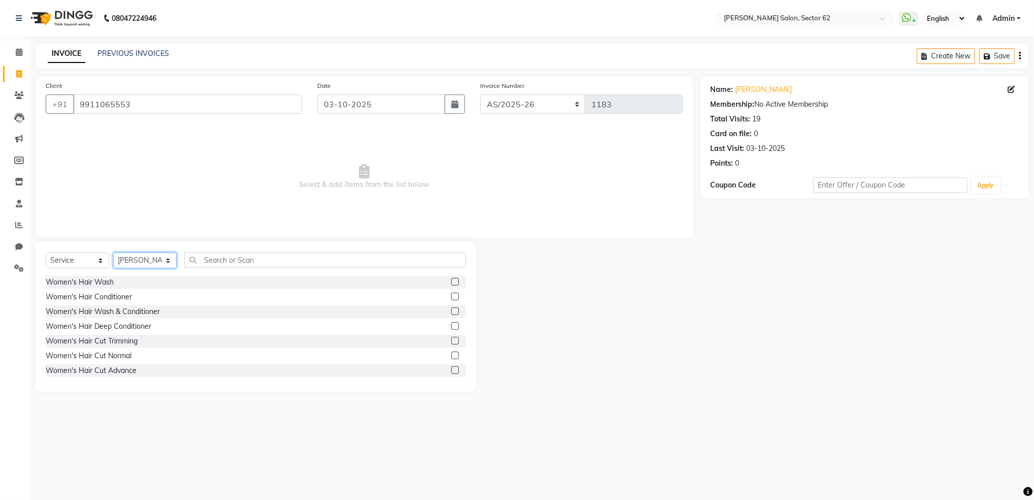
select select "75654"
click at [113, 253] on select "Select Stylist [PERSON_NAME] Noorshekh [PERSON_NAME] Owner Priya" at bounding box center [144, 260] width 63 height 16
click at [261, 257] on input "text" at bounding box center [325, 260] width 282 height 16
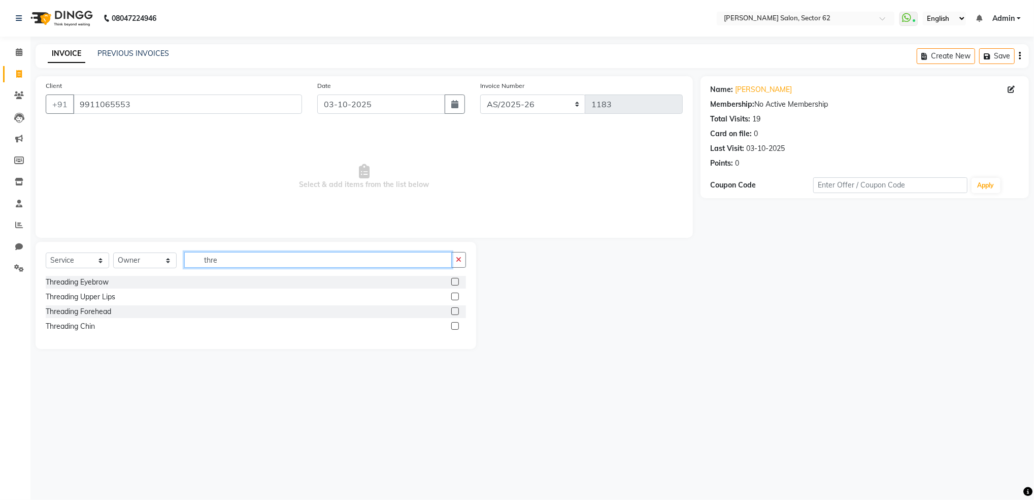
type input "thre"
click at [455, 281] on label at bounding box center [455, 282] width 8 height 8
click at [455, 281] on input "checkbox" at bounding box center [454, 282] width 7 height 7
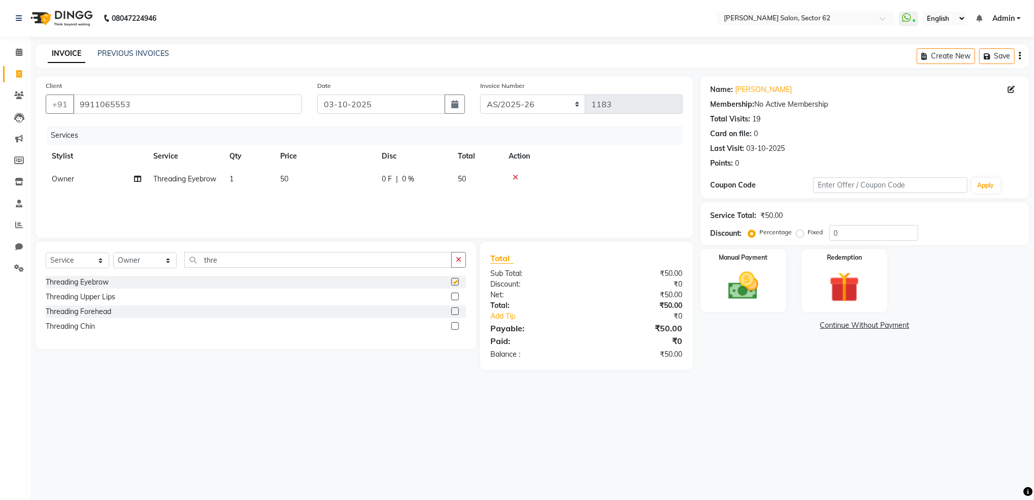
checkbox input "false"
click at [457, 298] on label at bounding box center [455, 297] width 8 height 8
click at [457, 298] on input "checkbox" at bounding box center [454, 297] width 7 height 7
checkbox input "false"
click at [740, 290] on img at bounding box center [743, 286] width 51 height 37
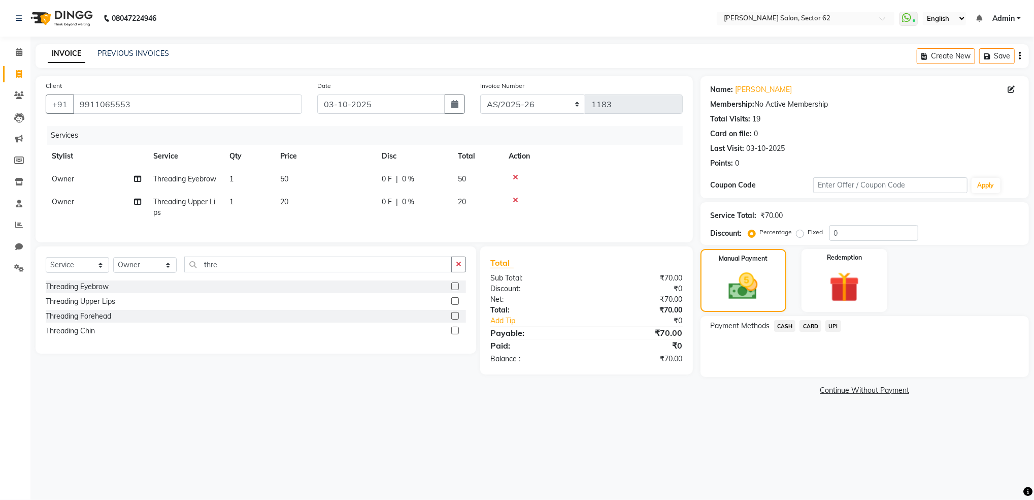
click at [790, 325] on span "CASH" at bounding box center [785, 326] width 22 height 12
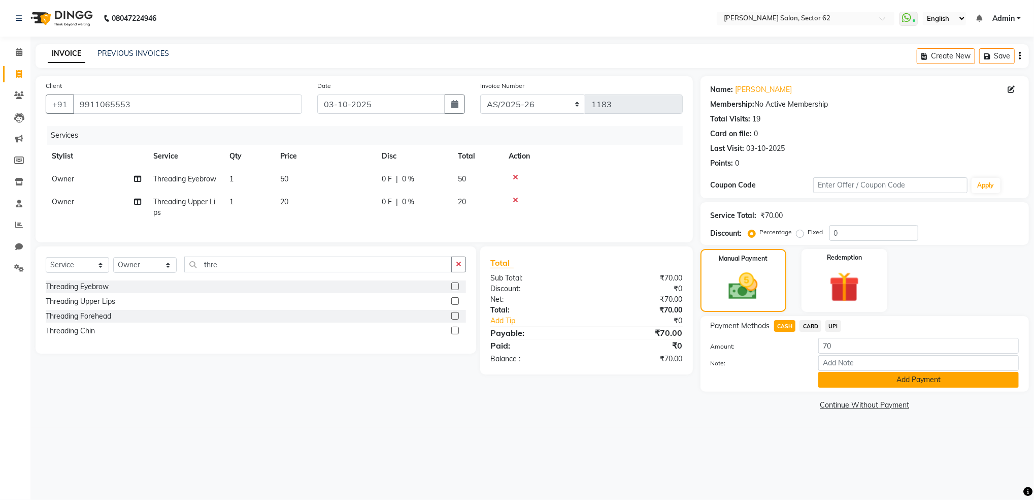
click at [864, 379] on button "Add Payment" at bounding box center [919, 380] width 201 height 16
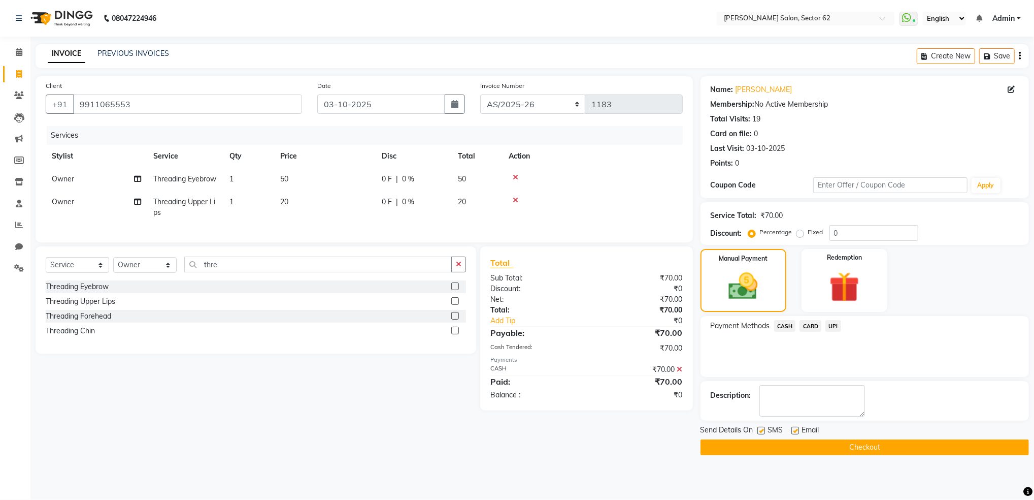
click at [849, 443] on button "Checkout" at bounding box center [865, 447] width 329 height 16
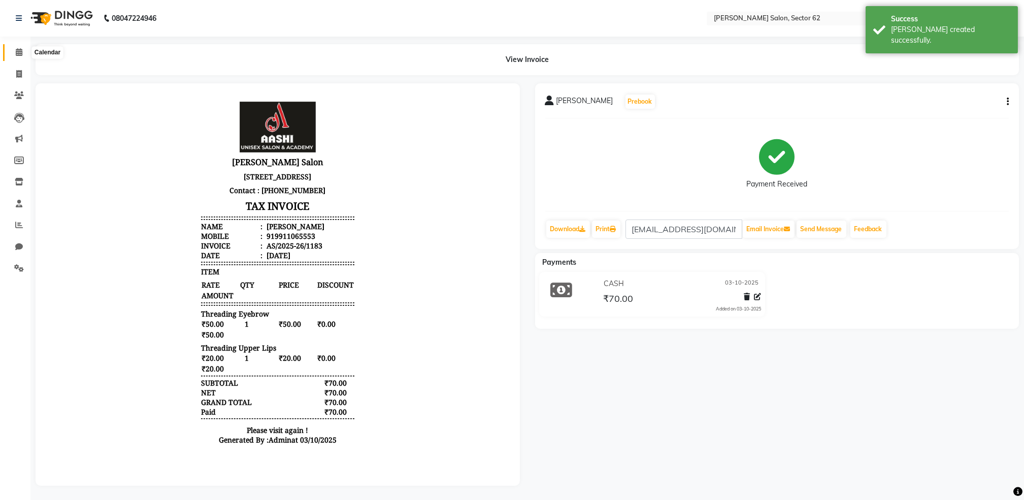
click at [16, 49] on icon at bounding box center [19, 52] width 7 height 8
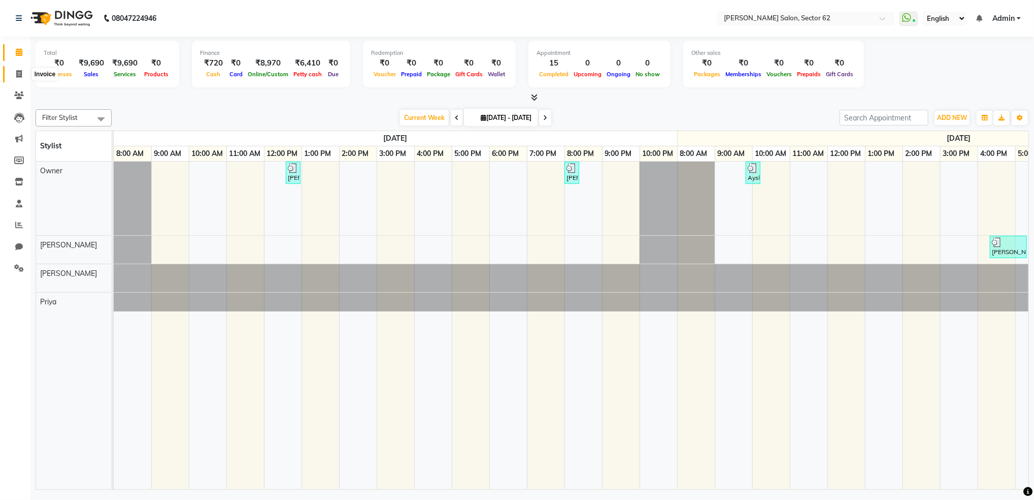
click at [17, 74] on icon at bounding box center [19, 74] width 6 height 8
select select "service"
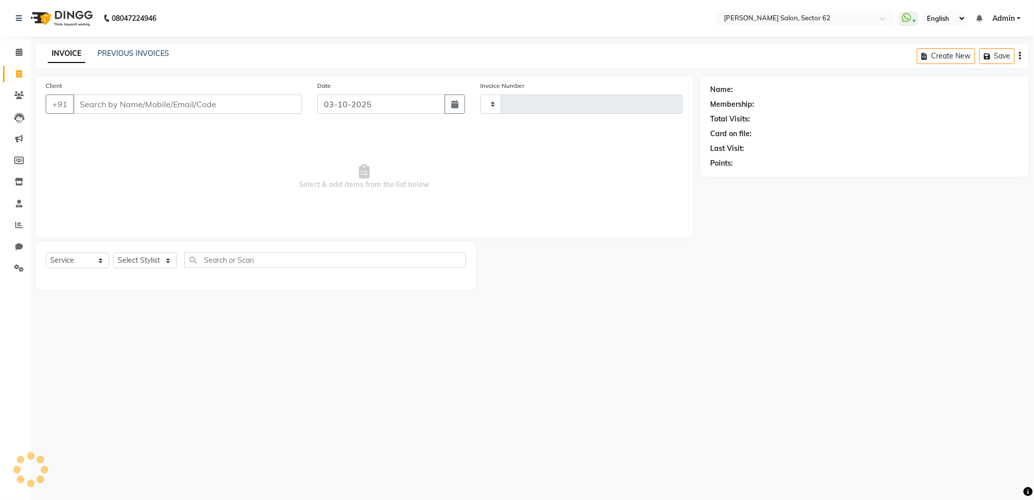
type input "1184"
select select "8124"
select select "82265"
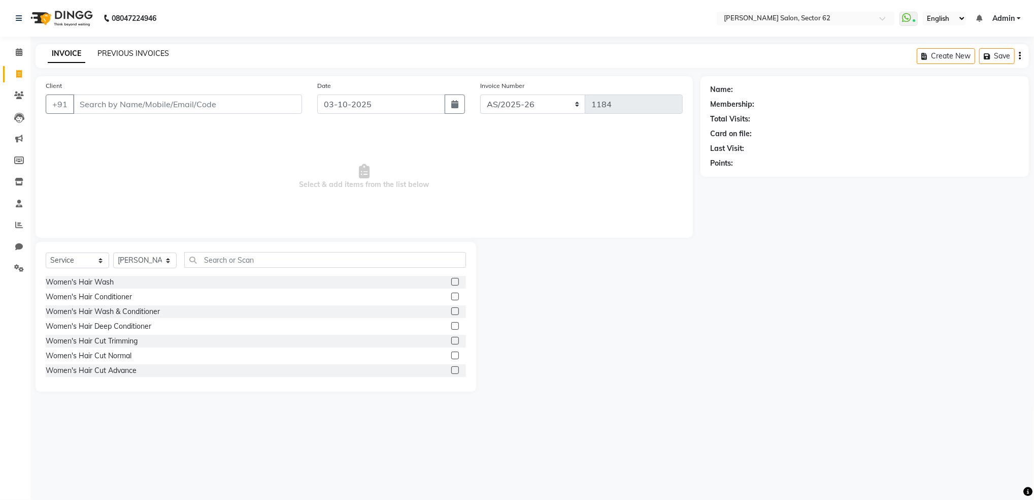
click at [121, 53] on link "PREVIOUS INVOICES" at bounding box center [134, 53] width 72 height 9
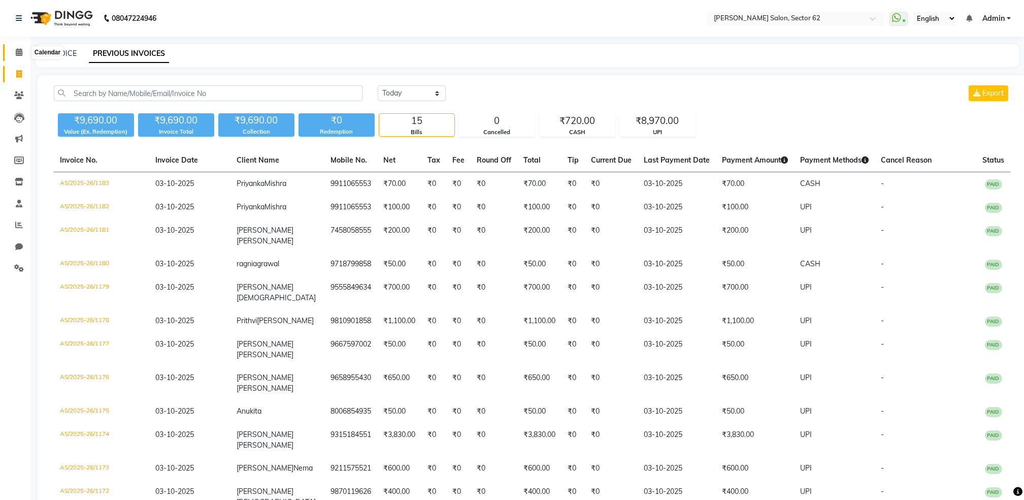
click at [18, 55] on icon at bounding box center [19, 52] width 7 height 8
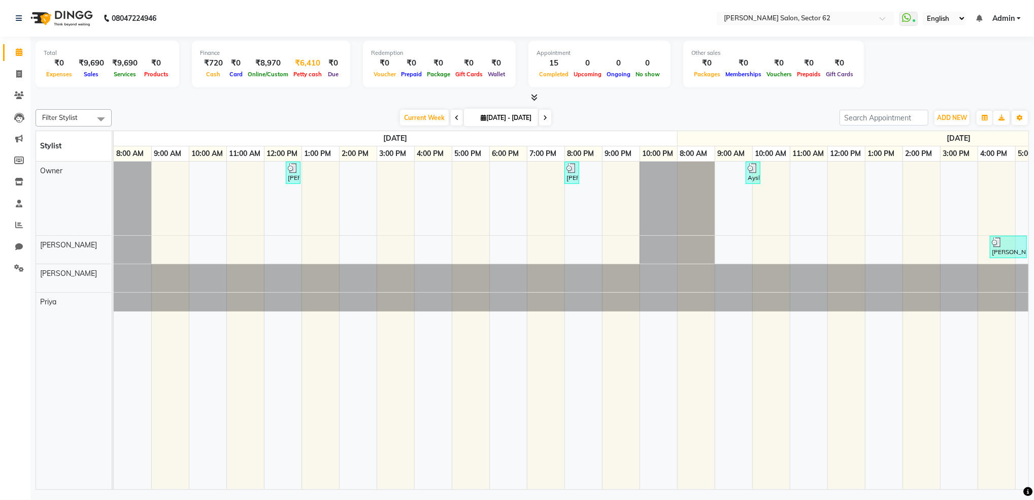
click at [306, 71] on span "Petty cash" at bounding box center [308, 74] width 34 height 7
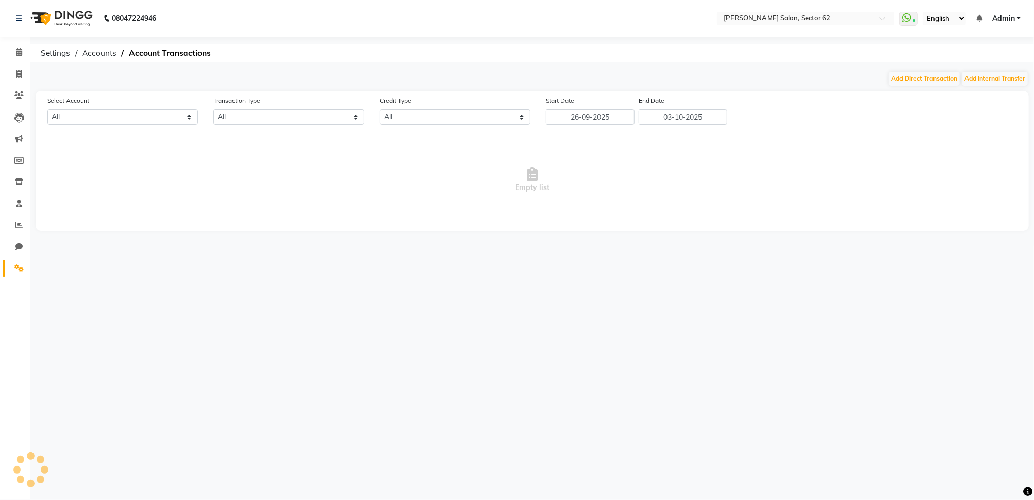
select select "7196"
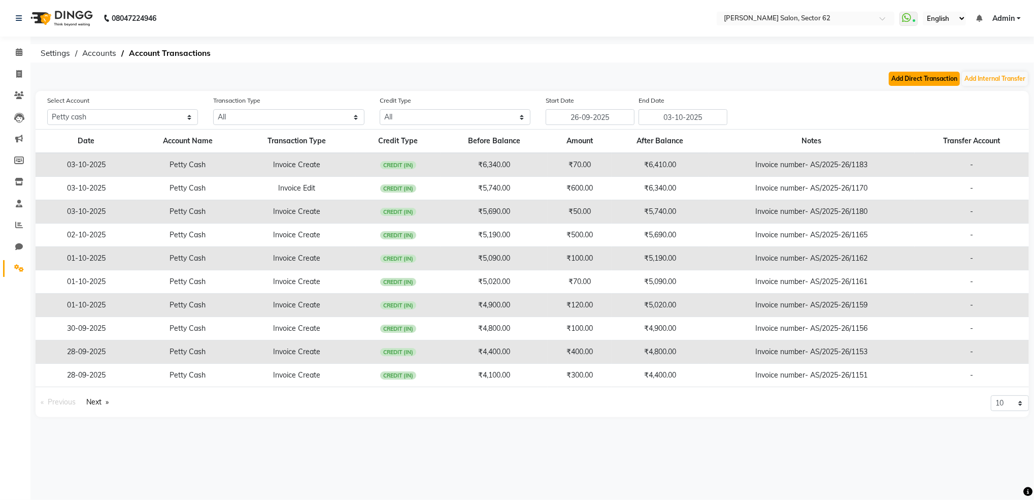
click at [903, 73] on button "Add Direct Transaction" at bounding box center [924, 79] width 71 height 14
select select "direct"
select select "7196"
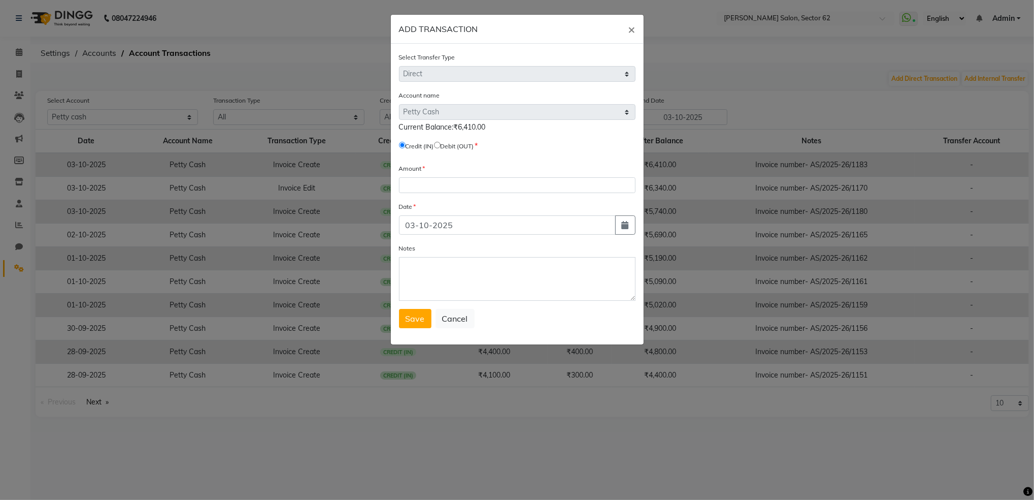
click at [441, 146] on input "radio" at bounding box center [437, 145] width 7 height 7
radio input "true"
click at [433, 180] on input "number" at bounding box center [517, 185] width 237 height 16
type input "4260"
click at [411, 320] on span "Save" at bounding box center [415, 318] width 19 height 10
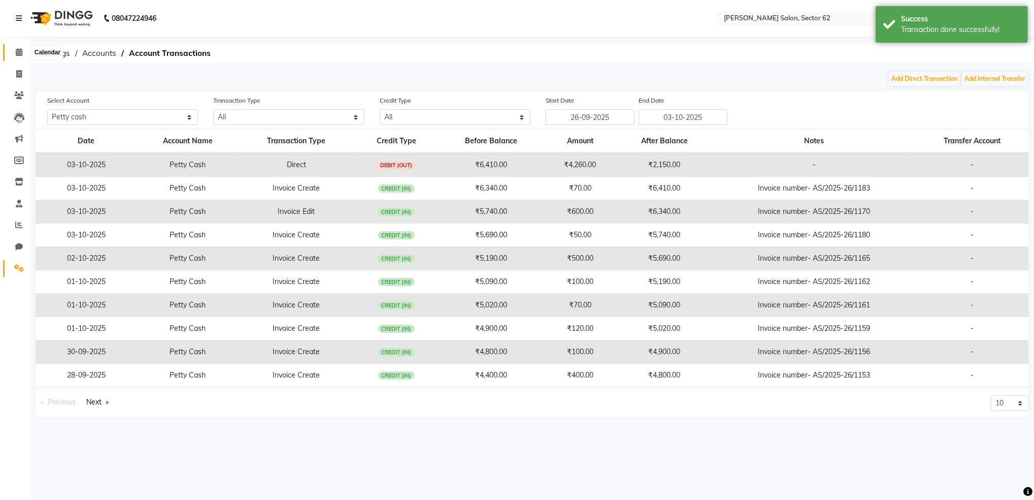
click at [21, 48] on icon at bounding box center [19, 52] width 7 height 8
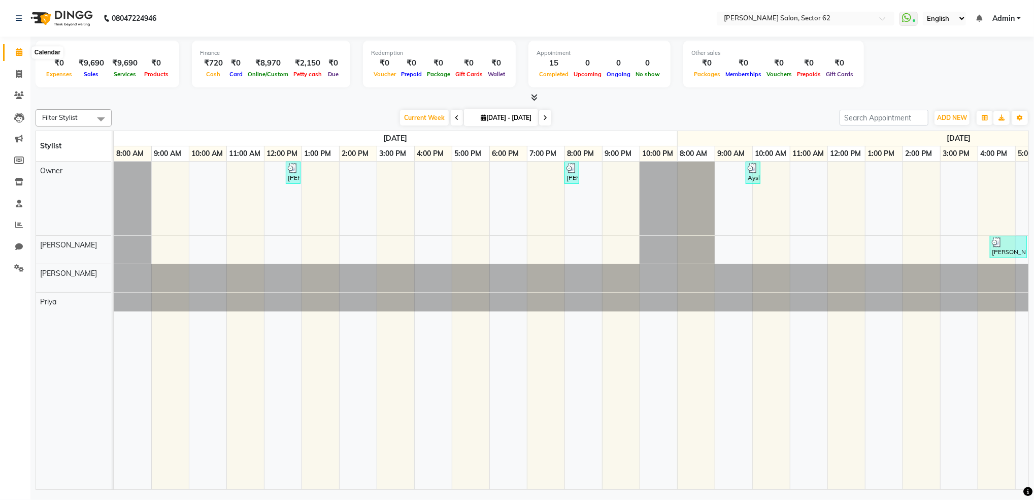
click at [20, 48] on icon at bounding box center [19, 52] width 7 height 8
click at [22, 71] on span at bounding box center [19, 75] width 18 height 12
select select "service"
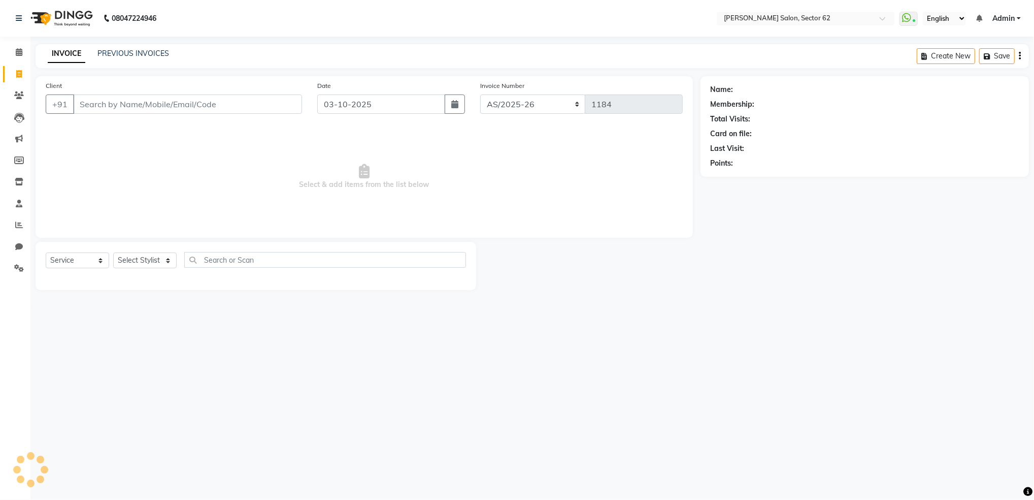
select select "82265"
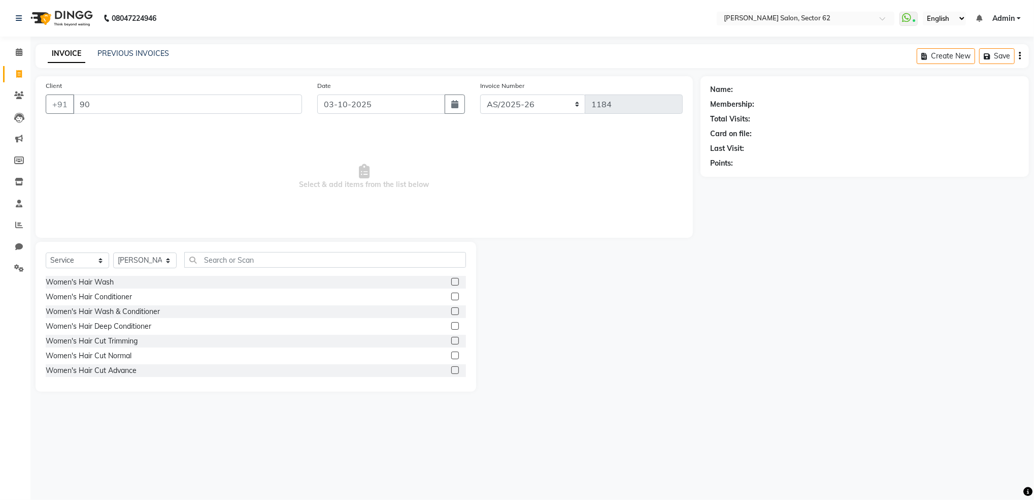
type input "9"
type input "8860242180"
click at [271, 106] on span "Add Client" at bounding box center [276, 104] width 40 height 10
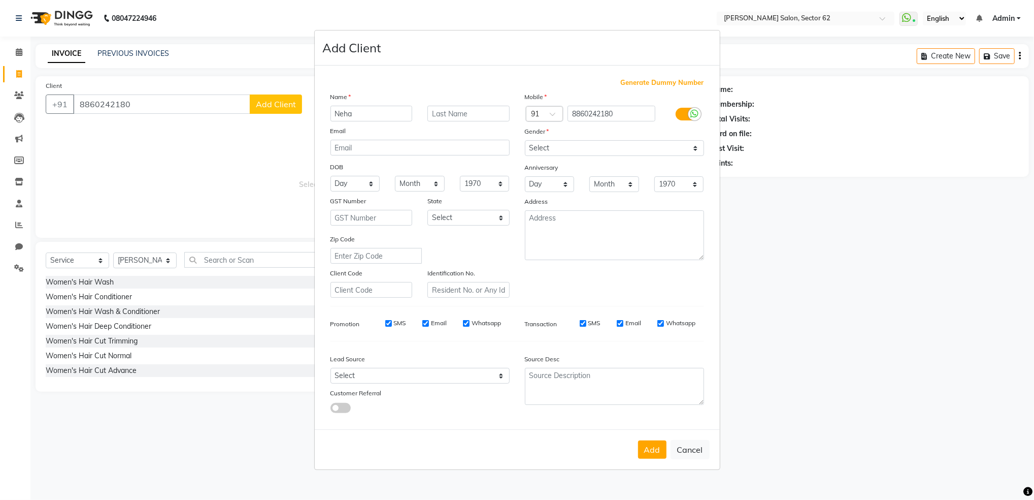
type input "Neha"
type input "[PERSON_NAME]"
click at [534, 151] on select "Select [DEMOGRAPHIC_DATA] [DEMOGRAPHIC_DATA] Other Prefer Not To Say" at bounding box center [614, 148] width 179 height 16
select select "[DEMOGRAPHIC_DATA]"
click at [525, 140] on select "Select [DEMOGRAPHIC_DATA] [DEMOGRAPHIC_DATA] Other Prefer Not To Say" at bounding box center [614, 148] width 179 height 16
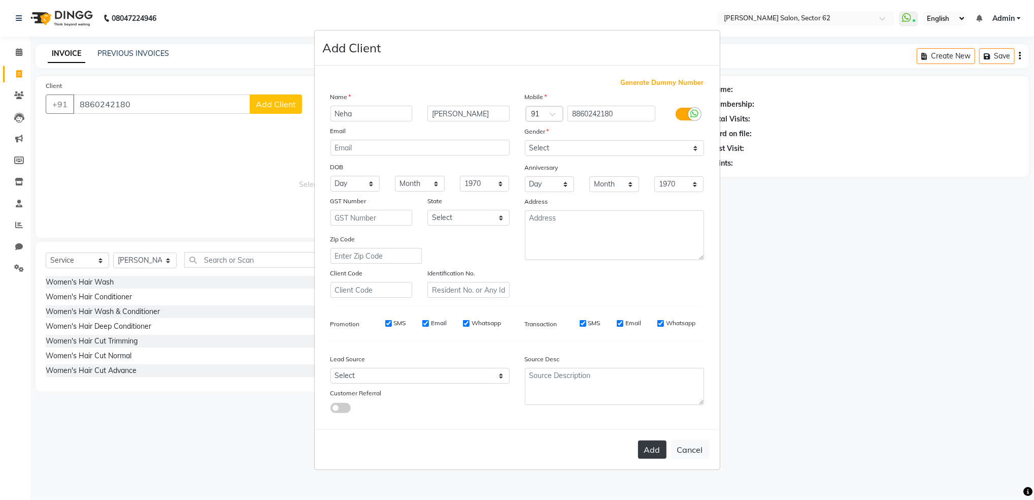
click at [660, 448] on button "Add" at bounding box center [652, 449] width 28 height 18
select select
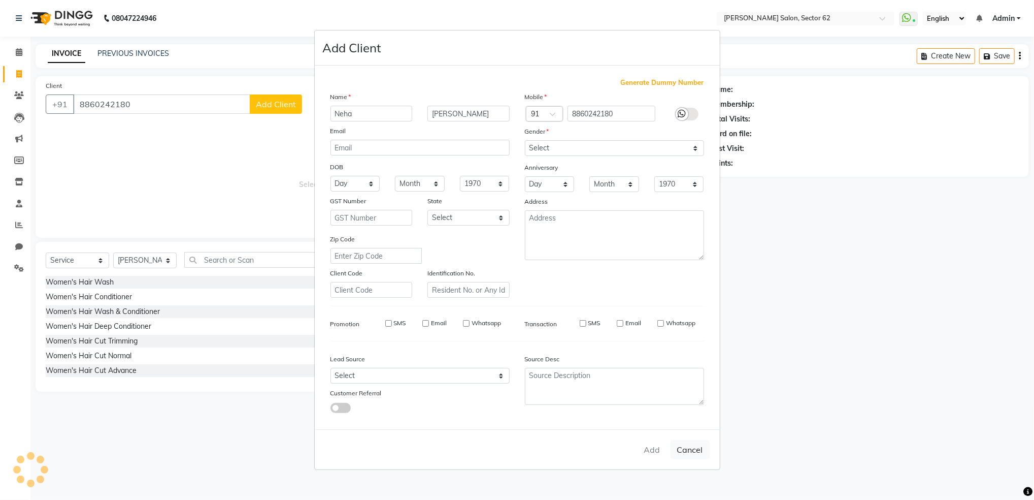
select select
checkbox input "false"
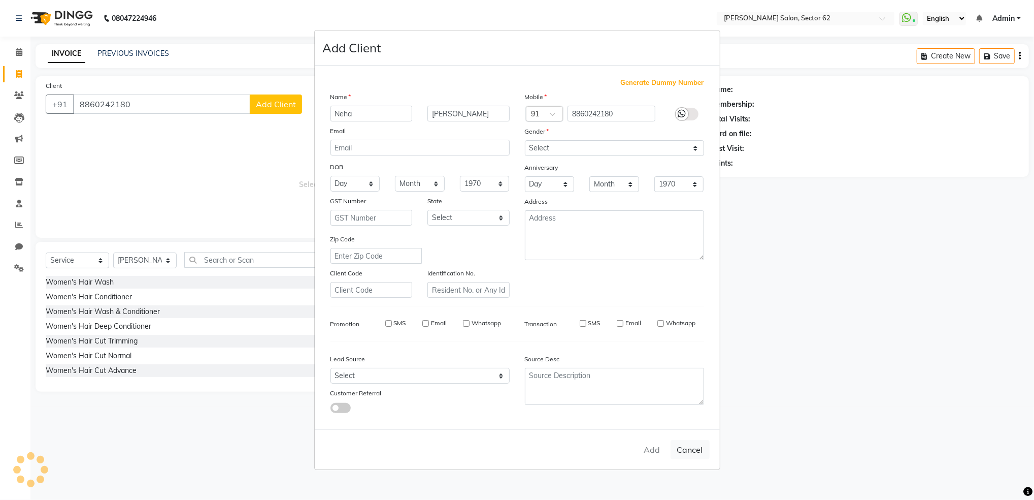
checkbox input "false"
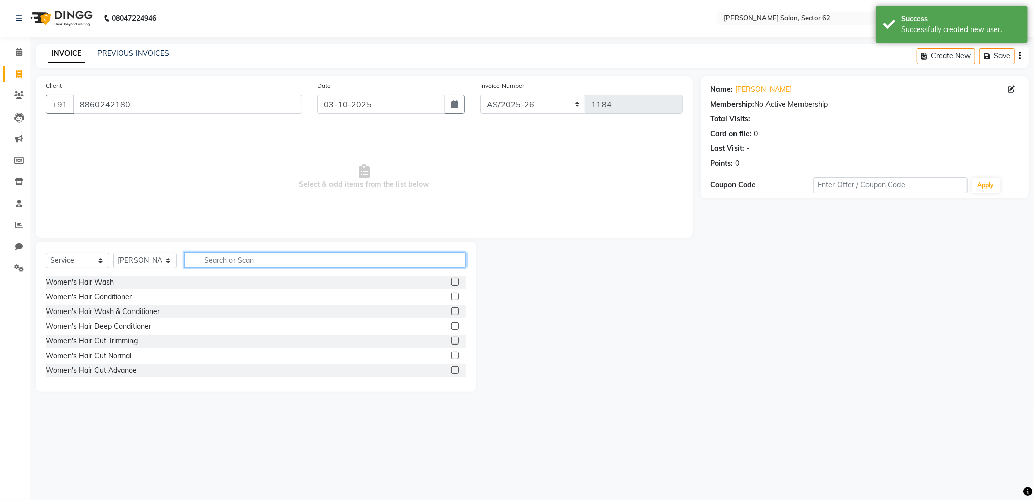
click at [207, 267] on input "text" at bounding box center [325, 260] width 282 height 16
type input "hair cut"
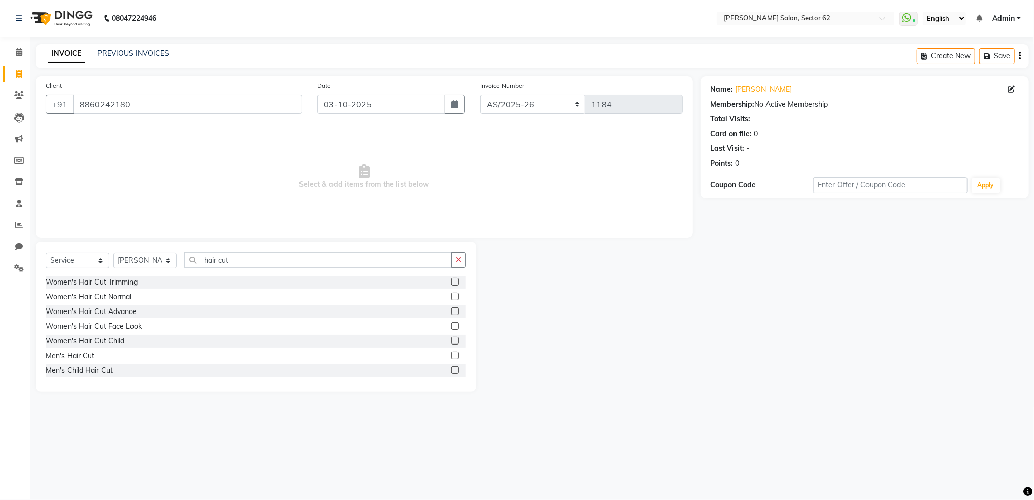
click at [451, 313] on label at bounding box center [455, 311] width 8 height 8
click at [451, 313] on input "checkbox" at bounding box center [454, 311] width 7 height 7
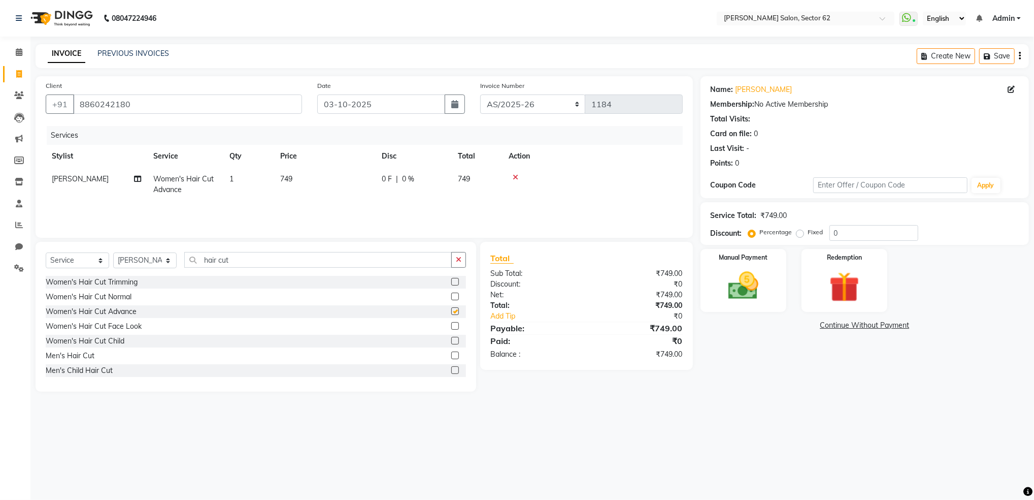
checkbox input "false"
click at [290, 180] on span "749" at bounding box center [286, 178] width 12 height 9
select select "82265"
click at [359, 183] on input "749" at bounding box center [372, 182] width 89 height 16
type input "7"
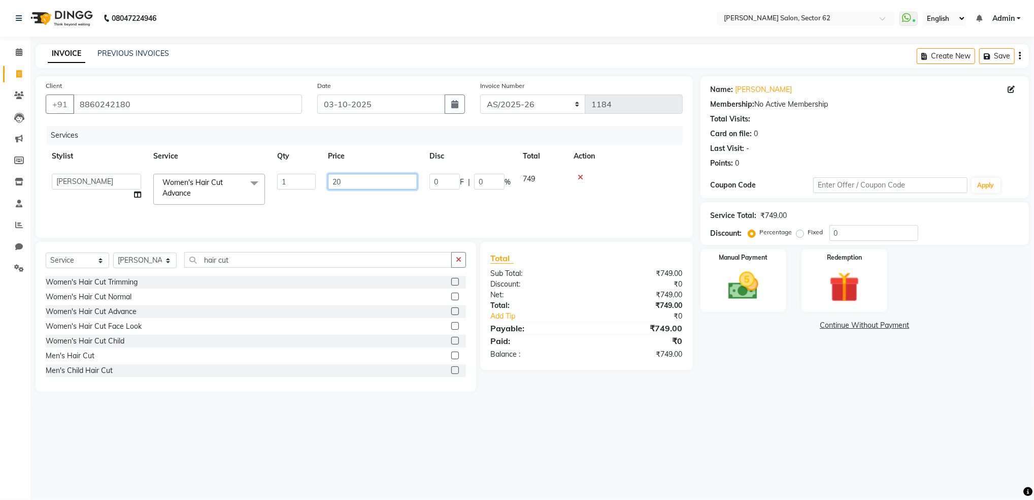
type input "200"
click at [758, 275] on img at bounding box center [743, 286] width 51 height 37
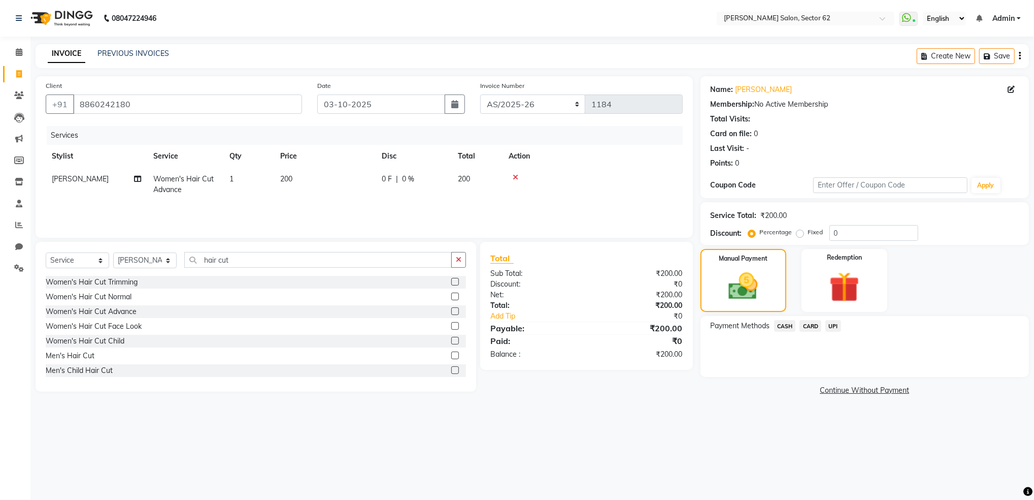
click at [786, 325] on span "CASH" at bounding box center [785, 326] width 22 height 12
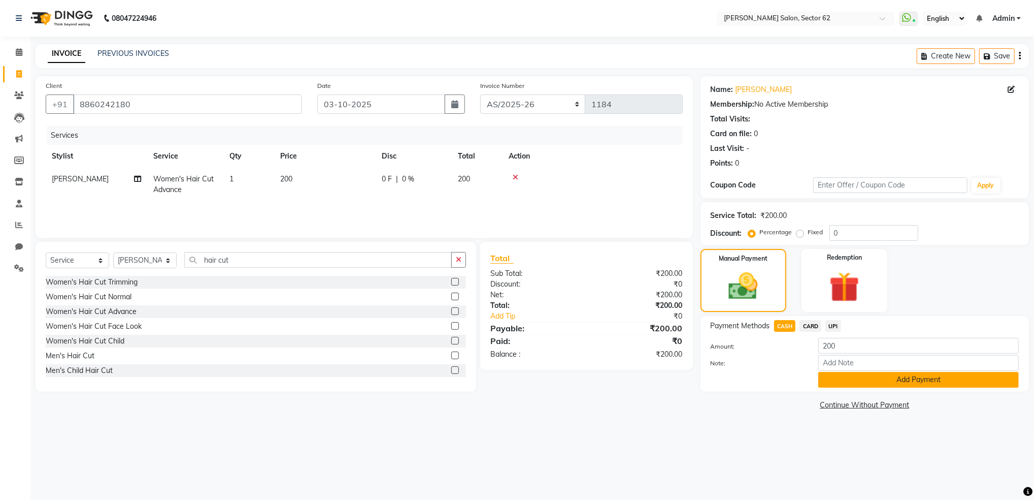
click at [839, 378] on button "Add Payment" at bounding box center [919, 380] width 201 height 16
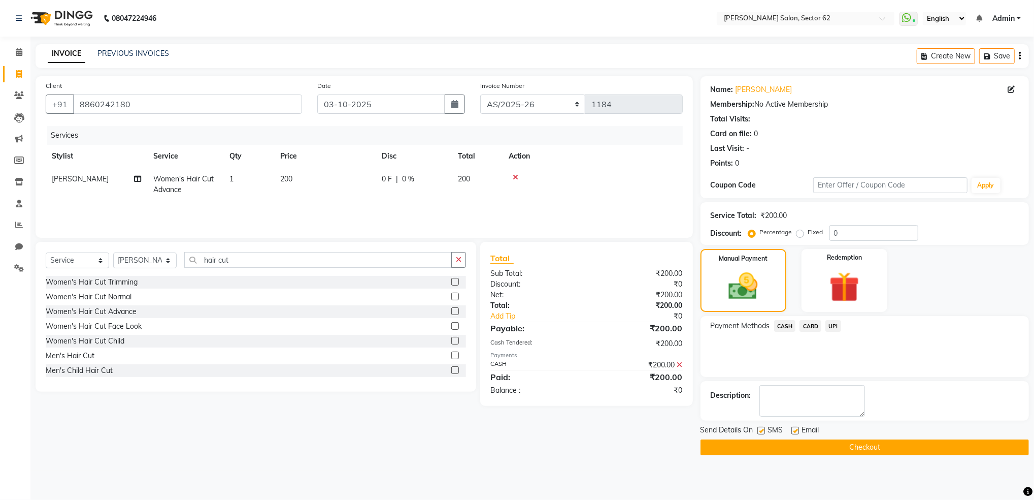
click at [855, 453] on button "Checkout" at bounding box center [865, 447] width 329 height 16
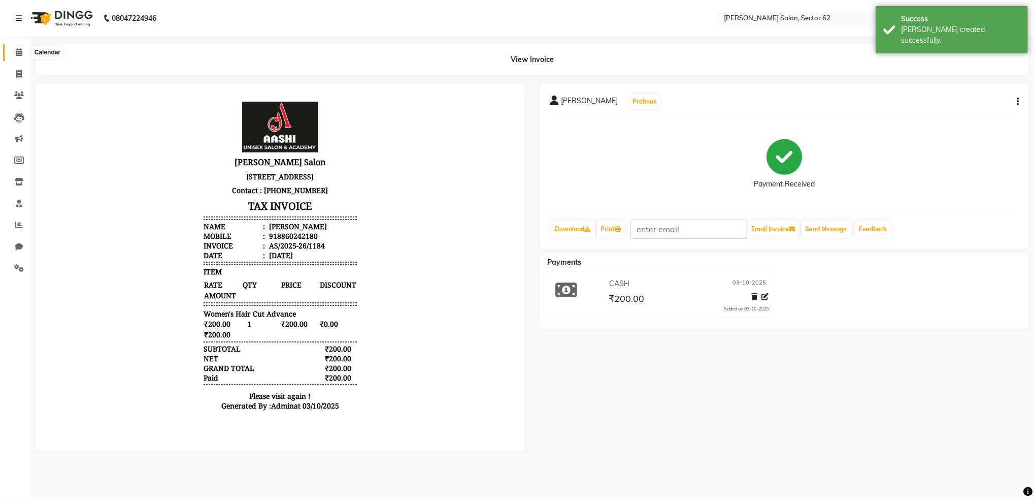
click at [20, 53] on icon at bounding box center [19, 52] width 7 height 8
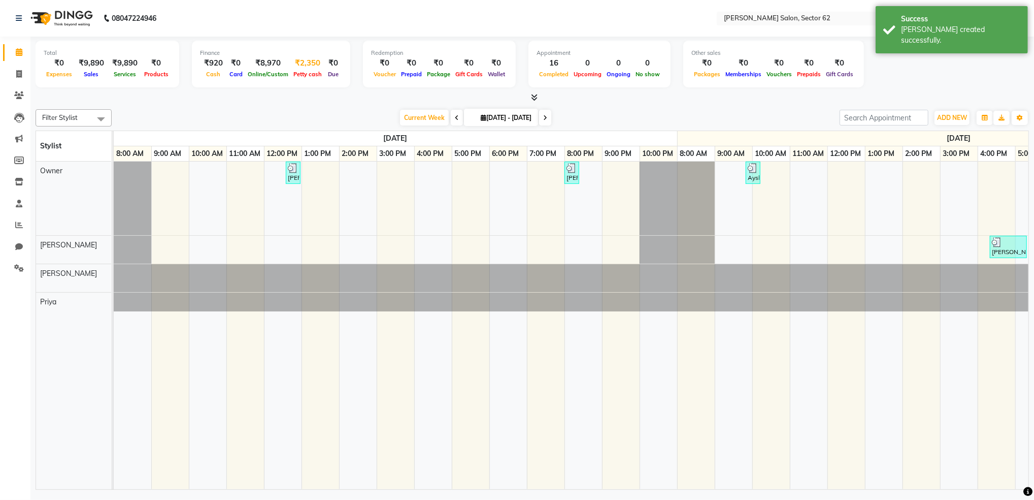
click at [305, 68] on div "₹2,350" at bounding box center [308, 63] width 34 height 12
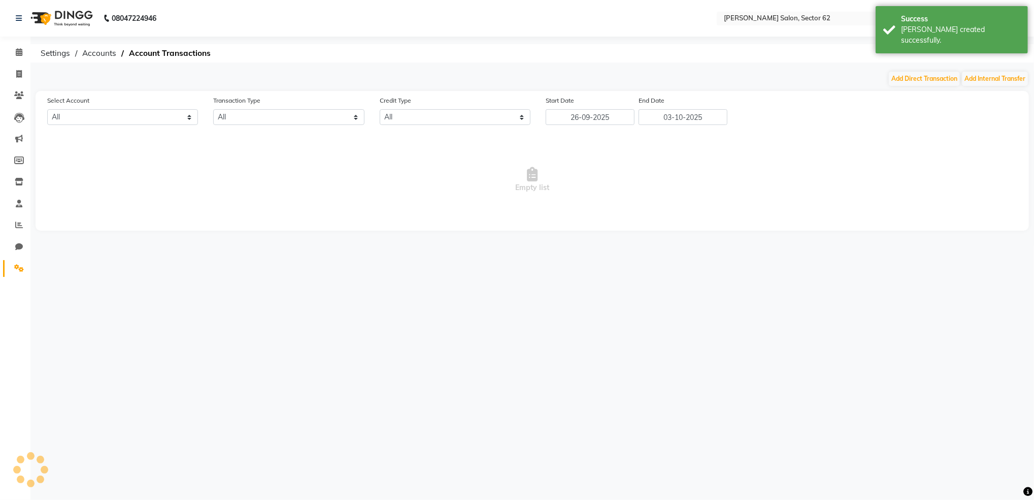
select select "7196"
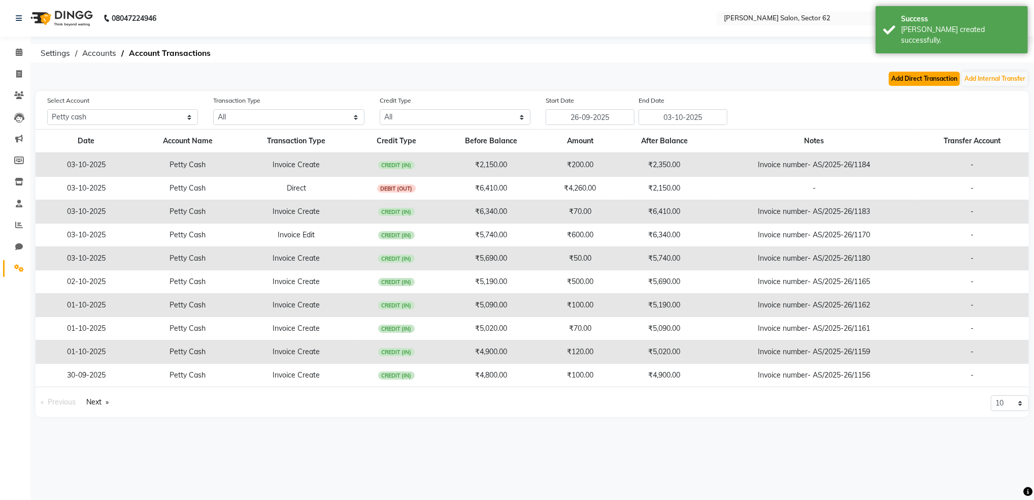
click at [916, 84] on button "Add Direct Transaction" at bounding box center [924, 79] width 71 height 14
select select "direct"
select select "7196"
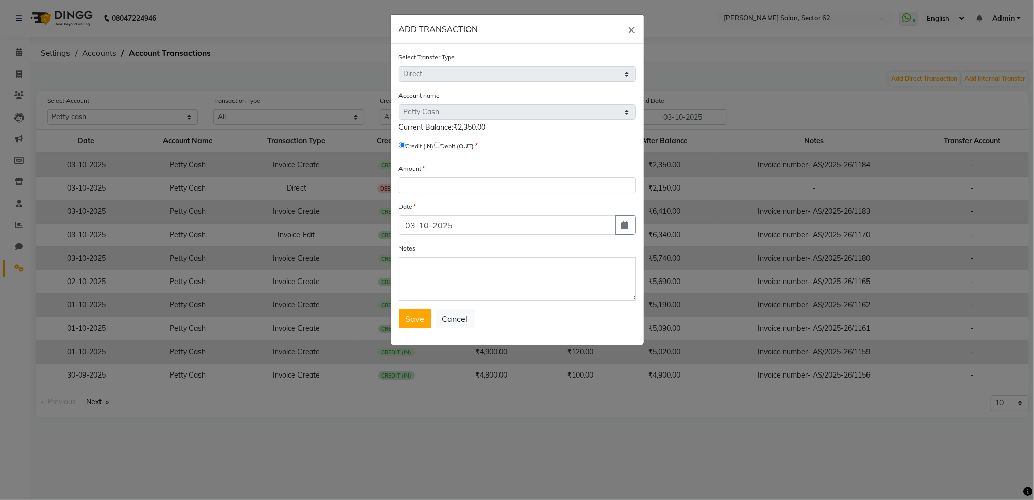
click at [441, 147] on input "radio" at bounding box center [437, 145] width 7 height 7
radio input "true"
click at [431, 183] on input "number" at bounding box center [517, 185] width 237 height 16
type input "2000"
click at [401, 314] on button "Save" at bounding box center [415, 318] width 33 height 19
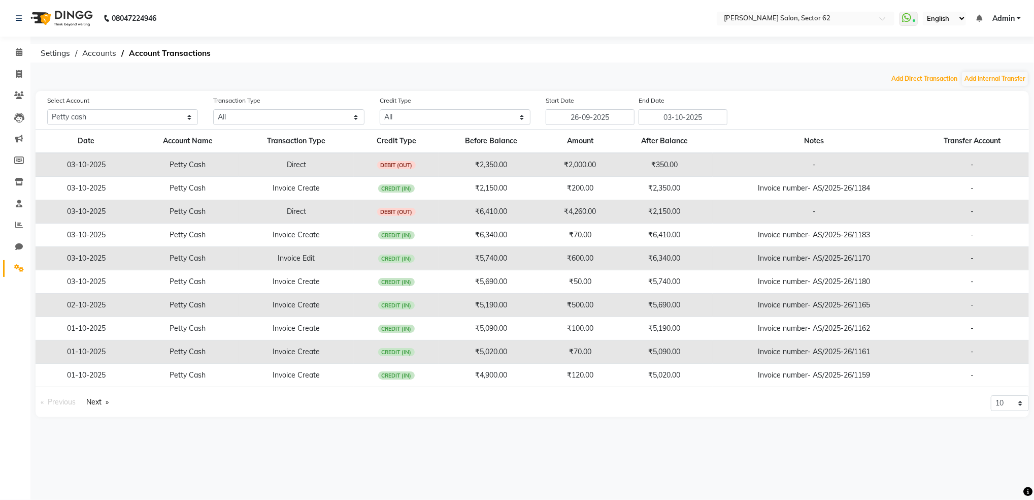
click at [889, 72] on button "Add Direct Transaction" at bounding box center [924, 79] width 71 height 14
select select "direct"
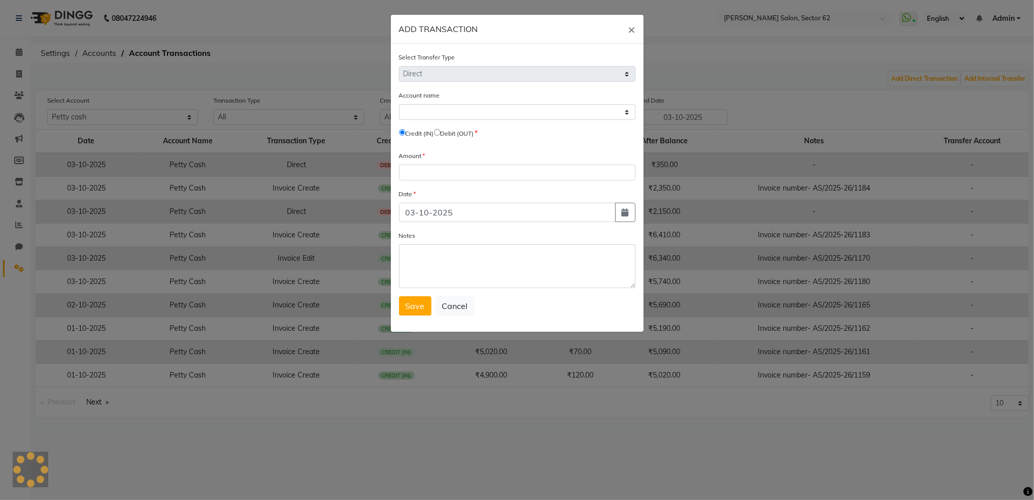
select select "7196"
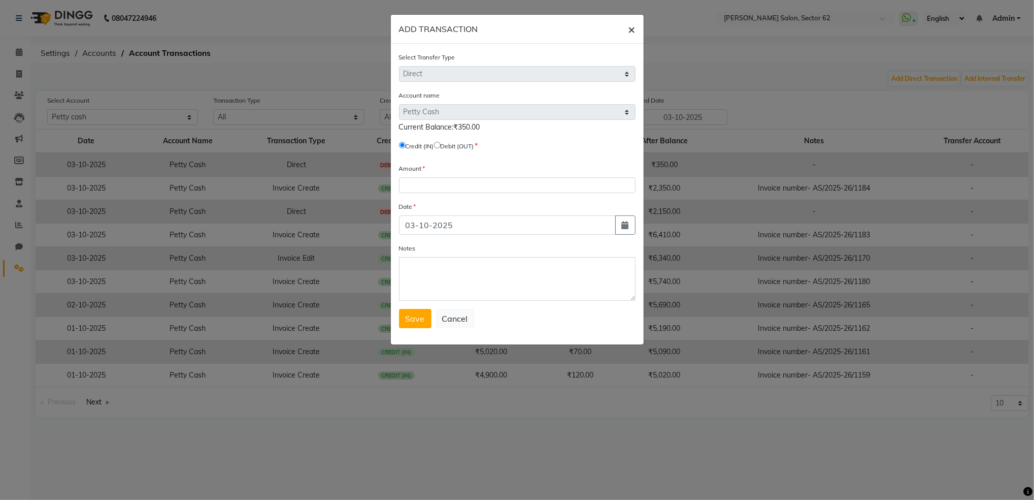
click at [630, 27] on span "×" at bounding box center [632, 28] width 7 height 15
